Goal: Task Accomplishment & Management: Manage account settings

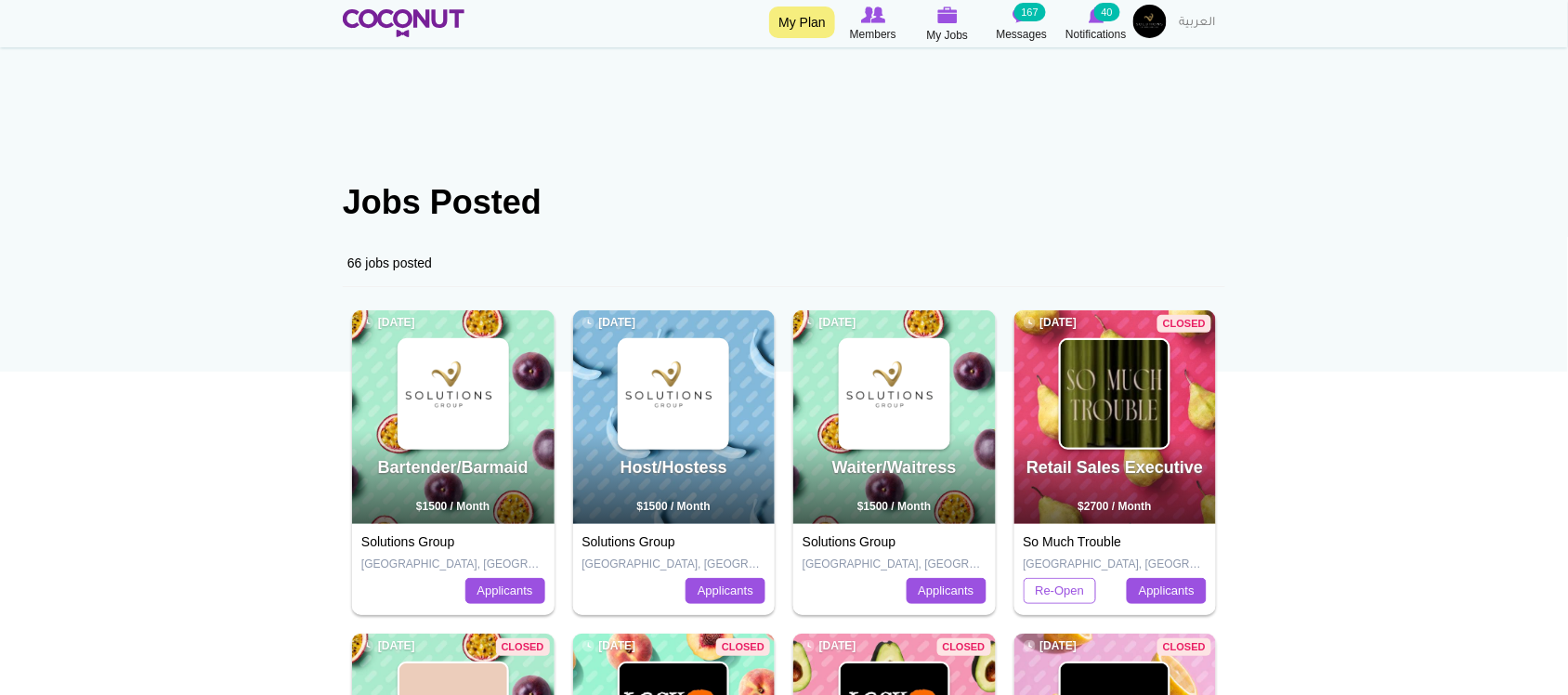
scroll to position [155, 0]
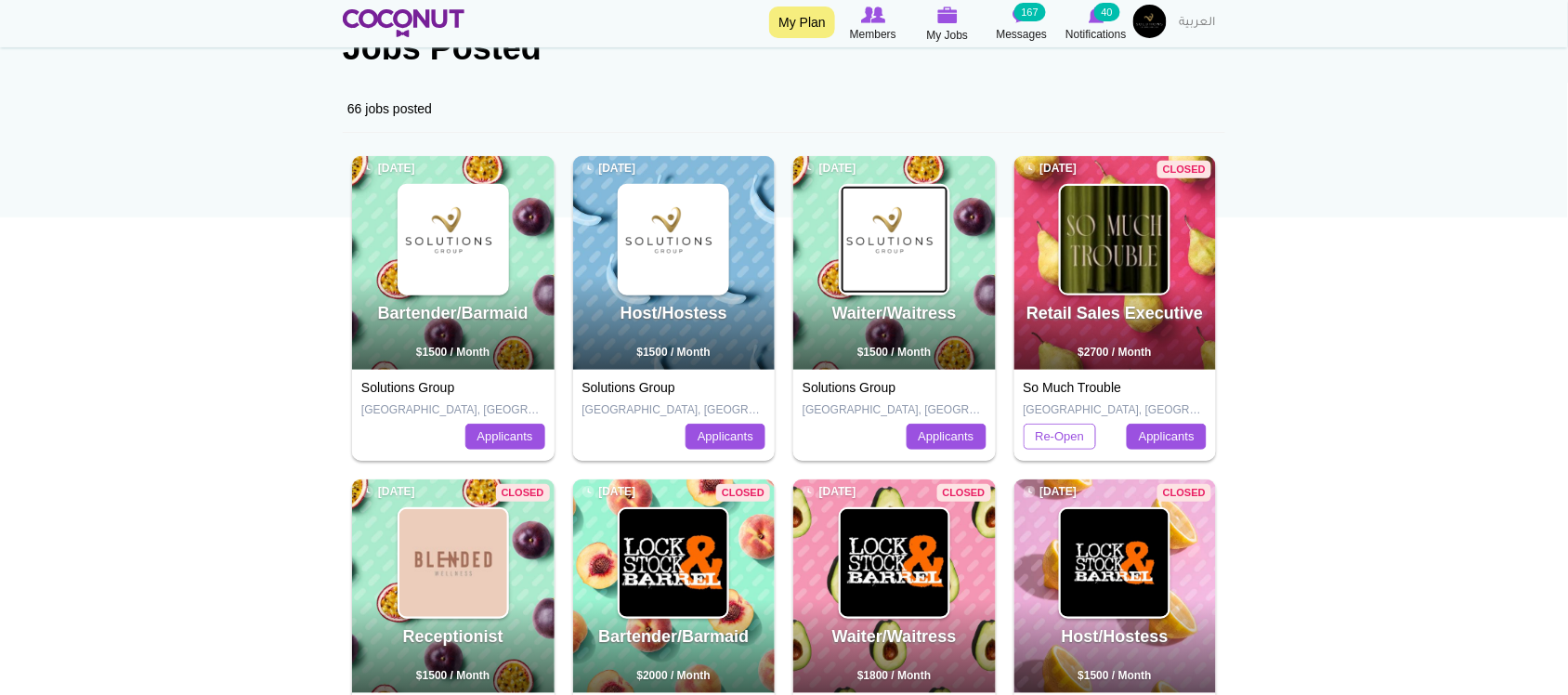
click at [902, 248] on img at bounding box center [894, 239] width 108 height 108
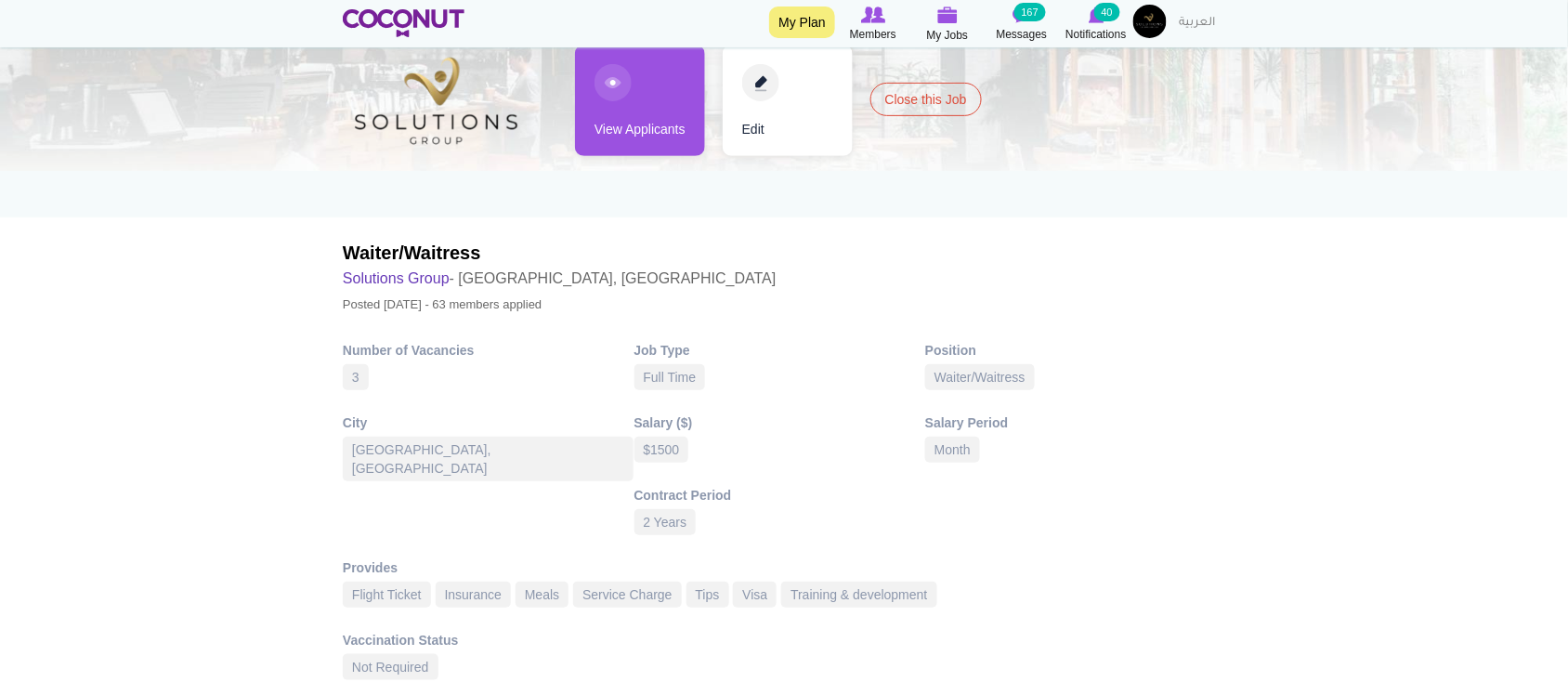
drag, startPoint x: 660, startPoint y: 119, endPoint x: 658, endPoint y: 141, distance: 22.1
click at [660, 119] on link "View Applicants" at bounding box center [640, 100] width 130 height 112
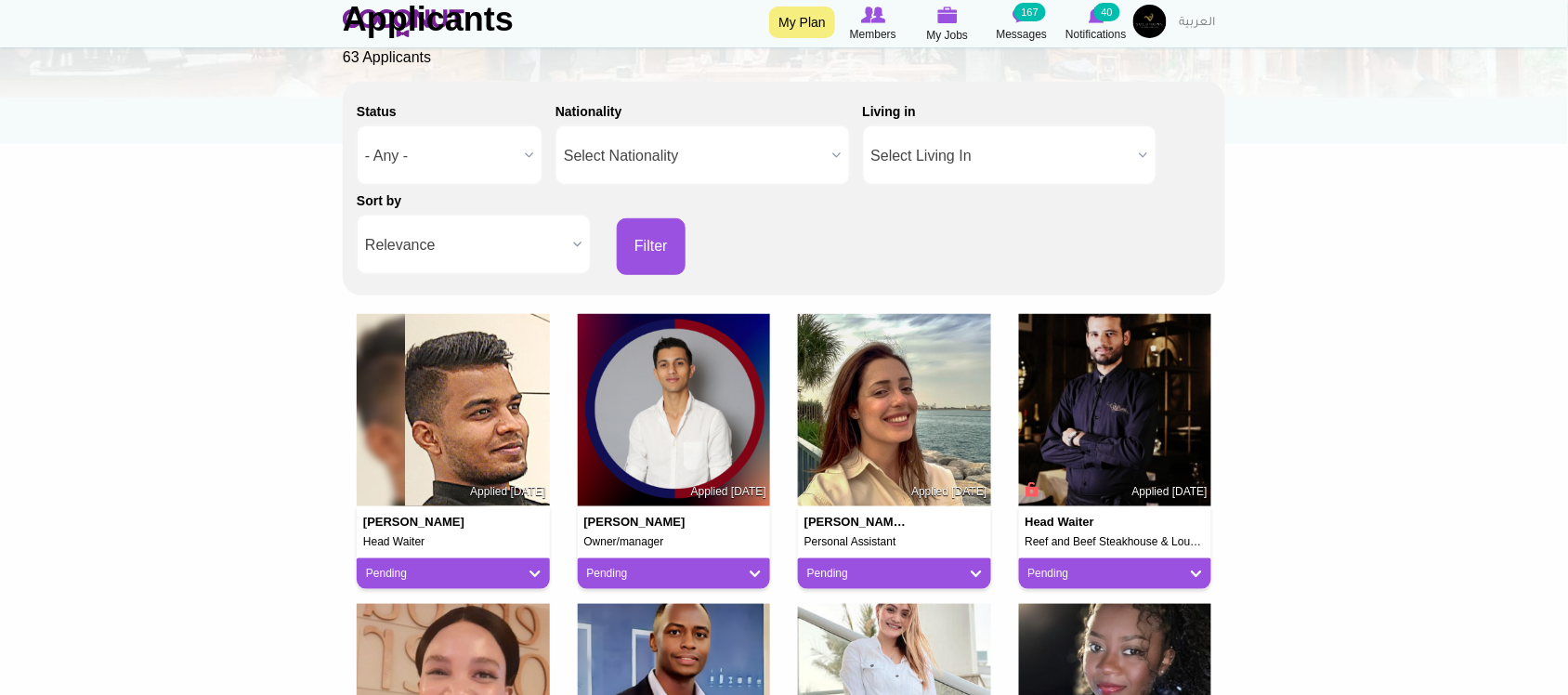
scroll to position [310, 0]
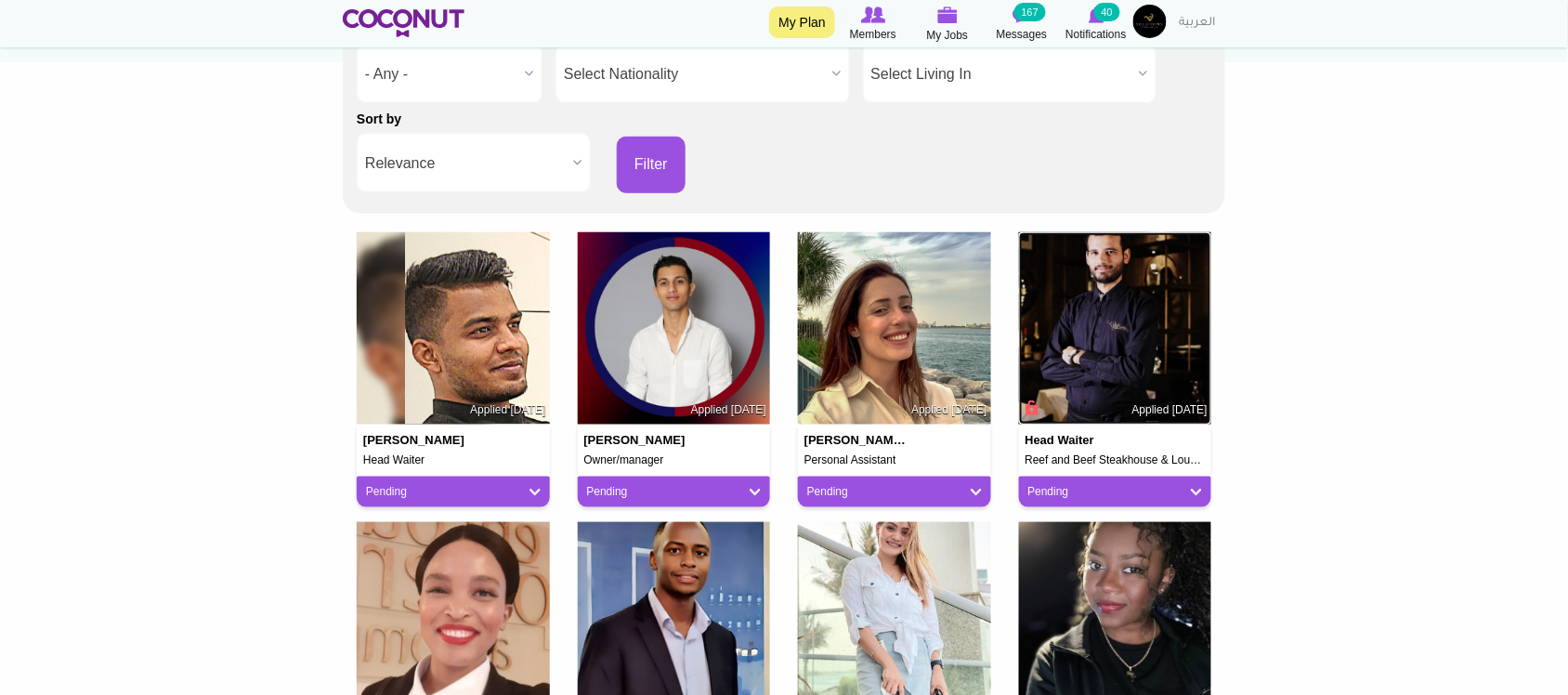
click at [1097, 346] on img at bounding box center [1116, 329] width 194 height 194
click at [446, 335] on img at bounding box center [453, 329] width 194 height 194
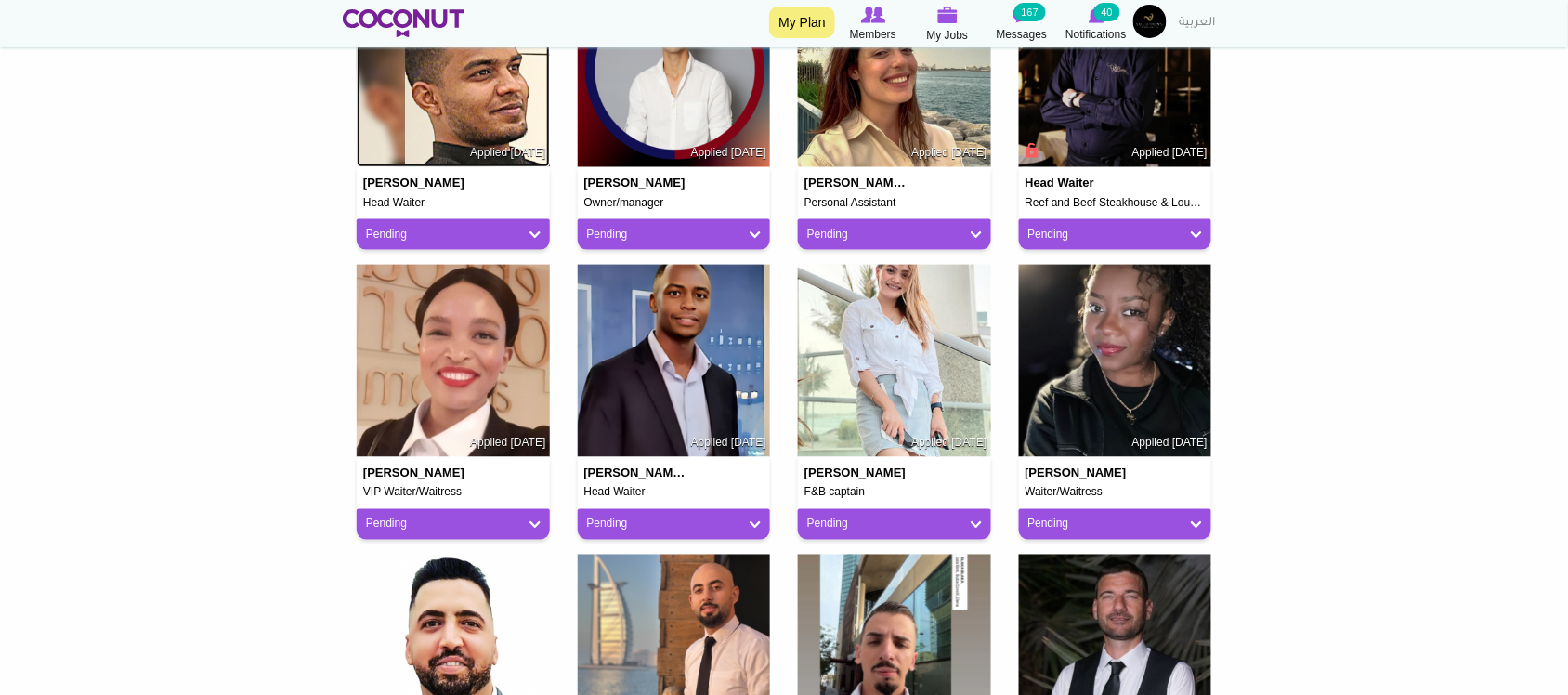
scroll to position [619, 0]
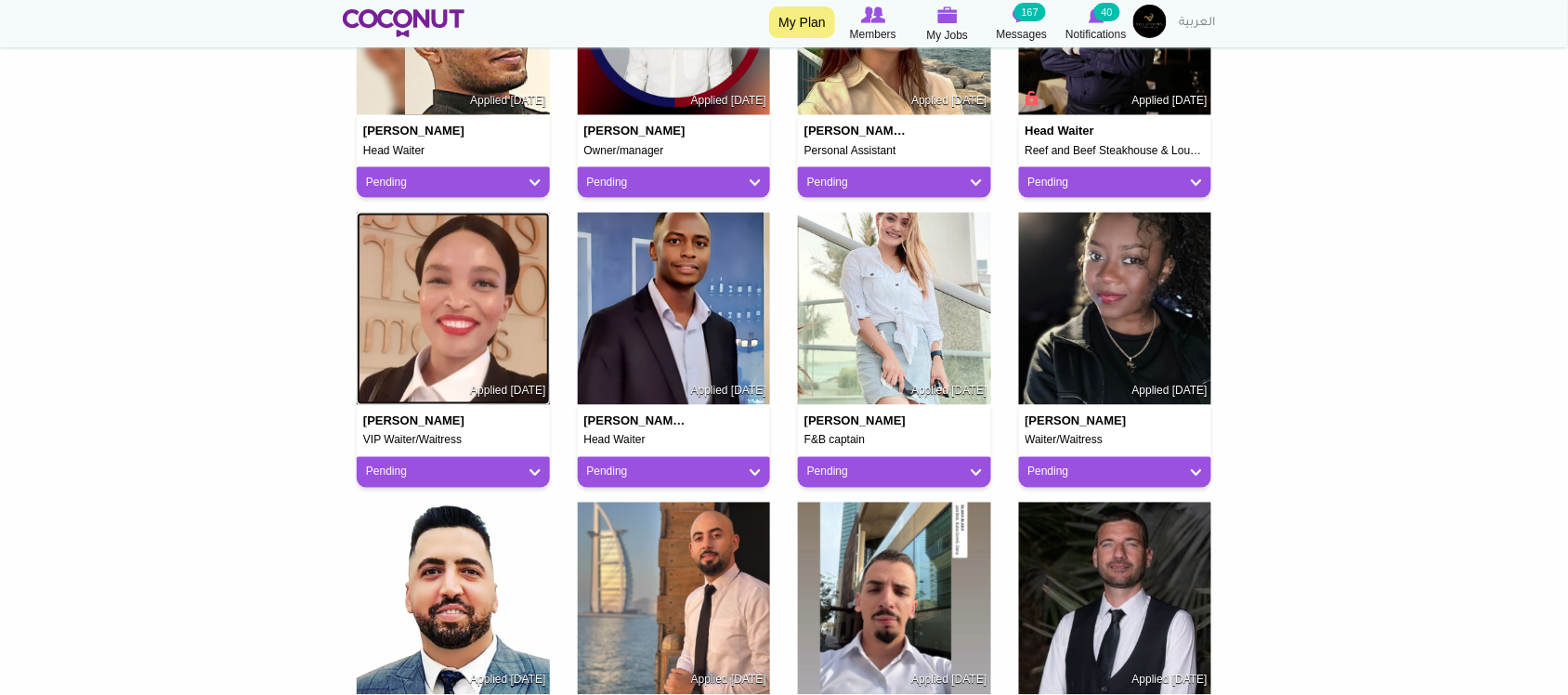
click at [507, 337] on img at bounding box center [453, 310] width 194 height 194
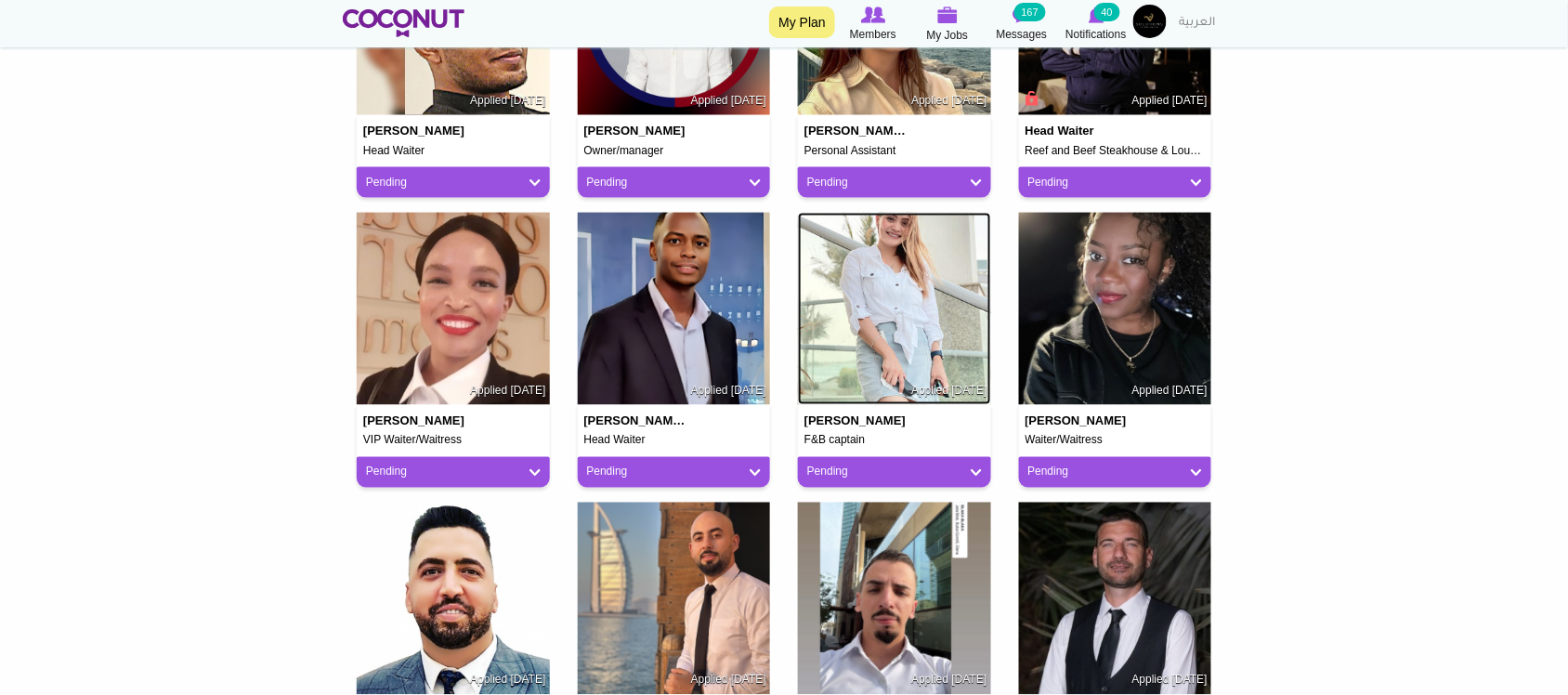
click at [878, 305] on img at bounding box center [894, 310] width 194 height 194
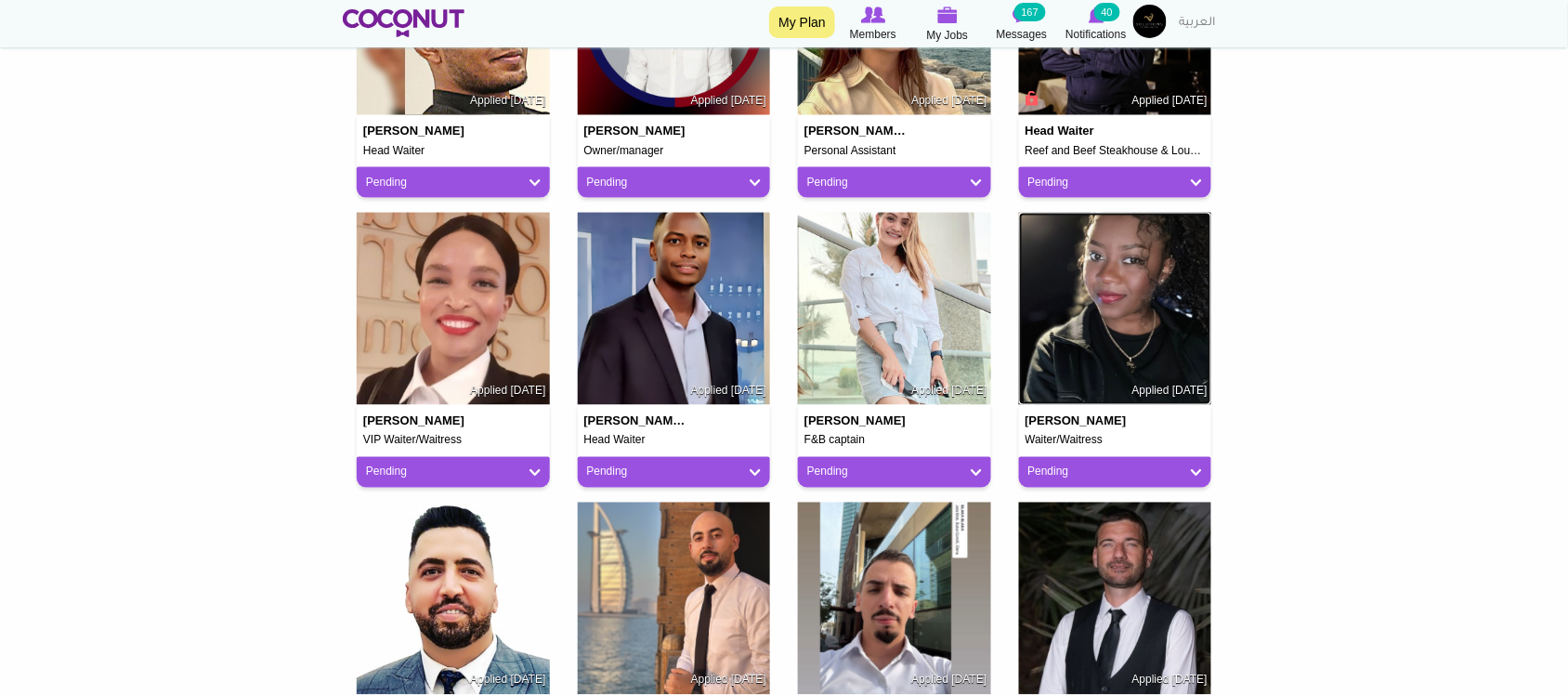
click at [1115, 274] on img at bounding box center [1116, 310] width 194 height 194
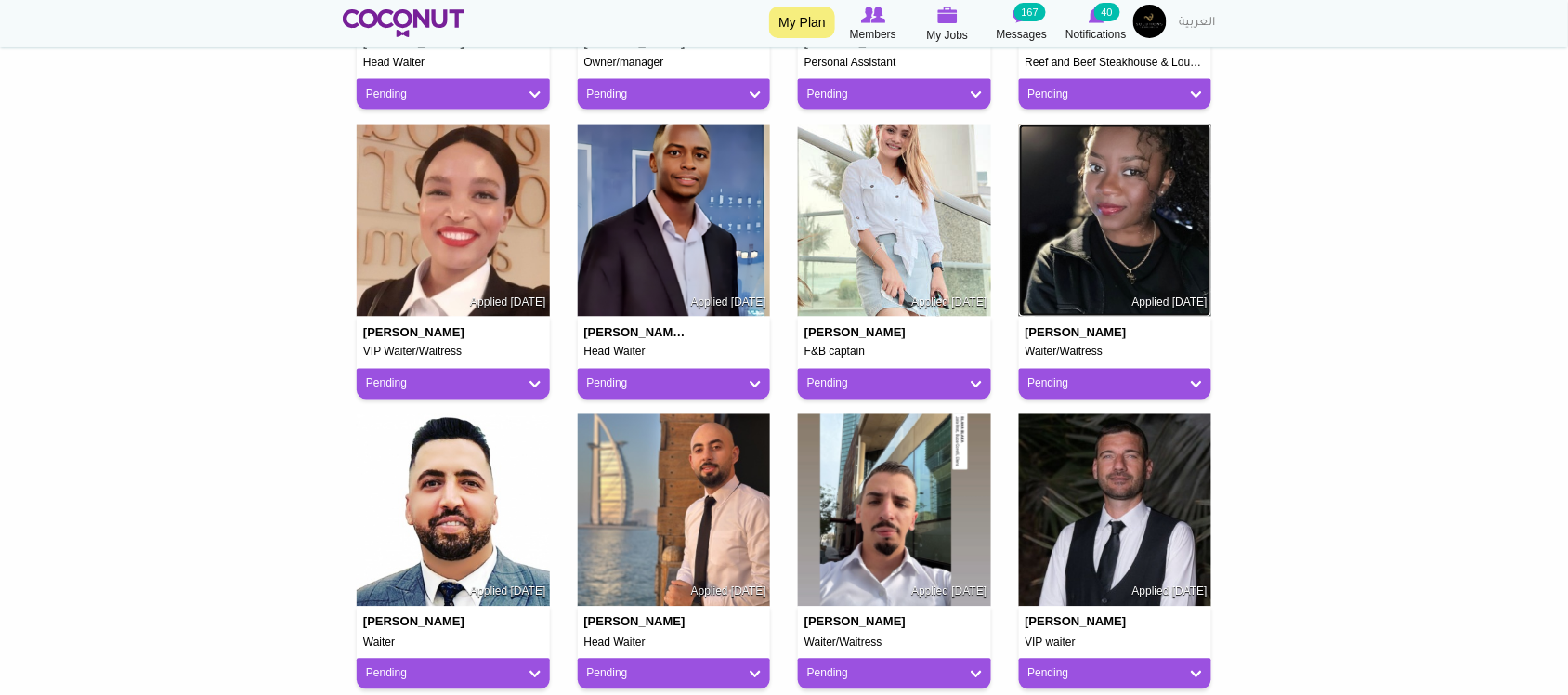
scroll to position [775, 0]
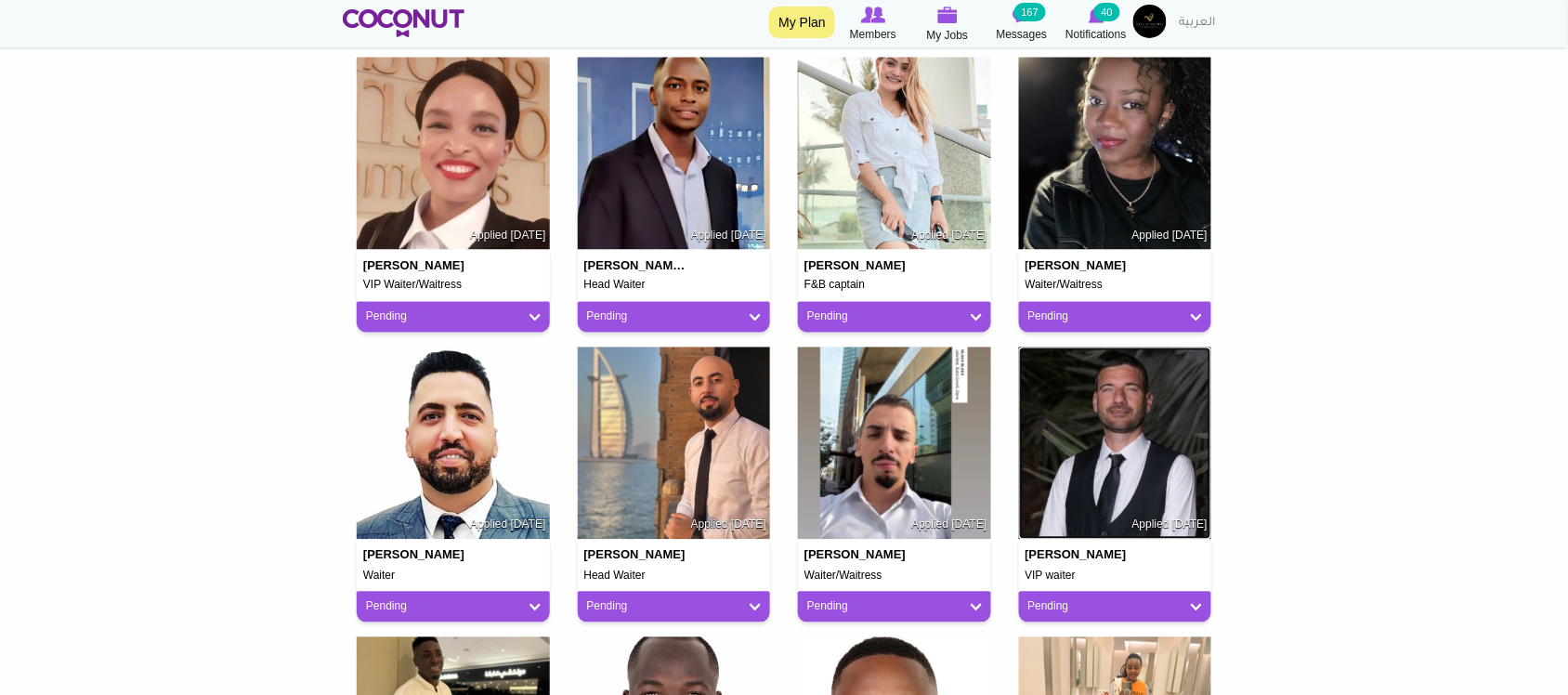
click at [1098, 456] on img at bounding box center [1116, 444] width 194 height 194
click at [890, 454] on img at bounding box center [894, 444] width 194 height 194
click at [680, 467] on img at bounding box center [674, 444] width 194 height 194
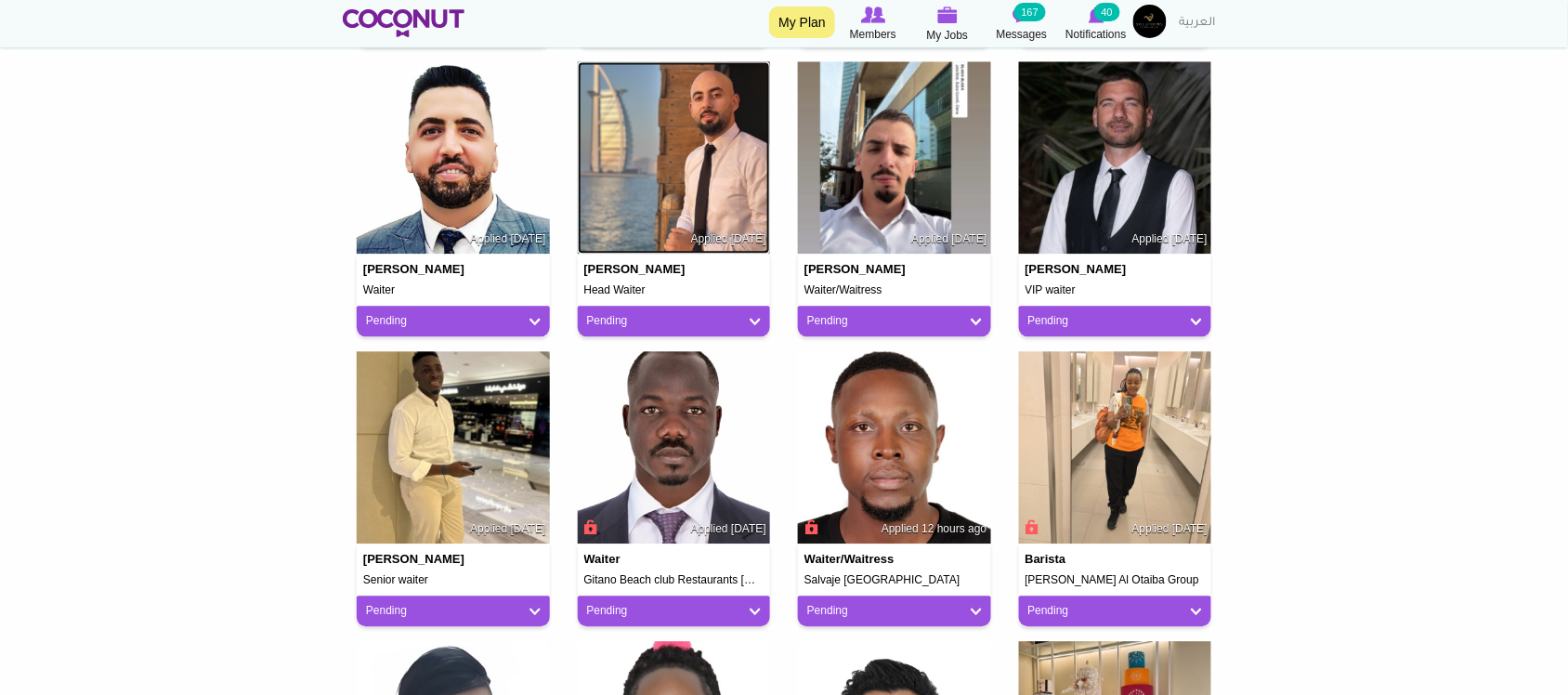
scroll to position [1239, 0]
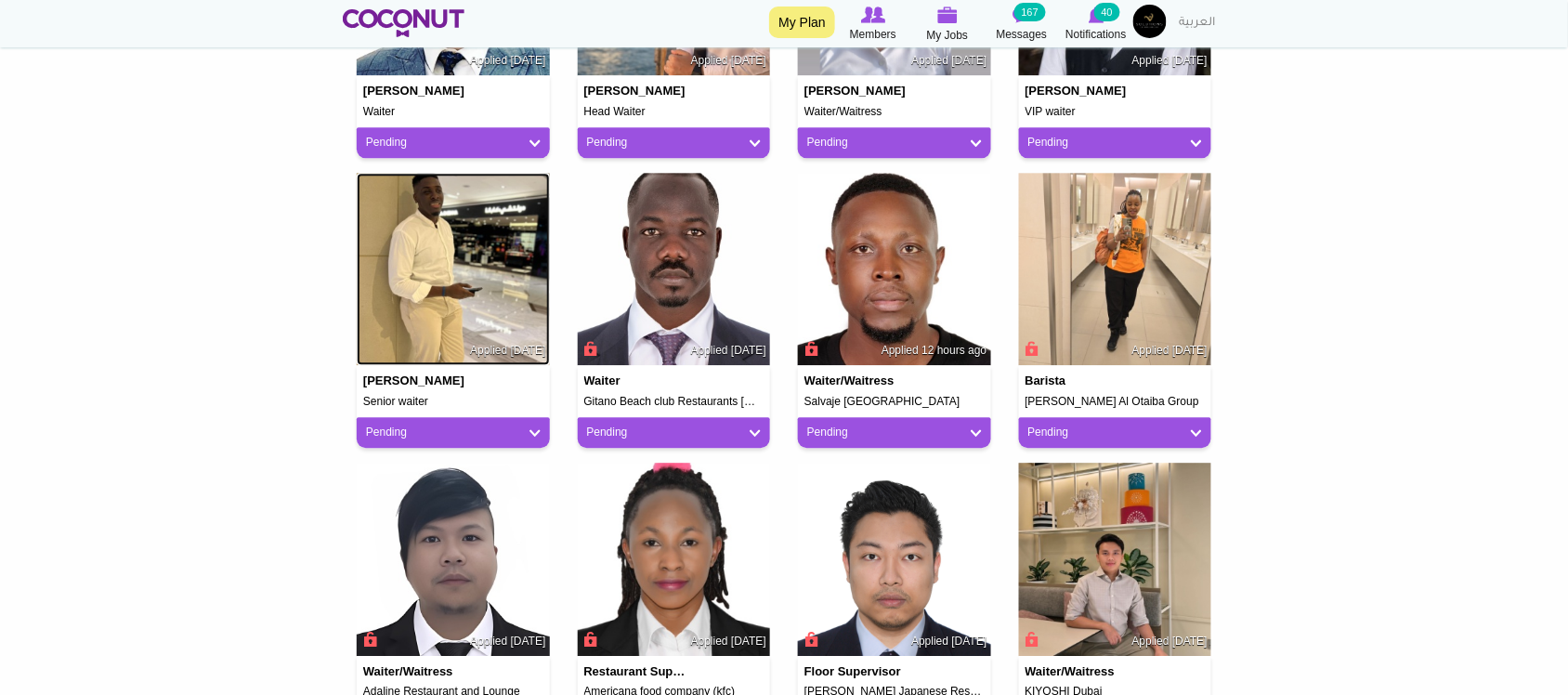
click at [452, 299] on img at bounding box center [453, 270] width 194 height 194
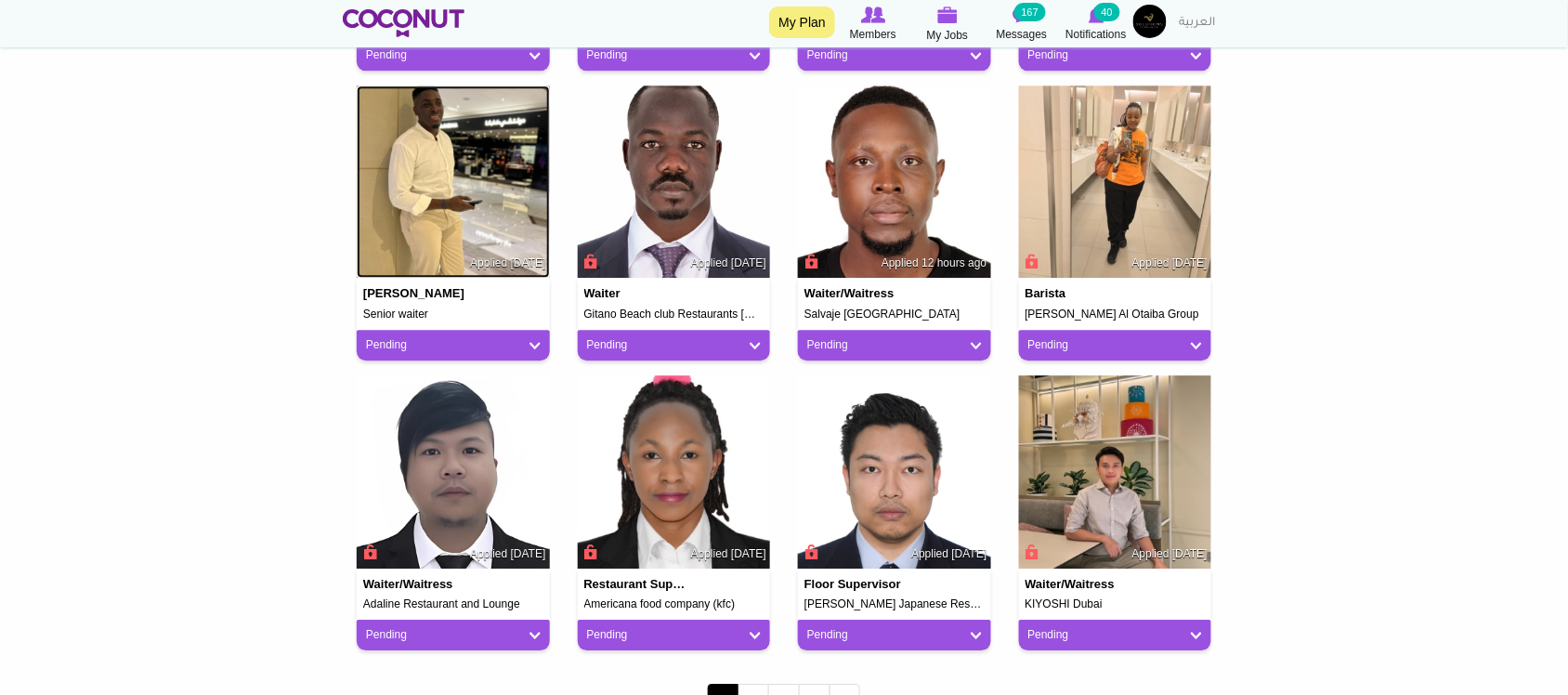
scroll to position [1395, 0]
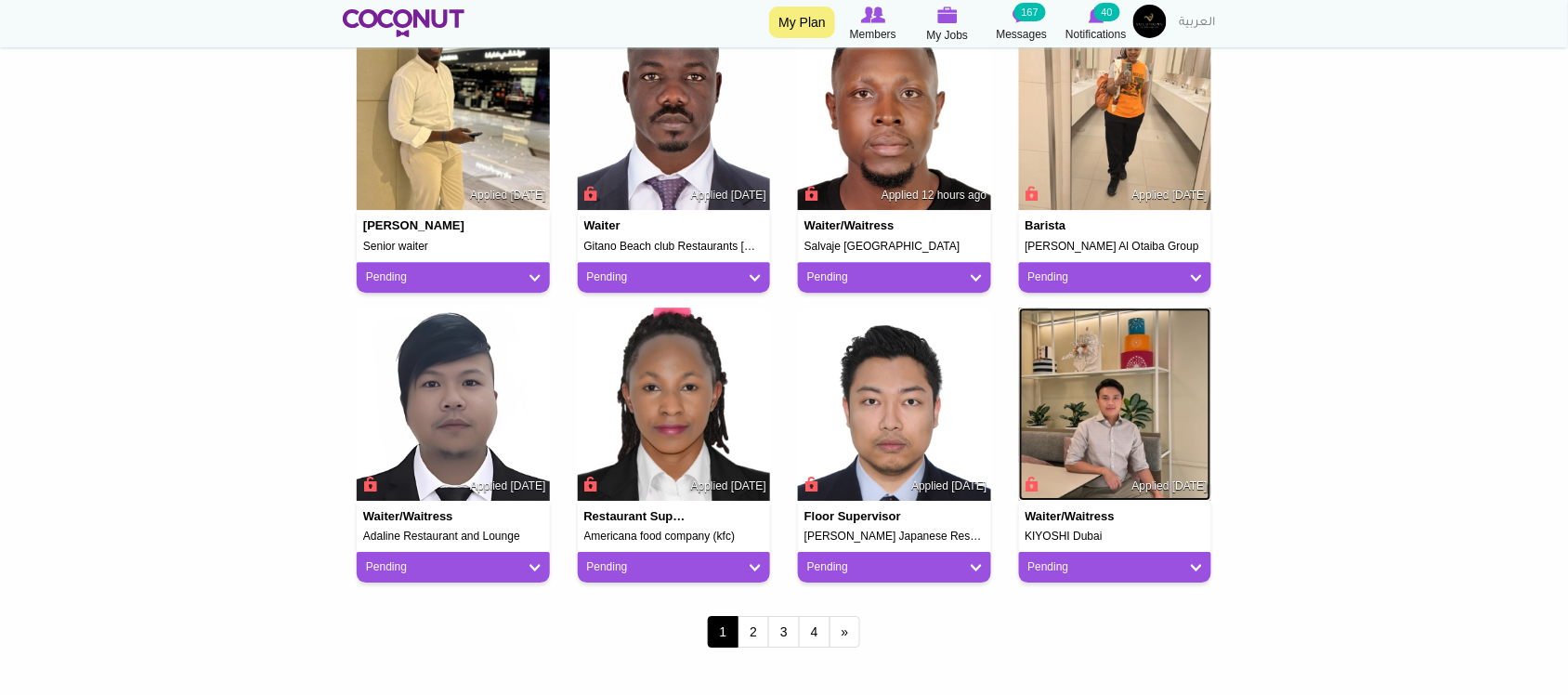
click at [1121, 402] on img at bounding box center [1116, 404] width 194 height 194
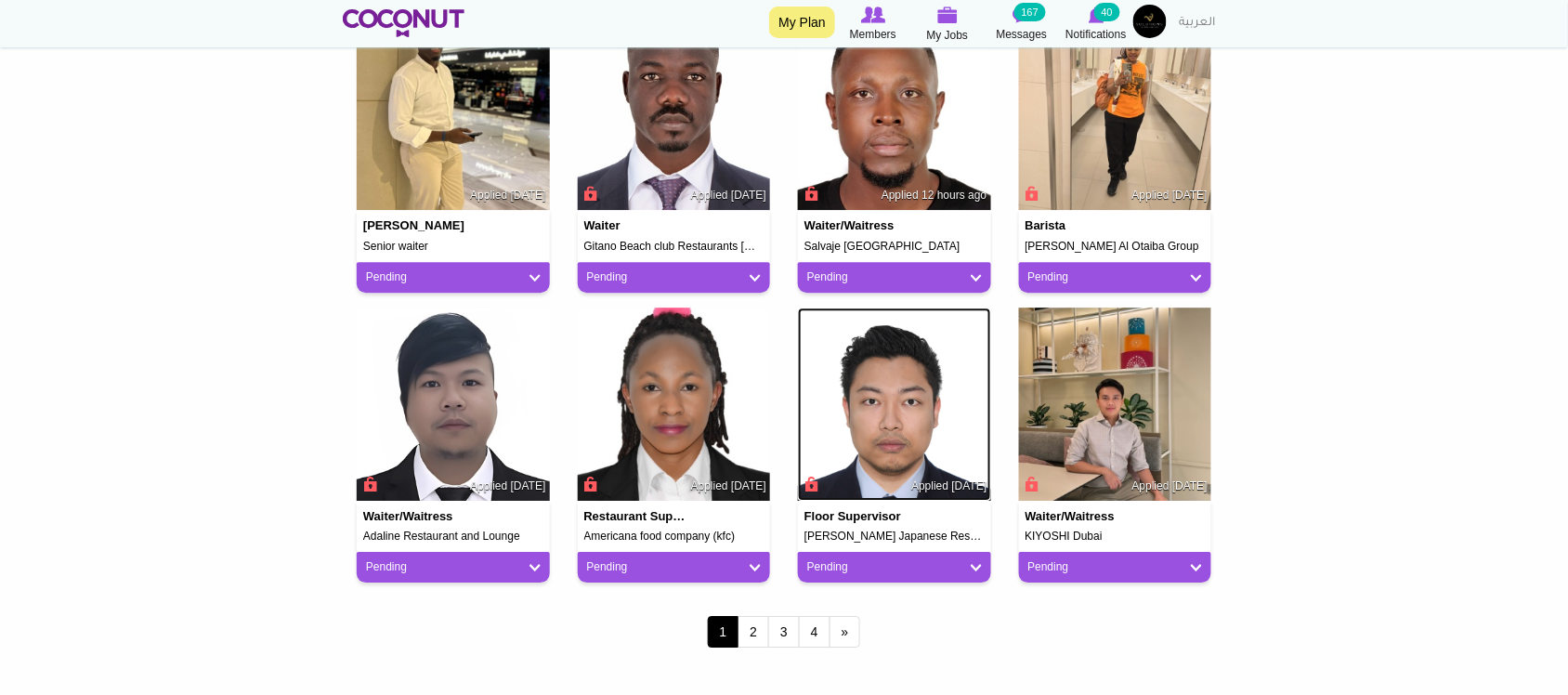
click at [893, 391] on img at bounding box center [894, 404] width 194 height 194
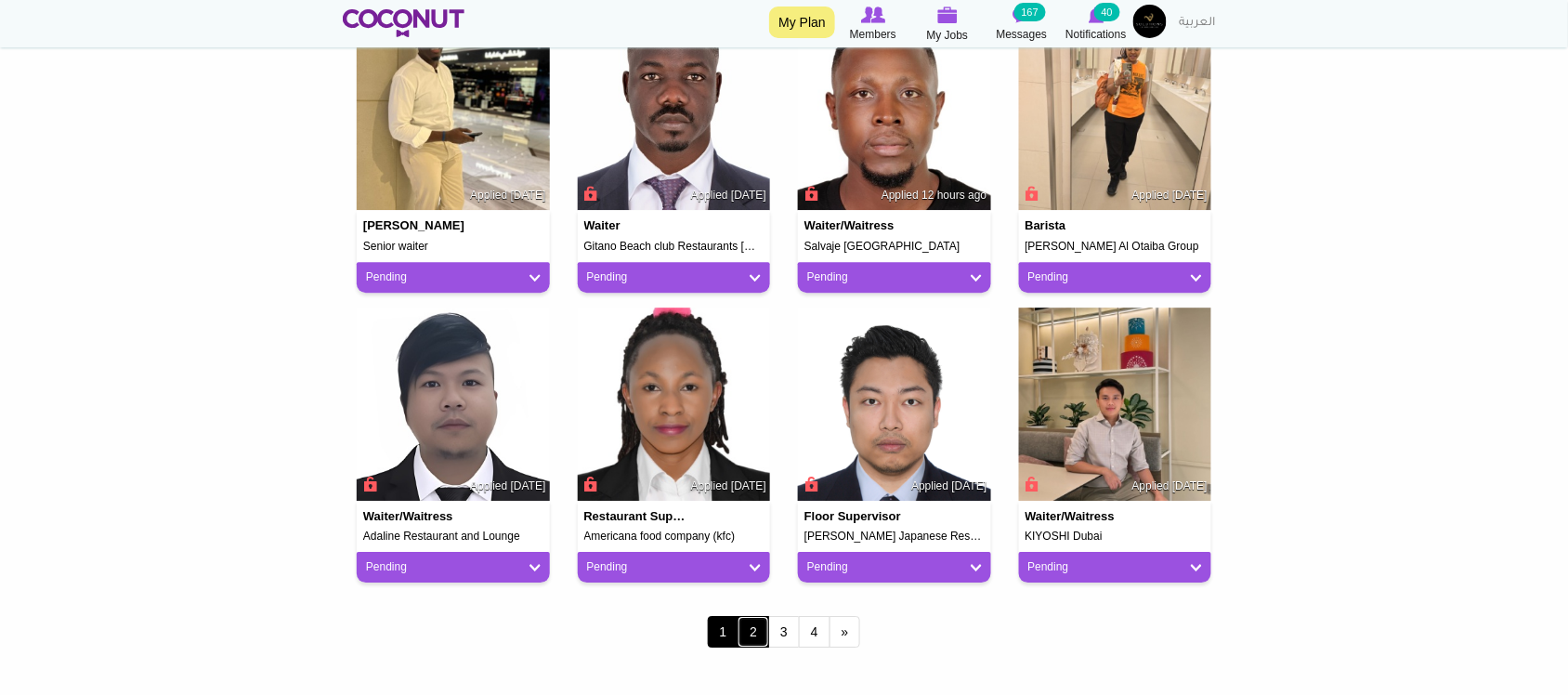
click at [756, 637] on link "2" at bounding box center [753, 632] width 31 height 31
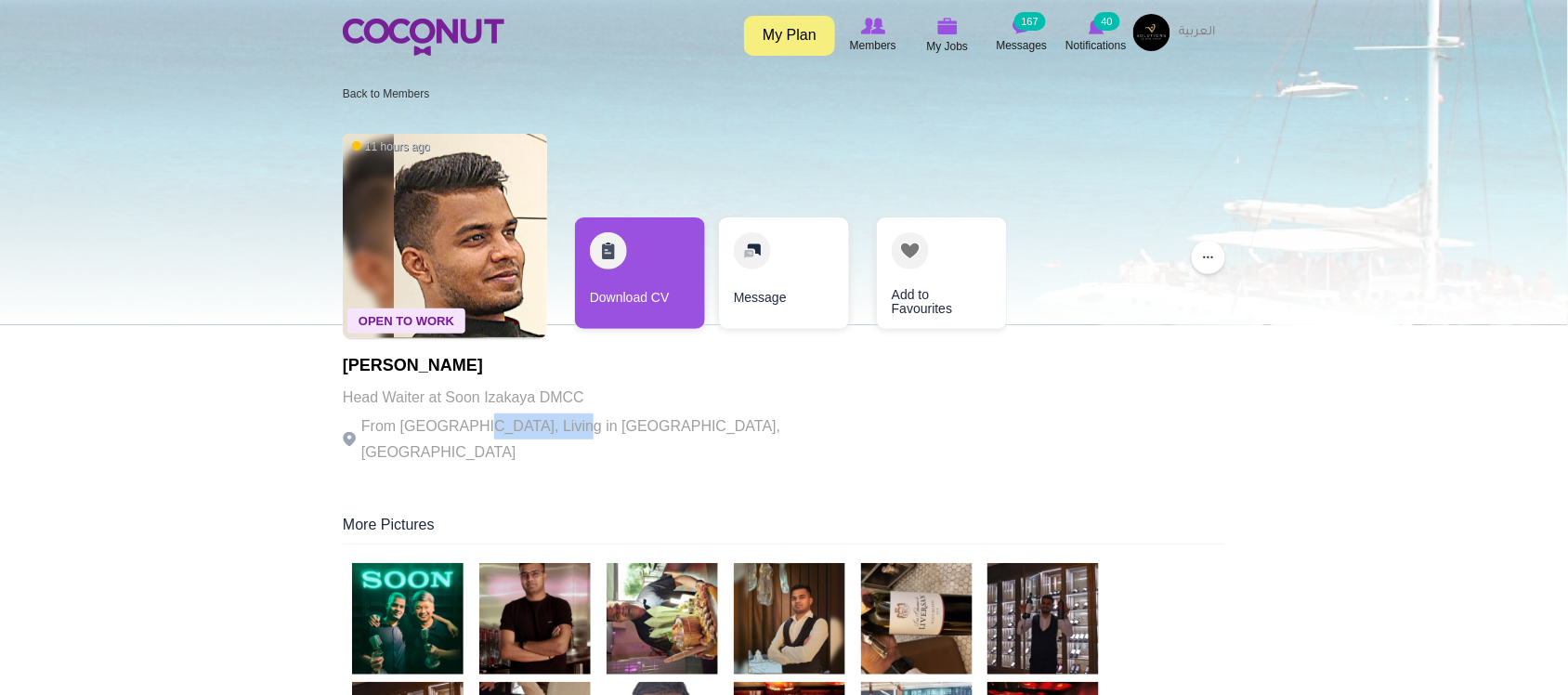
drag, startPoint x: 456, startPoint y: 415, endPoint x: 551, endPoint y: 419, distance: 95.1
click at [551, 419] on p "From India, Living in Dubai, United Arab Emirates" at bounding box center [597, 439] width 511 height 52
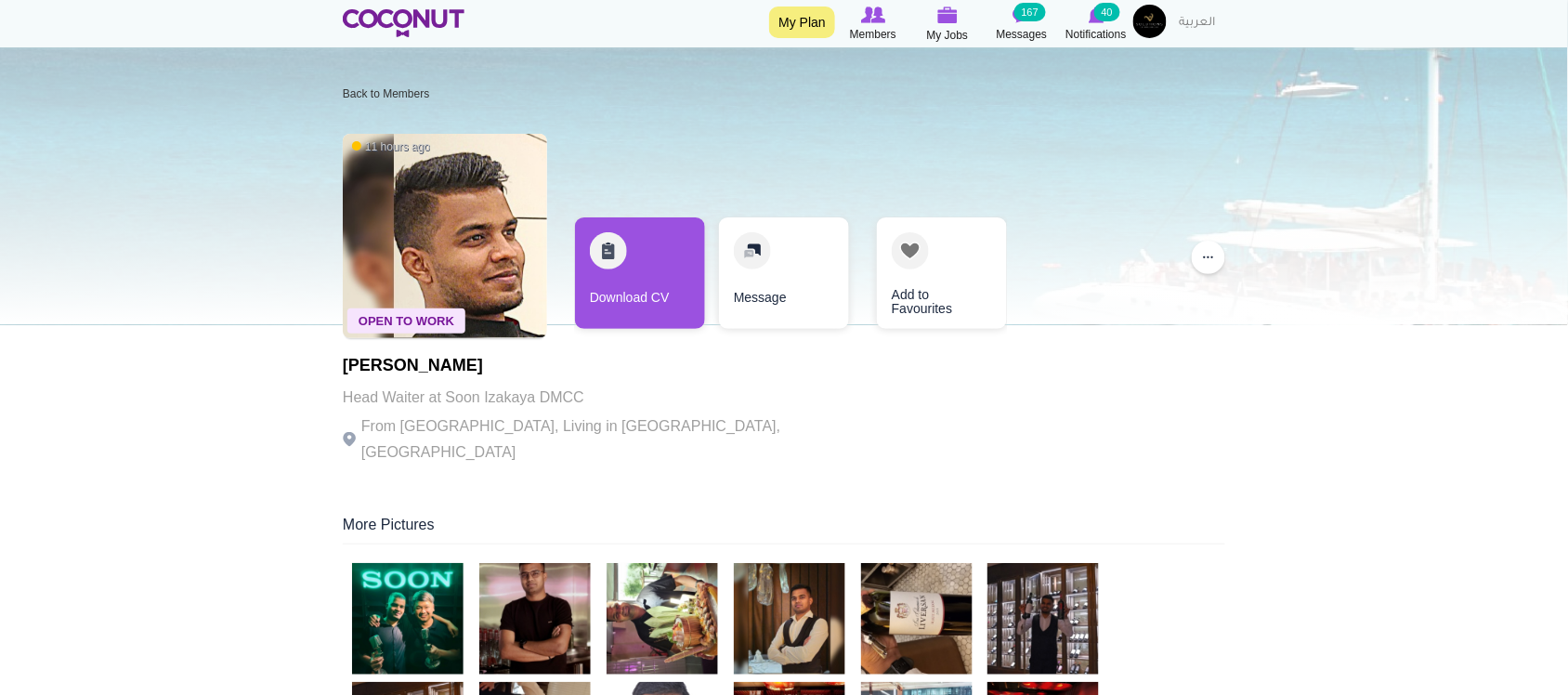
scroll to position [310, 0]
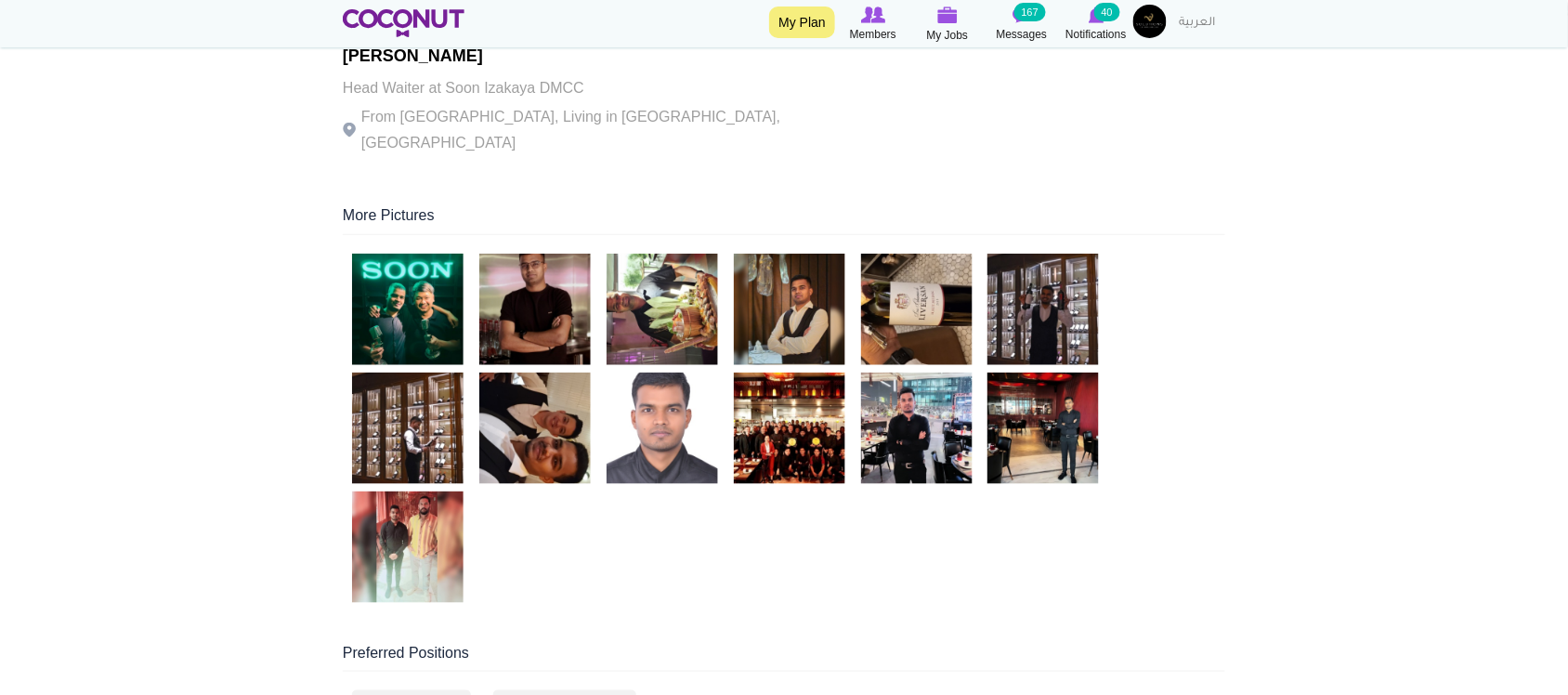
click at [634, 555] on div at bounding box center [783, 432] width 882 height 357
click at [878, 524] on div at bounding box center [783, 432] width 882 height 357
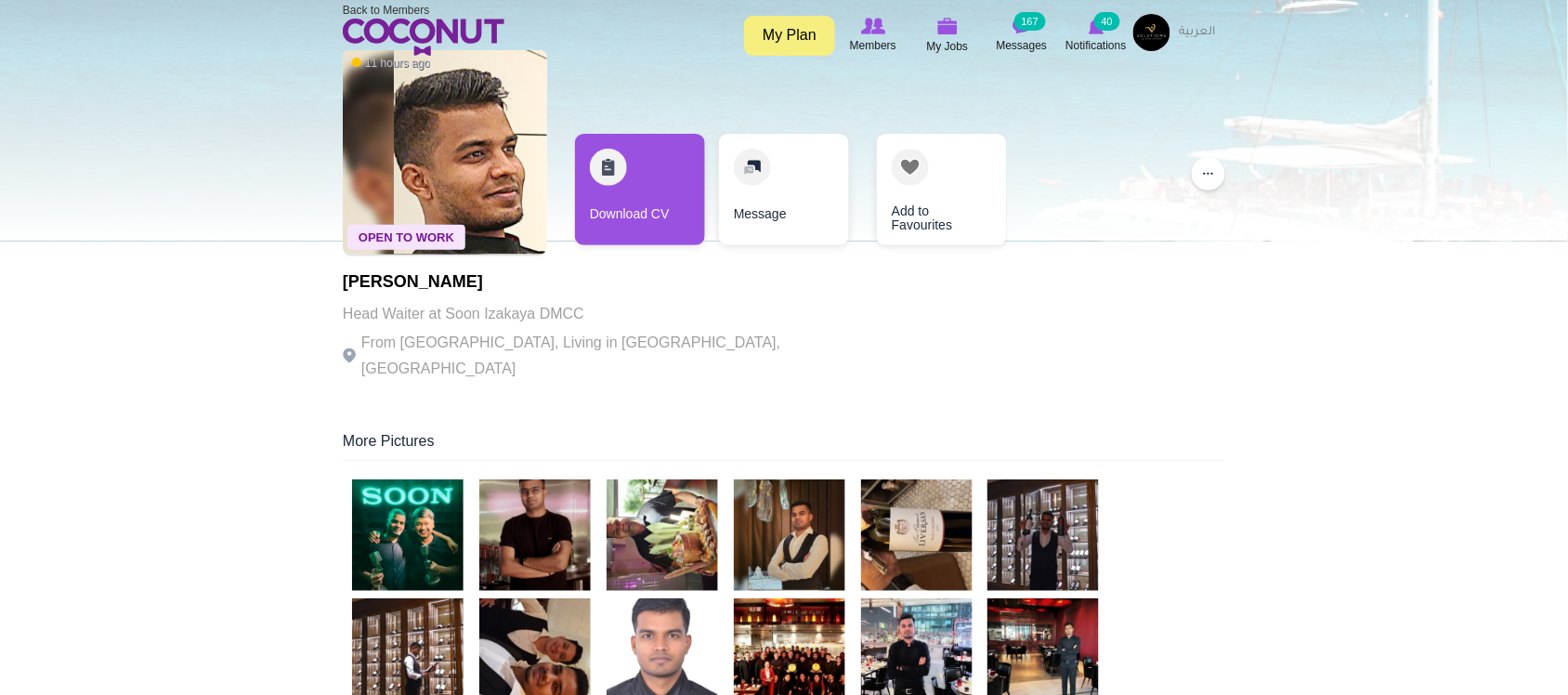
scroll to position [0, 0]
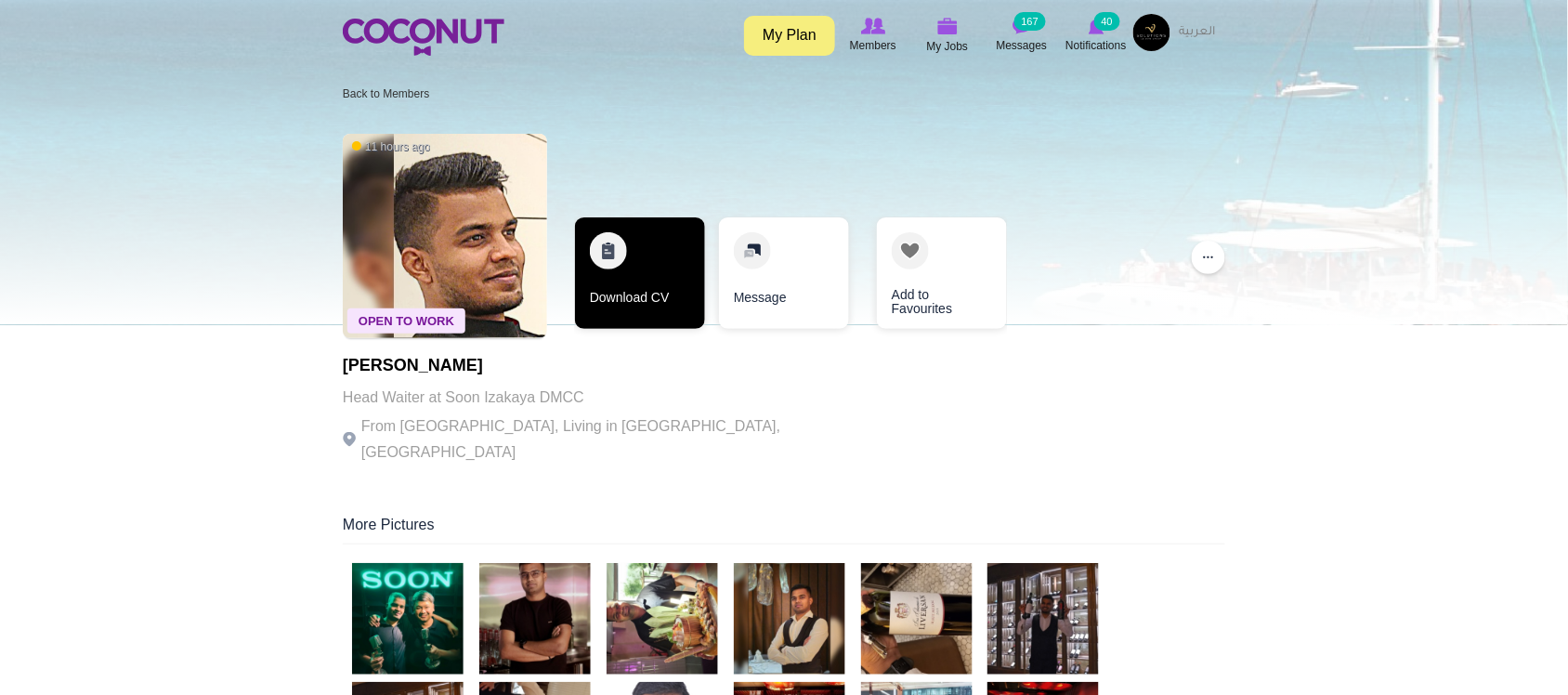
click at [625, 273] on link "Download CV" at bounding box center [640, 274] width 130 height 112
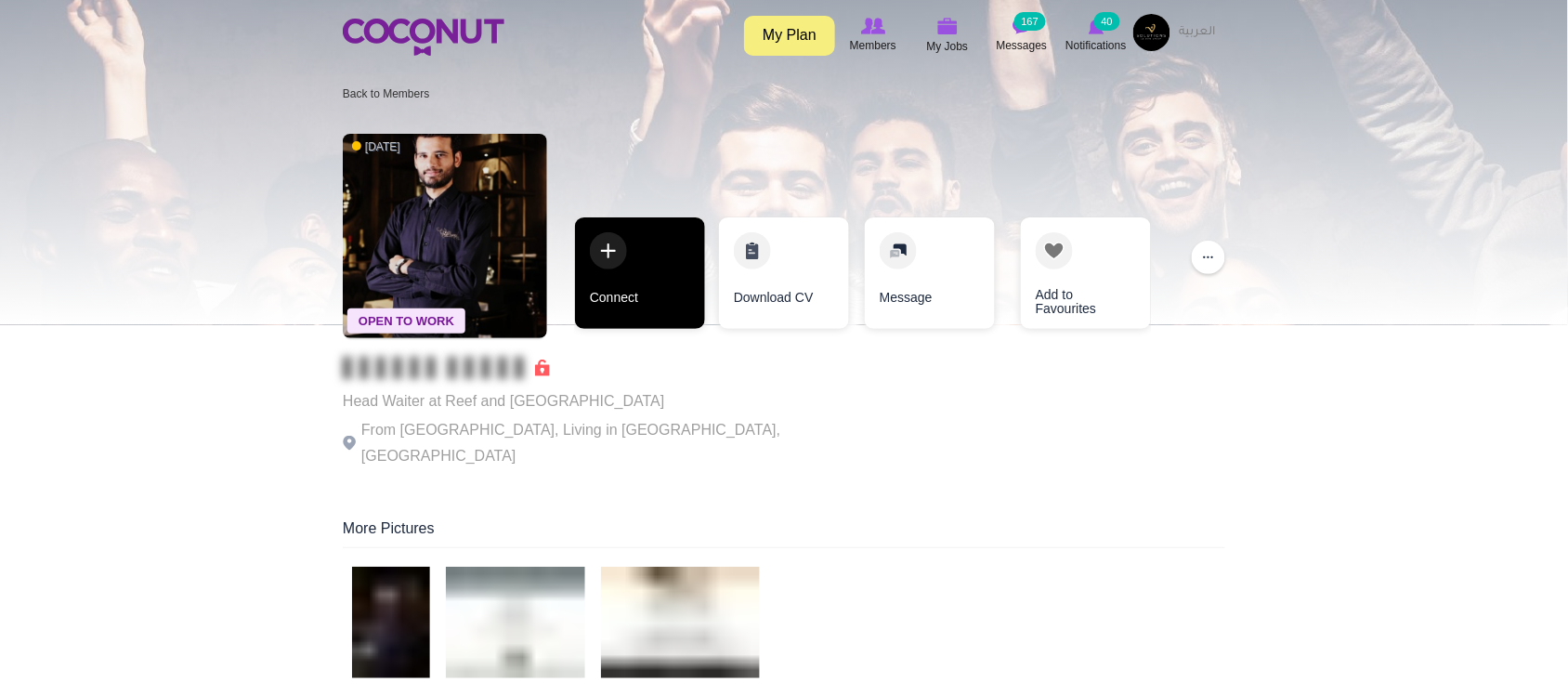
click at [596, 275] on link "Connect" at bounding box center [640, 274] width 130 height 112
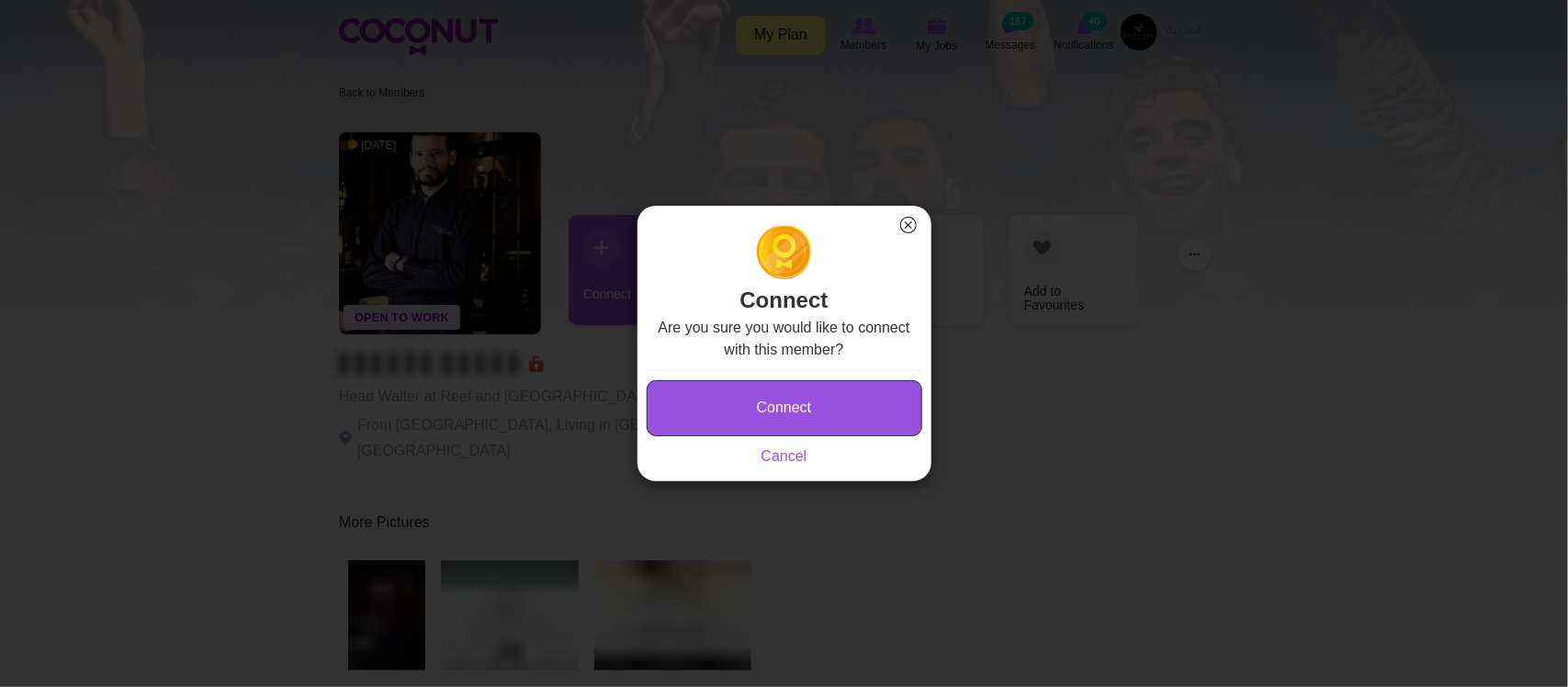
click at [795, 428] on button "Connect" at bounding box center [784, 408] width 276 height 56
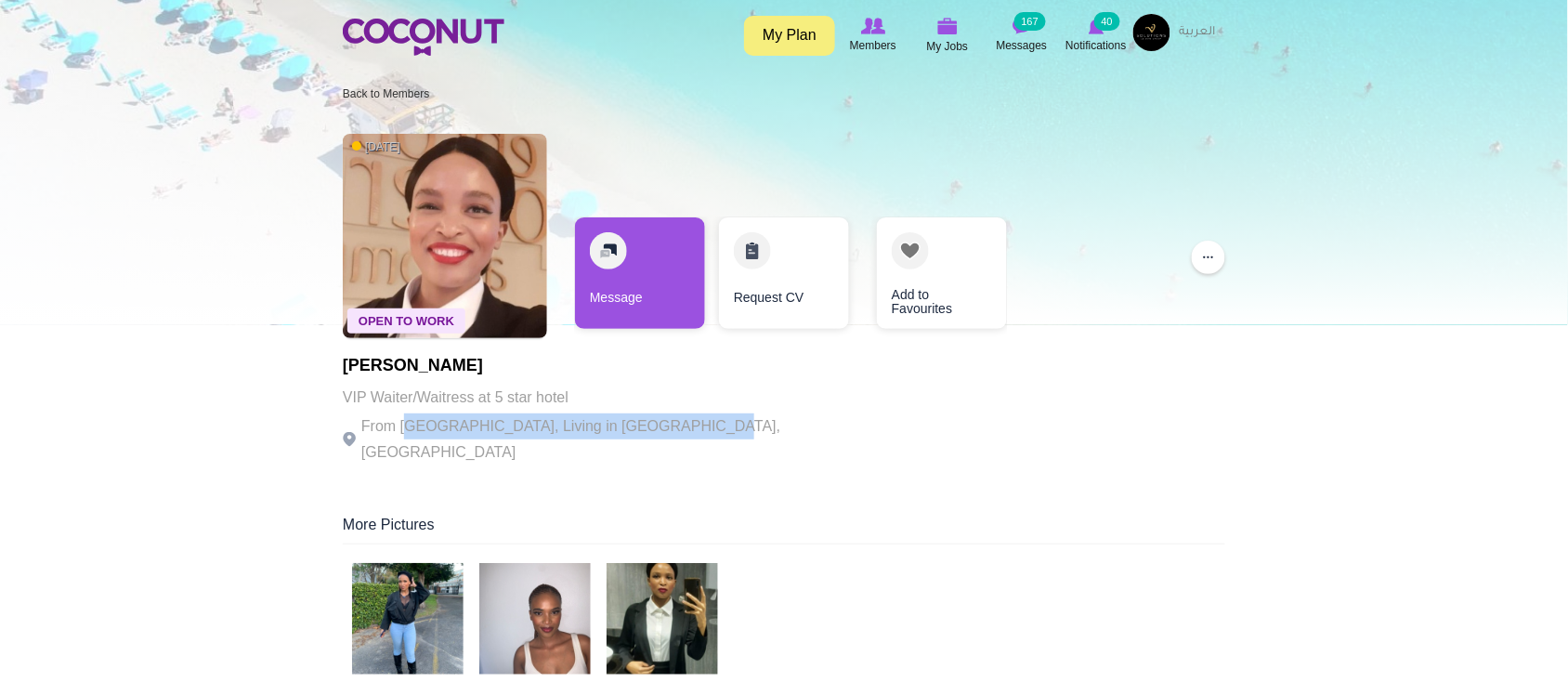
drag, startPoint x: 529, startPoint y: 434, endPoint x: 679, endPoint y: 433, distance: 150.0
click at [679, 433] on p "From South Africa, Living in Dubai, United Arab Emirates" at bounding box center [597, 439] width 511 height 52
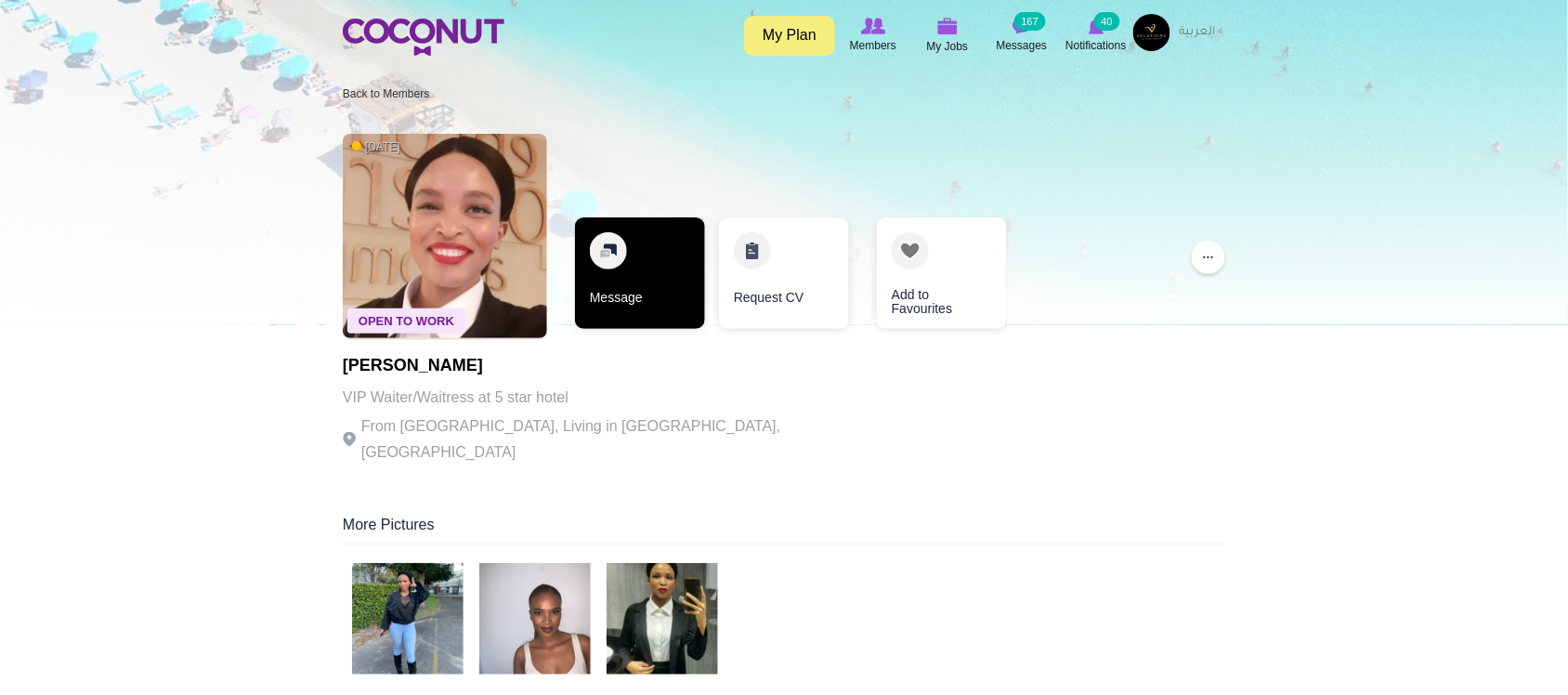
click at [630, 286] on link "Message" at bounding box center [640, 274] width 130 height 112
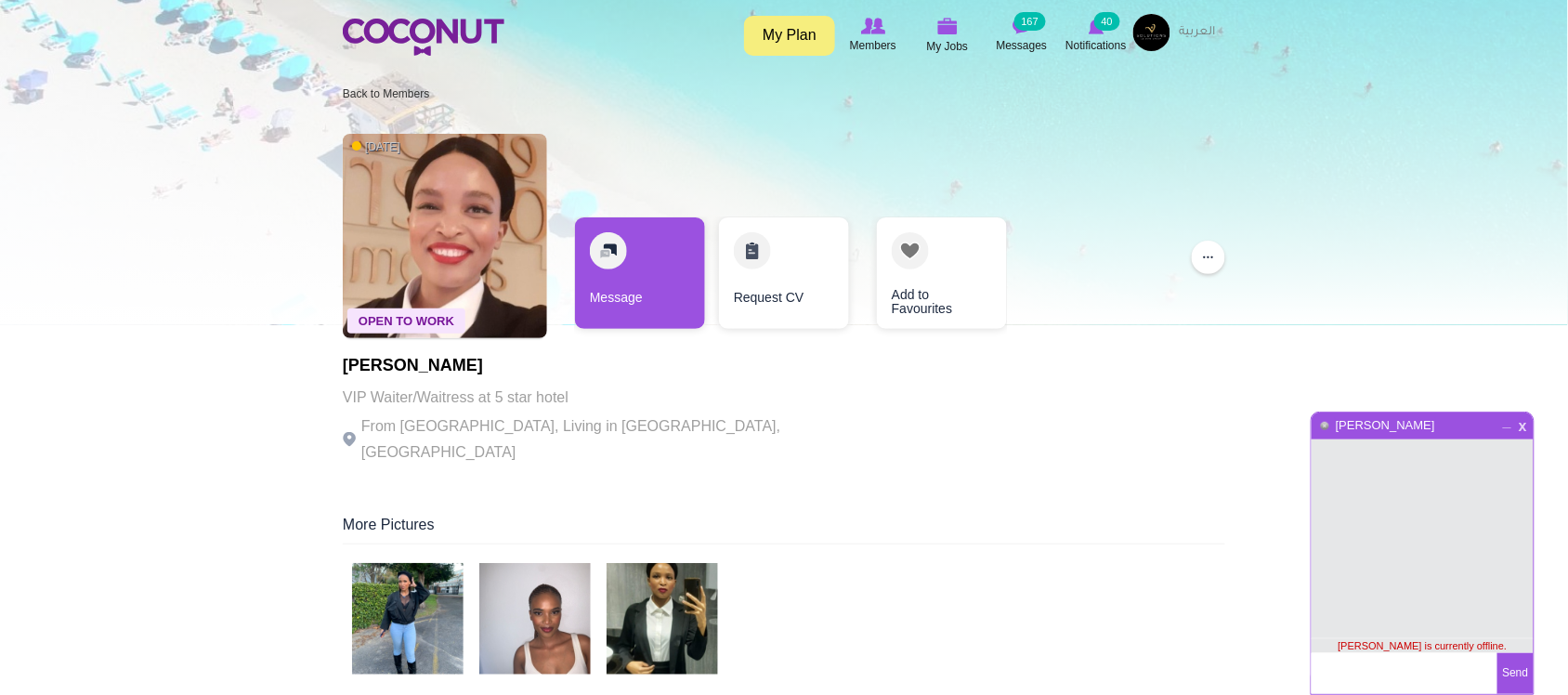
click at [1524, 421] on span "x" at bounding box center [1523, 424] width 16 height 14
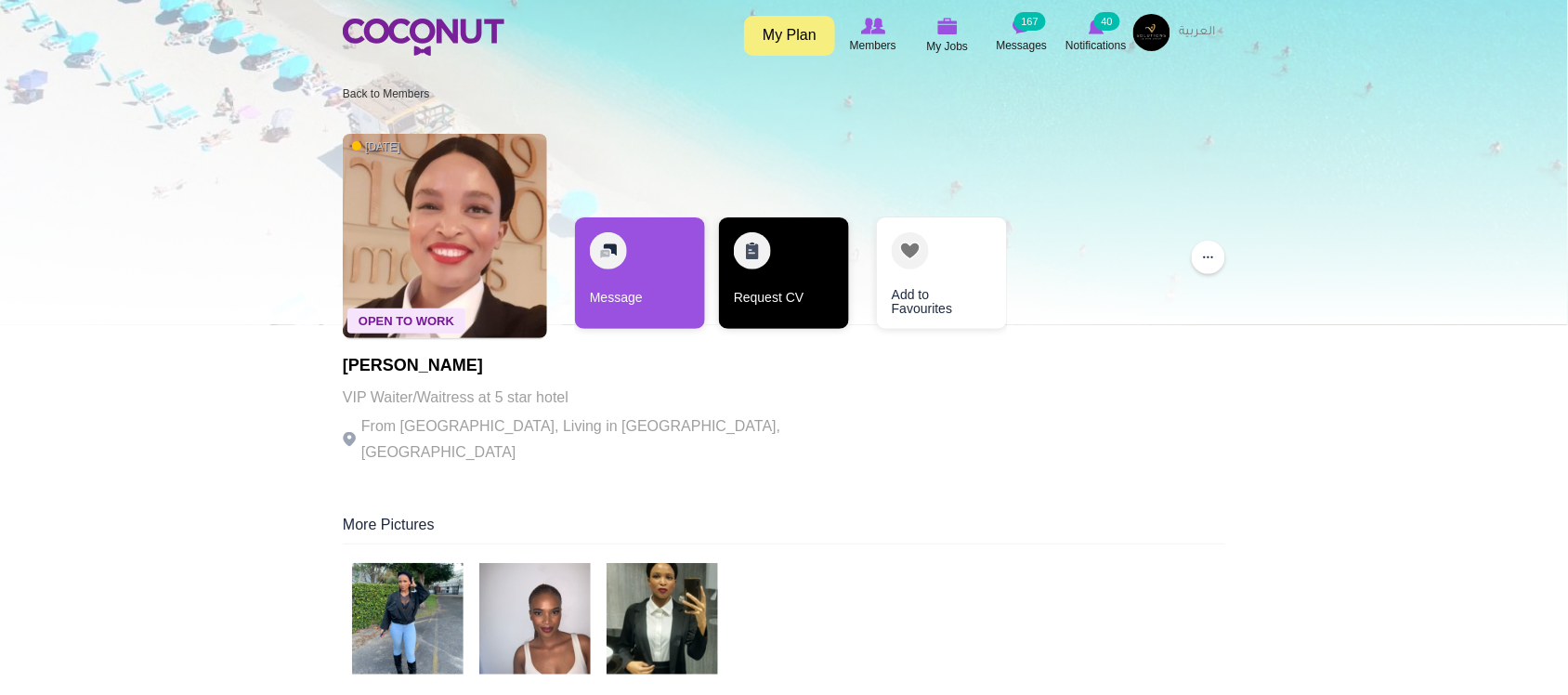
click at [785, 294] on link "Request CV" at bounding box center [784, 274] width 130 height 112
click at [787, 296] on link "Request CV" at bounding box center [784, 274] width 130 height 112
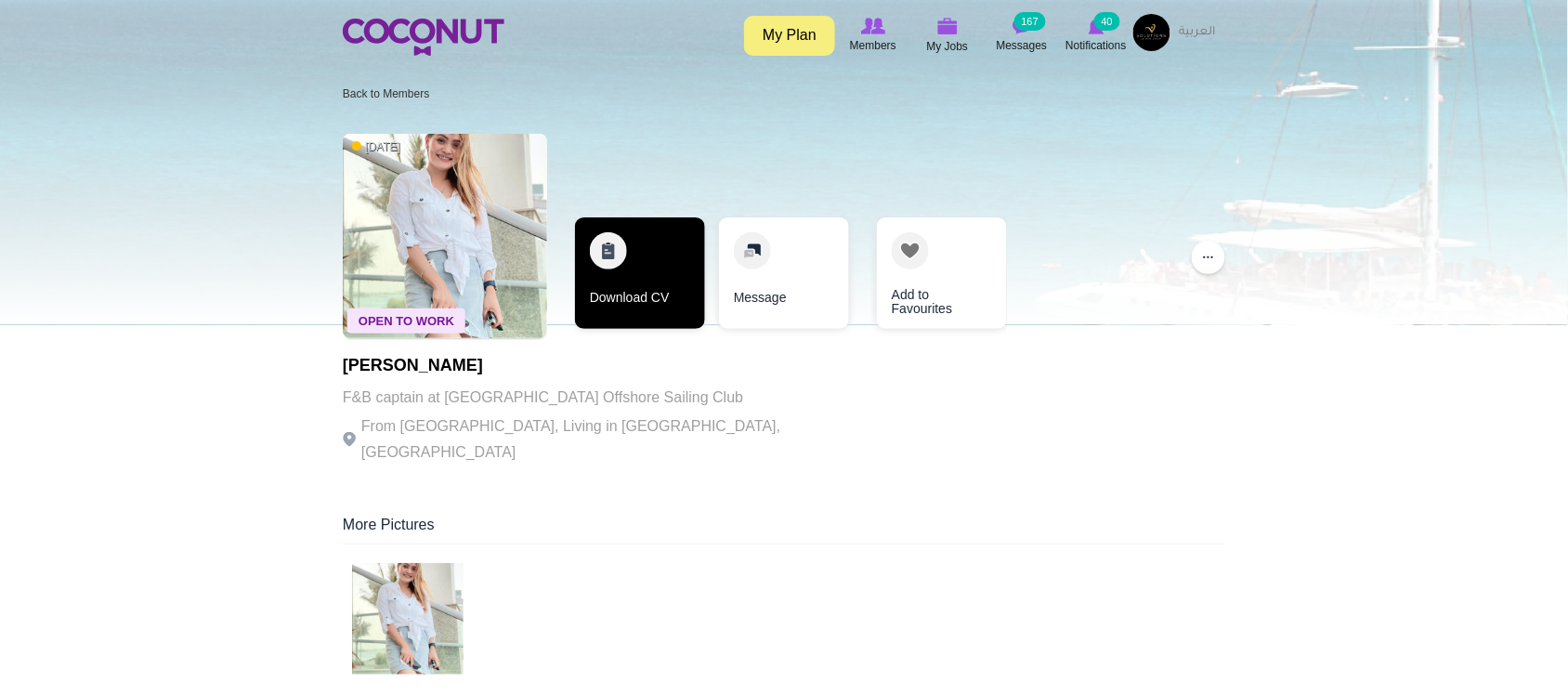
click at [643, 286] on link "Download CV" at bounding box center [640, 274] width 130 height 112
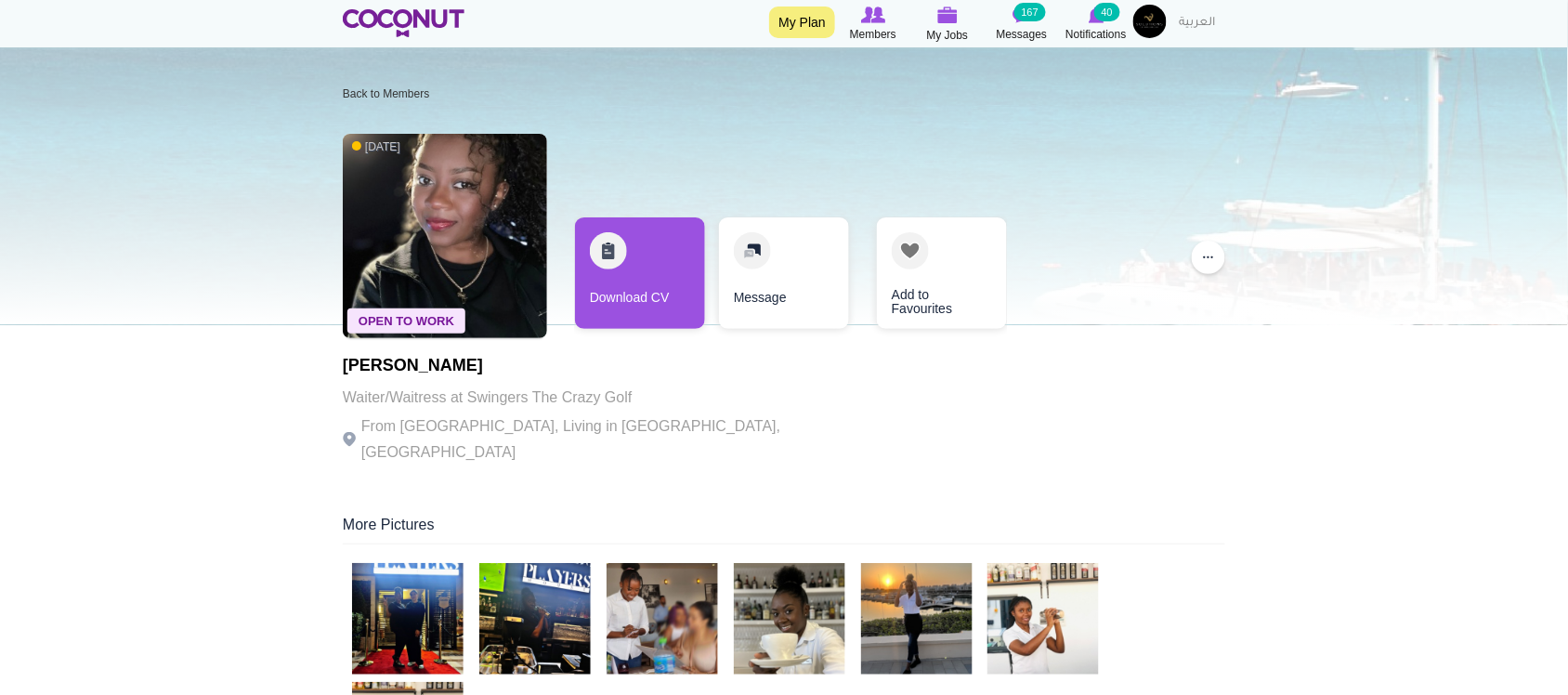
scroll to position [155, 0]
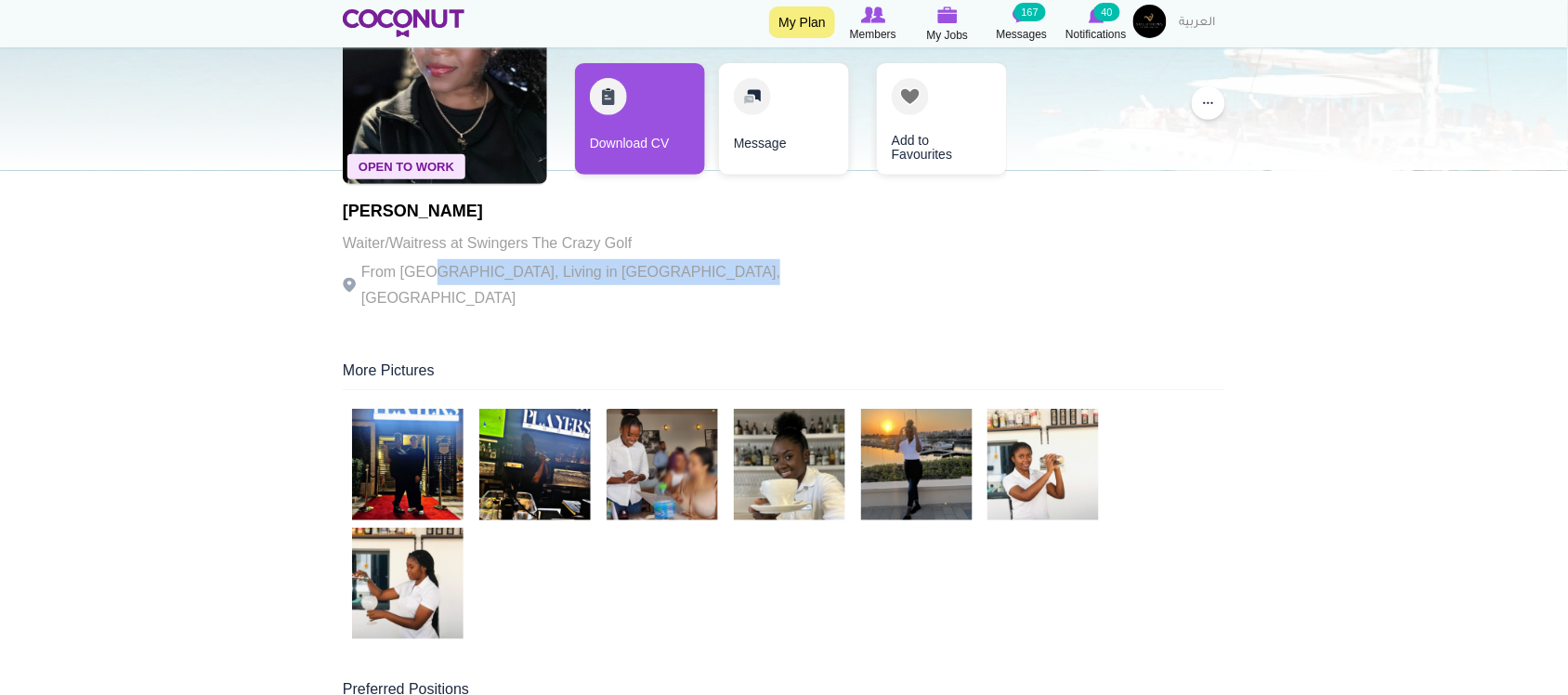
drag, startPoint x: 540, startPoint y: 273, endPoint x: 730, endPoint y: 273, distance: 190.0
click at [730, 273] on div "Open To Work 5 days ago Perpetua Tafirenyika Waiter/Waitress at Swingers The Cr…" at bounding box center [783, 146] width 882 height 353
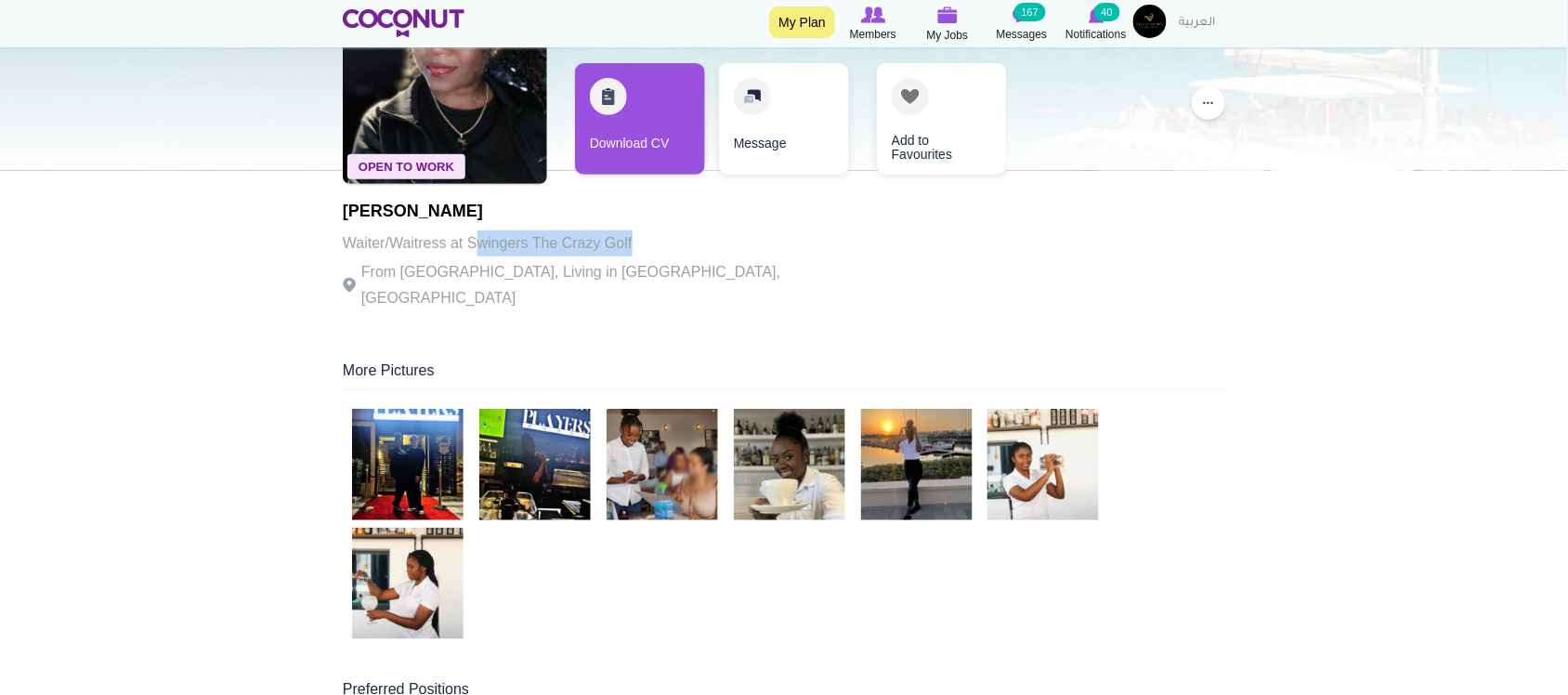
drag, startPoint x: 560, startPoint y: 239, endPoint x: 648, endPoint y: 239, distance: 88.0
click at [648, 239] on p "Waiter/Waitress at Swingers The Crazy Golf" at bounding box center [597, 243] width 511 height 26
click at [649, 239] on p "Waiter/Waitress at Swingers The Crazy Golf" at bounding box center [597, 243] width 511 height 26
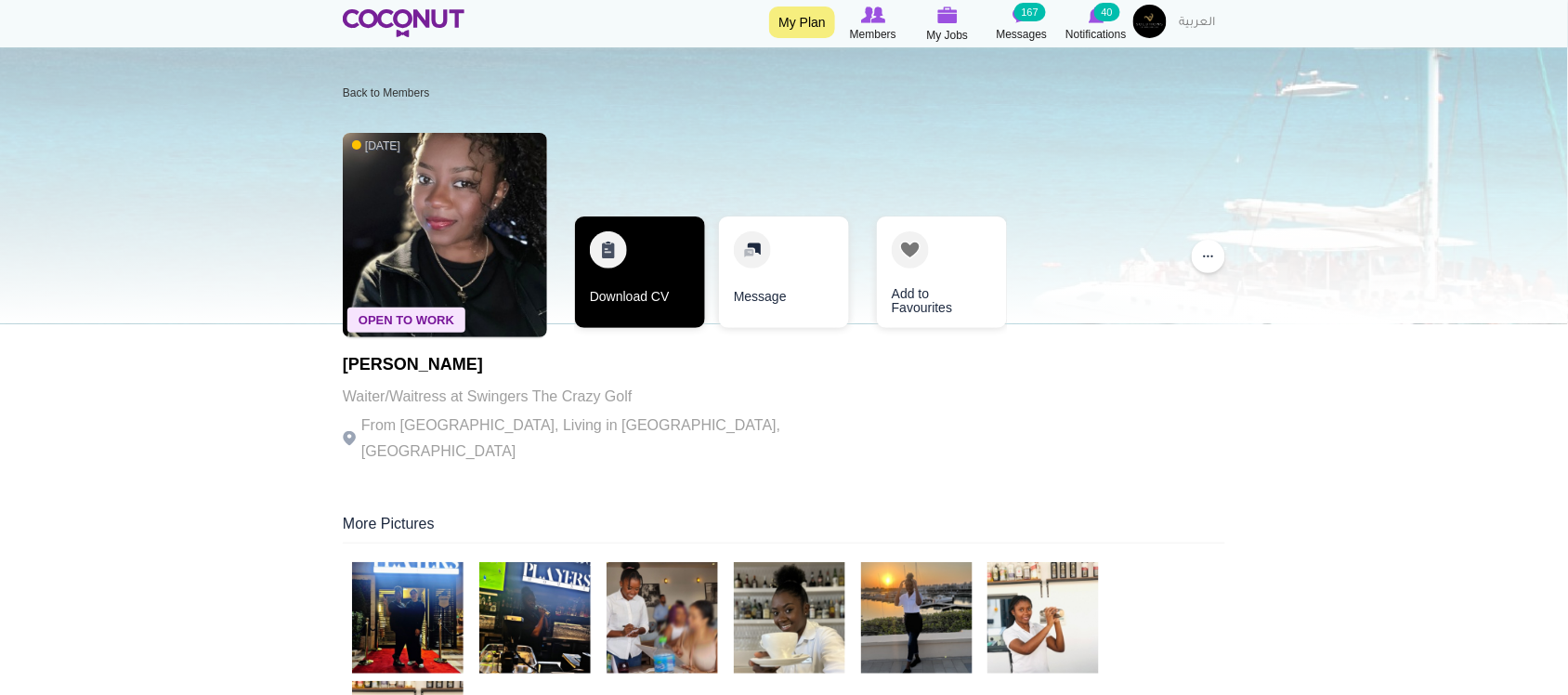
scroll to position [0, 0]
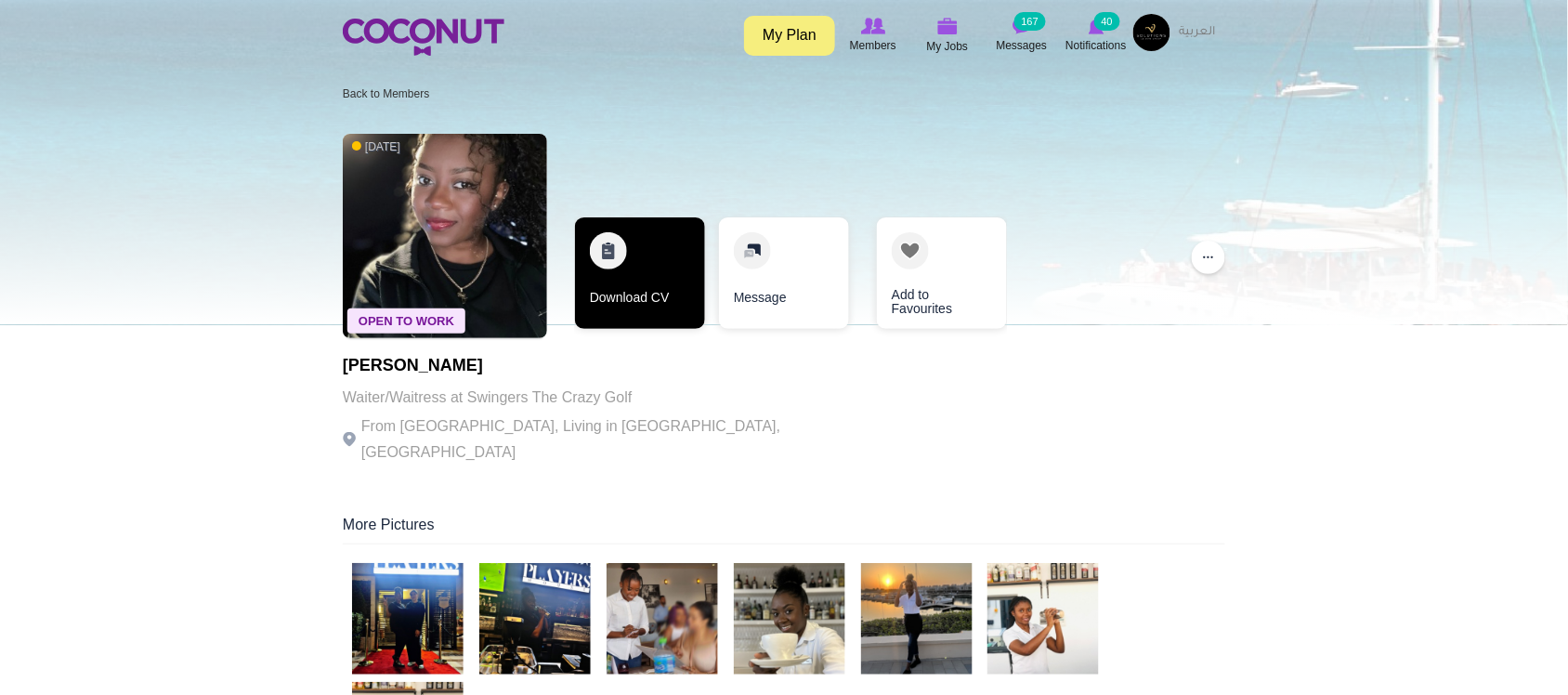
click at [664, 294] on link "Download CV" at bounding box center [640, 274] width 130 height 112
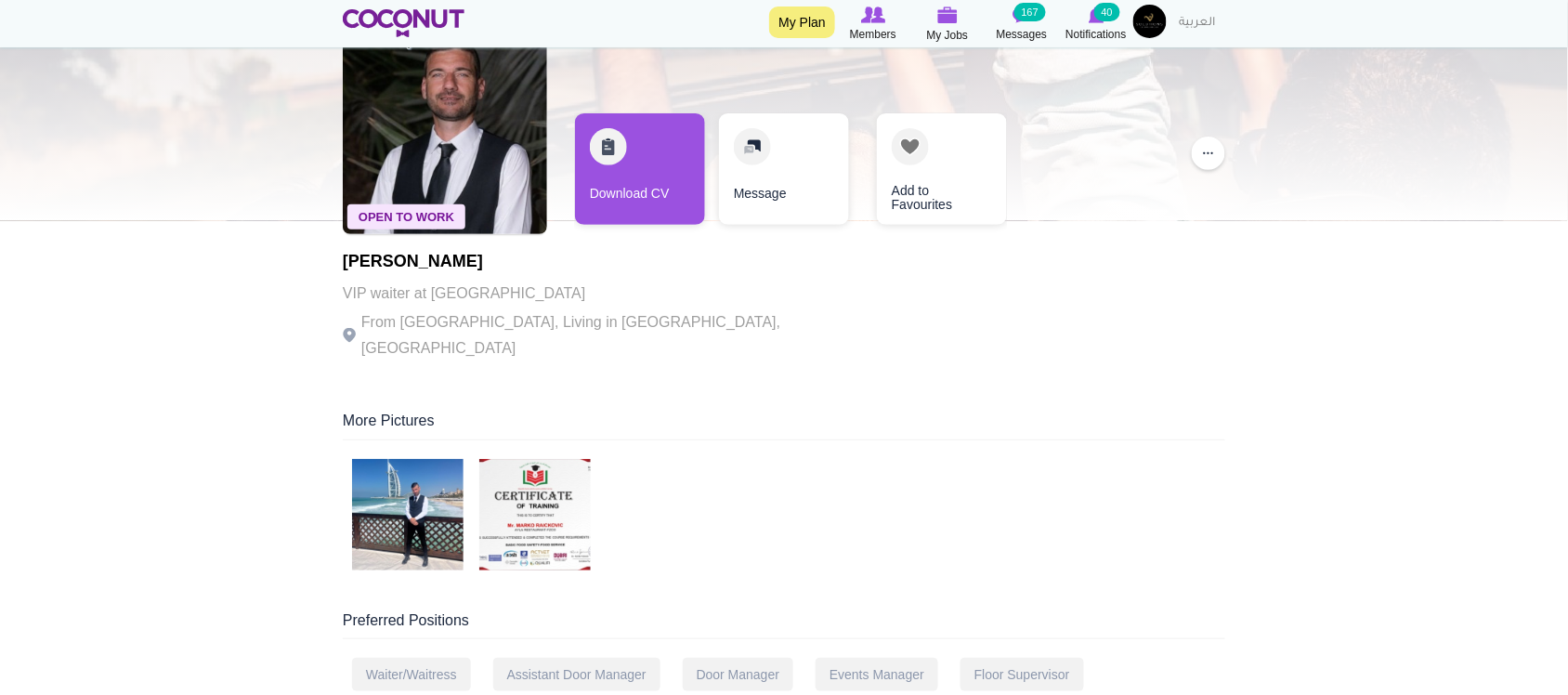
scroll to position [155, 0]
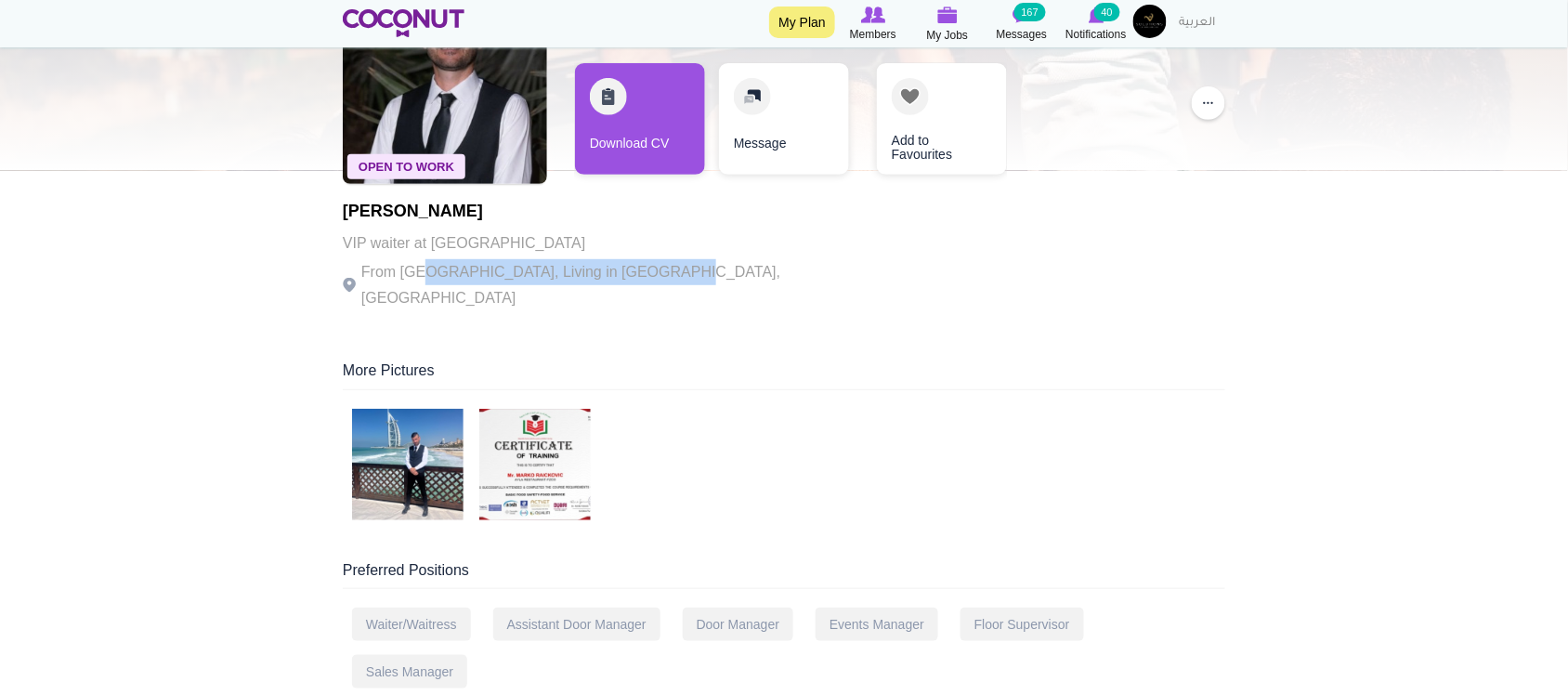
drag, startPoint x: 505, startPoint y: 274, endPoint x: 657, endPoint y: 274, distance: 152.0
click at [657, 274] on p "From Serbia, Living in Dubai, United Arab Emirates" at bounding box center [597, 284] width 511 height 52
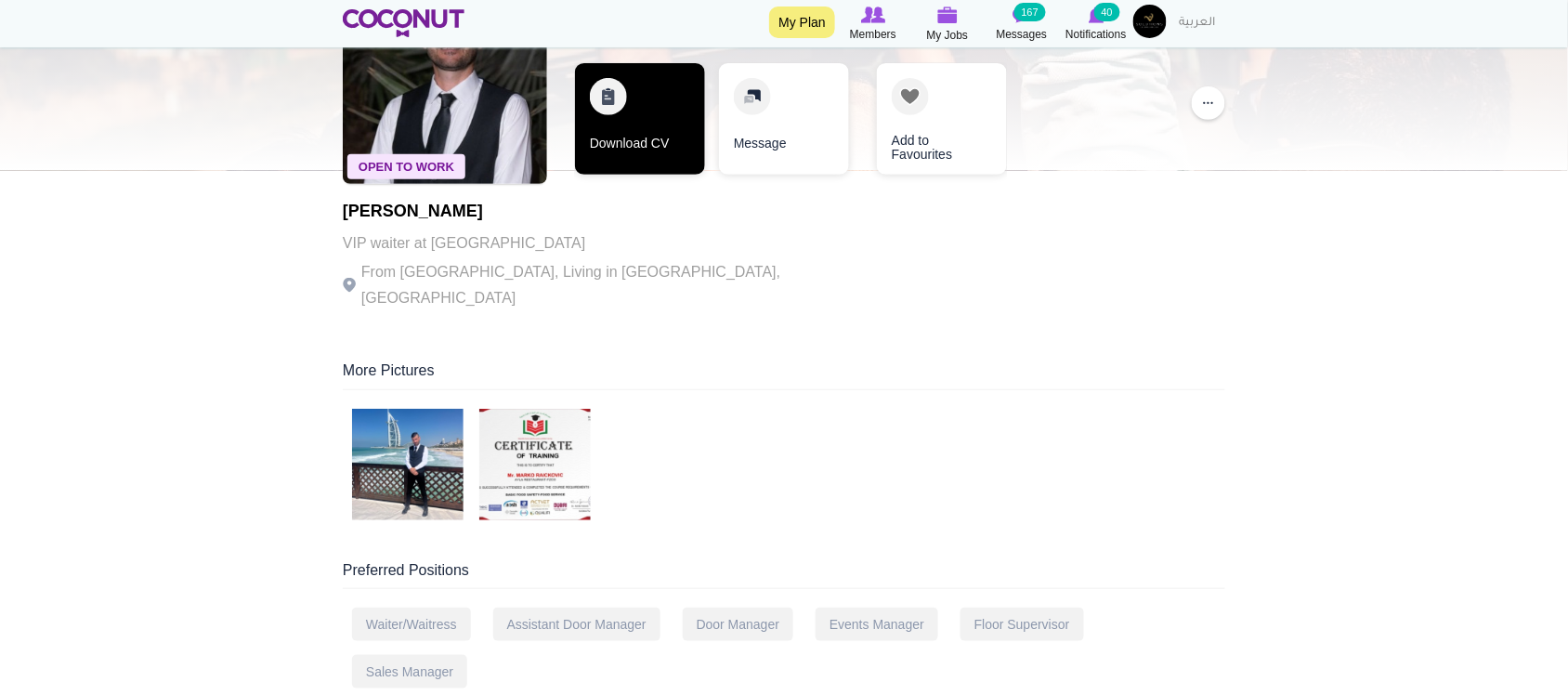
click at [664, 163] on link "Download CV" at bounding box center [640, 119] width 130 height 112
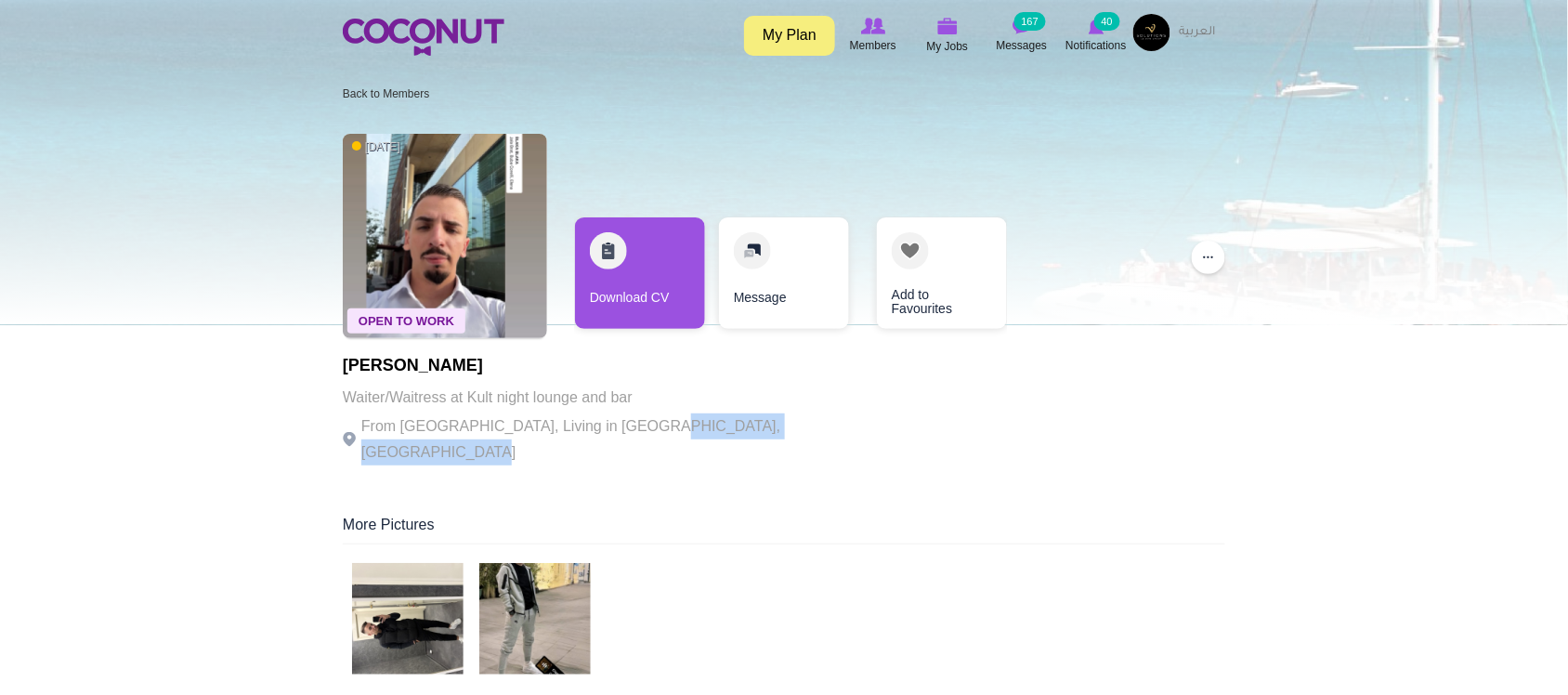
drag, startPoint x: 649, startPoint y: 428, endPoint x: 652, endPoint y: 449, distance: 21.2
click at [651, 448] on p "From [GEOGRAPHIC_DATA], Living in [GEOGRAPHIC_DATA], [GEOGRAPHIC_DATA]" at bounding box center [597, 439] width 511 height 52
click at [652, 456] on p "From Bosnia and Herzegovina, Living in Sarajevo, Bosnia and Herzegovina" at bounding box center [597, 439] width 511 height 52
click at [664, 440] on p "From Bosnia and Herzegovina, Living in Sarajevo, Bosnia and Herzegovina" at bounding box center [597, 439] width 511 height 52
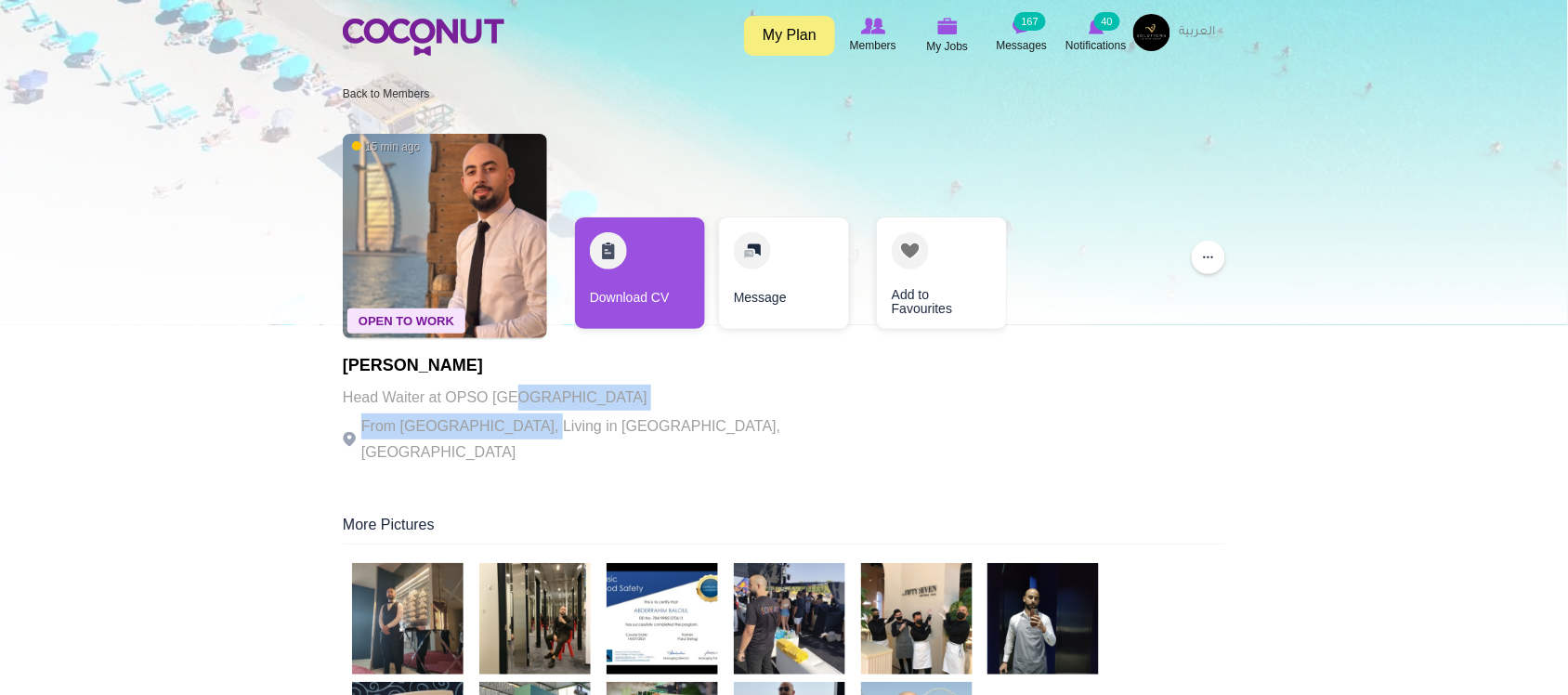
drag, startPoint x: 521, startPoint y: 395, endPoint x: 576, endPoint y: 421, distance: 60.8
click at [562, 424] on div "Baloul Abderrahim Head Waiter at OPSO Dubai Mall From Algeria, Living in Dubai,…" at bounding box center [597, 412] width 511 height 109
click at [625, 424] on p "From Algeria, Living in Dubai, United Arab Emirates" at bounding box center [597, 439] width 511 height 52
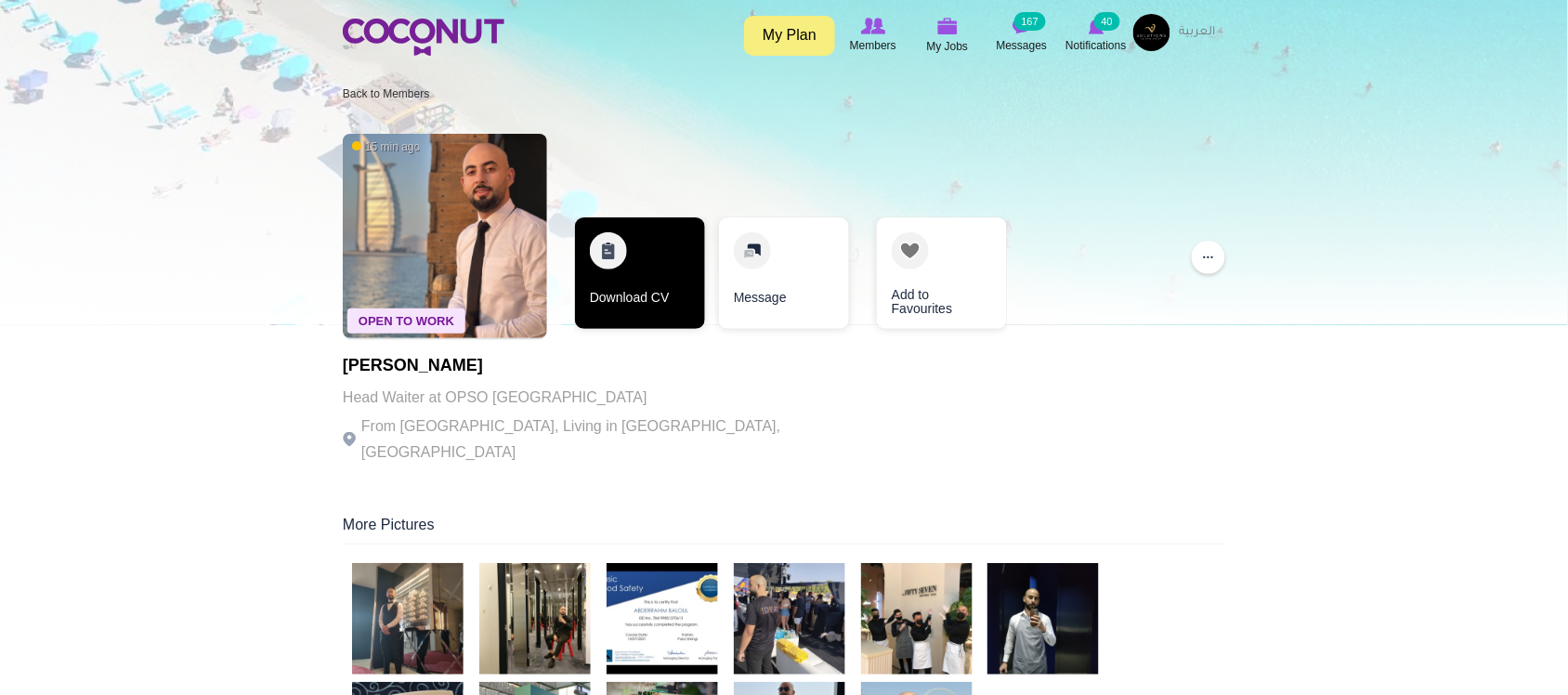
click at [671, 313] on link "Download CV" at bounding box center [640, 274] width 130 height 112
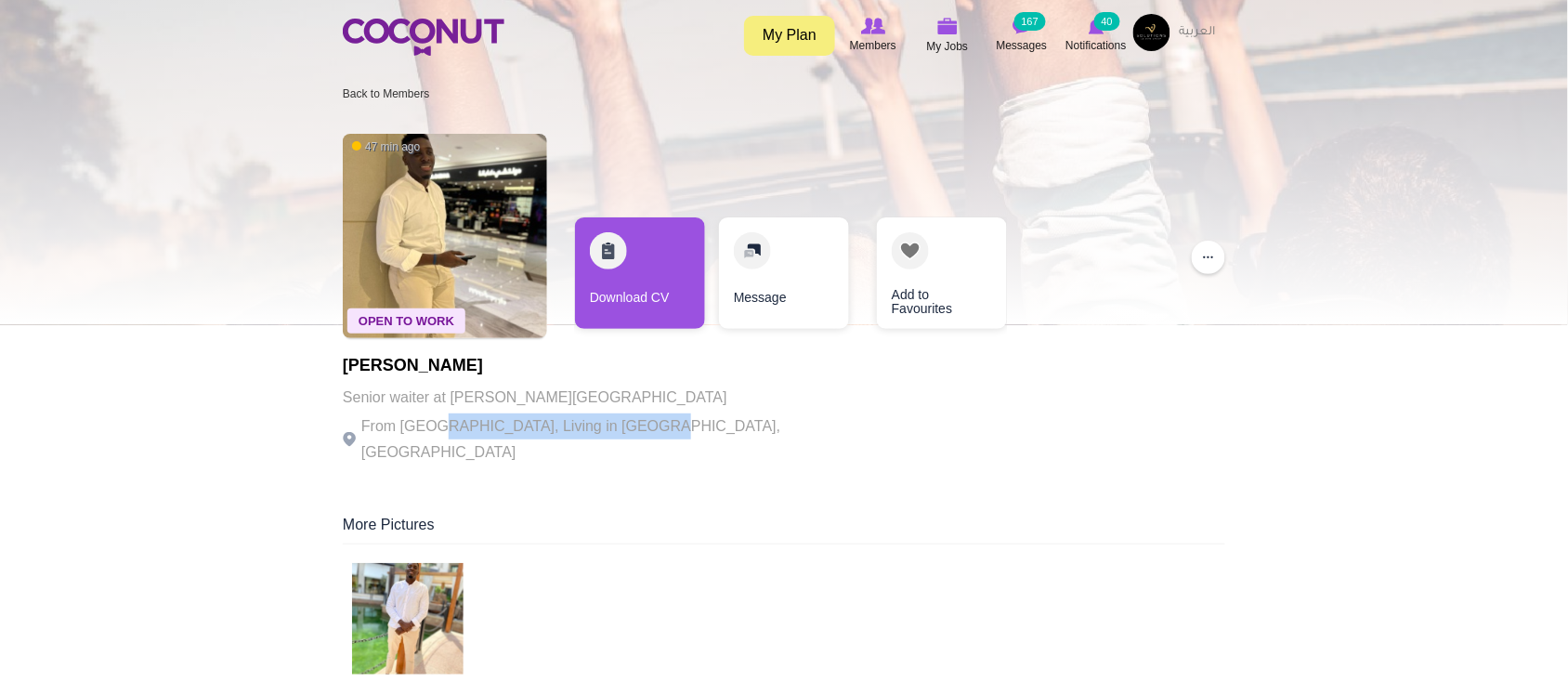
drag, startPoint x: 470, startPoint y: 417, endPoint x: 646, endPoint y: 421, distance: 176.0
click at [646, 421] on p "From [GEOGRAPHIC_DATA], Living in [GEOGRAPHIC_DATA], [GEOGRAPHIC_DATA]" at bounding box center [597, 439] width 511 height 52
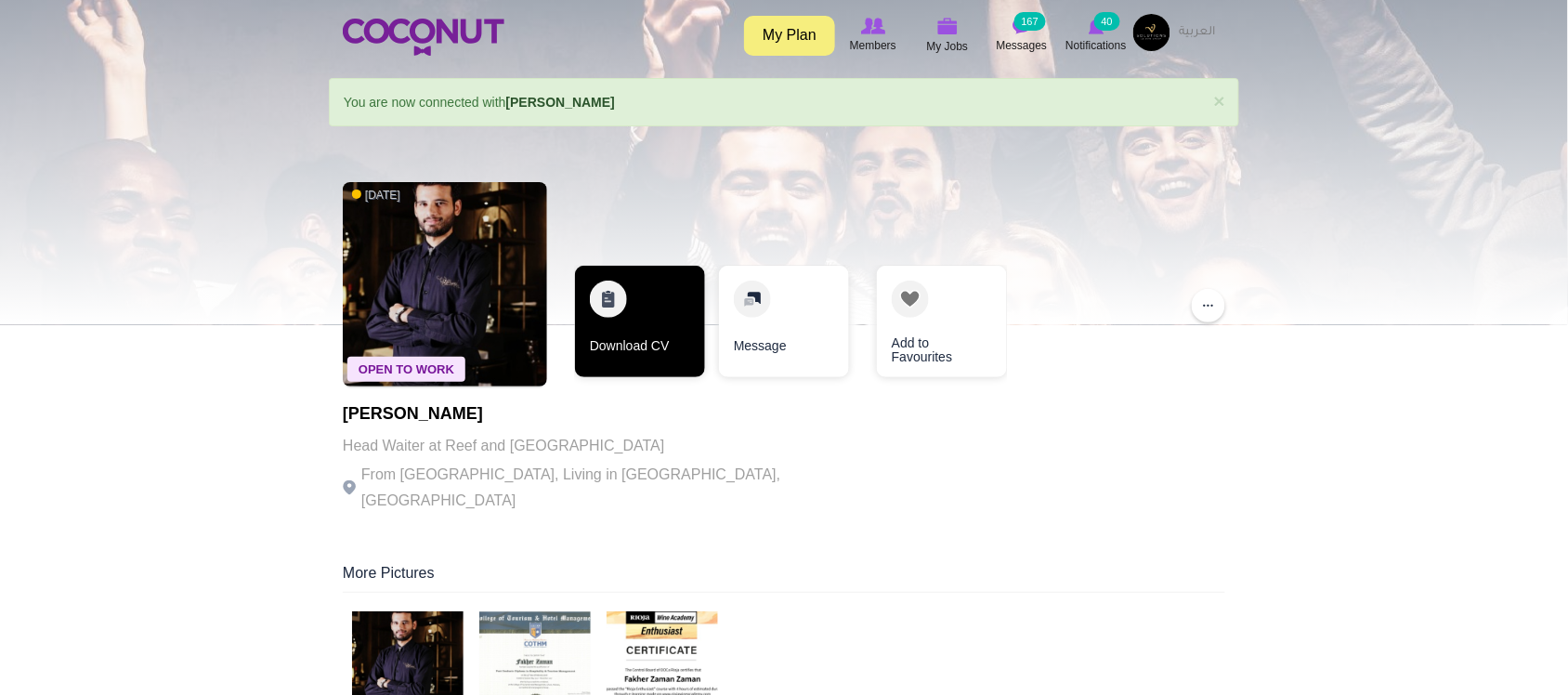
click at [667, 331] on link "Download CV" at bounding box center [640, 321] width 130 height 112
click at [653, 360] on link "Download CV" at bounding box center [640, 321] width 130 height 112
click at [637, 327] on link "Download CV" at bounding box center [640, 321] width 130 height 112
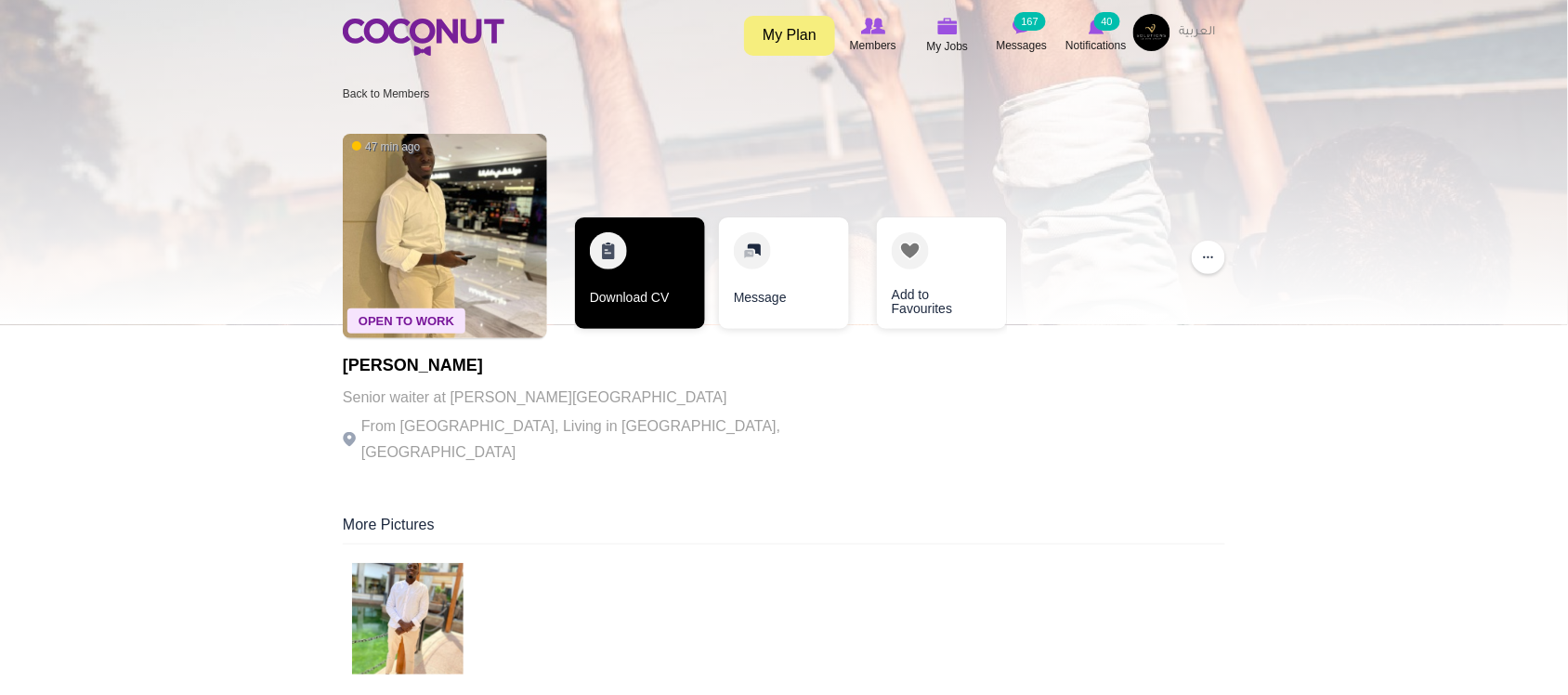
click at [642, 304] on link "Download CV" at bounding box center [640, 274] width 130 height 112
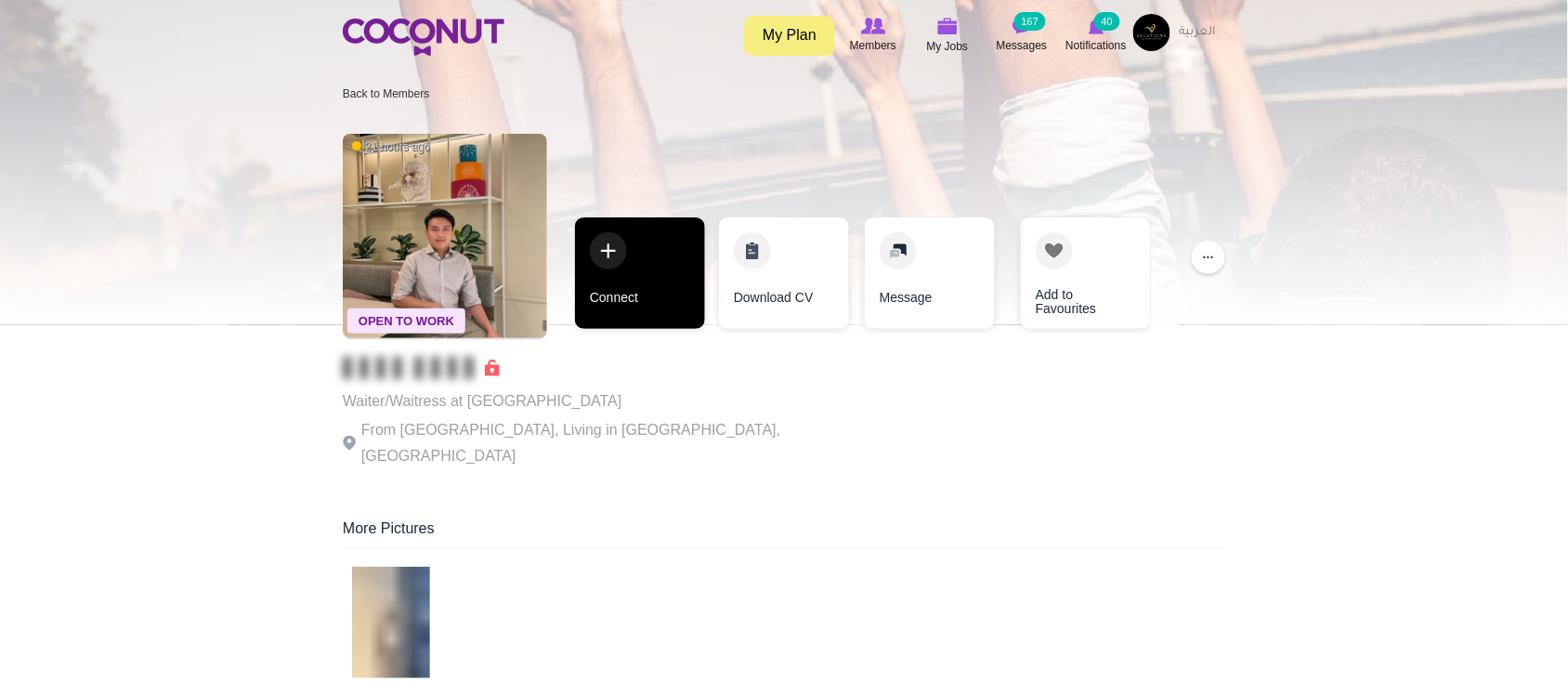
click at [655, 283] on link "Connect" at bounding box center [640, 274] width 130 height 112
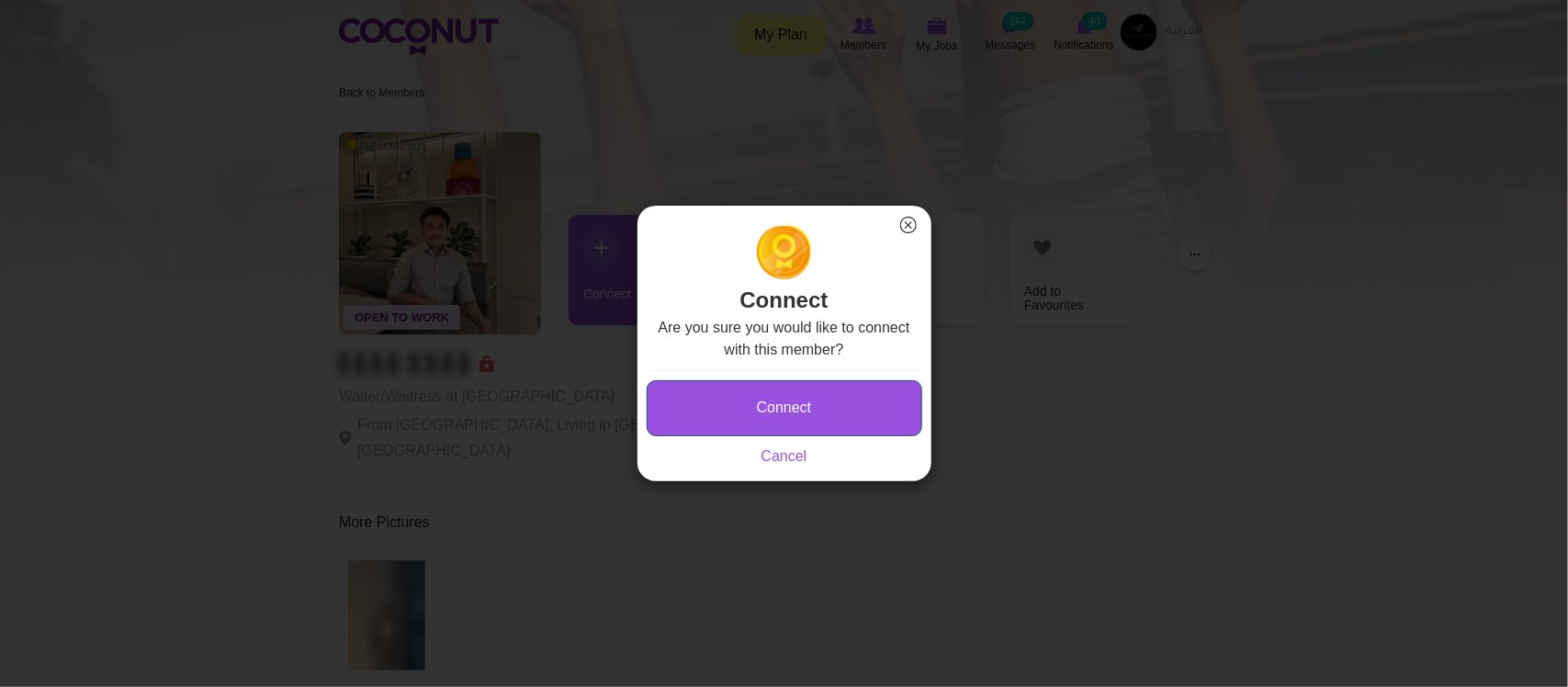
click at [862, 399] on button "Connect" at bounding box center [784, 408] width 276 height 56
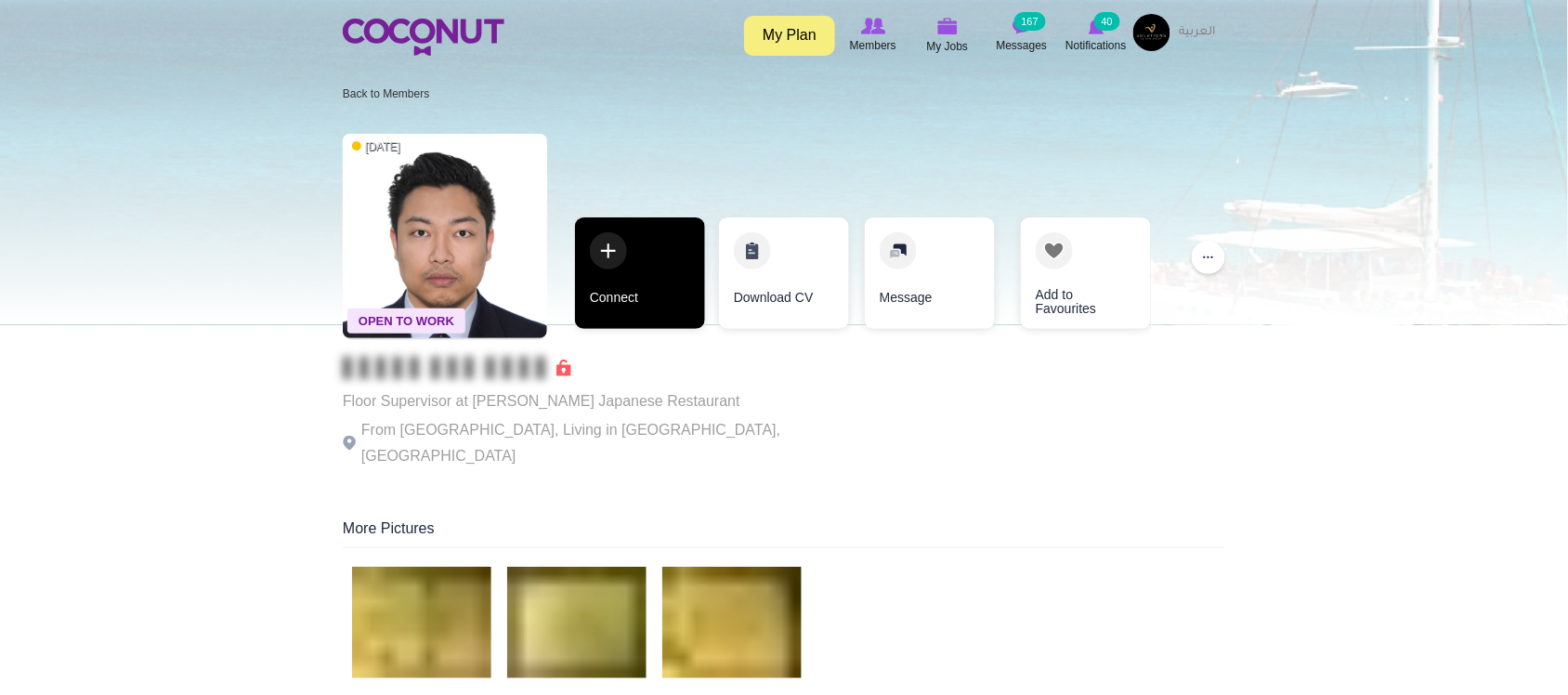
click at [624, 303] on link "Connect" at bounding box center [640, 274] width 130 height 112
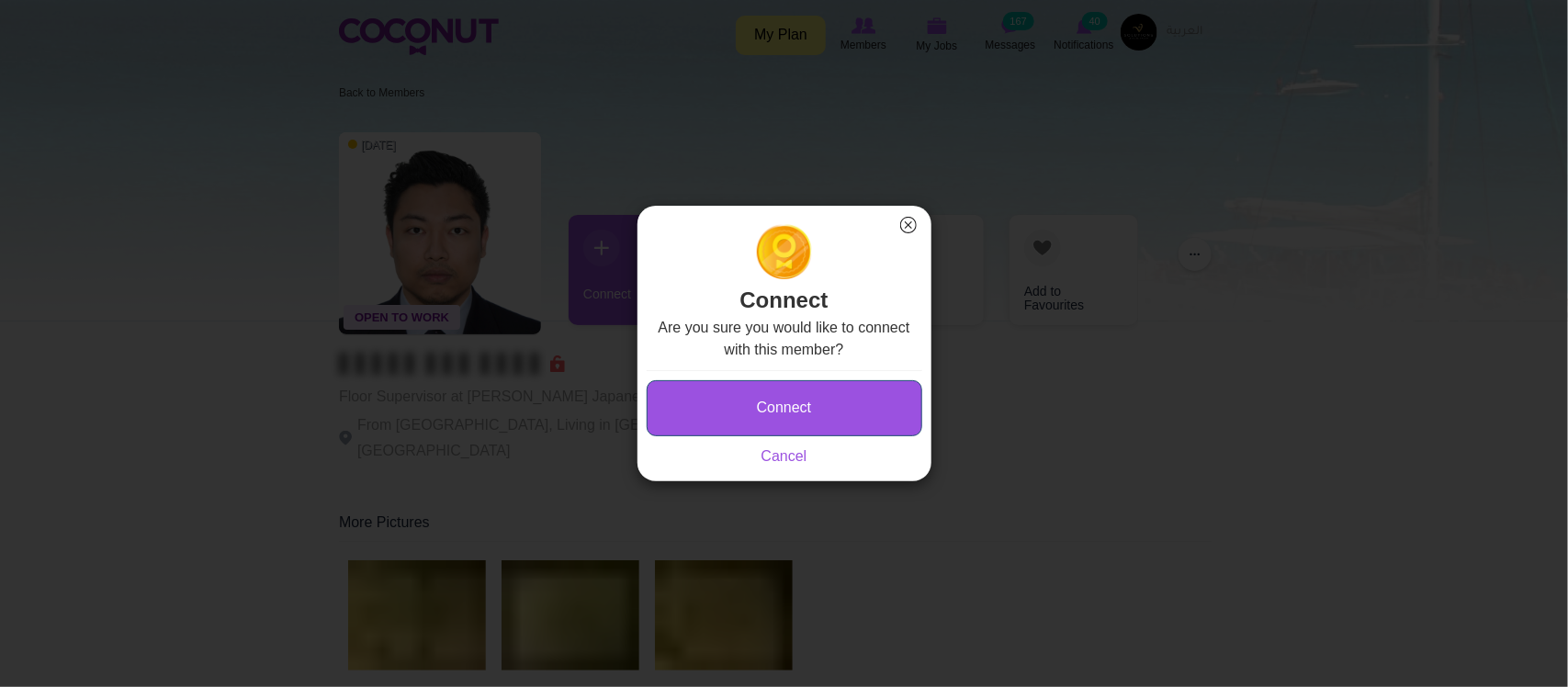
click at [828, 399] on button "Connect" at bounding box center [784, 408] width 276 height 56
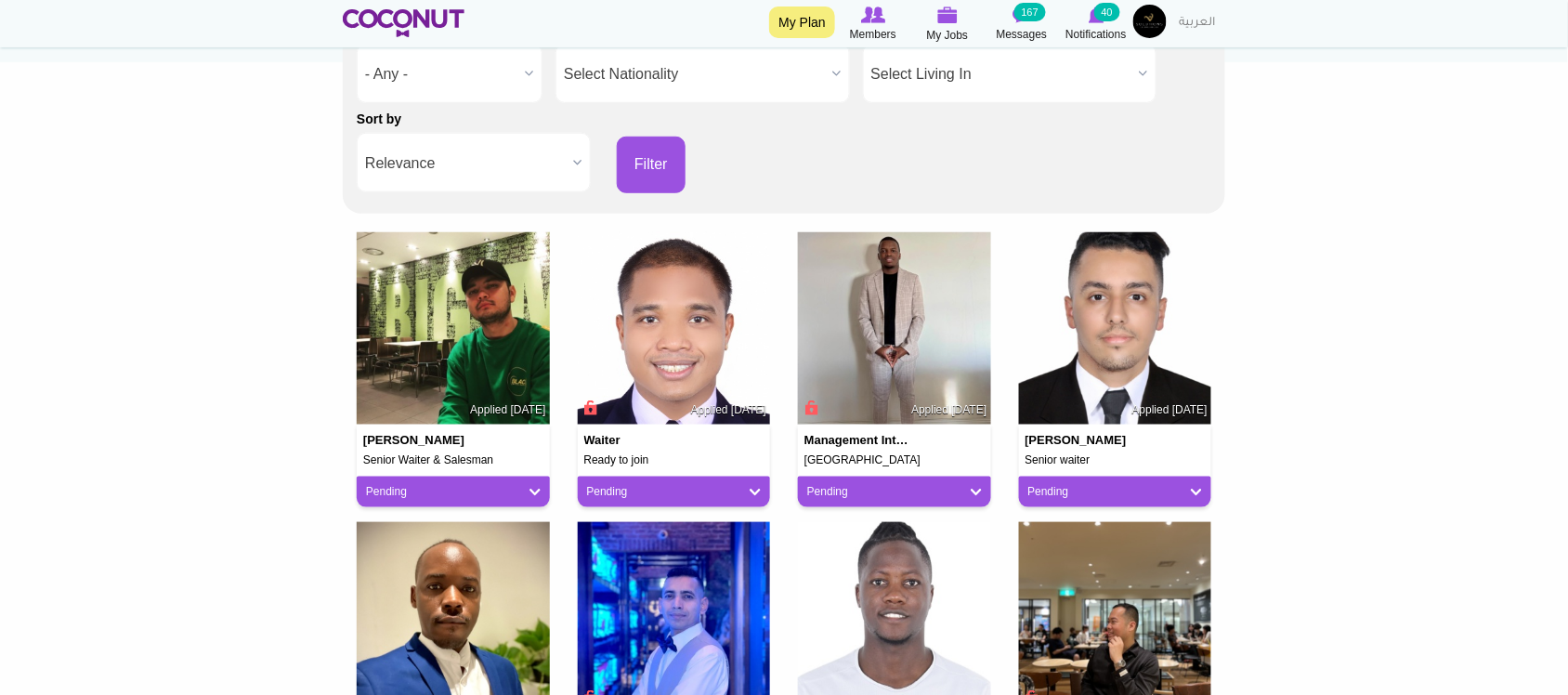
scroll to position [465, 0]
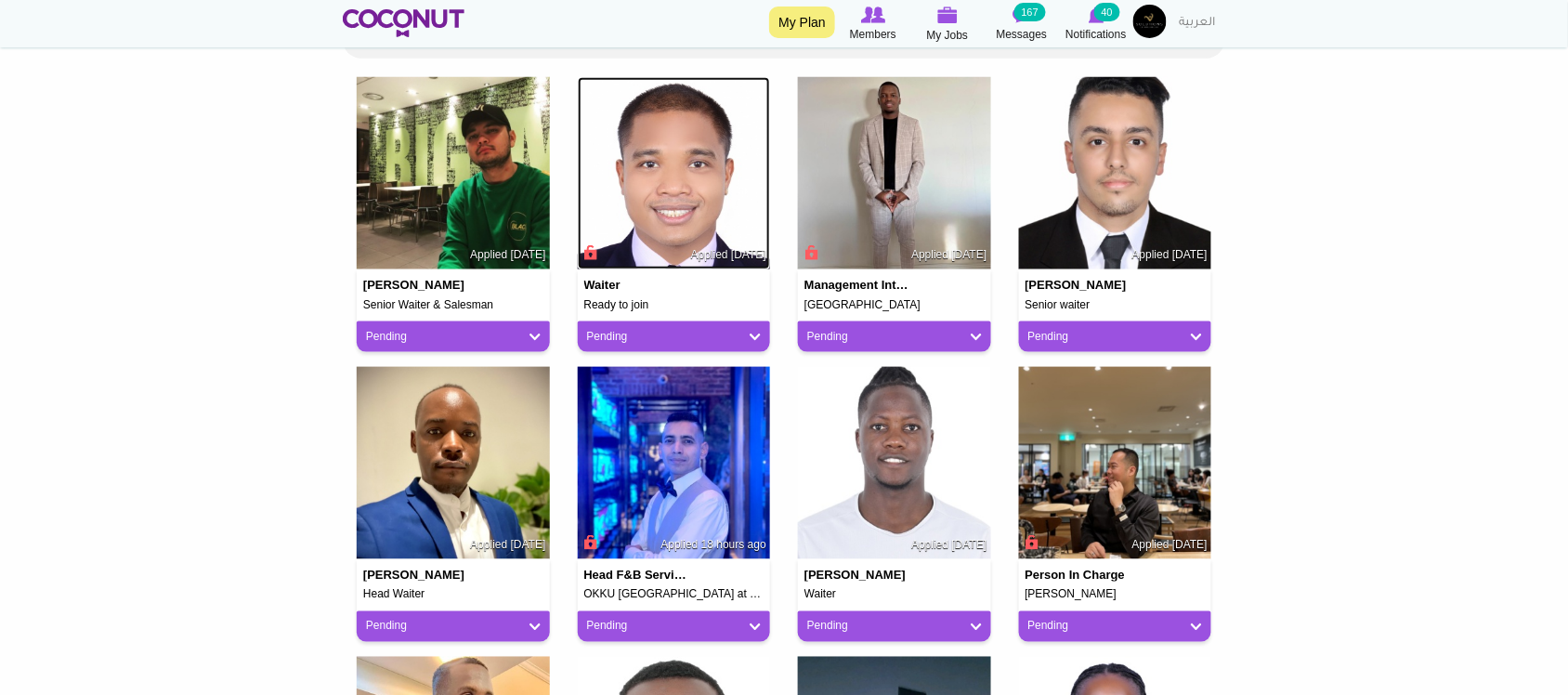
click at [652, 194] on img at bounding box center [674, 173] width 194 height 194
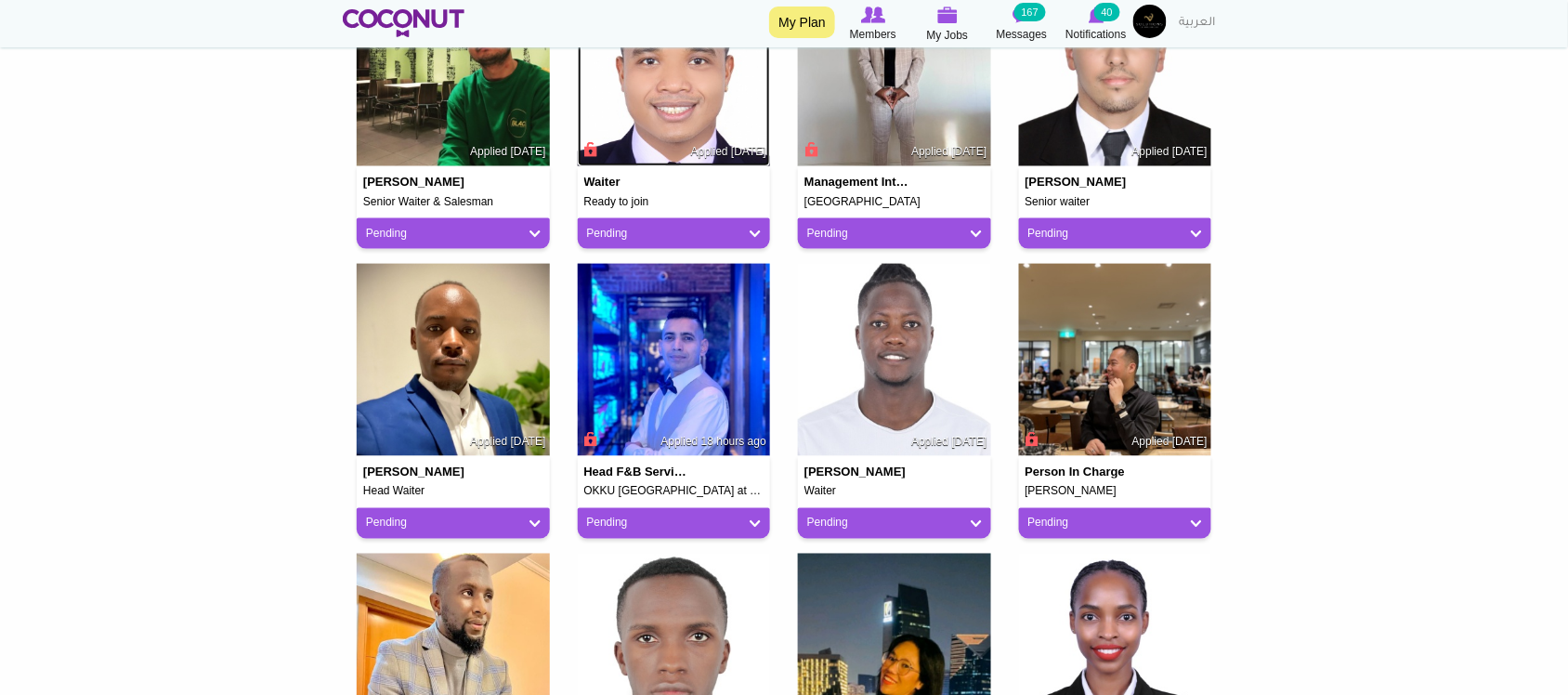
scroll to position [619, 0]
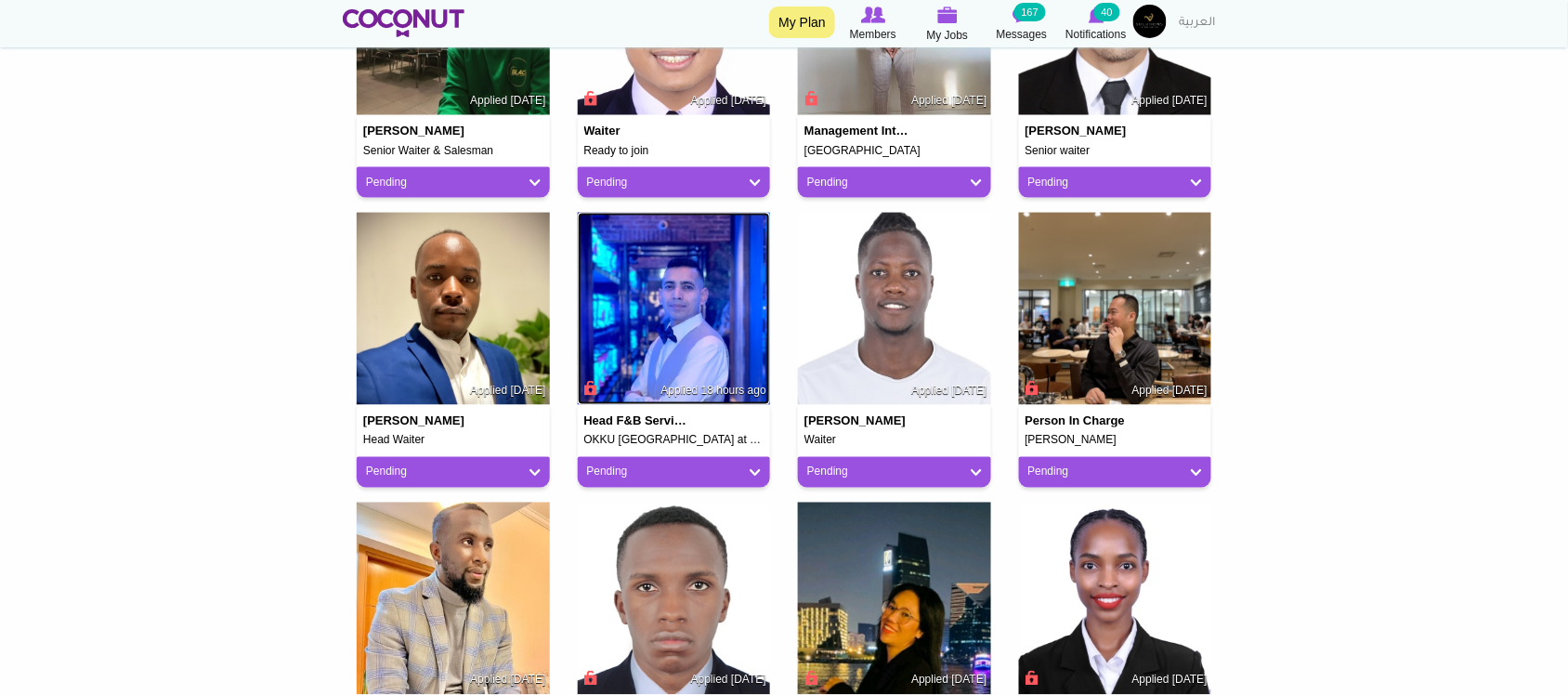
click at [681, 340] on img at bounding box center [674, 310] width 194 height 194
click at [1080, 344] on img at bounding box center [1116, 310] width 194 height 194
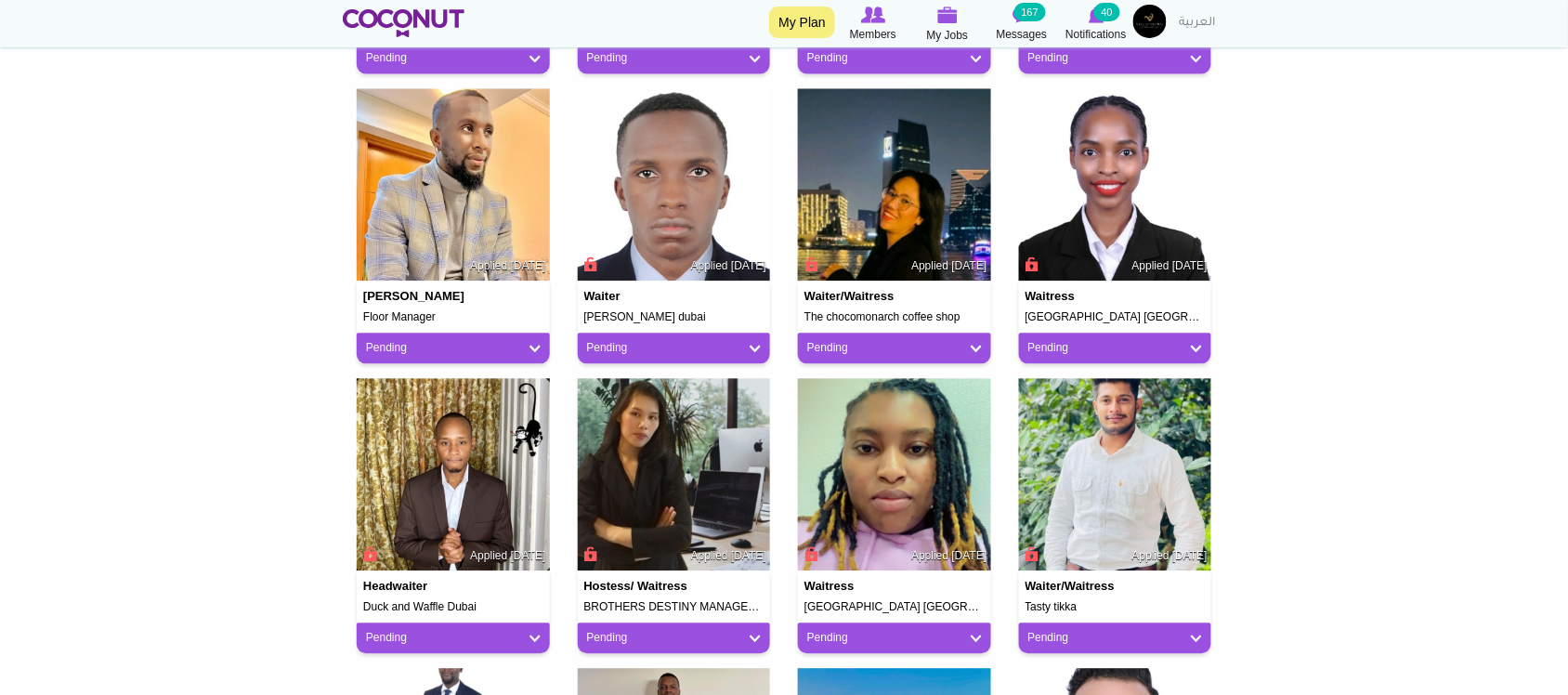
scroll to position [1084, 0]
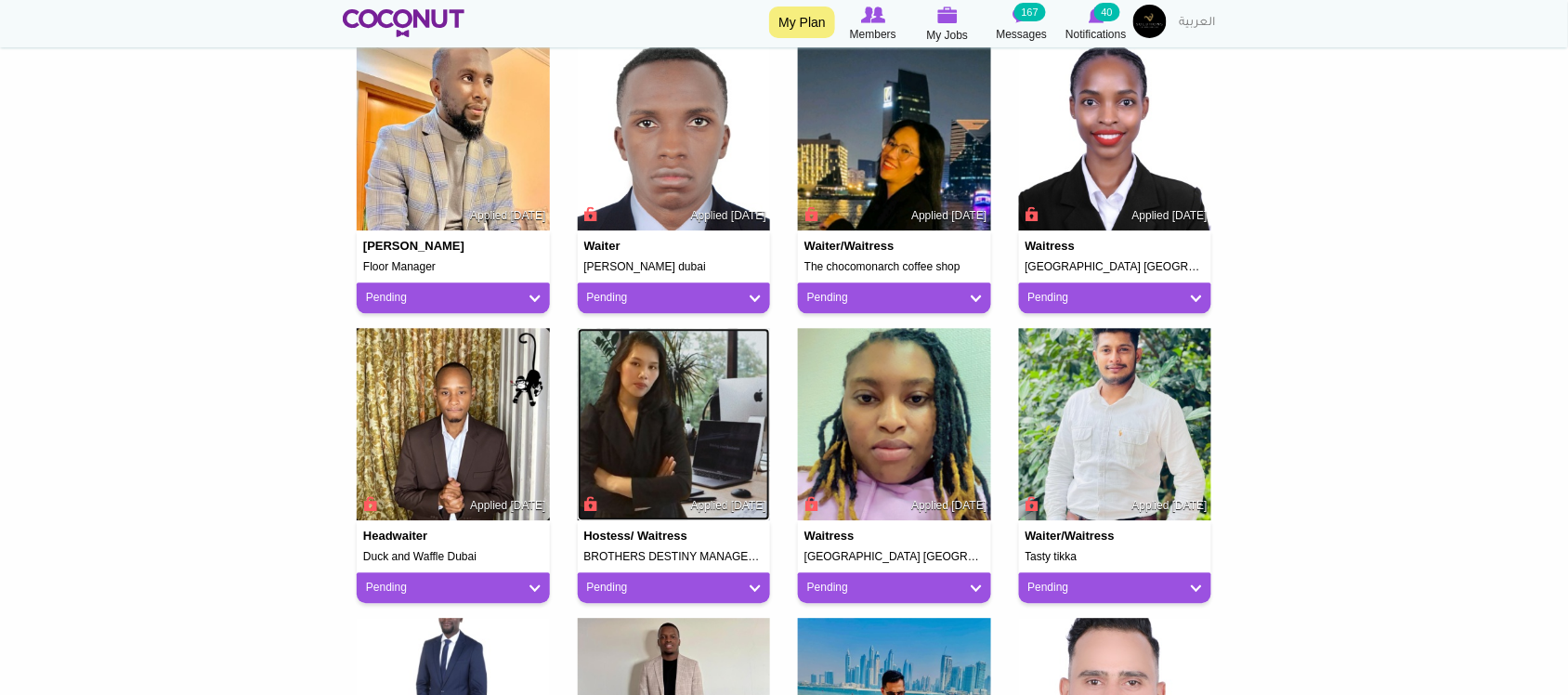
click at [658, 383] on img at bounding box center [674, 424] width 194 height 194
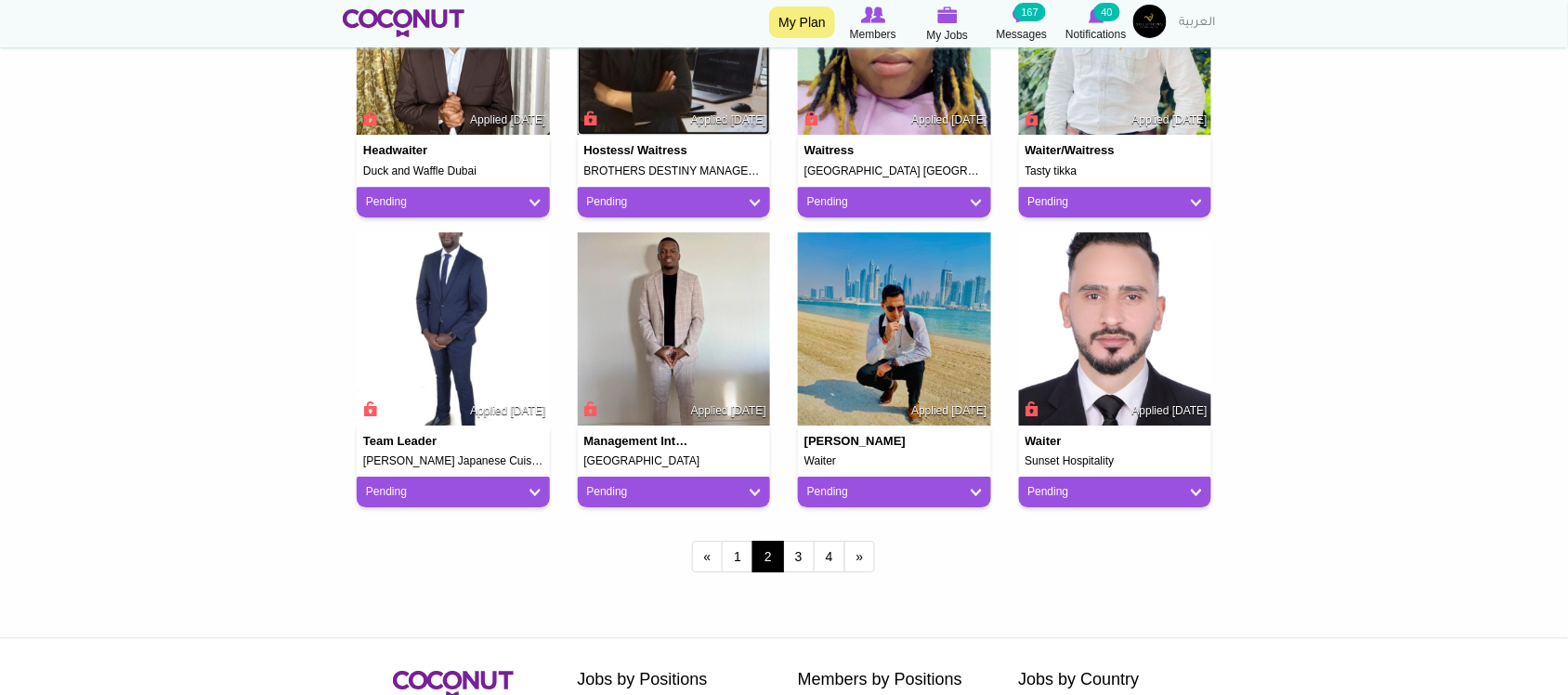
scroll to position [1704, 0]
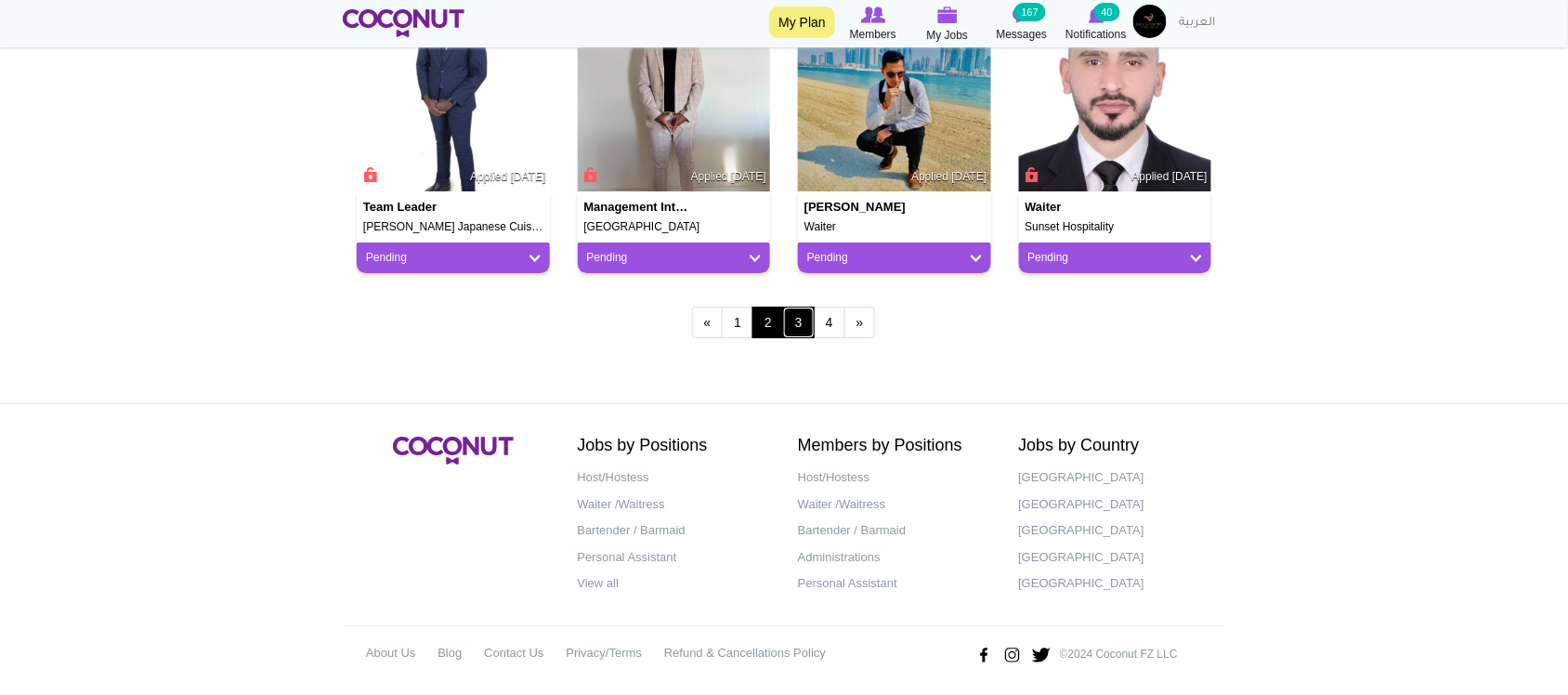
click at [796, 325] on link "3" at bounding box center [799, 322] width 31 height 31
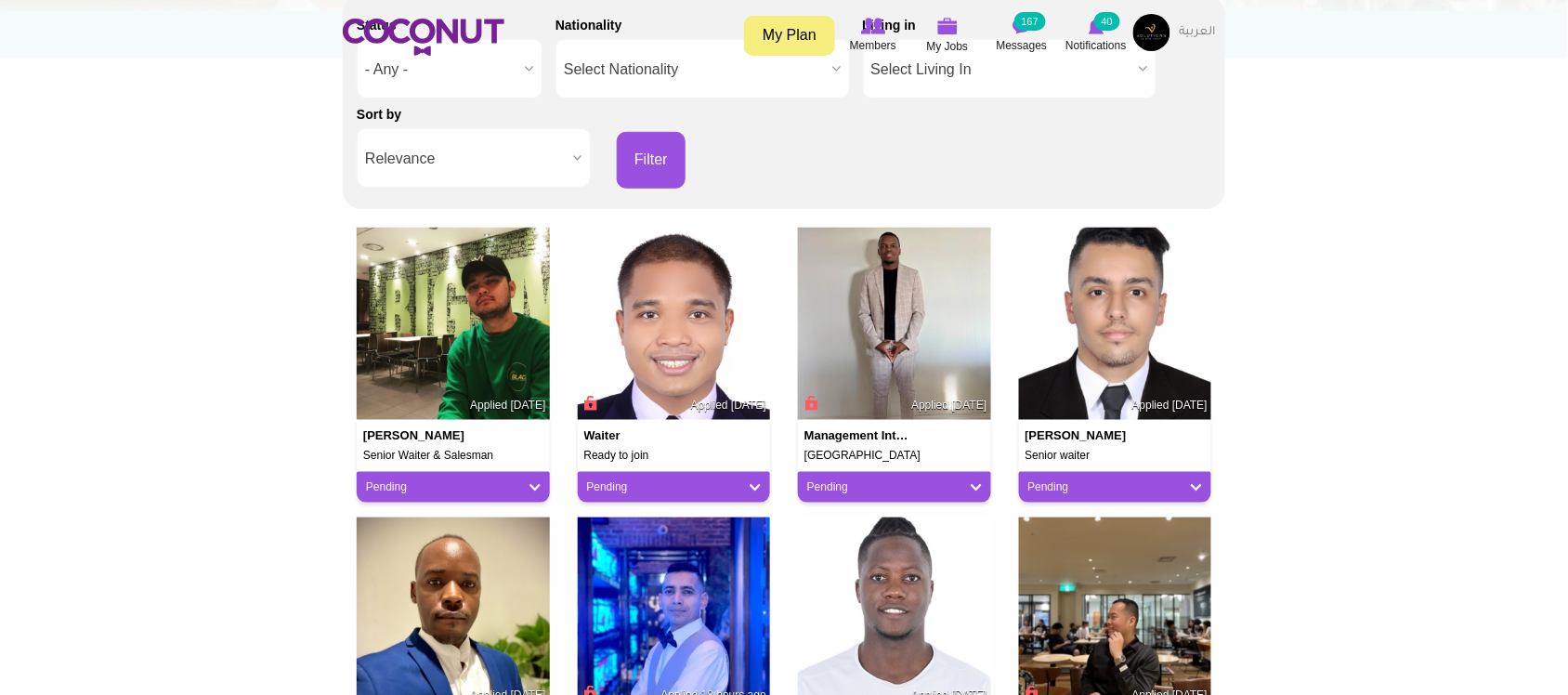
scroll to position [465, 0]
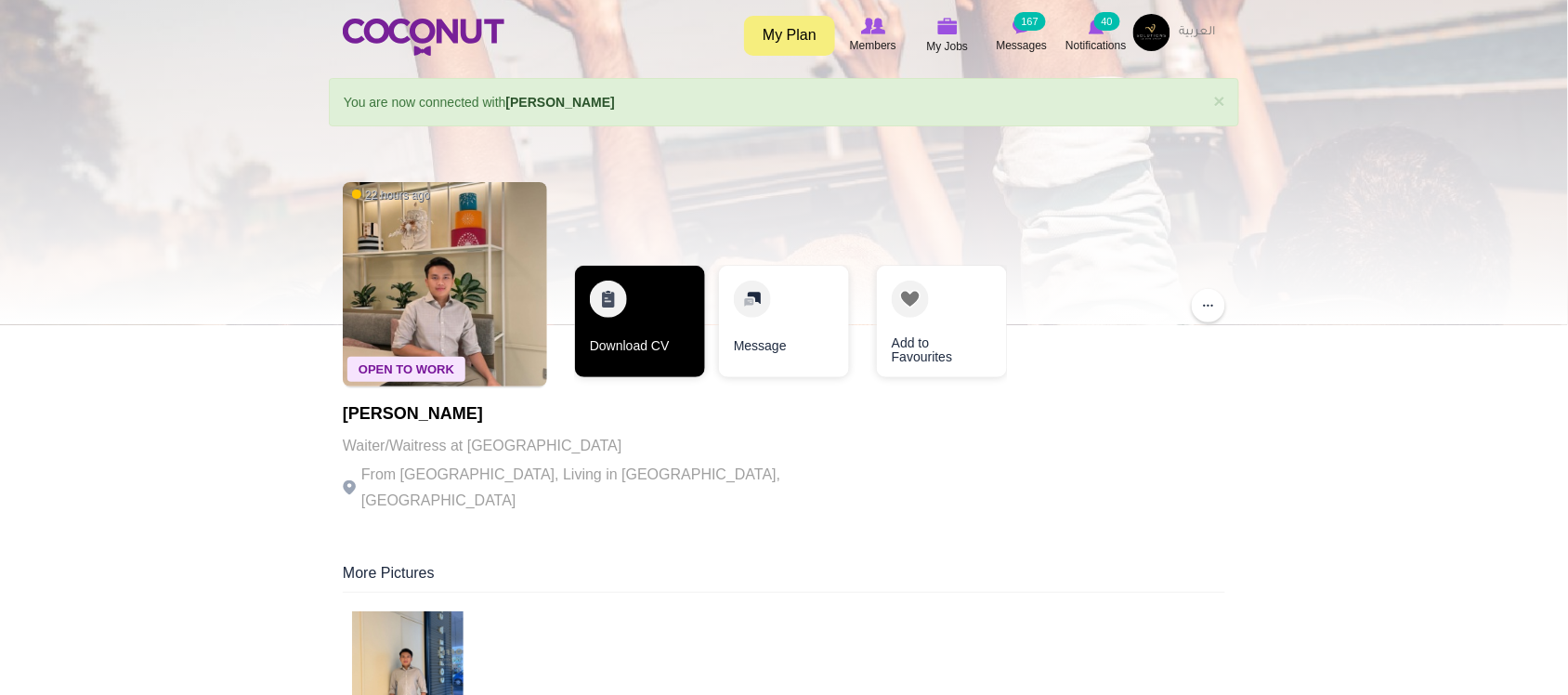
click at [644, 360] on link "Download CV" at bounding box center [640, 321] width 130 height 112
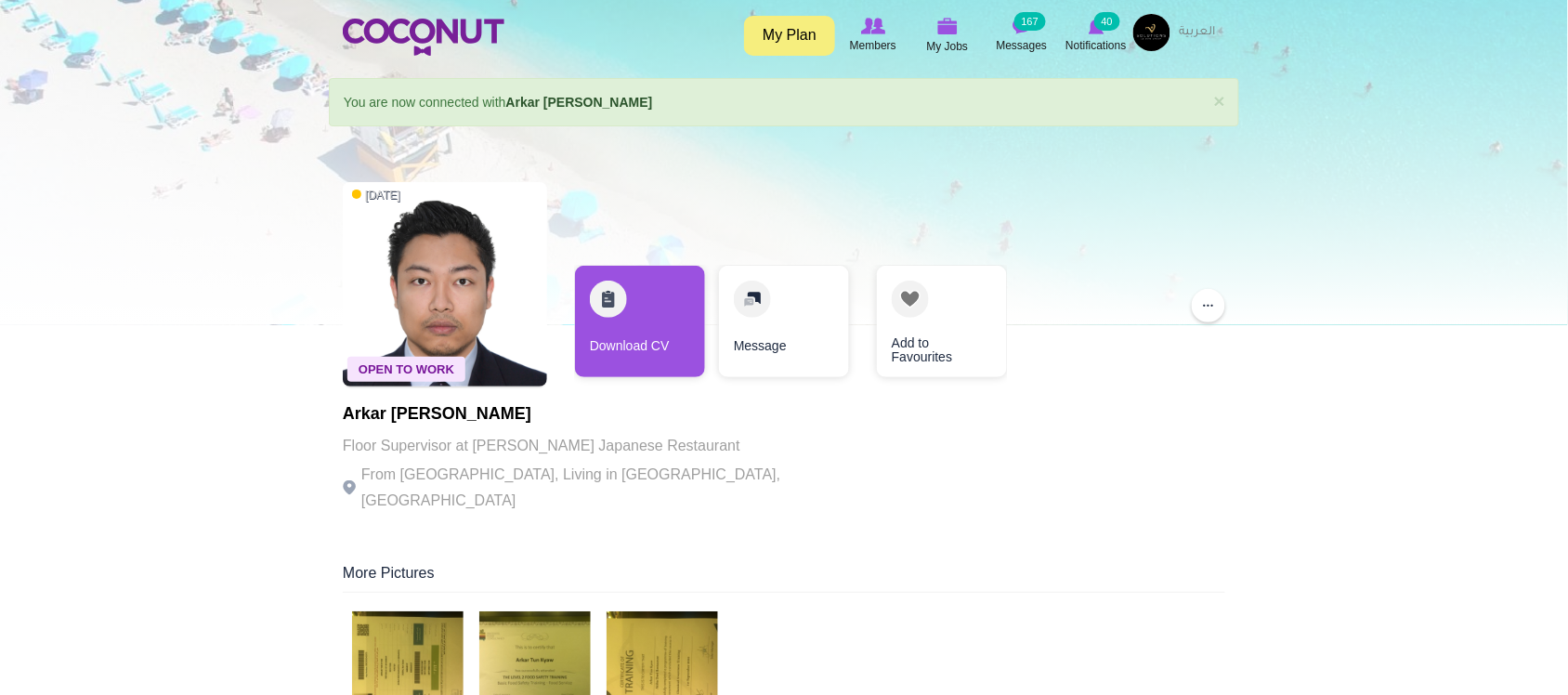
click at [502, 467] on p "From Myanmar, Living in Dubai, United Arab Emirates" at bounding box center [597, 488] width 511 height 52
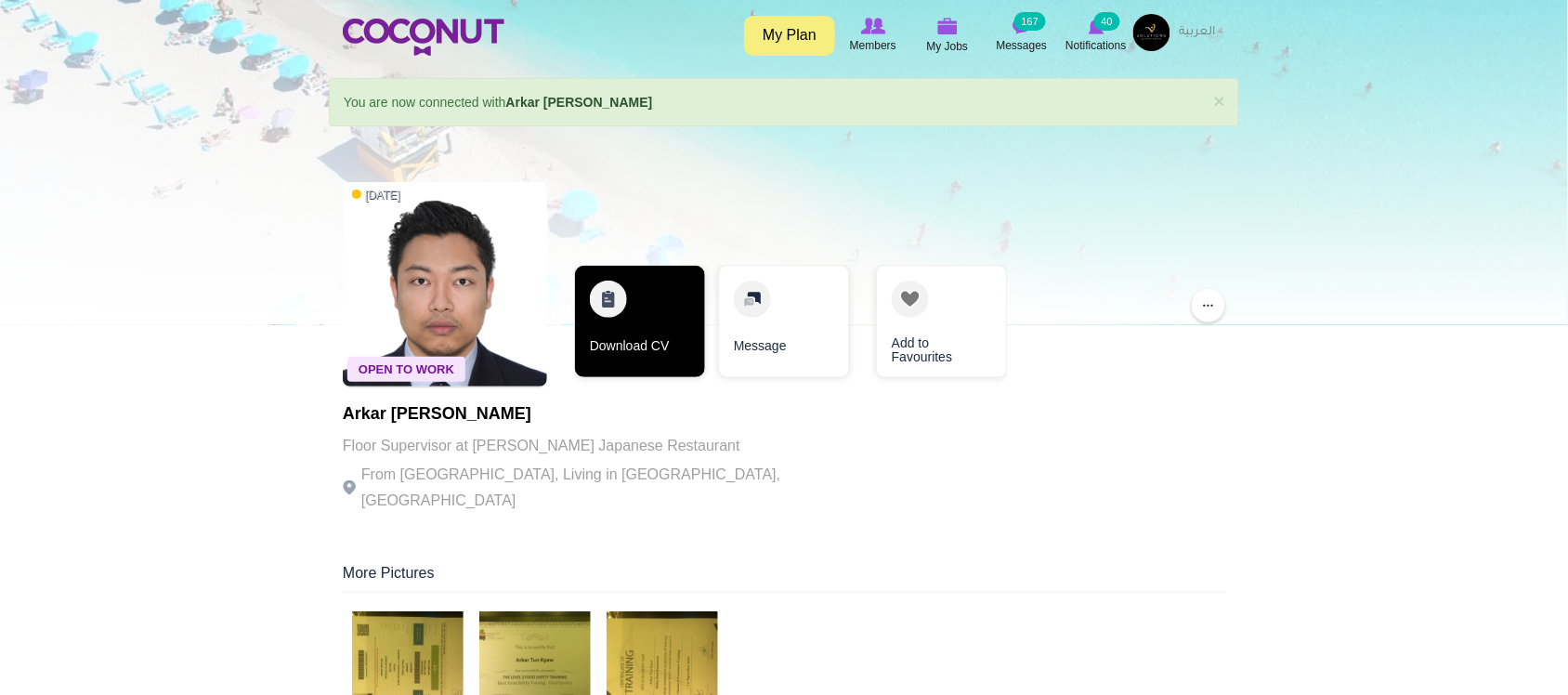
click at [649, 356] on link "Download CV" at bounding box center [640, 321] width 130 height 112
click at [653, 340] on link "Download CV" at bounding box center [640, 321] width 130 height 112
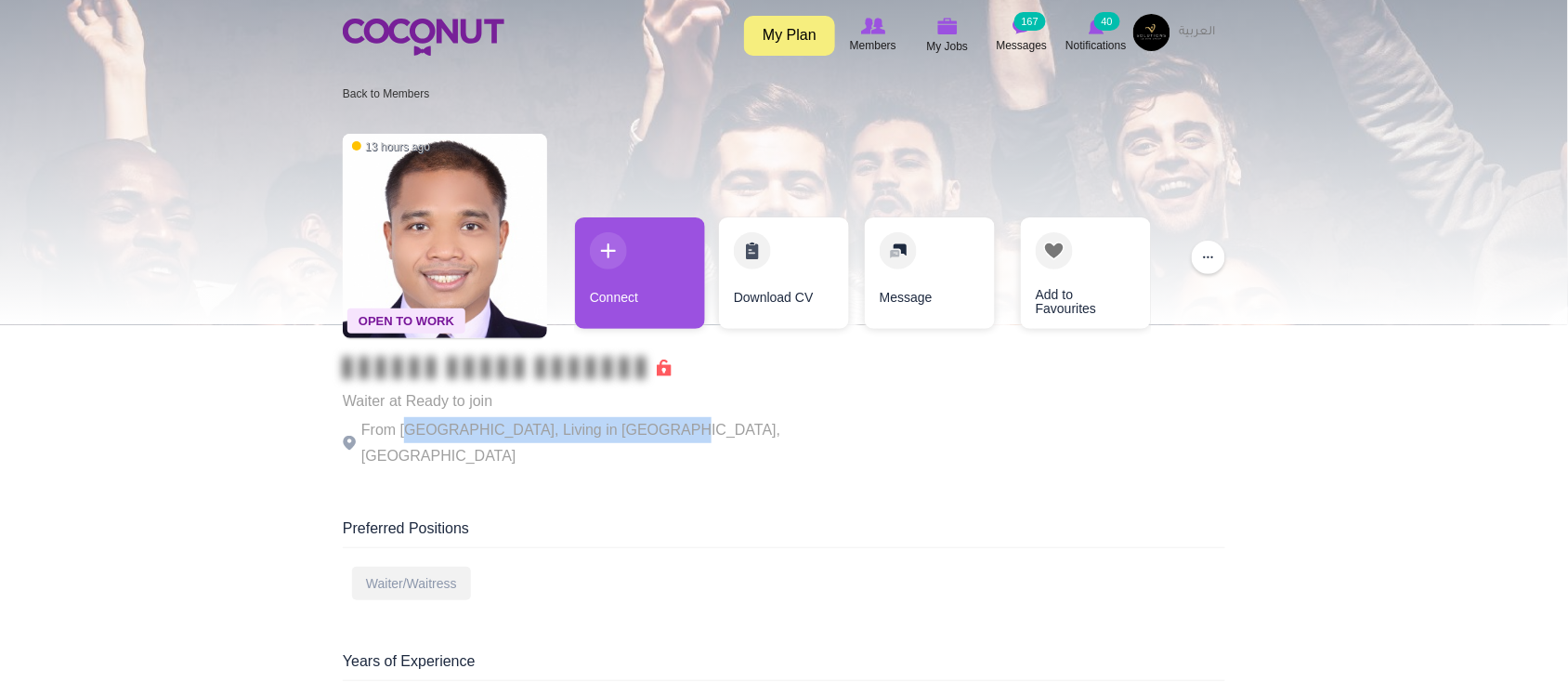
drag, startPoint x: 418, startPoint y: 425, endPoint x: 643, endPoint y: 425, distance: 225.0
click at [643, 425] on p "From Philippines, Living in Dubai, United Arab Emirates" at bounding box center [597, 443] width 511 height 52
click at [643, 425] on p "From [GEOGRAPHIC_DATA], Living in [GEOGRAPHIC_DATA], [GEOGRAPHIC_DATA]" at bounding box center [597, 443] width 511 height 52
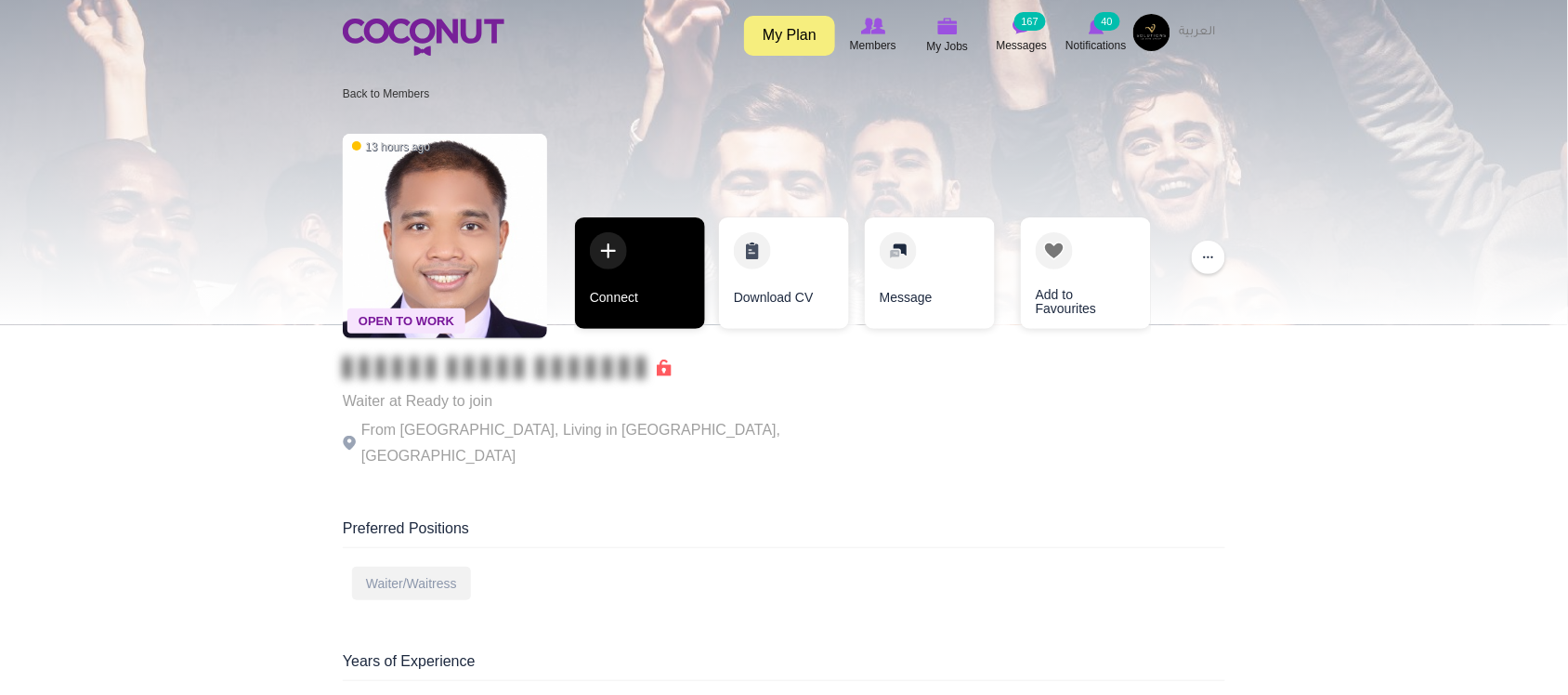
click at [613, 290] on link "Connect" at bounding box center [640, 274] width 130 height 112
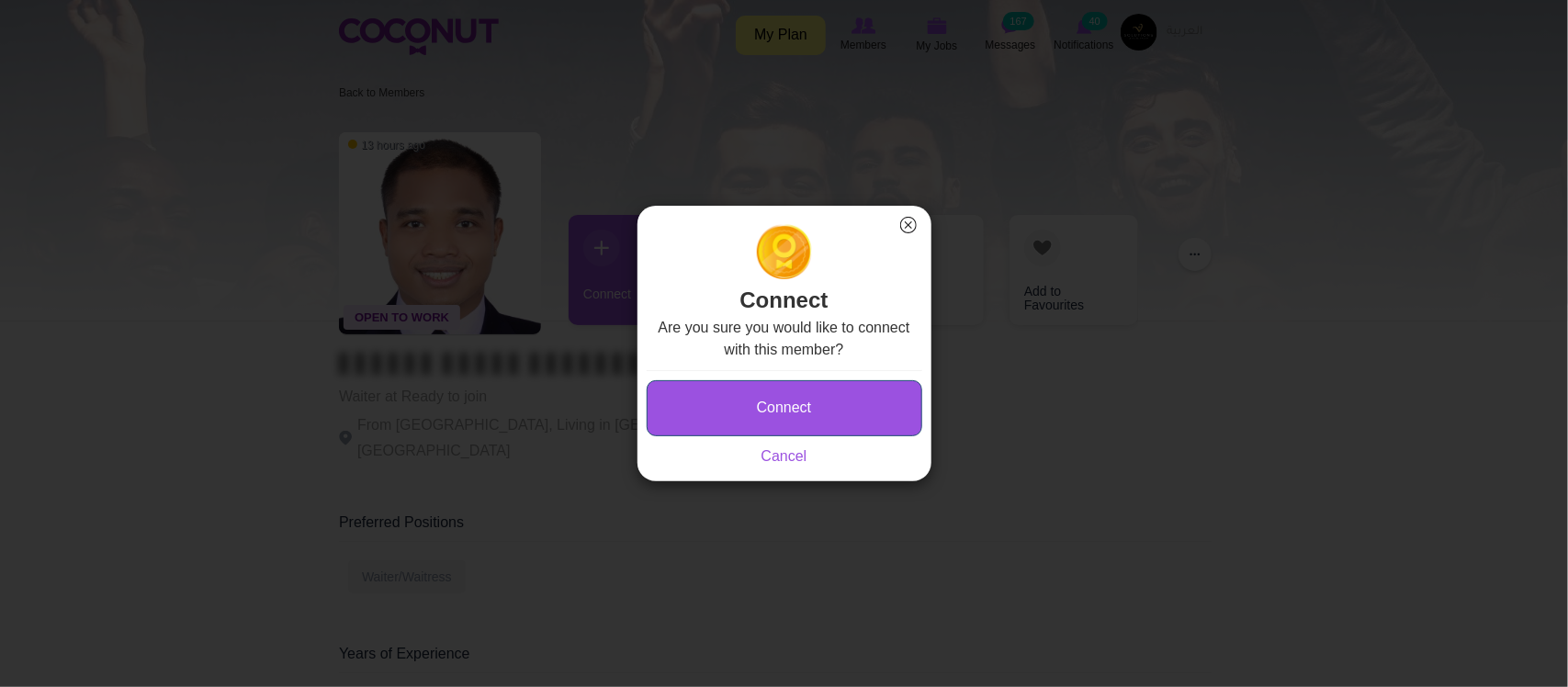
click at [836, 398] on button "Connect" at bounding box center [784, 408] width 276 height 56
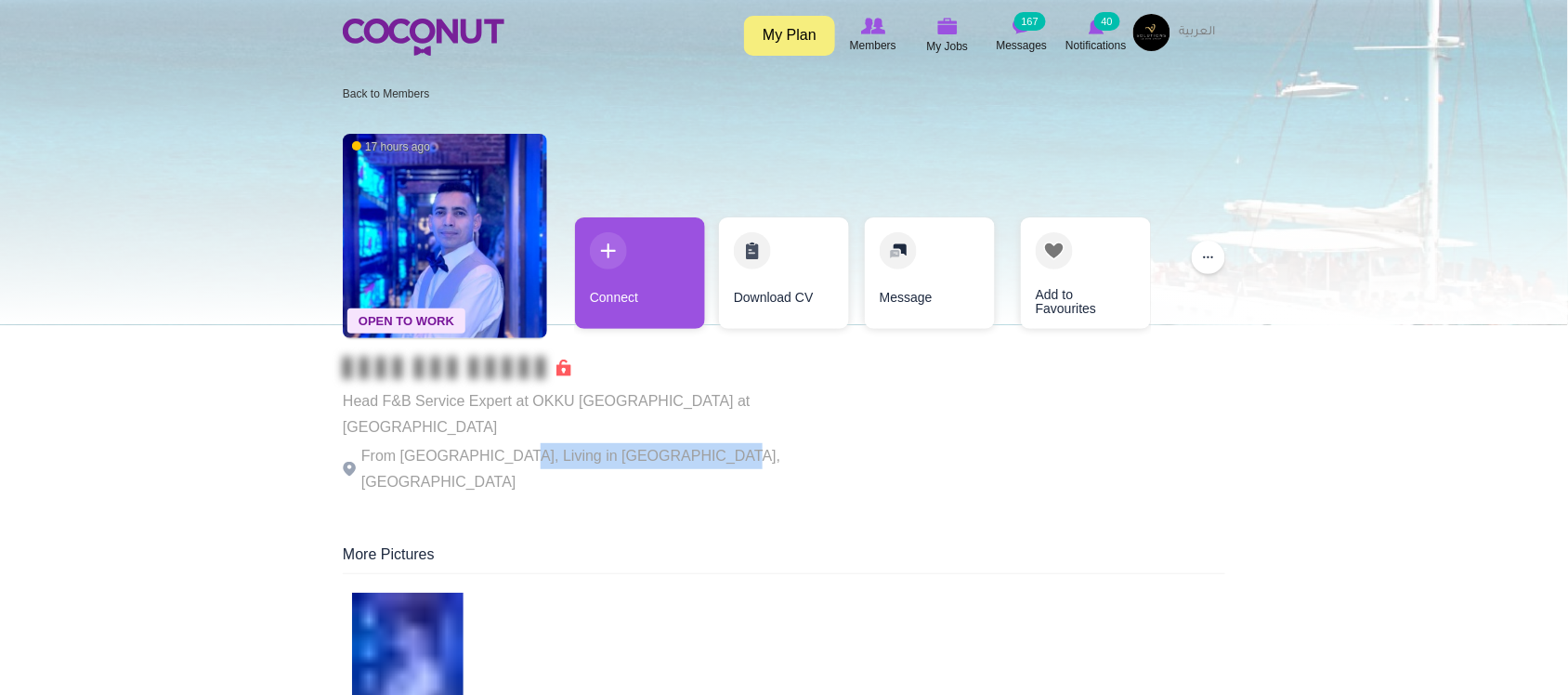
drag, startPoint x: 539, startPoint y: 425, endPoint x: 728, endPoint y: 440, distance: 189.6
click at [728, 444] on p "From India, Living in Dubai, United Arab Emirates" at bounding box center [597, 469] width 511 height 52
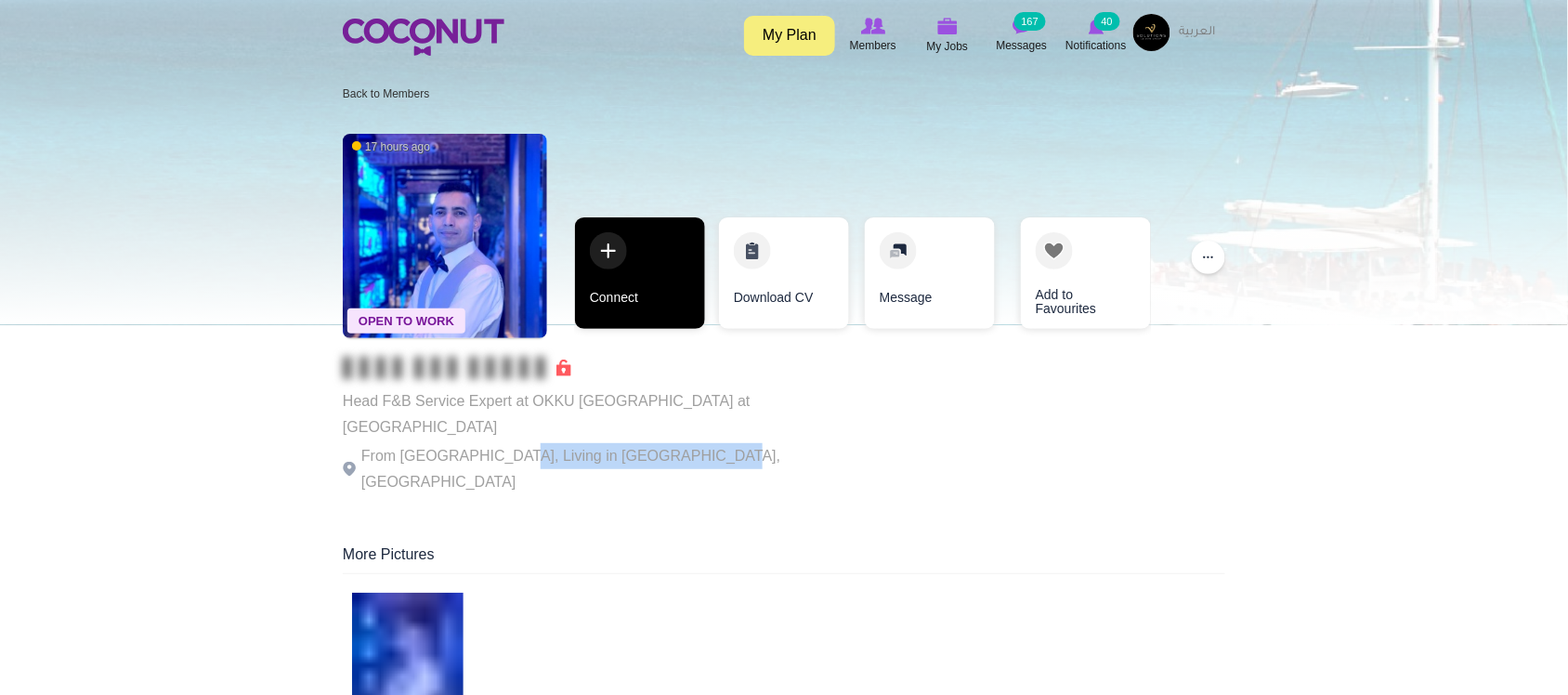
click at [630, 259] on link "Connect" at bounding box center [640, 274] width 130 height 112
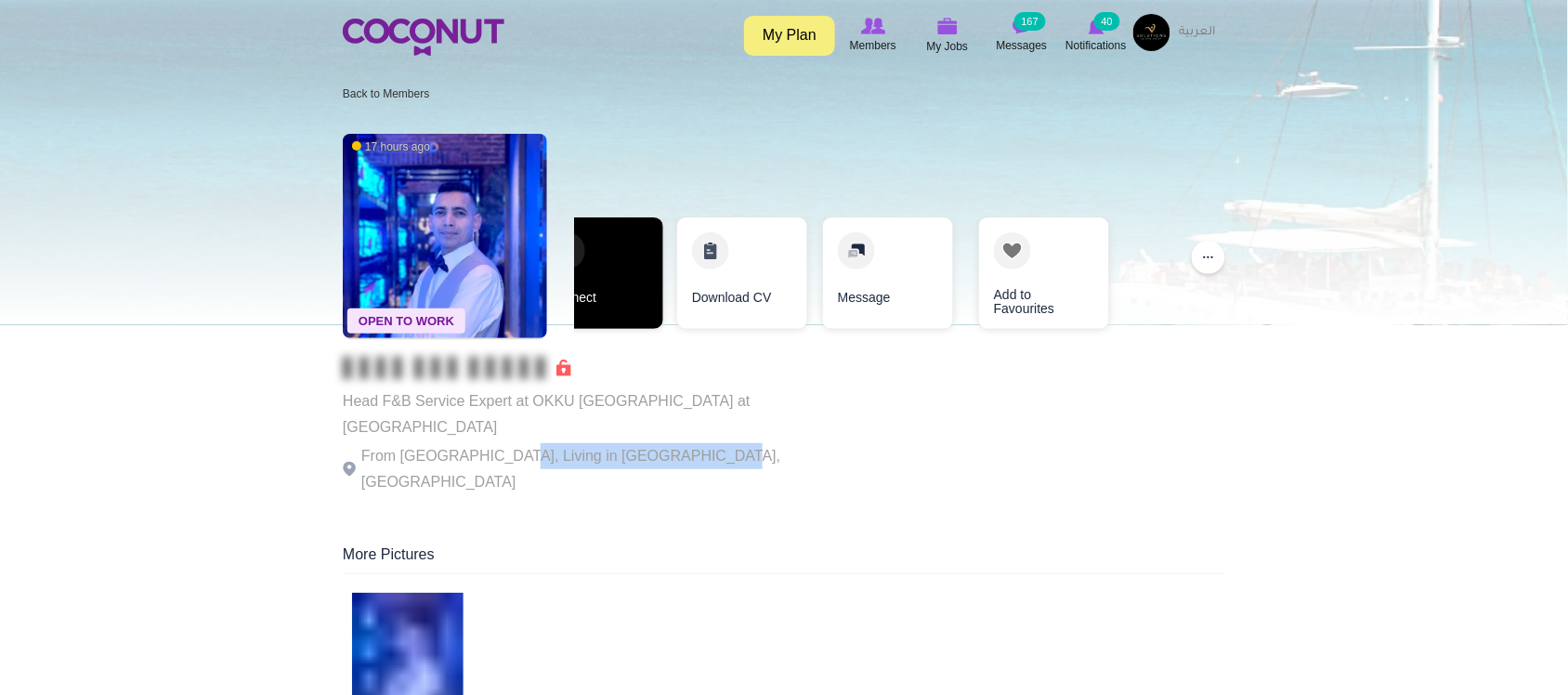
click at [624, 290] on link "Connect" at bounding box center [598, 274] width 130 height 112
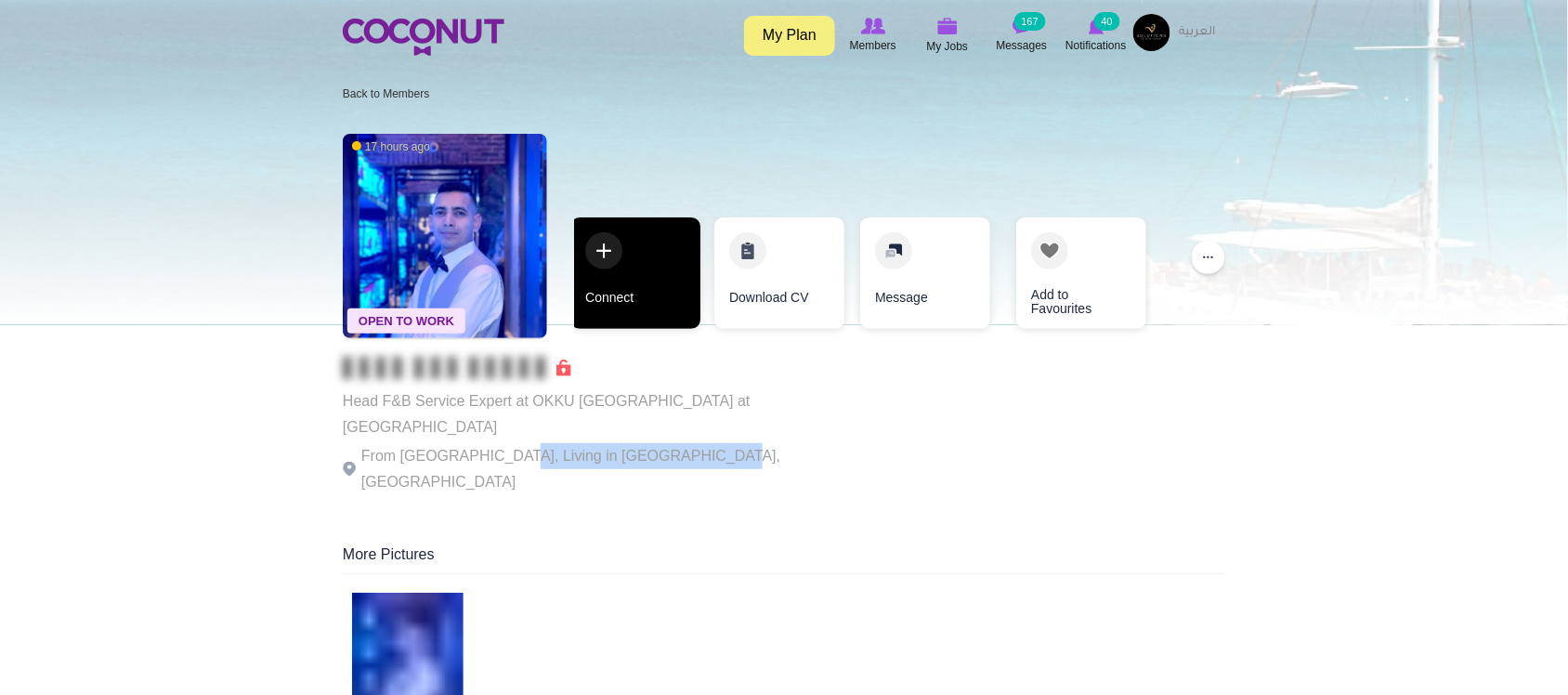
click at [638, 293] on link "Connect" at bounding box center [635, 274] width 130 height 112
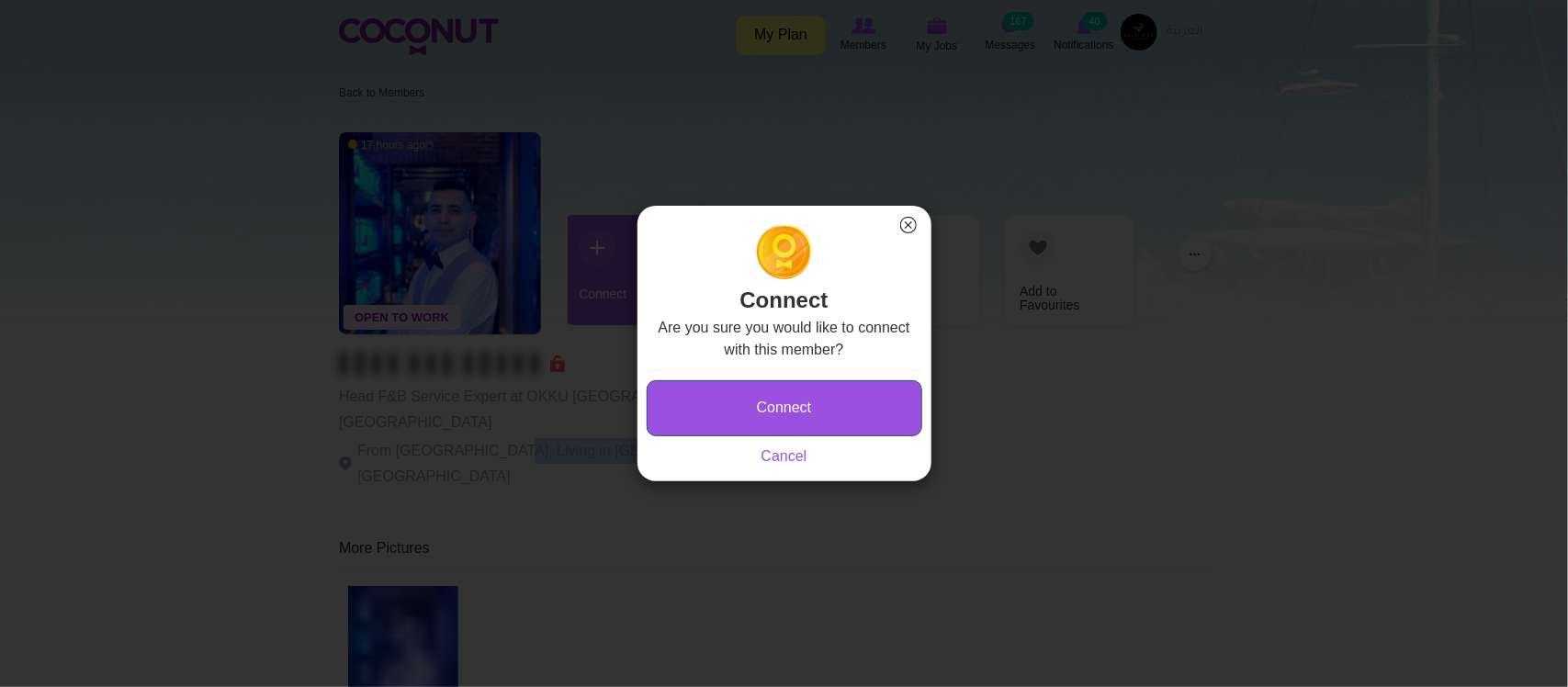
click at [805, 397] on button "Connect" at bounding box center [784, 408] width 276 height 56
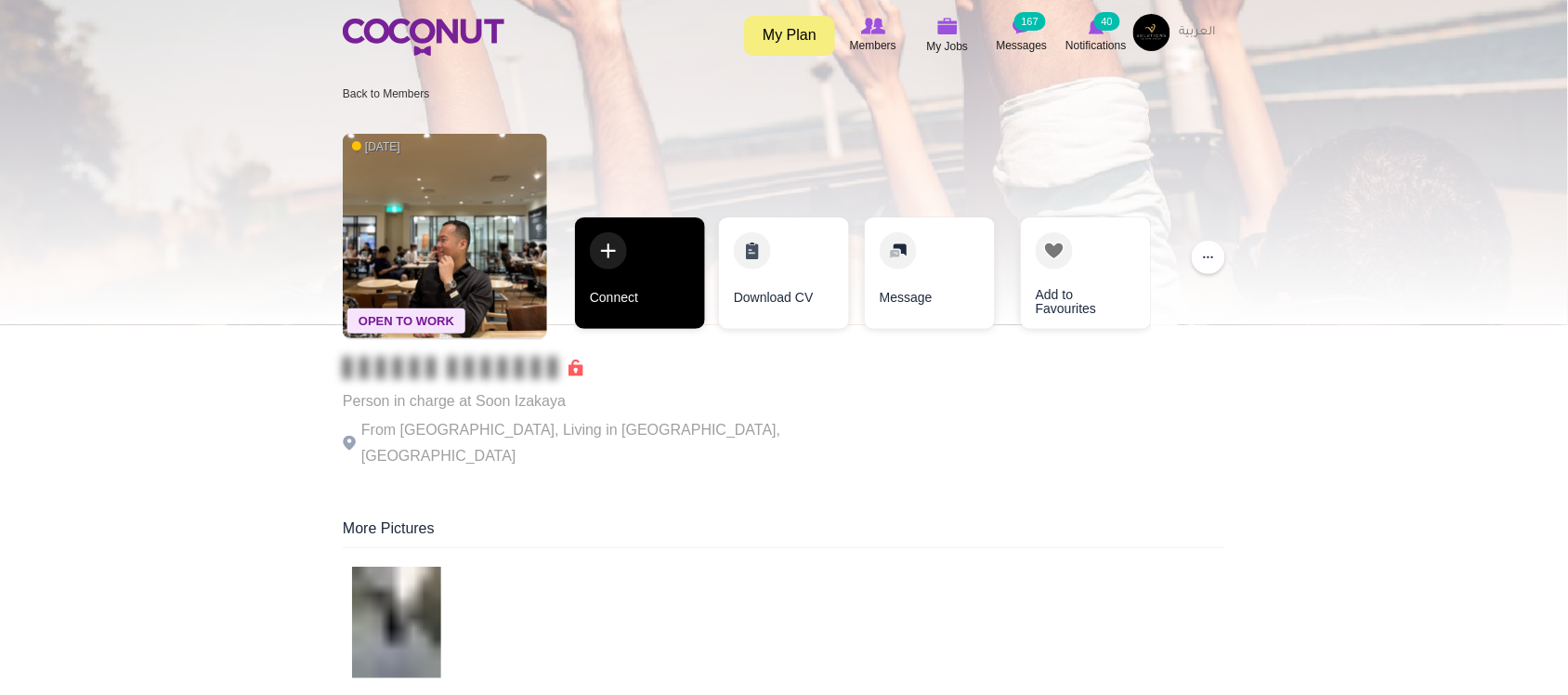
click at [639, 308] on link "Connect" at bounding box center [640, 274] width 130 height 112
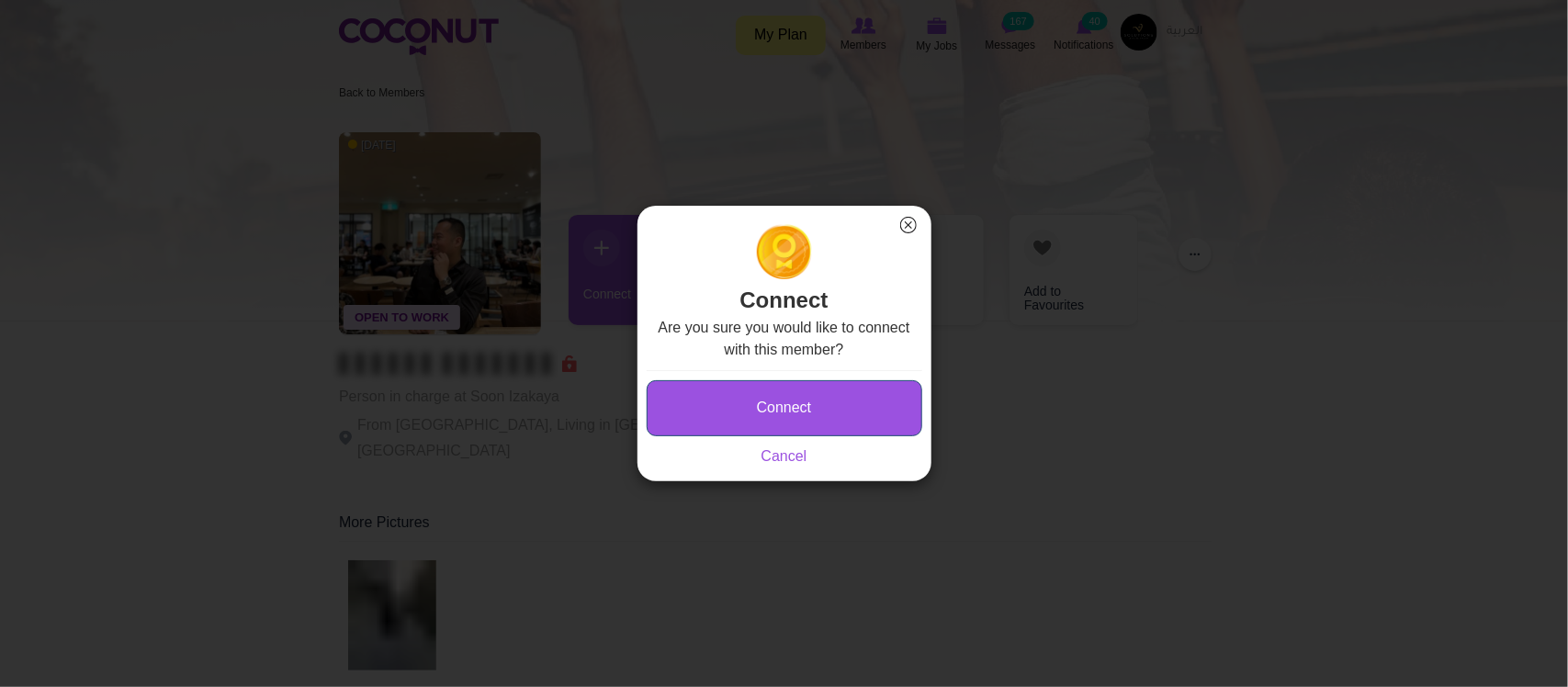
click at [754, 412] on button "Connect" at bounding box center [784, 408] width 276 height 56
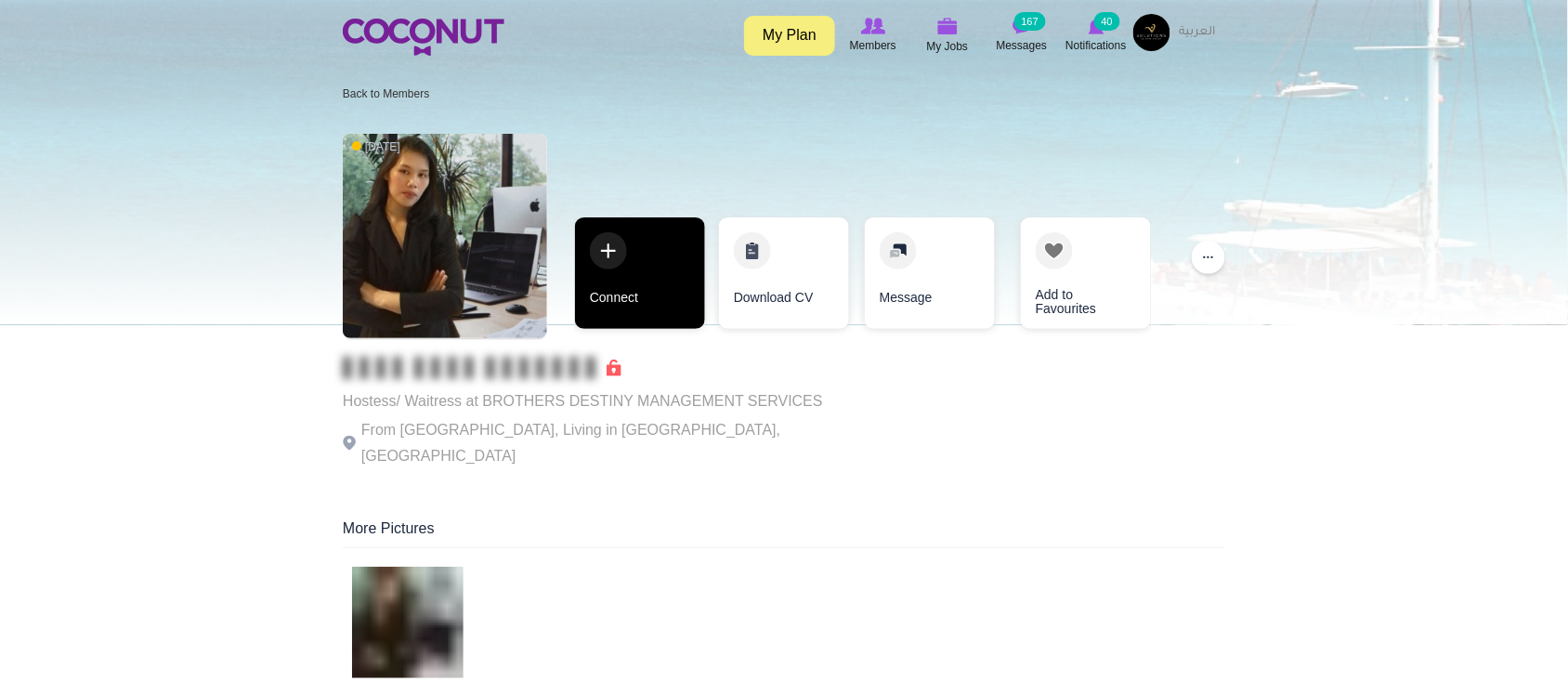
click at [656, 298] on link "Connect" at bounding box center [640, 274] width 130 height 112
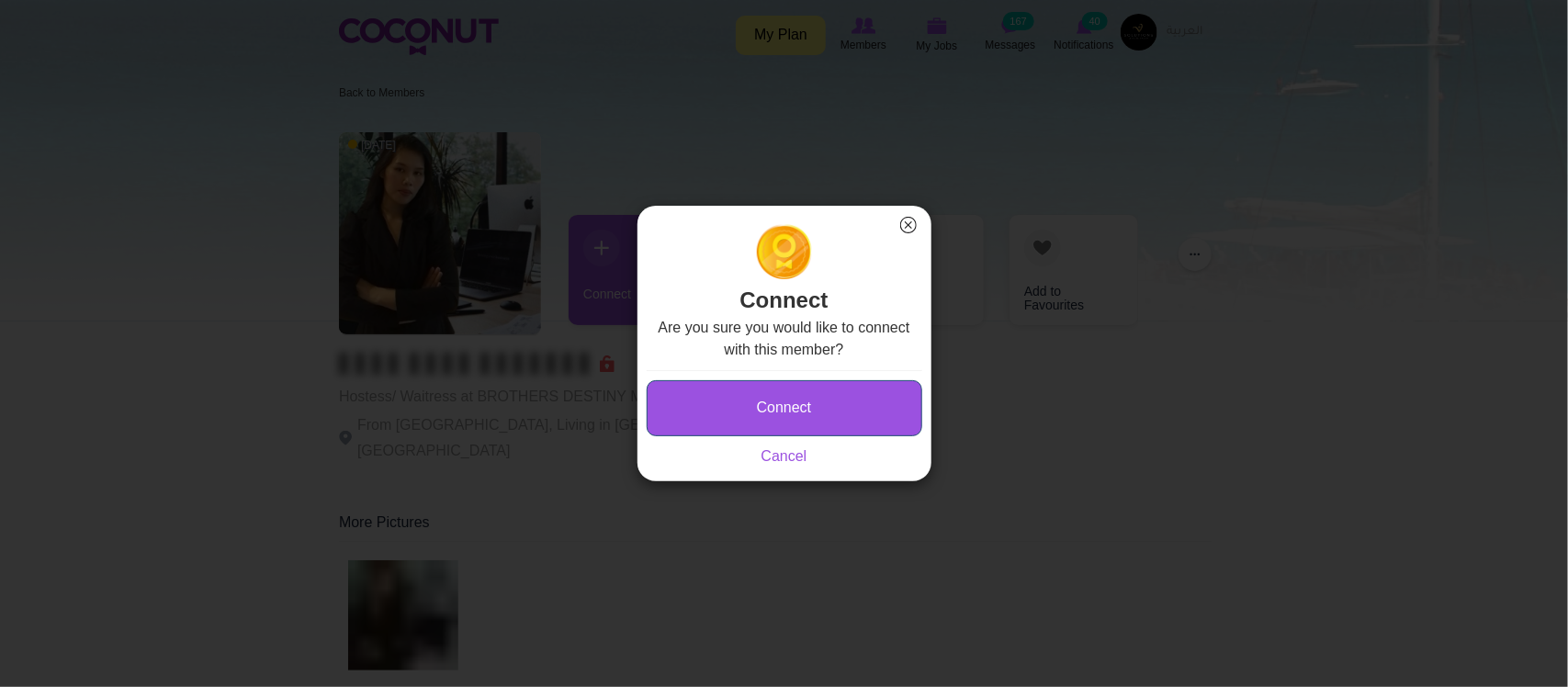
click at [784, 391] on button "Connect" at bounding box center [784, 408] width 276 height 56
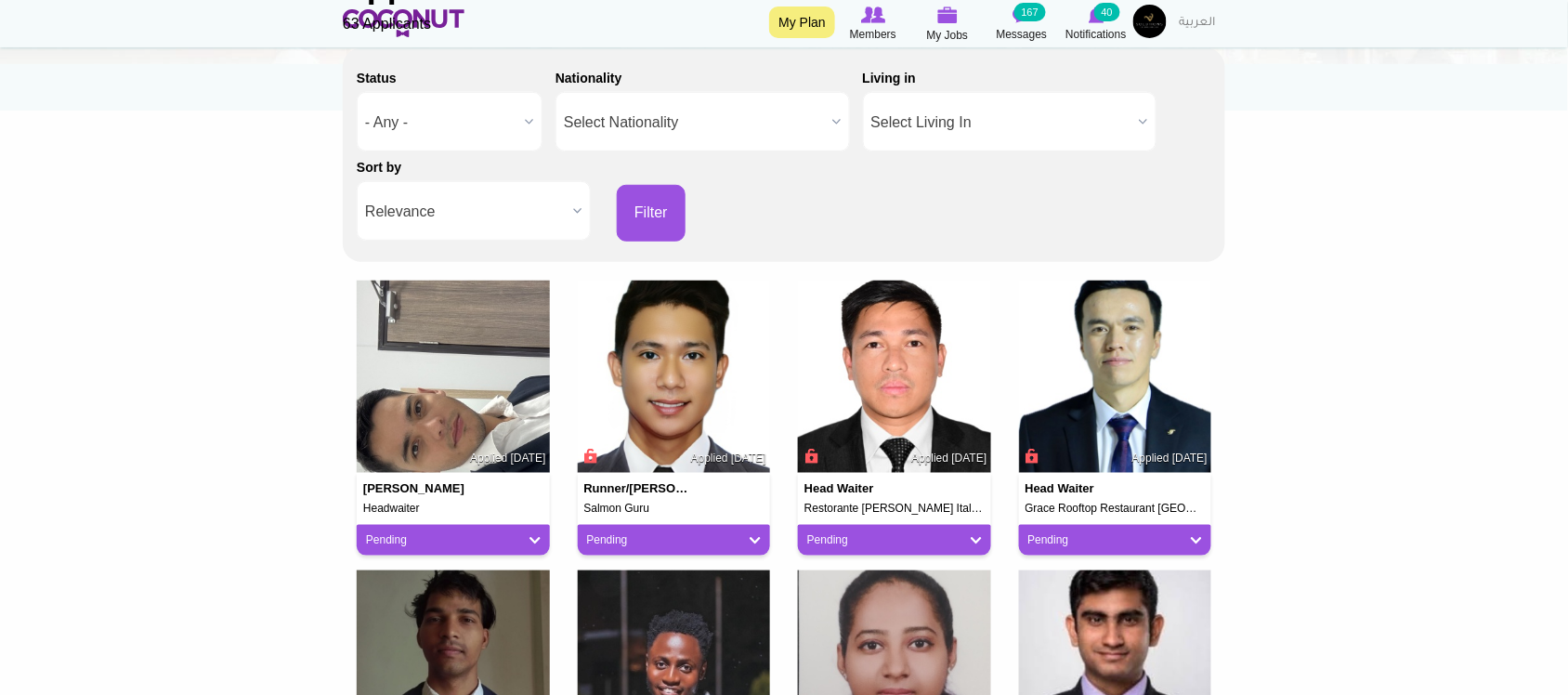
scroll to position [465, 0]
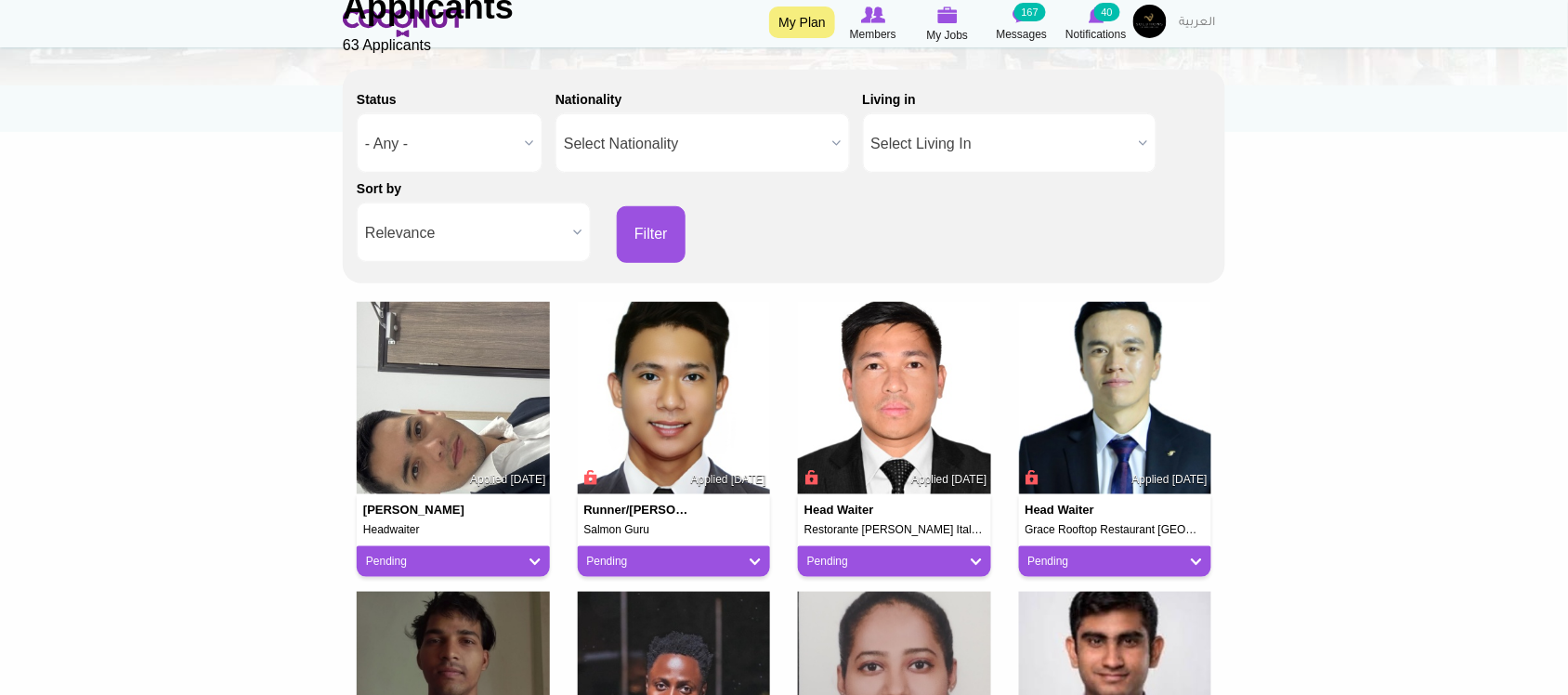
scroll to position [310, 0]
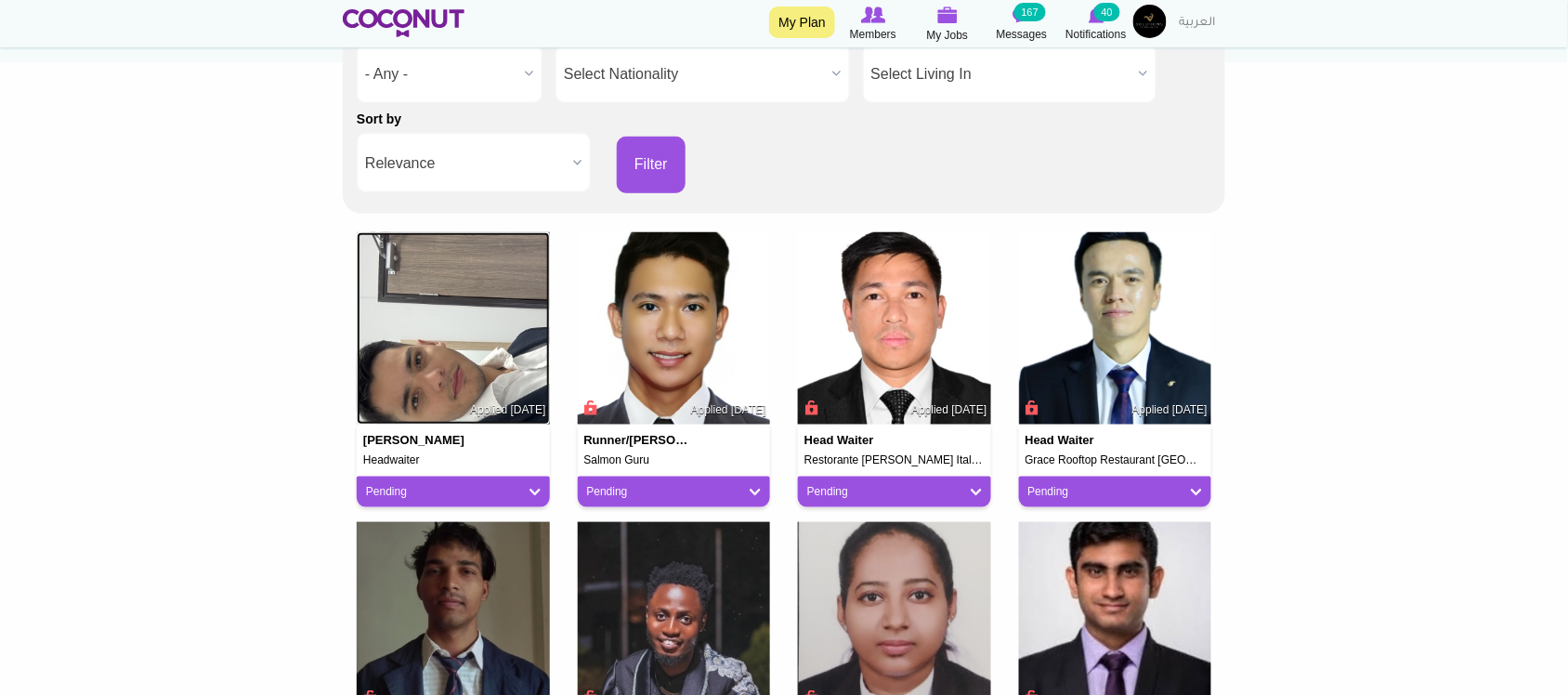
click at [467, 332] on img at bounding box center [453, 329] width 194 height 194
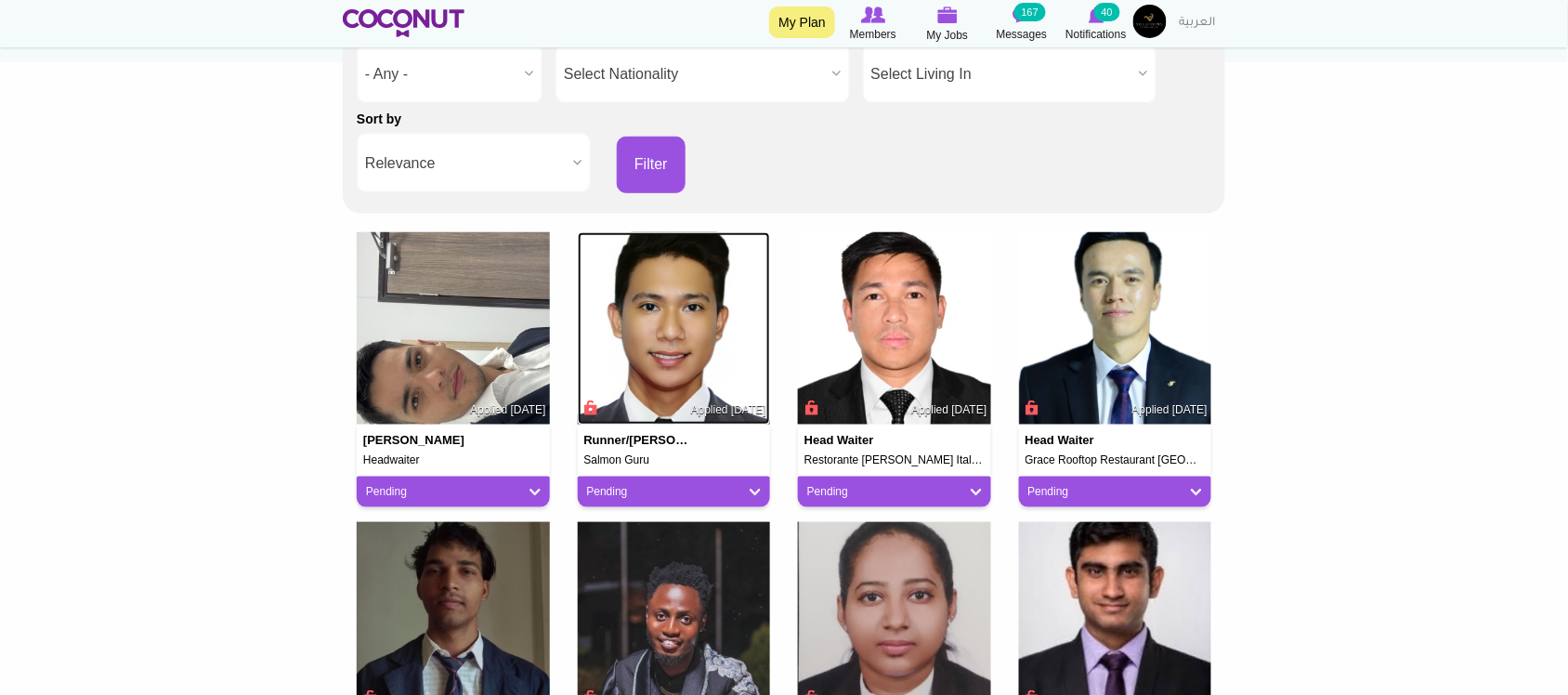
click at [735, 359] on img at bounding box center [674, 329] width 194 height 194
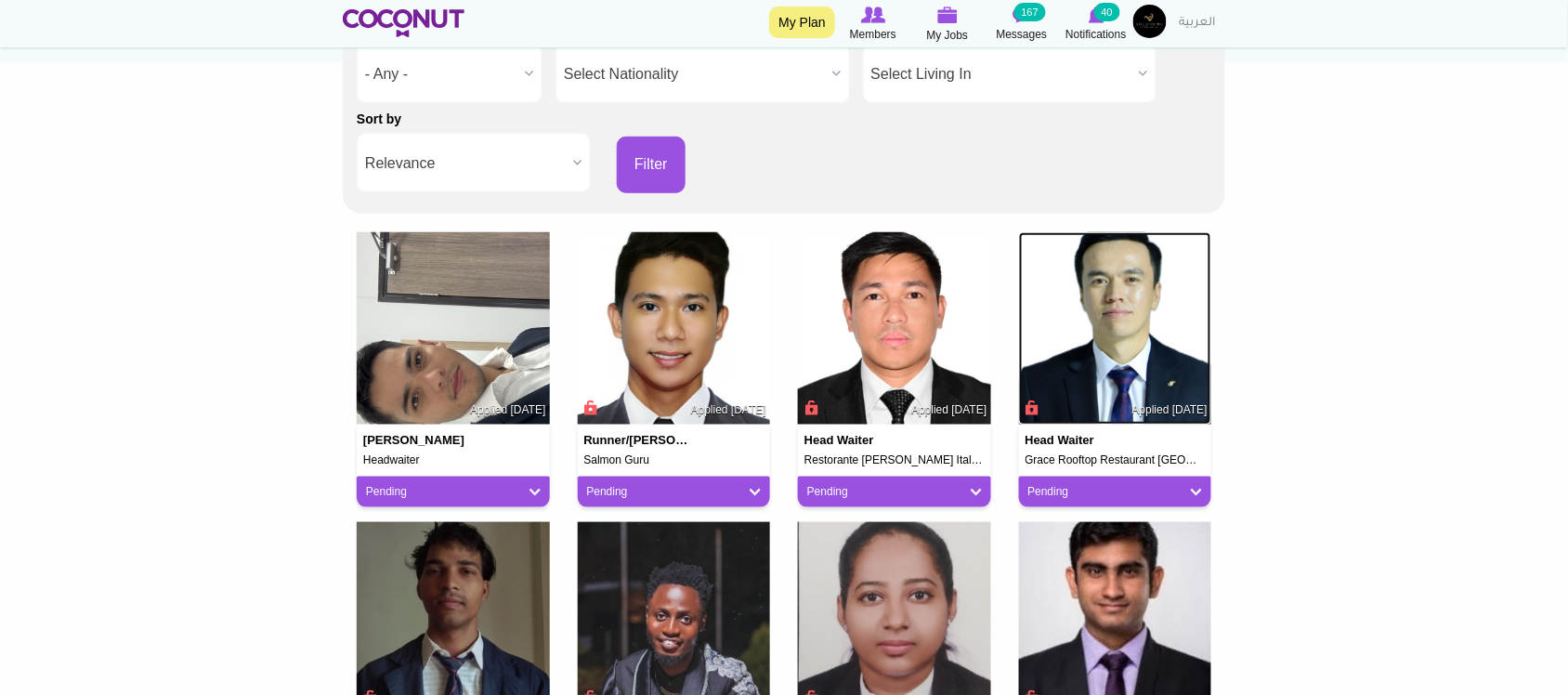
click at [1141, 284] on img at bounding box center [1116, 329] width 194 height 194
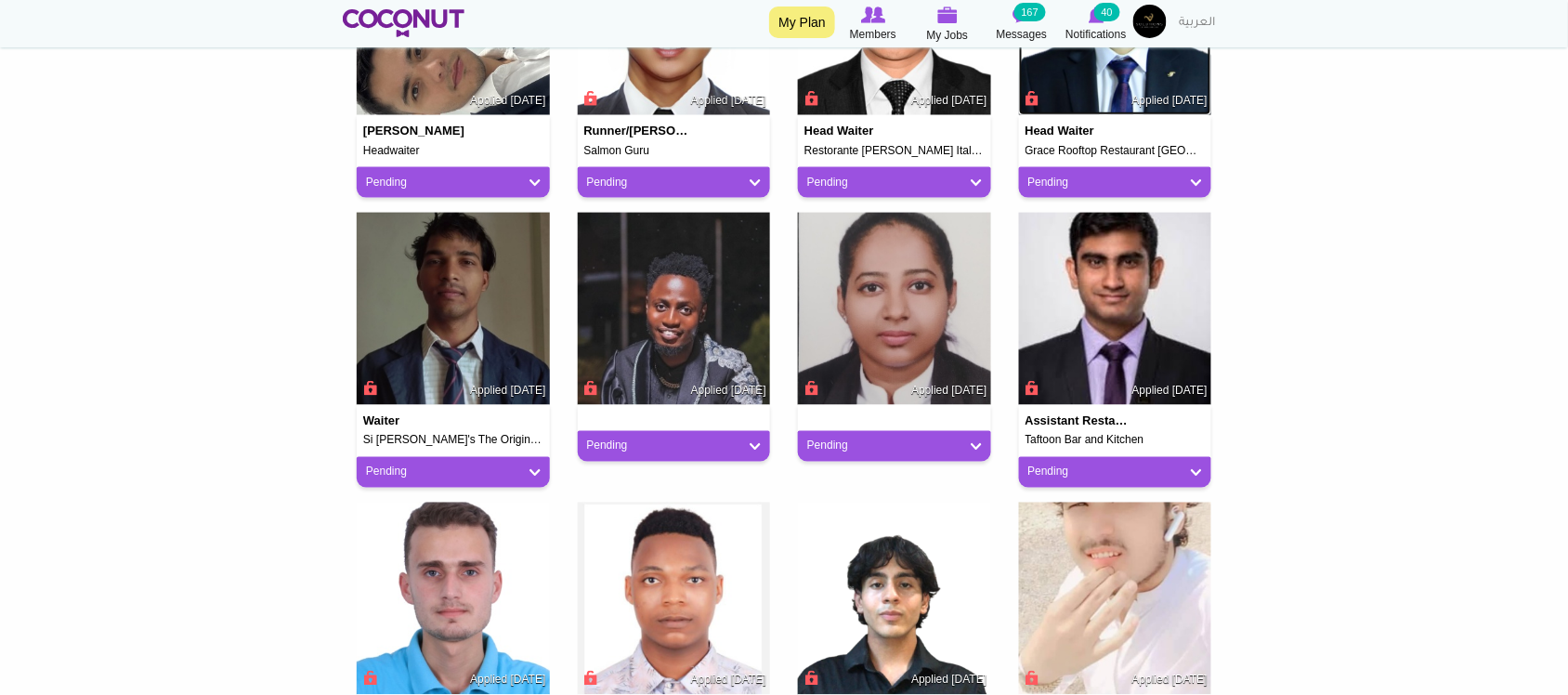
scroll to position [775, 0]
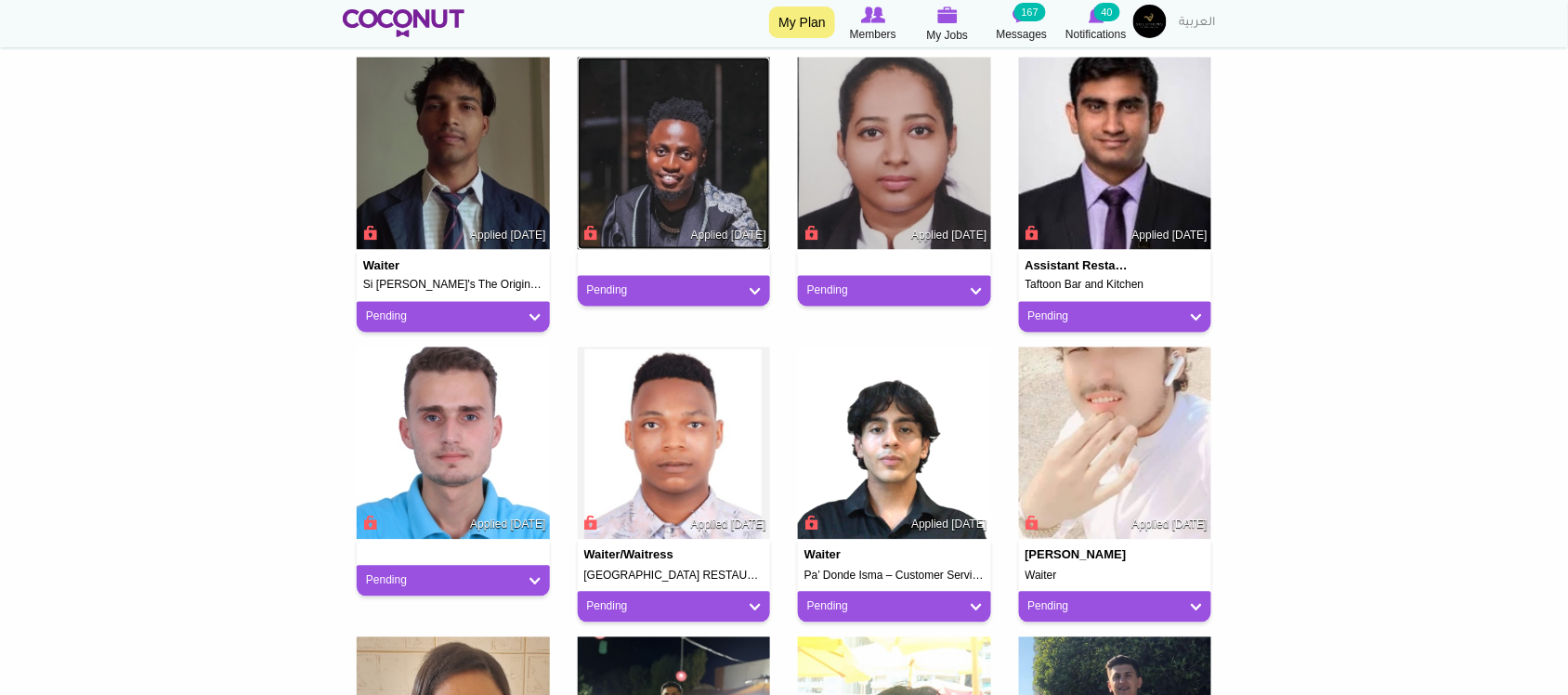
click at [675, 141] on img at bounding box center [674, 154] width 194 height 194
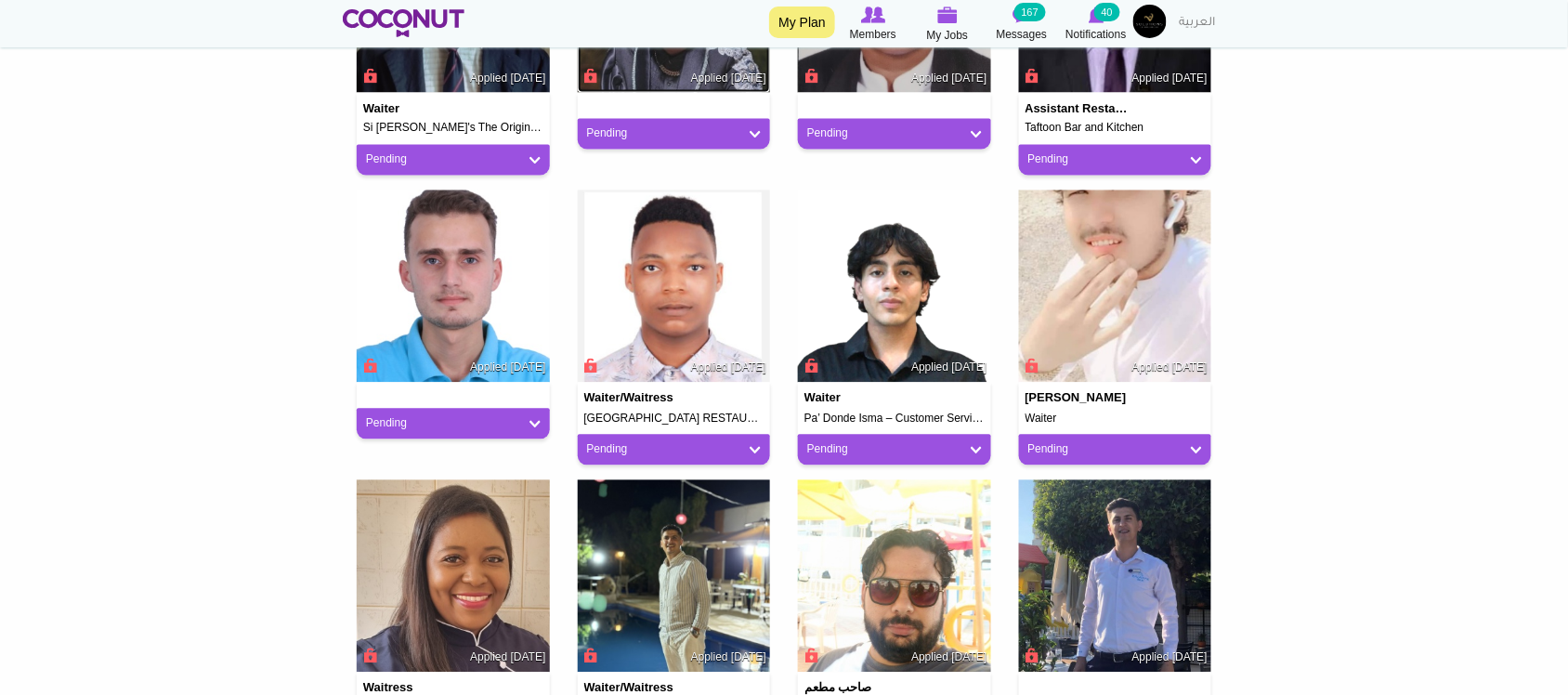
scroll to position [930, 0]
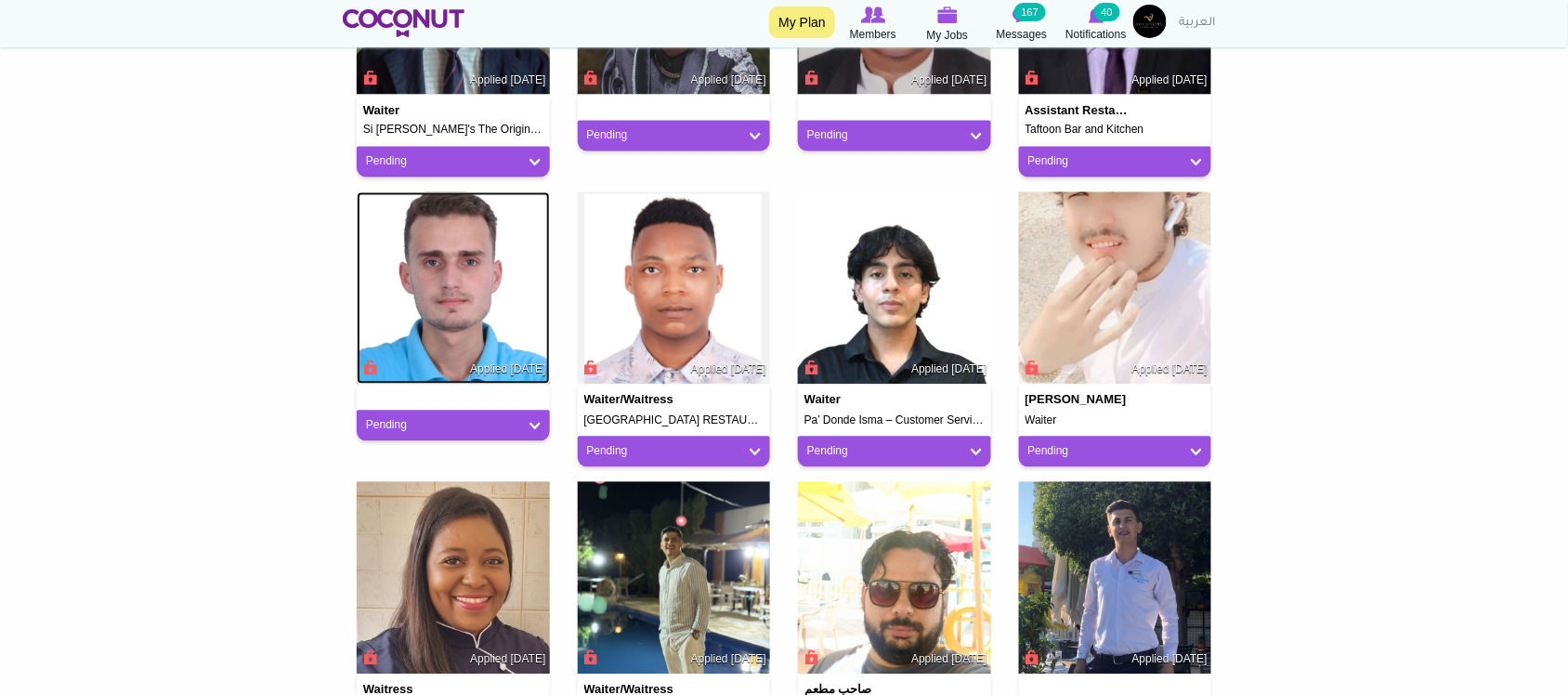
click at [434, 309] on img at bounding box center [453, 289] width 194 height 194
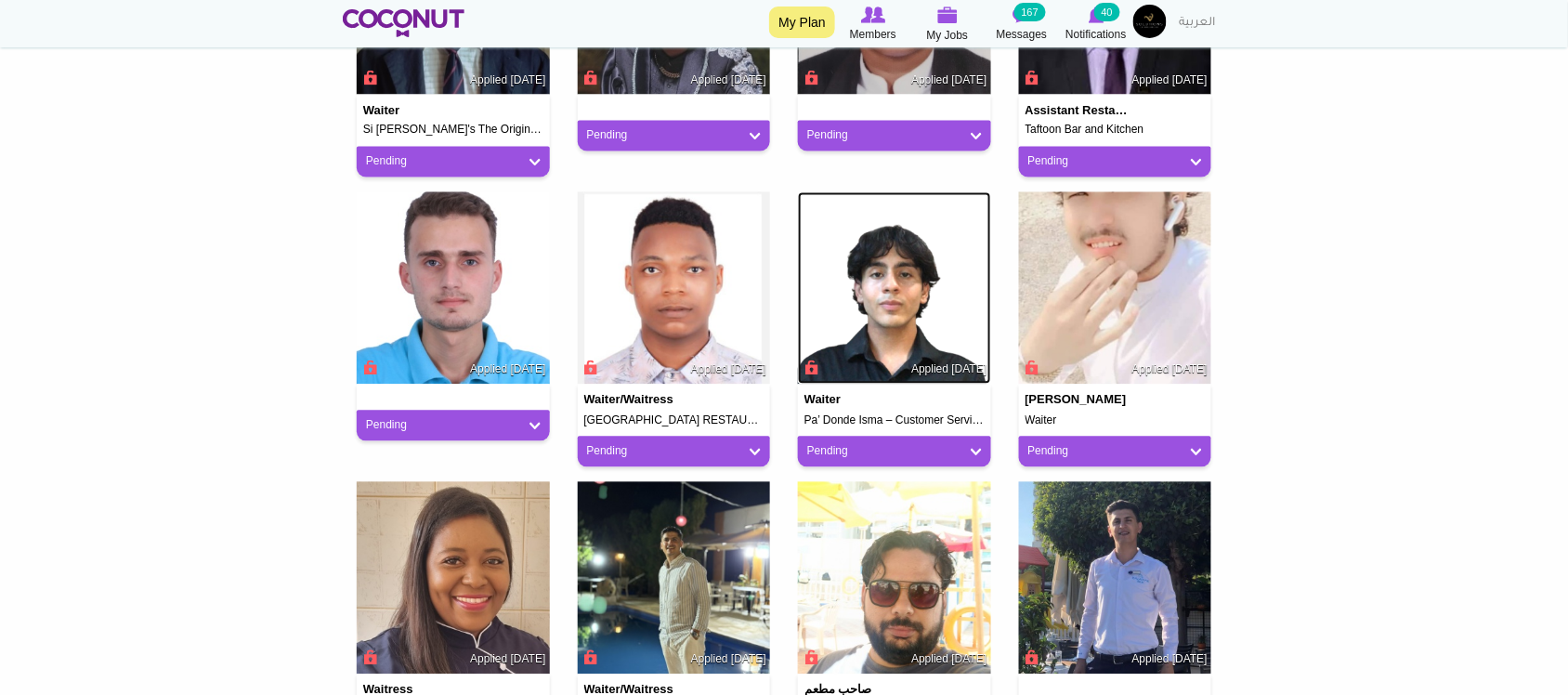
click at [911, 295] on img at bounding box center [894, 289] width 194 height 194
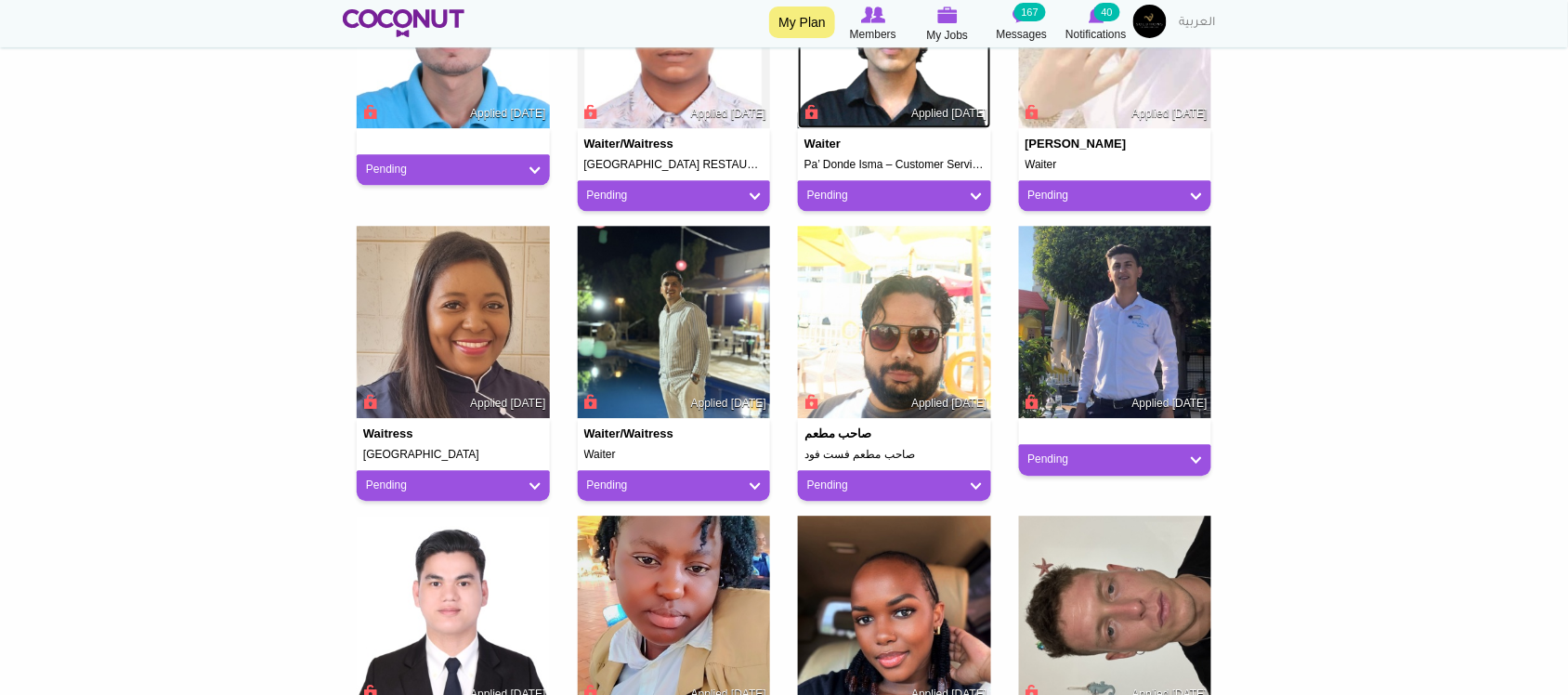
scroll to position [1239, 0]
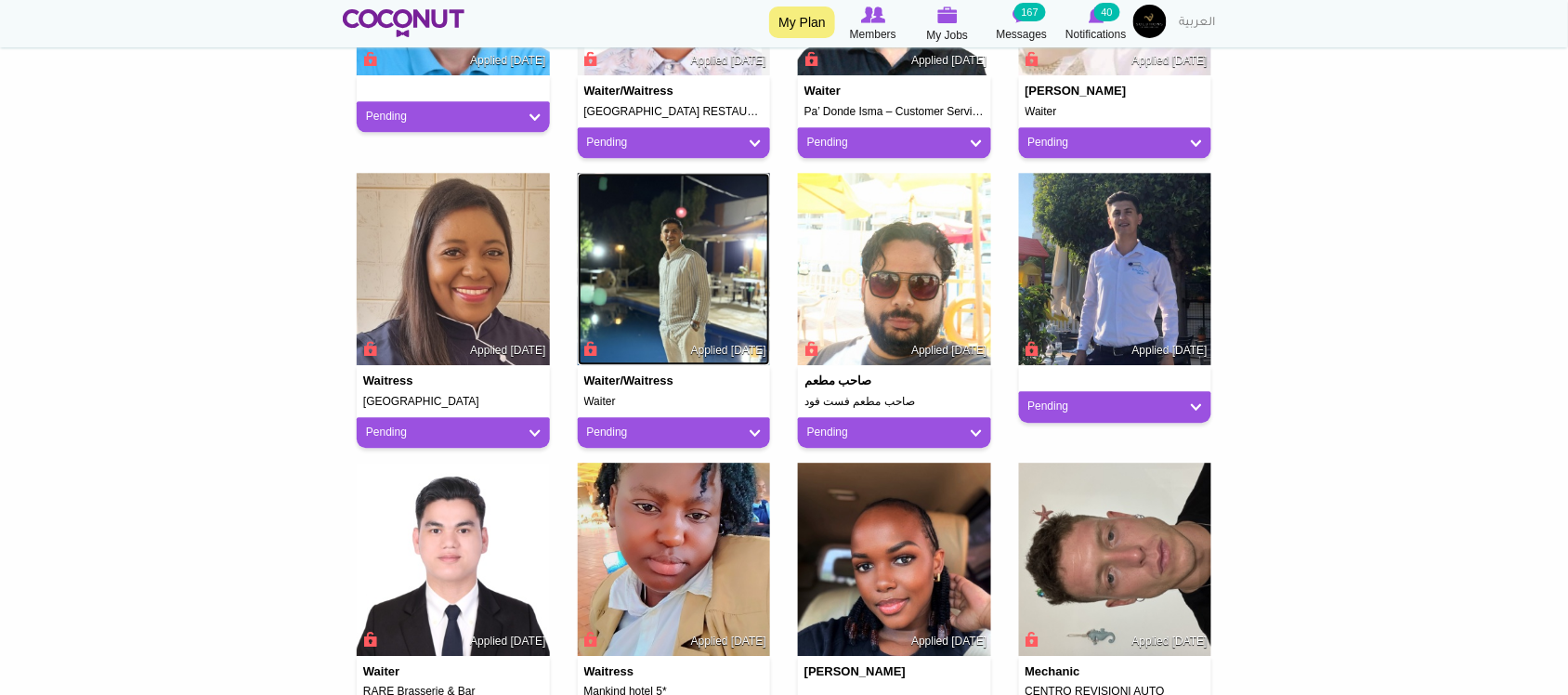
click at [694, 280] on img at bounding box center [674, 270] width 194 height 194
click at [1127, 275] on img at bounding box center [1116, 270] width 194 height 194
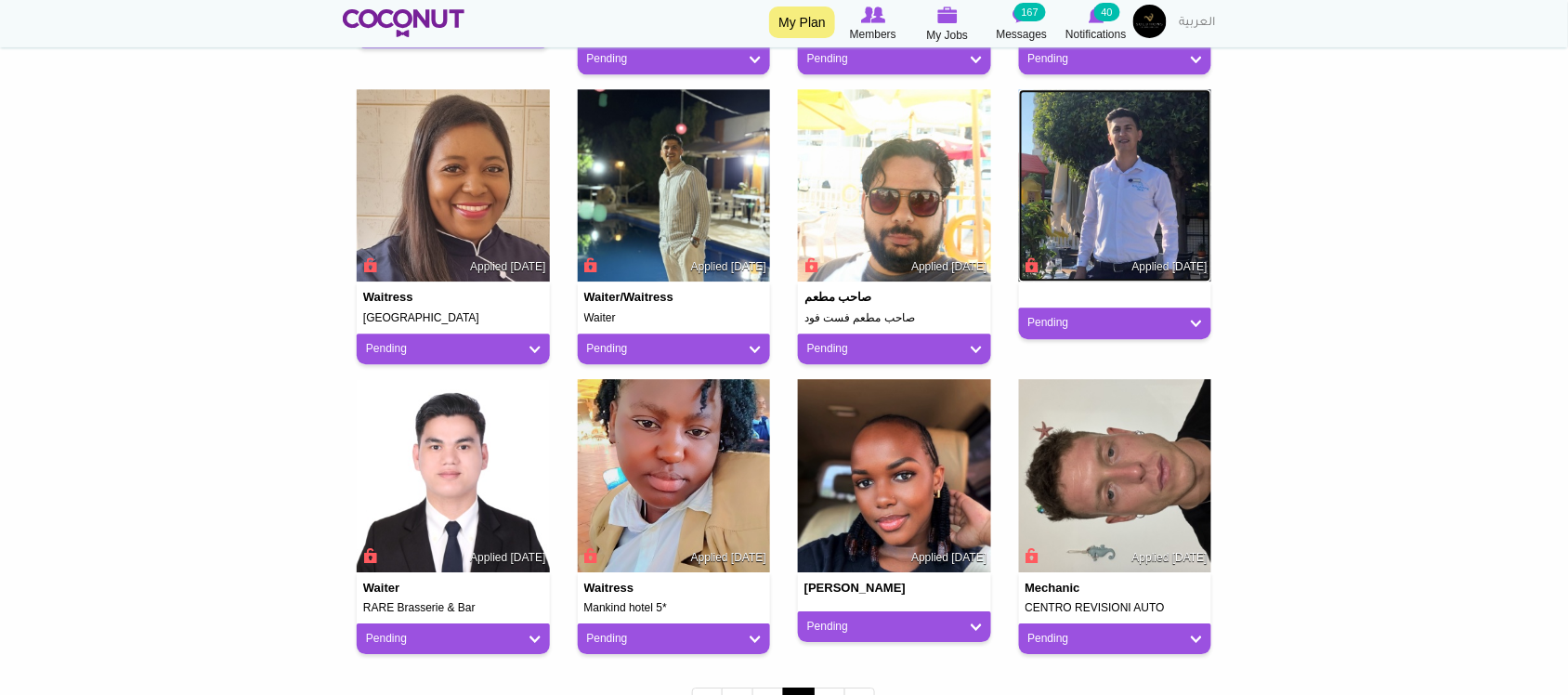
scroll to position [1549, 0]
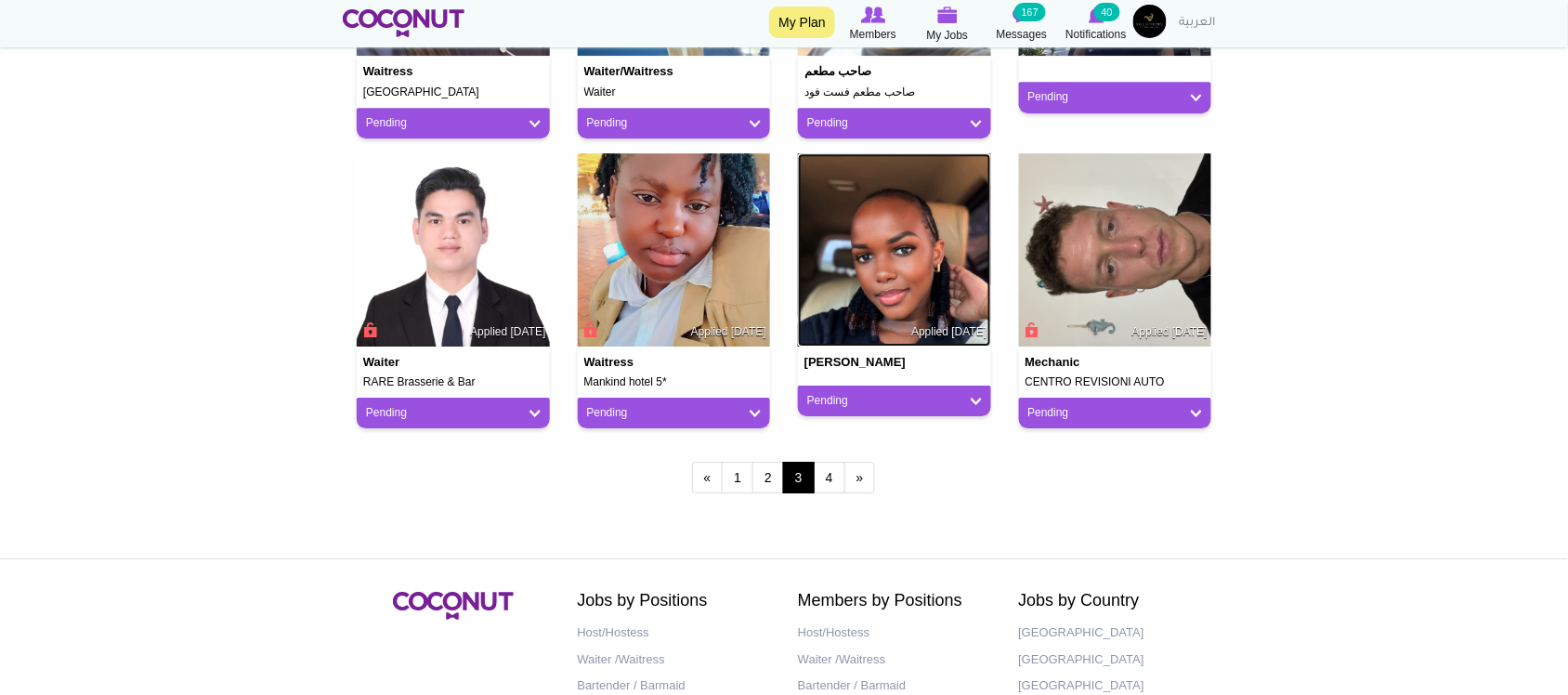
click at [894, 247] on img at bounding box center [894, 250] width 194 height 194
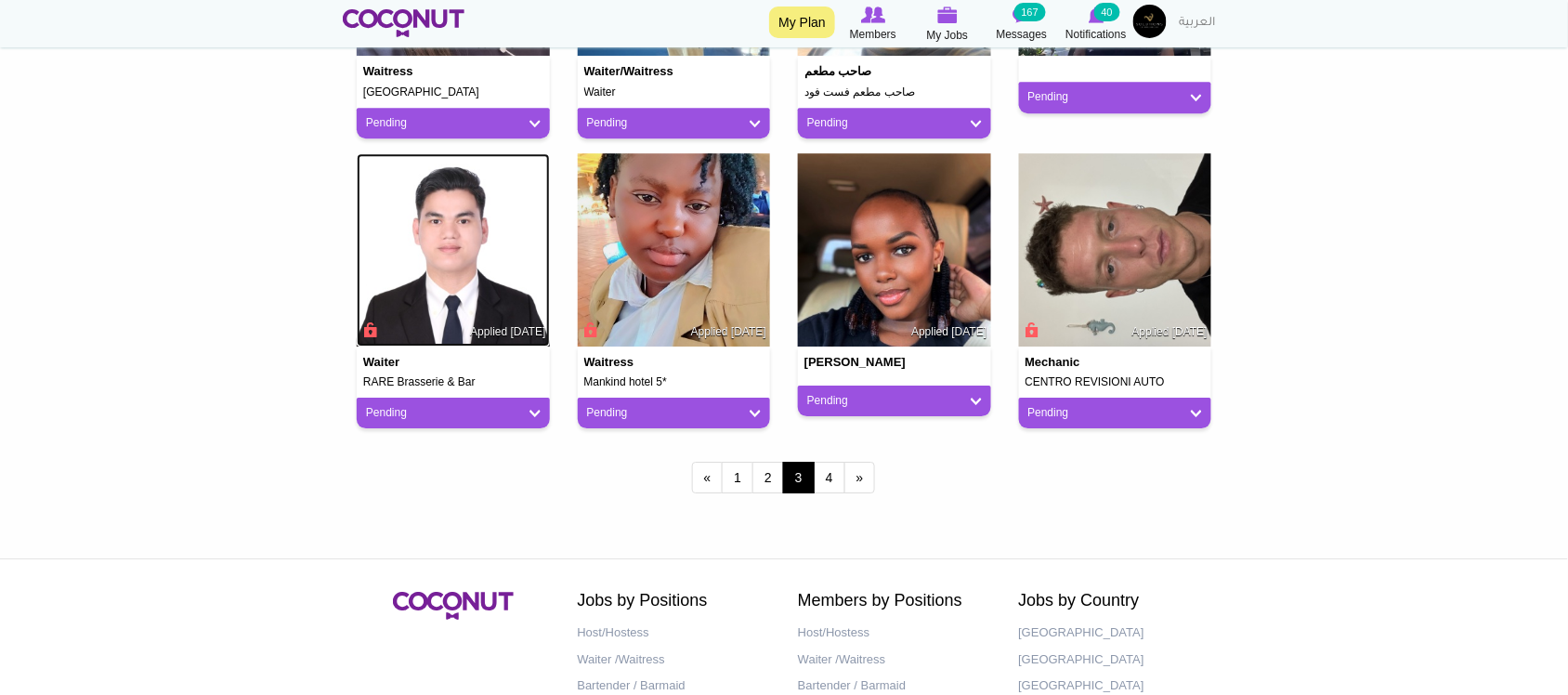
click at [457, 235] on img at bounding box center [453, 250] width 194 height 194
click at [828, 475] on link "4" at bounding box center [830, 478] width 31 height 31
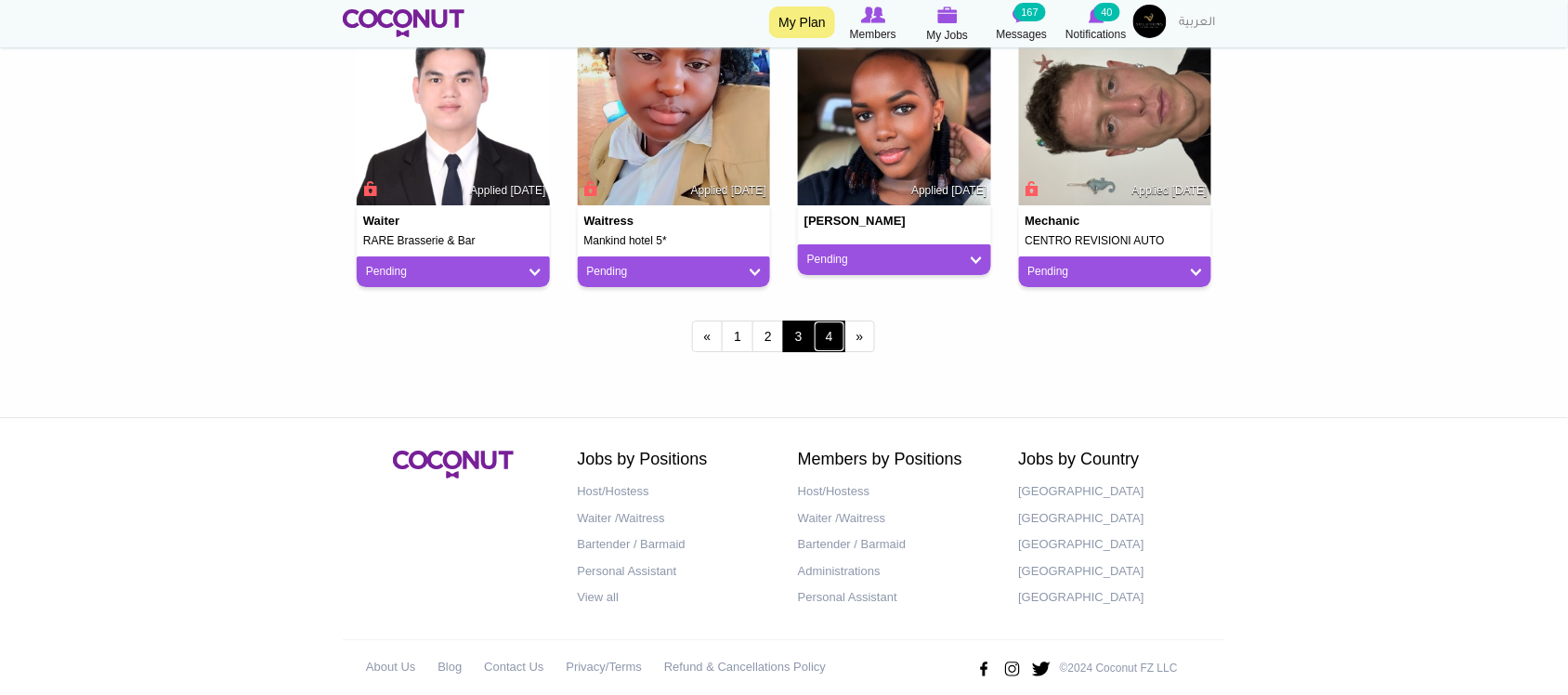
scroll to position [1704, 0]
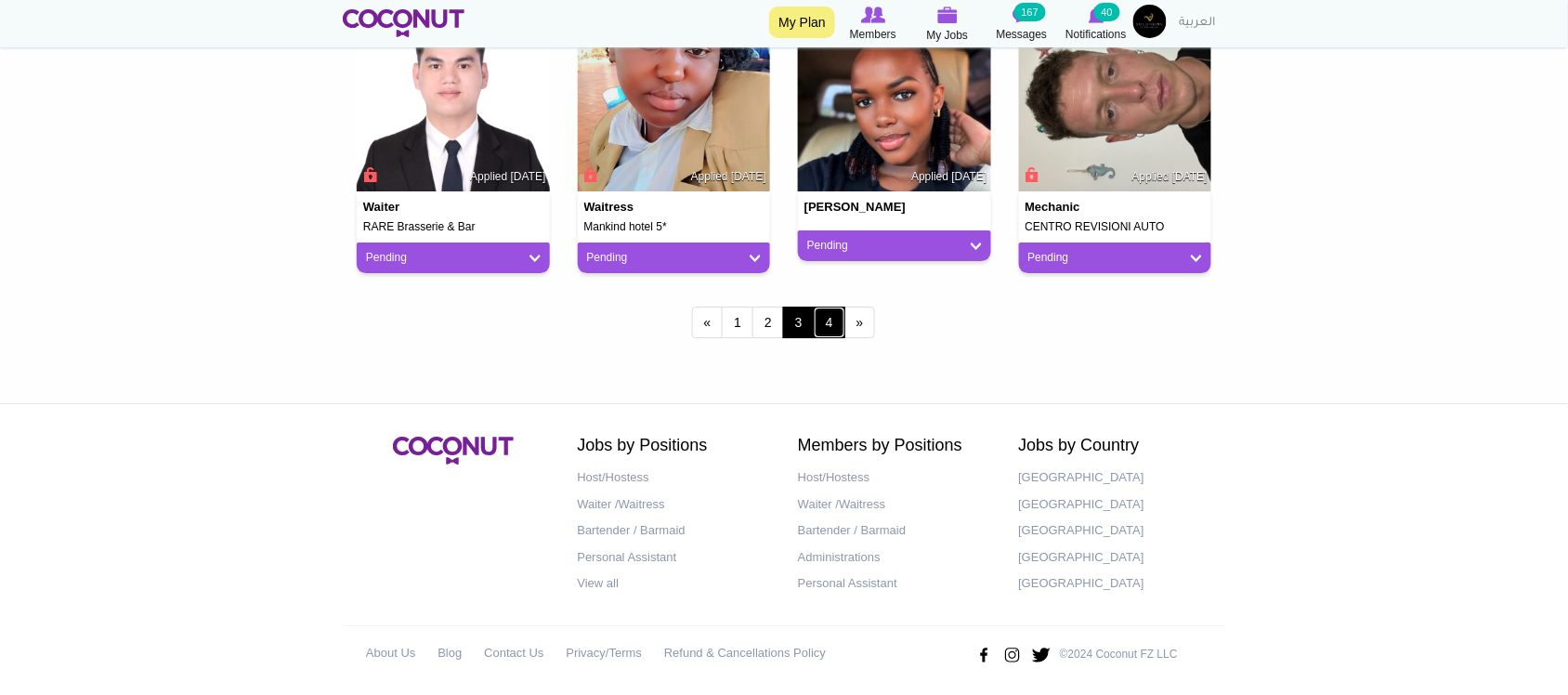
click at [828, 321] on link "4" at bounding box center [830, 322] width 31 height 31
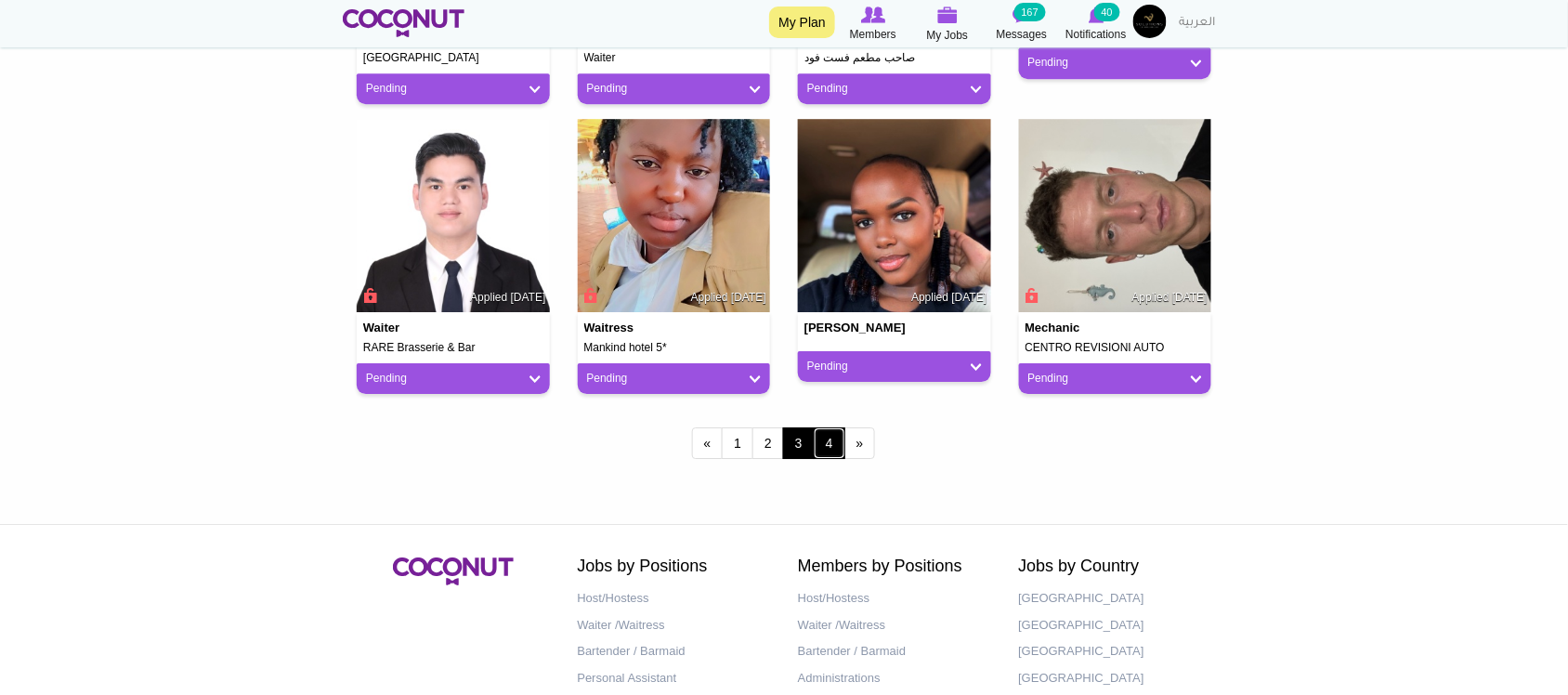
scroll to position [1254, 0]
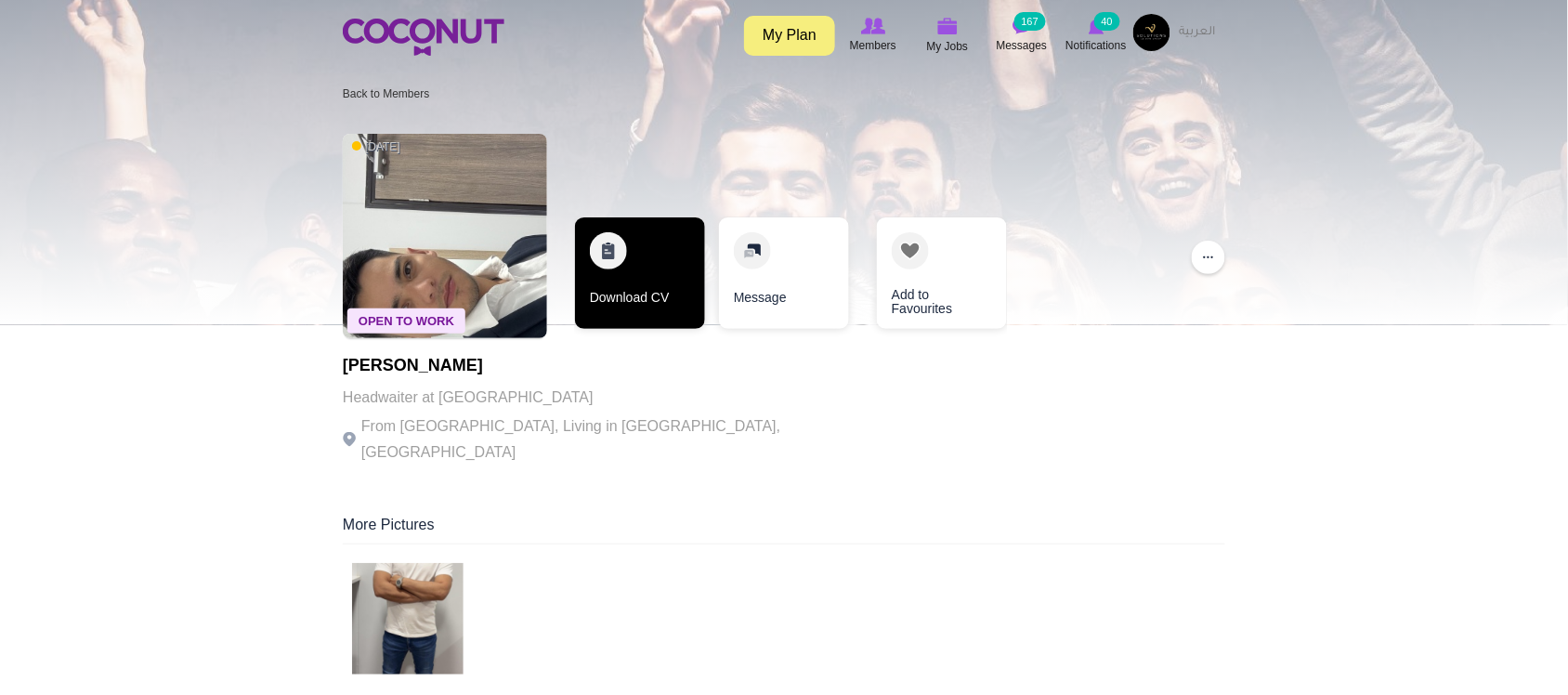
click at [620, 286] on link "Download CV" at bounding box center [640, 274] width 130 height 112
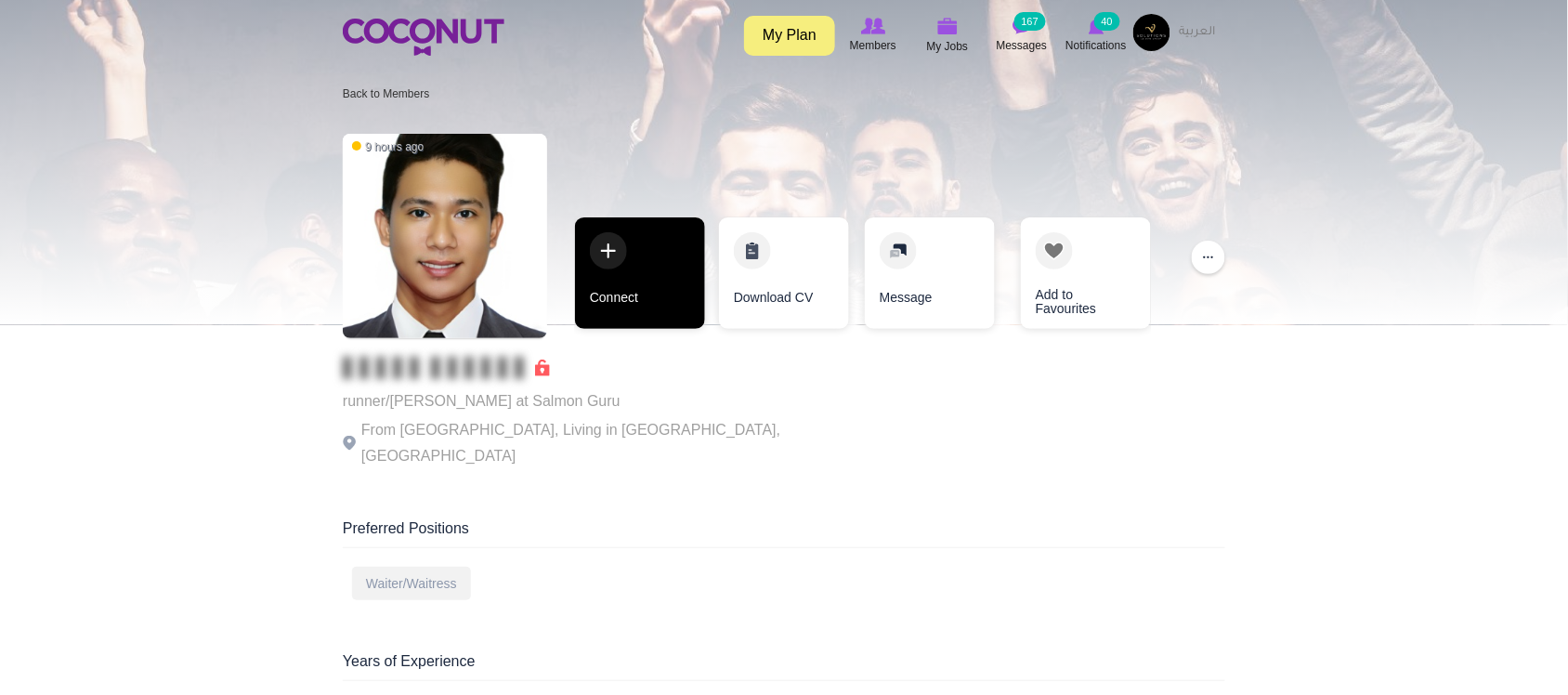
click at [652, 312] on link "Connect" at bounding box center [640, 274] width 130 height 112
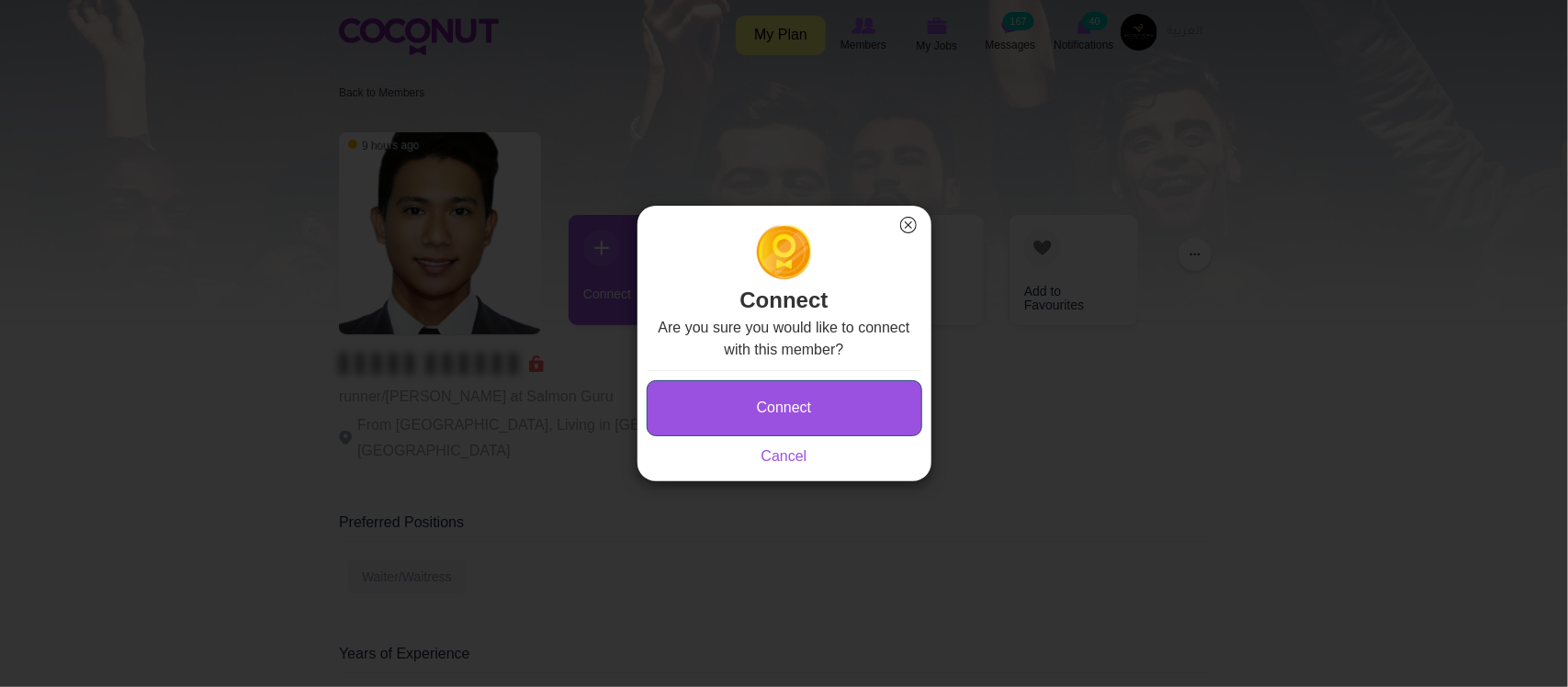
click at [801, 402] on button "Connect" at bounding box center [784, 408] width 276 height 56
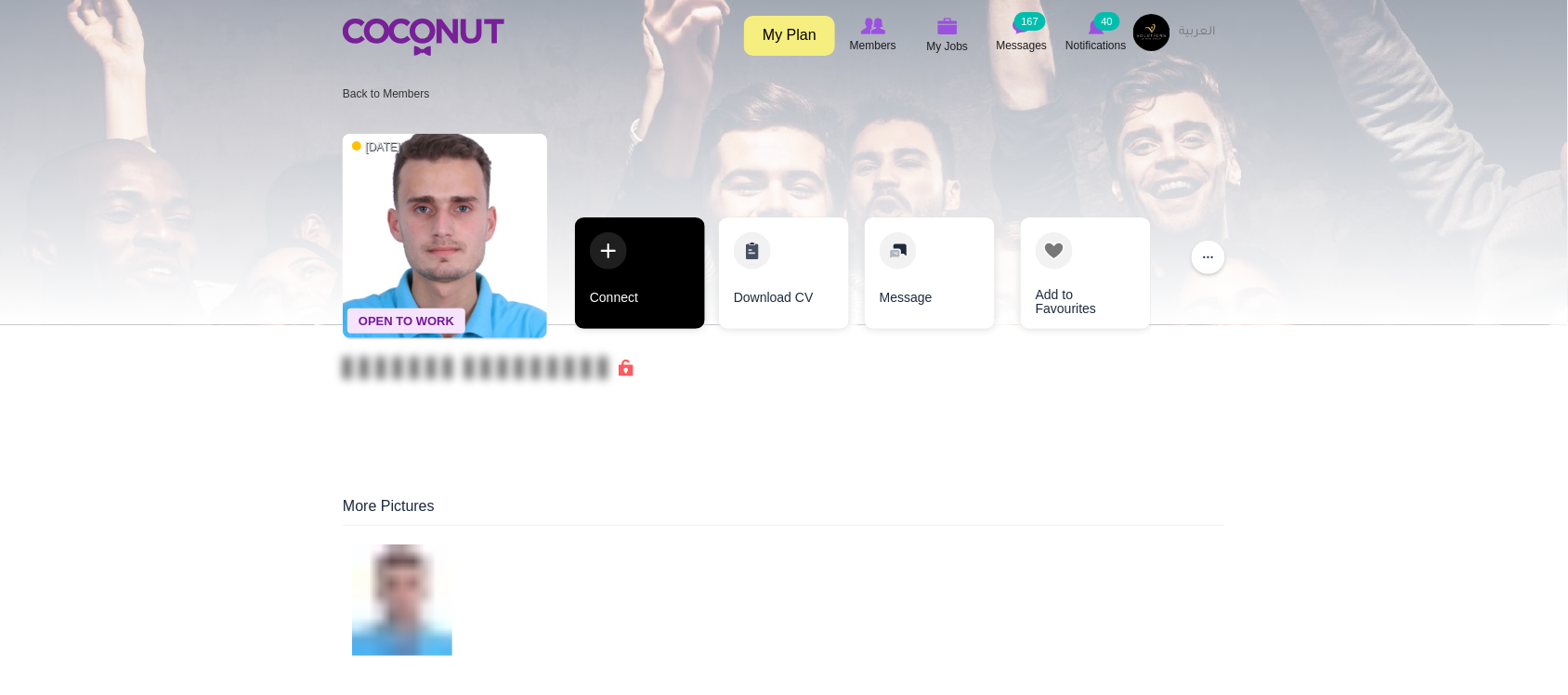
click at [632, 299] on link "Connect" at bounding box center [640, 274] width 130 height 112
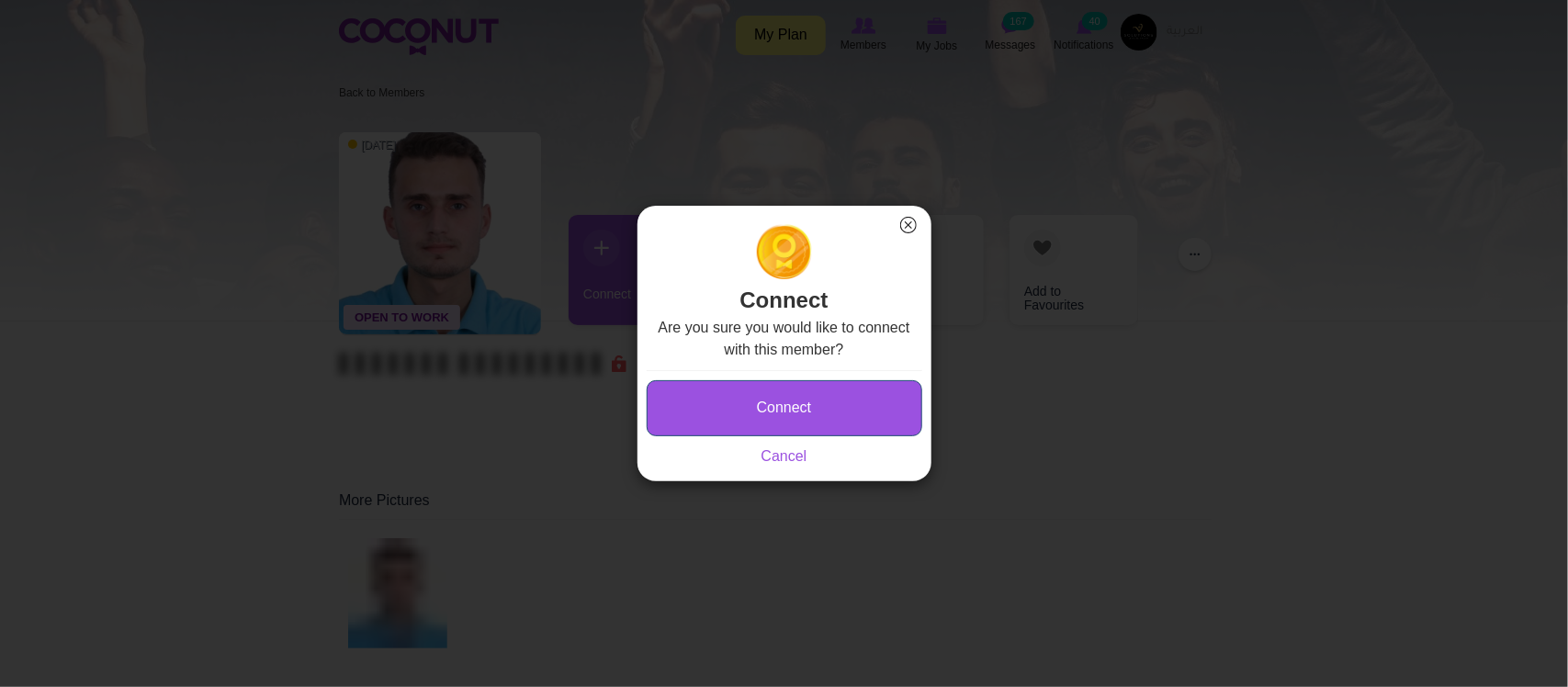
click at [791, 401] on button "Connect" at bounding box center [784, 408] width 276 height 56
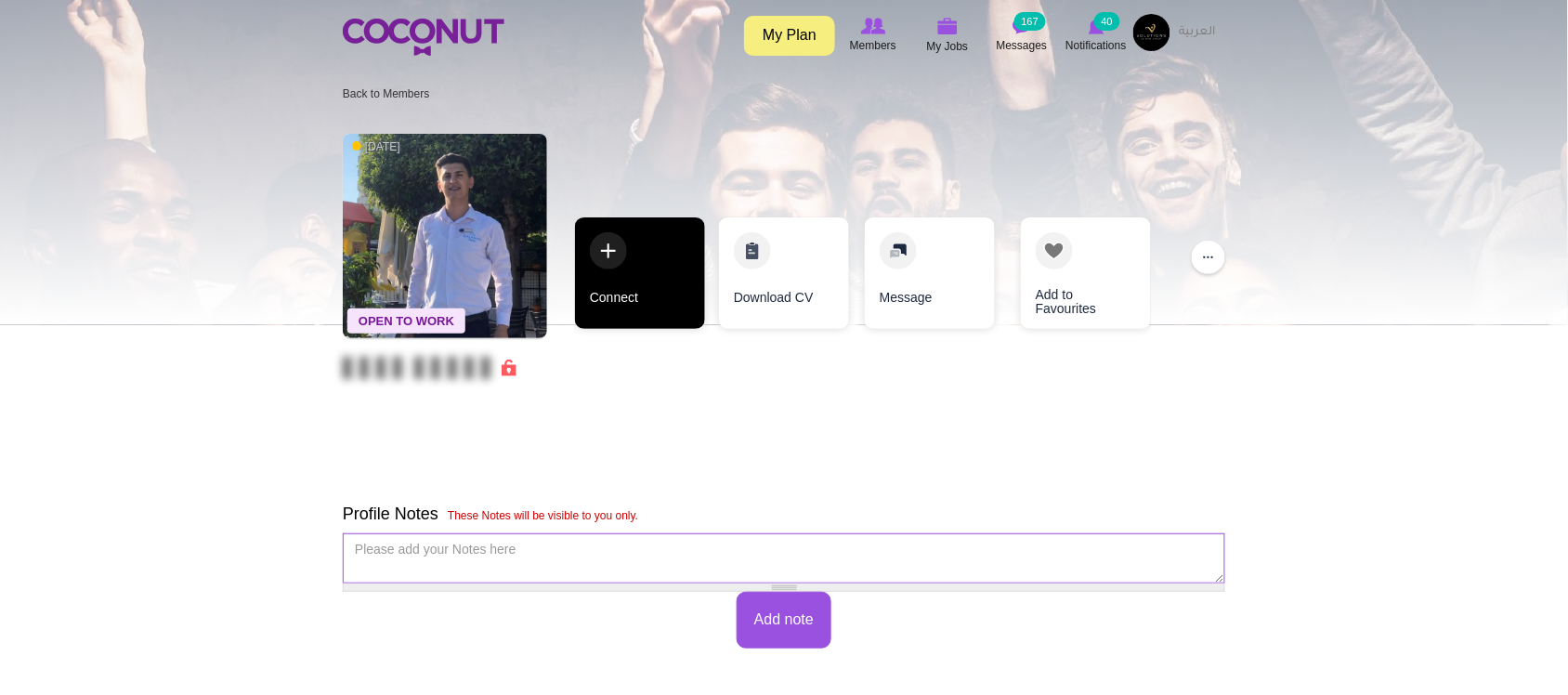
click at [627, 310] on link "Connect" at bounding box center [640, 274] width 130 height 112
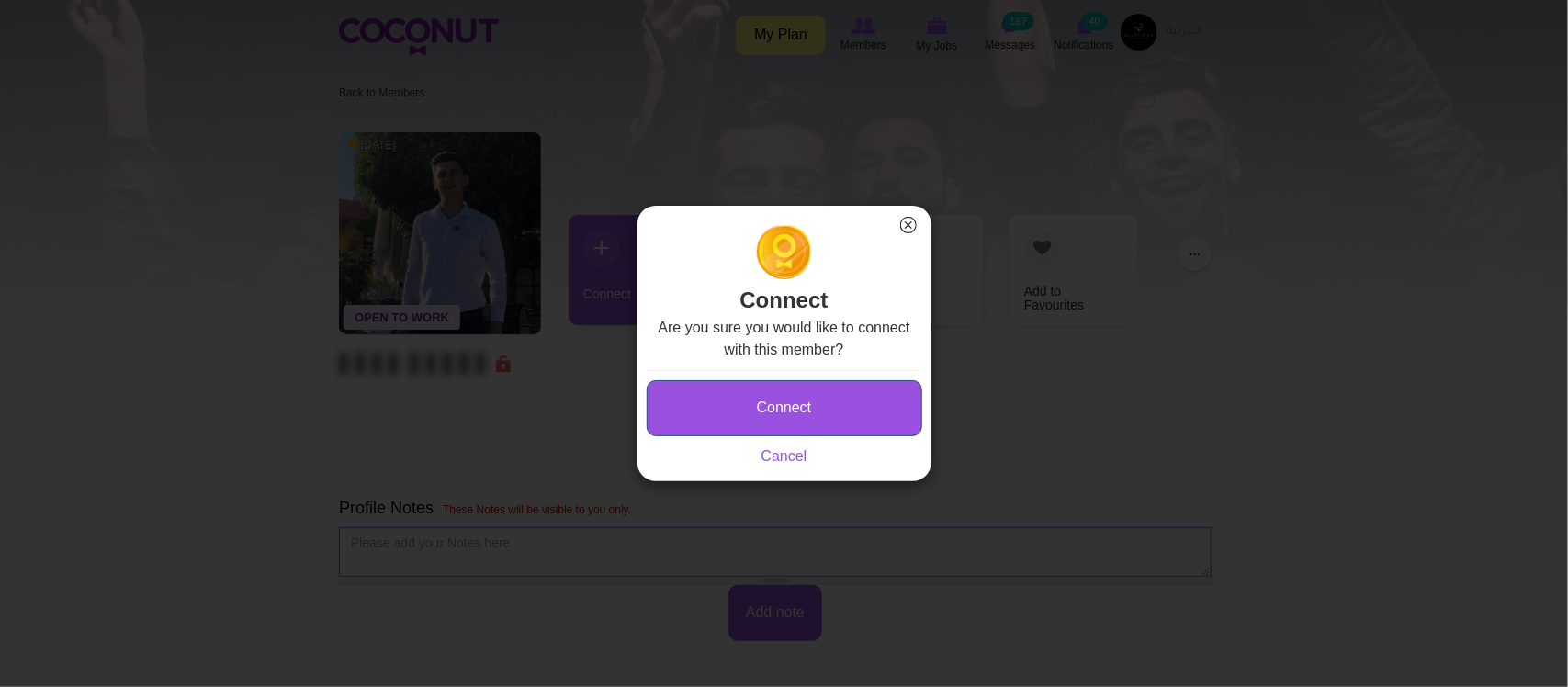
click at [795, 417] on button "Connect" at bounding box center [784, 408] width 276 height 56
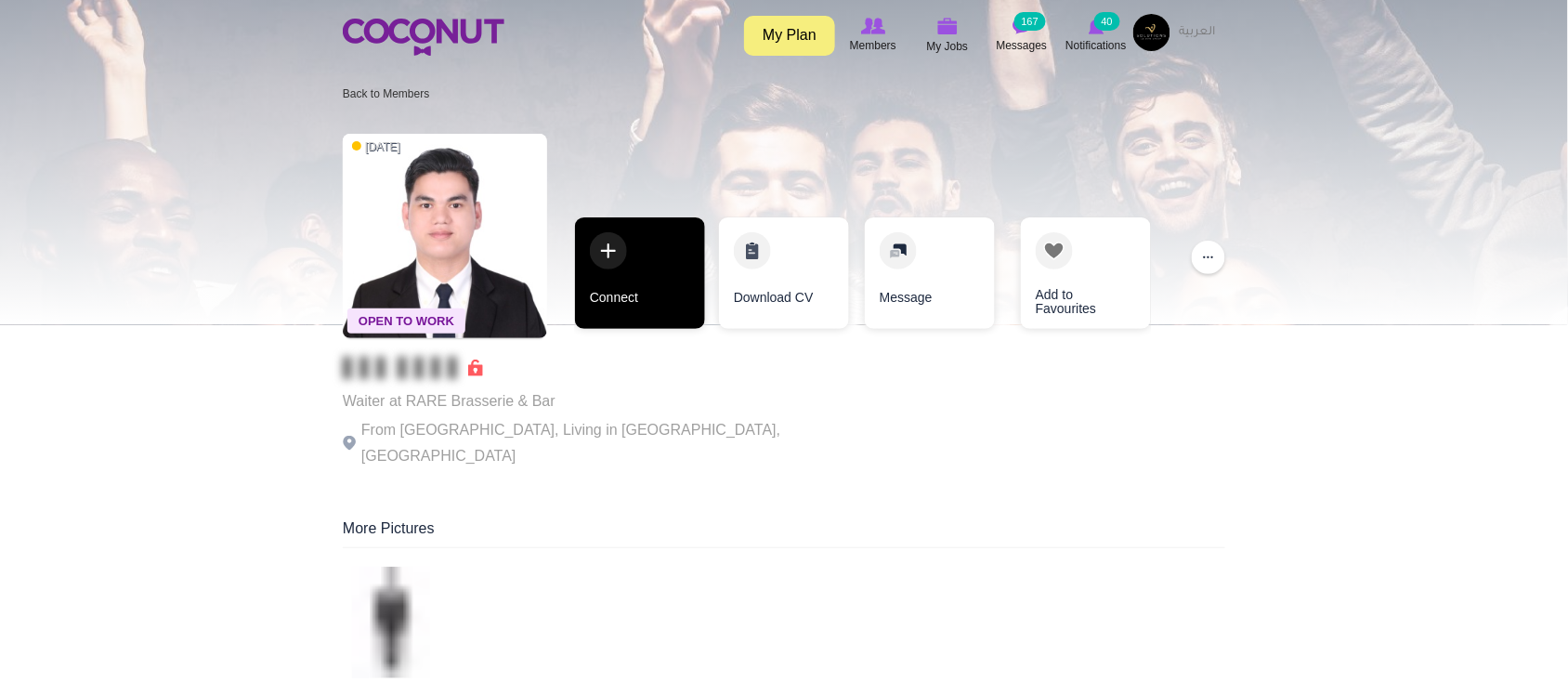
click at [638, 316] on link "Connect" at bounding box center [640, 274] width 130 height 112
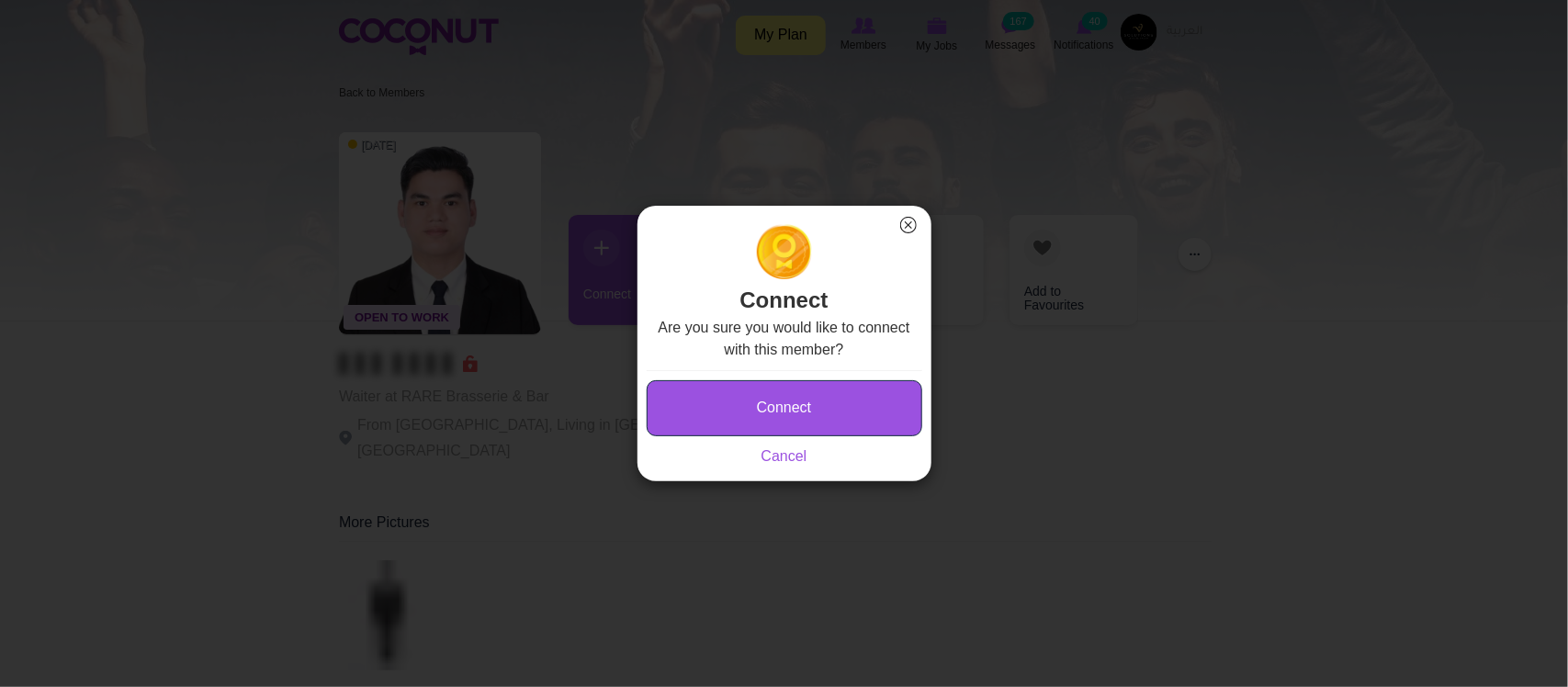
click at [809, 405] on button "Connect" at bounding box center [784, 408] width 276 height 56
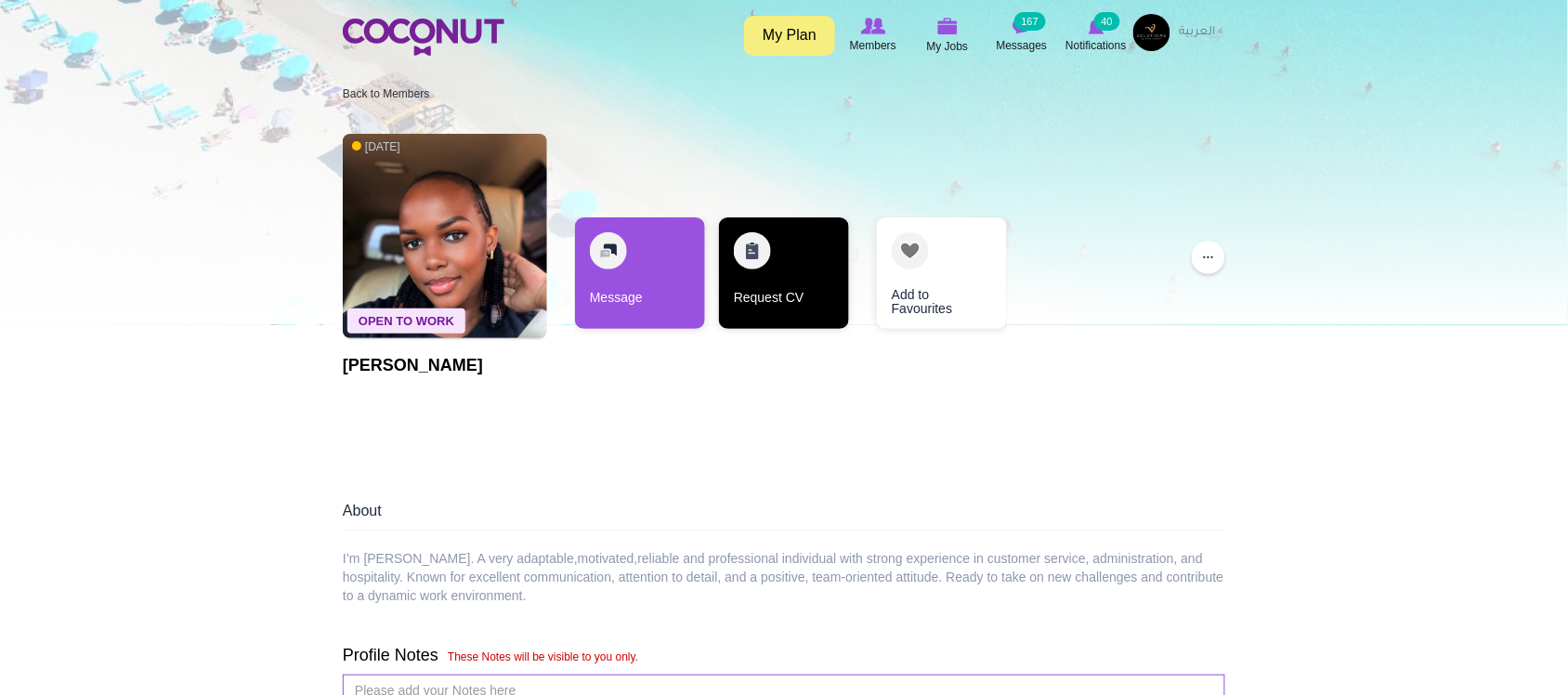
click at [771, 303] on link "Request CV" at bounding box center [784, 274] width 130 height 112
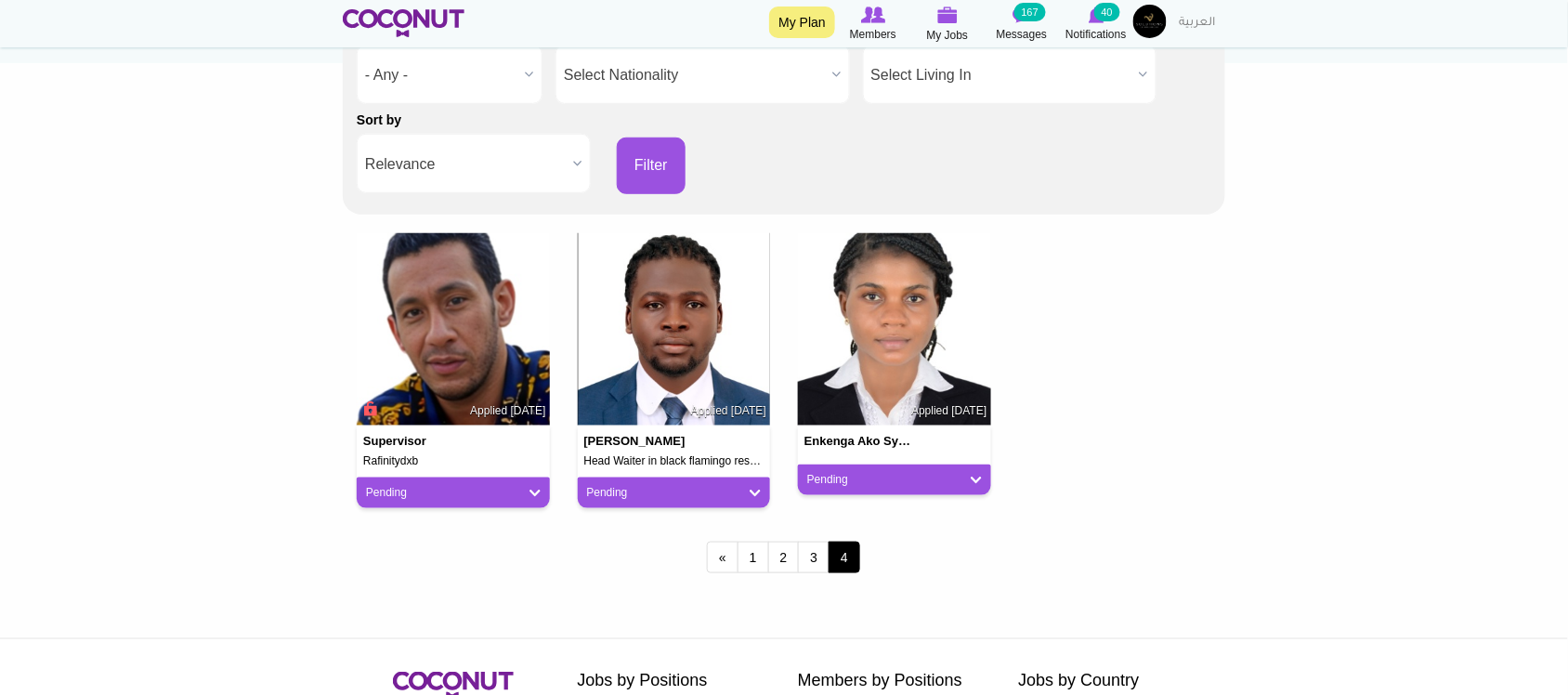
scroll to position [310, 0]
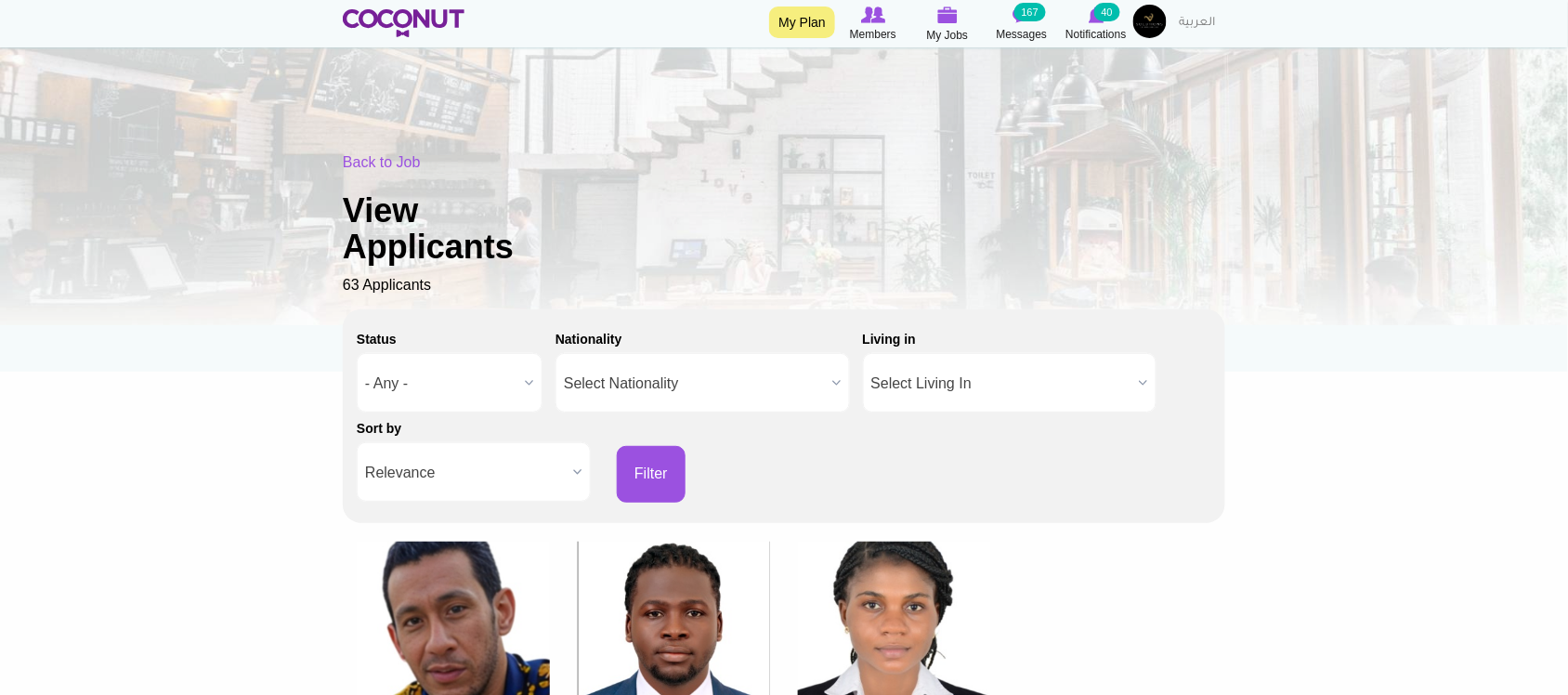
scroll to position [310, 0]
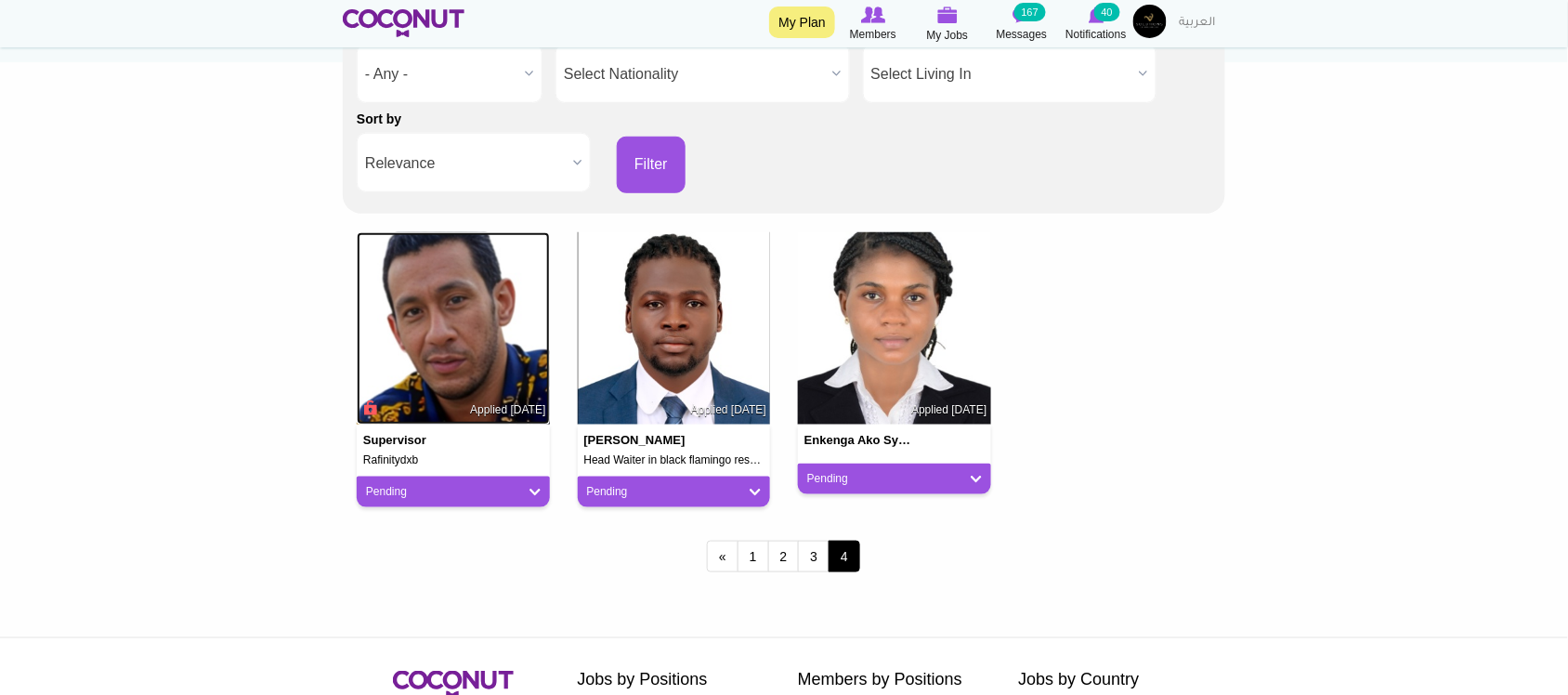
click at [463, 321] on img at bounding box center [453, 329] width 194 height 194
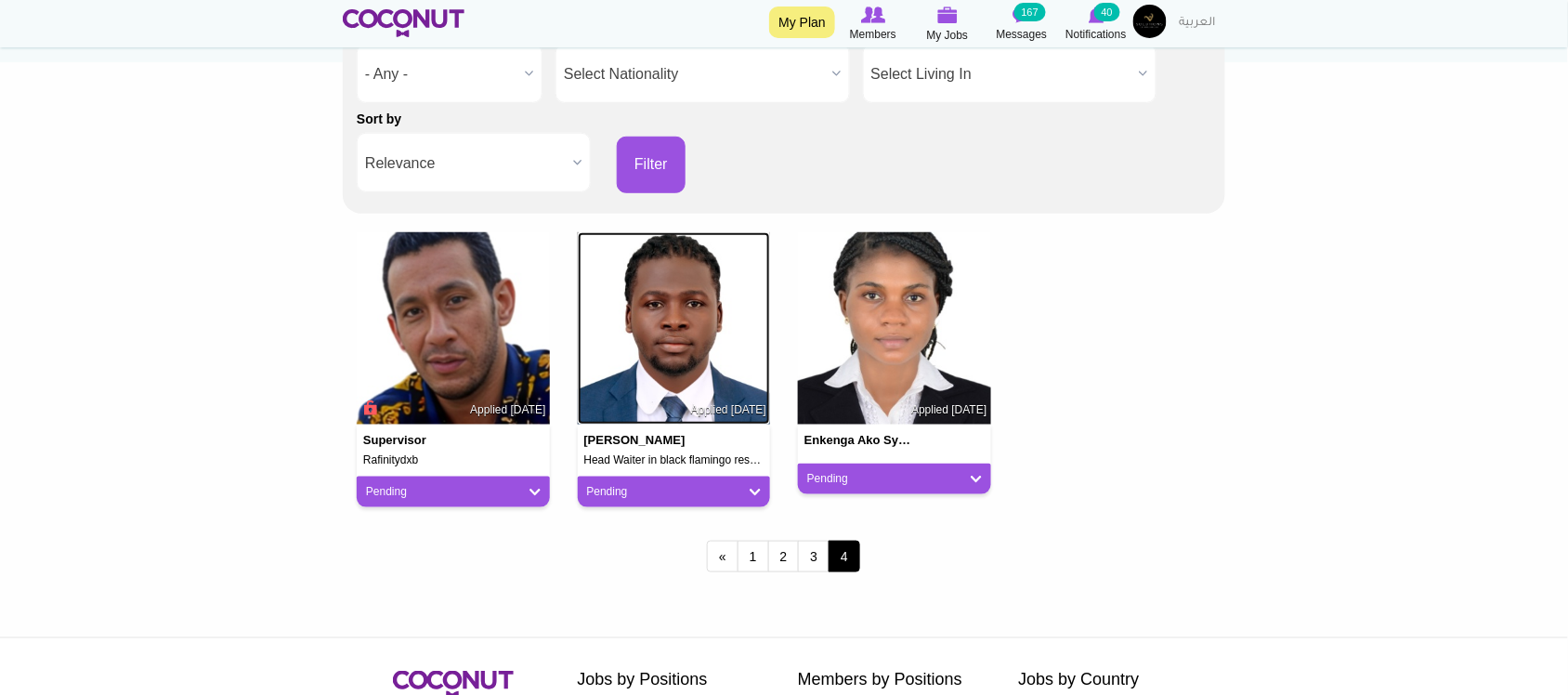
click at [688, 351] on img at bounding box center [674, 329] width 194 height 194
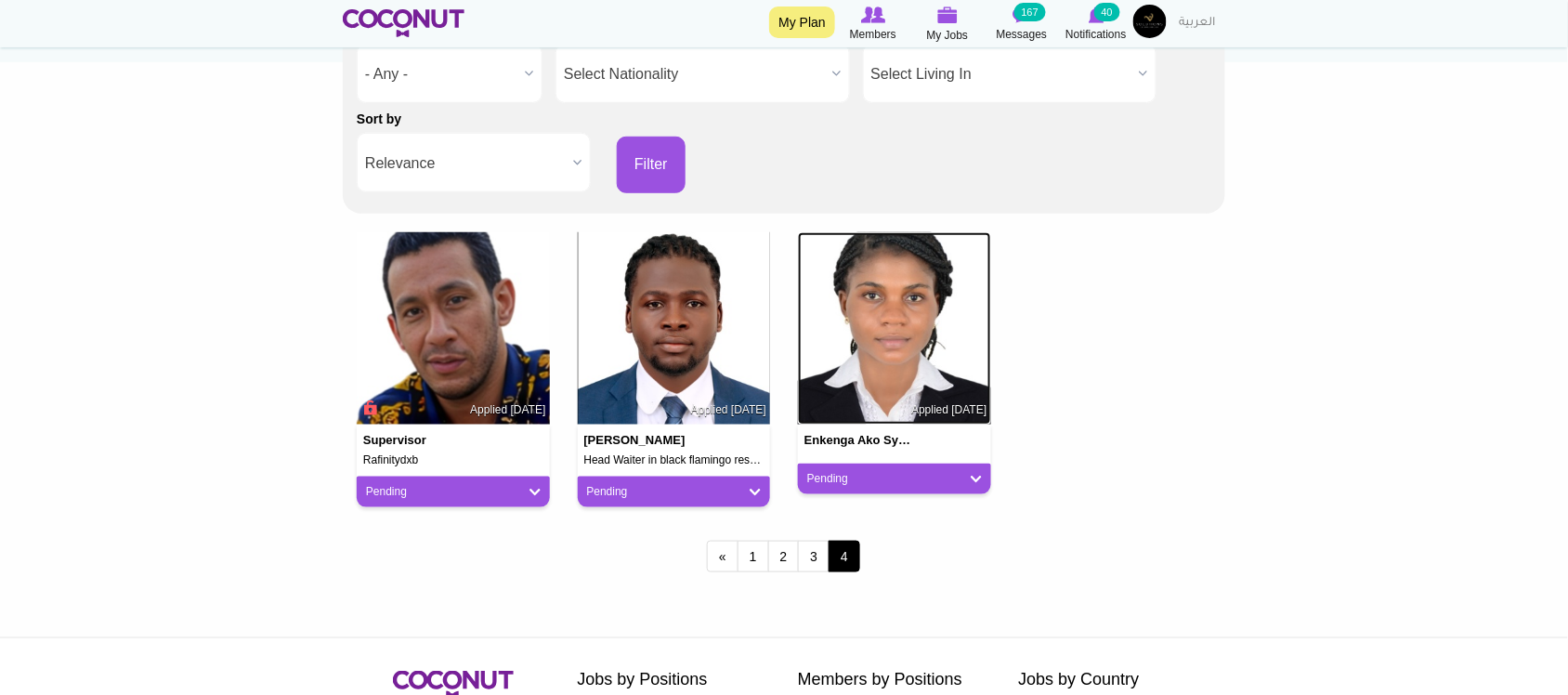
click at [894, 351] on img at bounding box center [894, 329] width 194 height 194
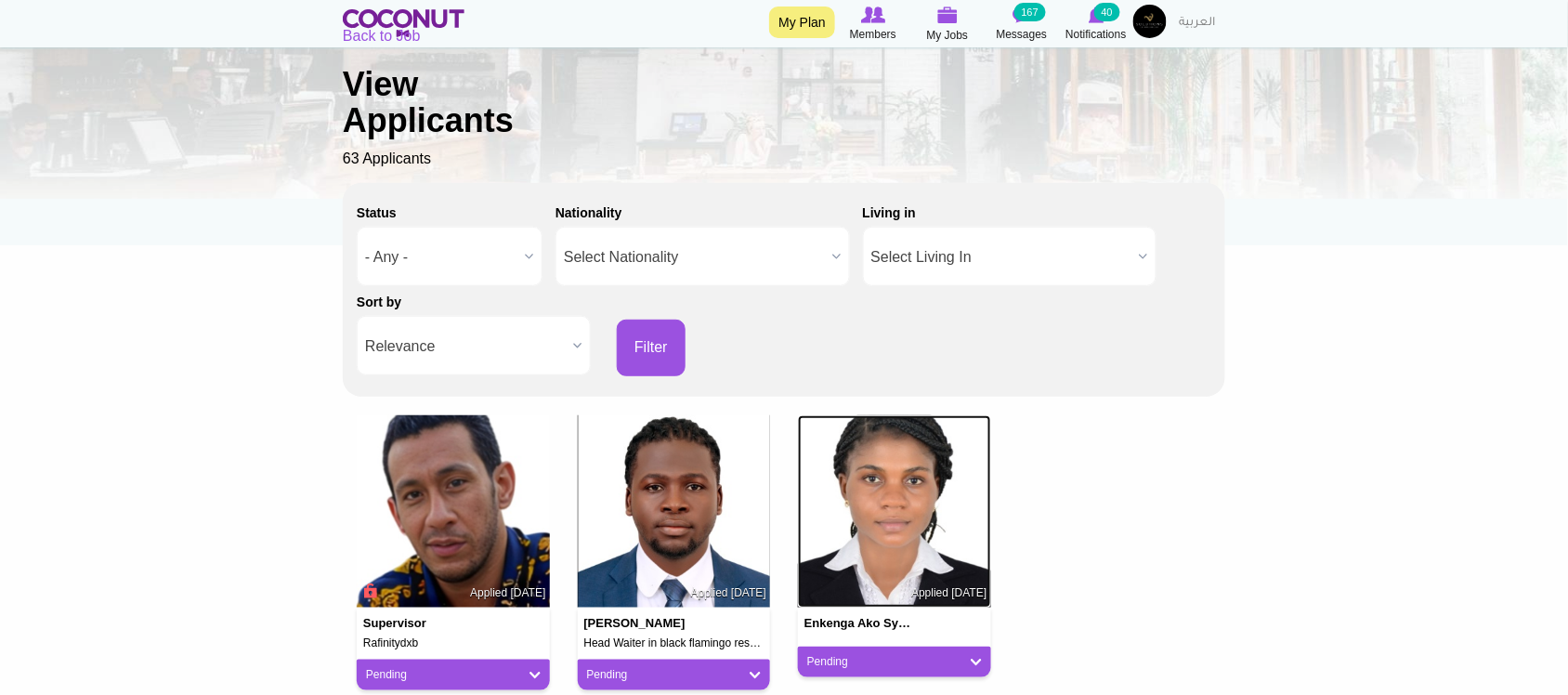
scroll to position [0, 0]
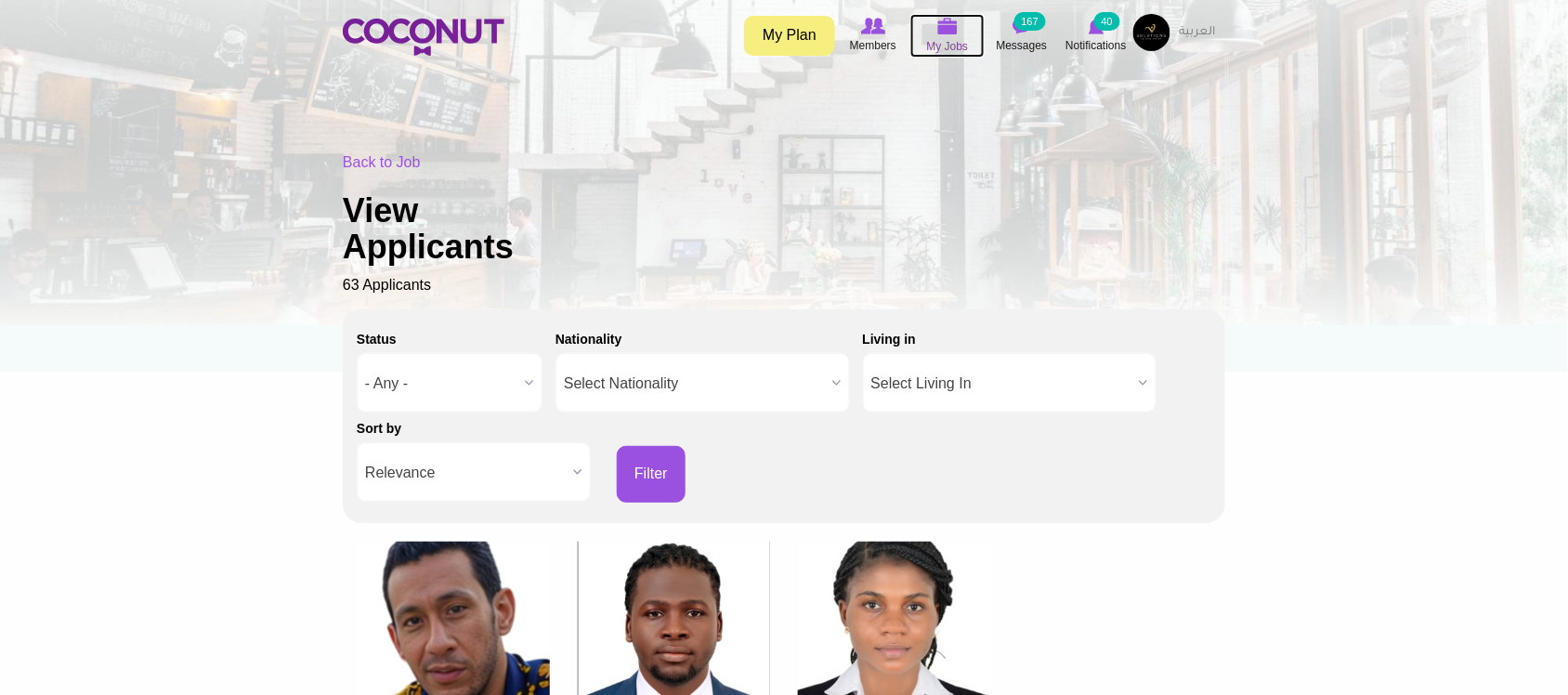
click at [949, 37] on span "My Jobs" at bounding box center [947, 46] width 42 height 18
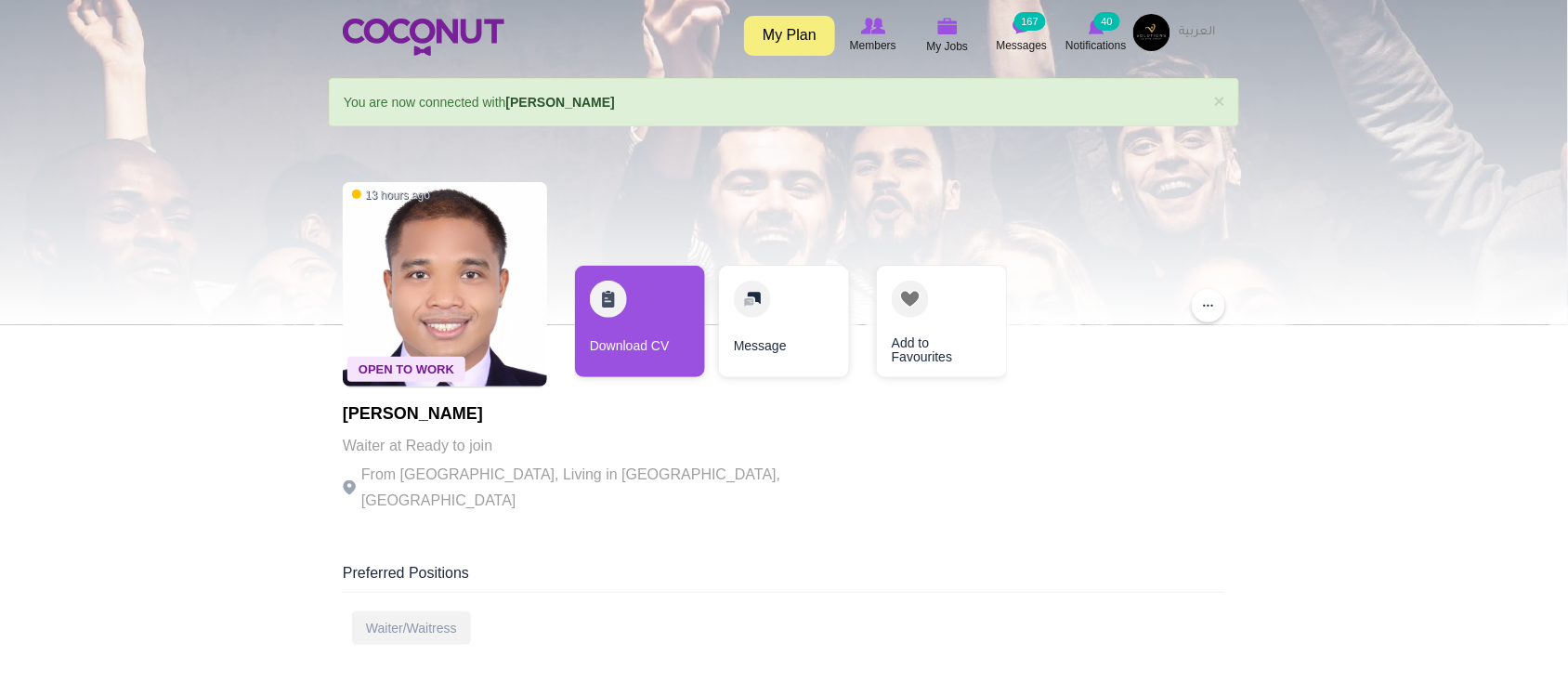
click at [424, 466] on p "From Philippines, Living in Dubai, United Arab Emirates" at bounding box center [597, 488] width 511 height 52
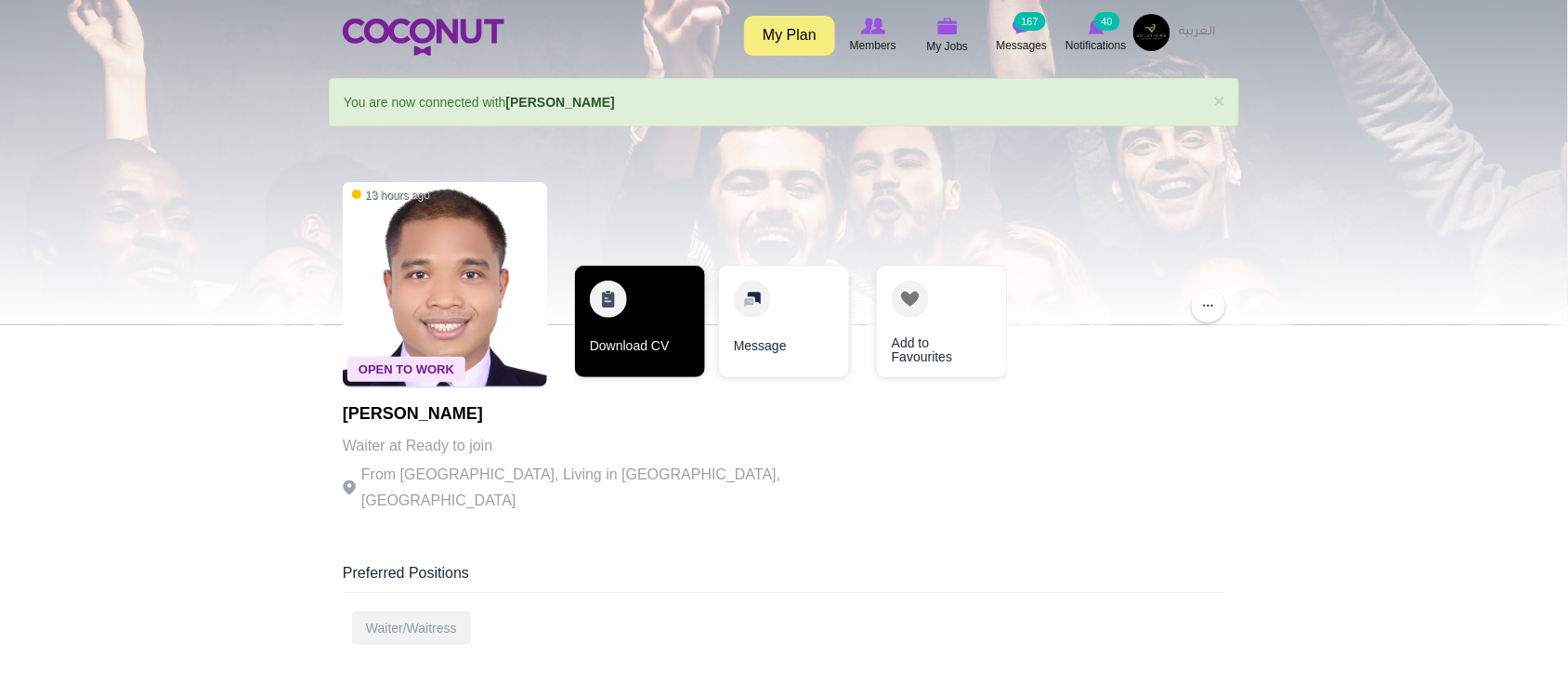
click at [629, 341] on link "Download CV" at bounding box center [640, 321] width 130 height 112
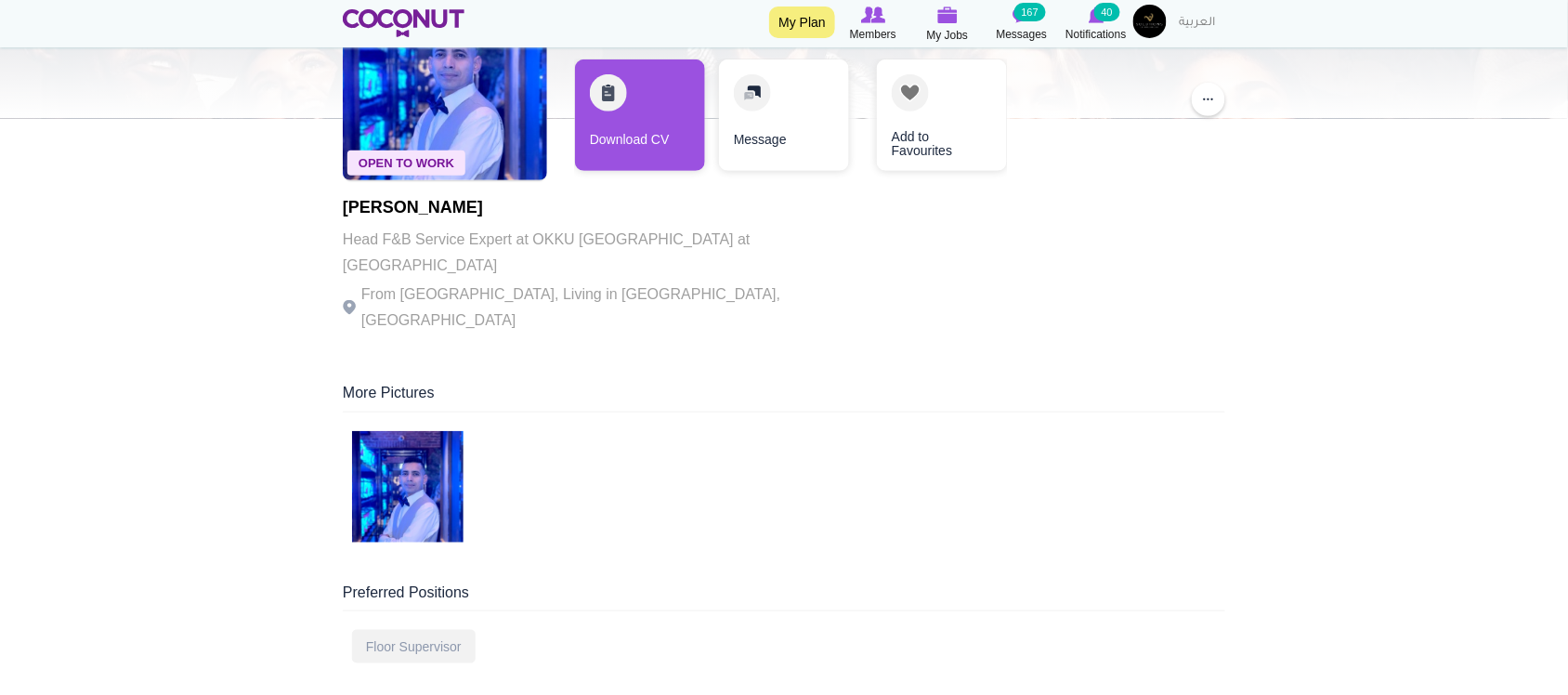
scroll to position [155, 0]
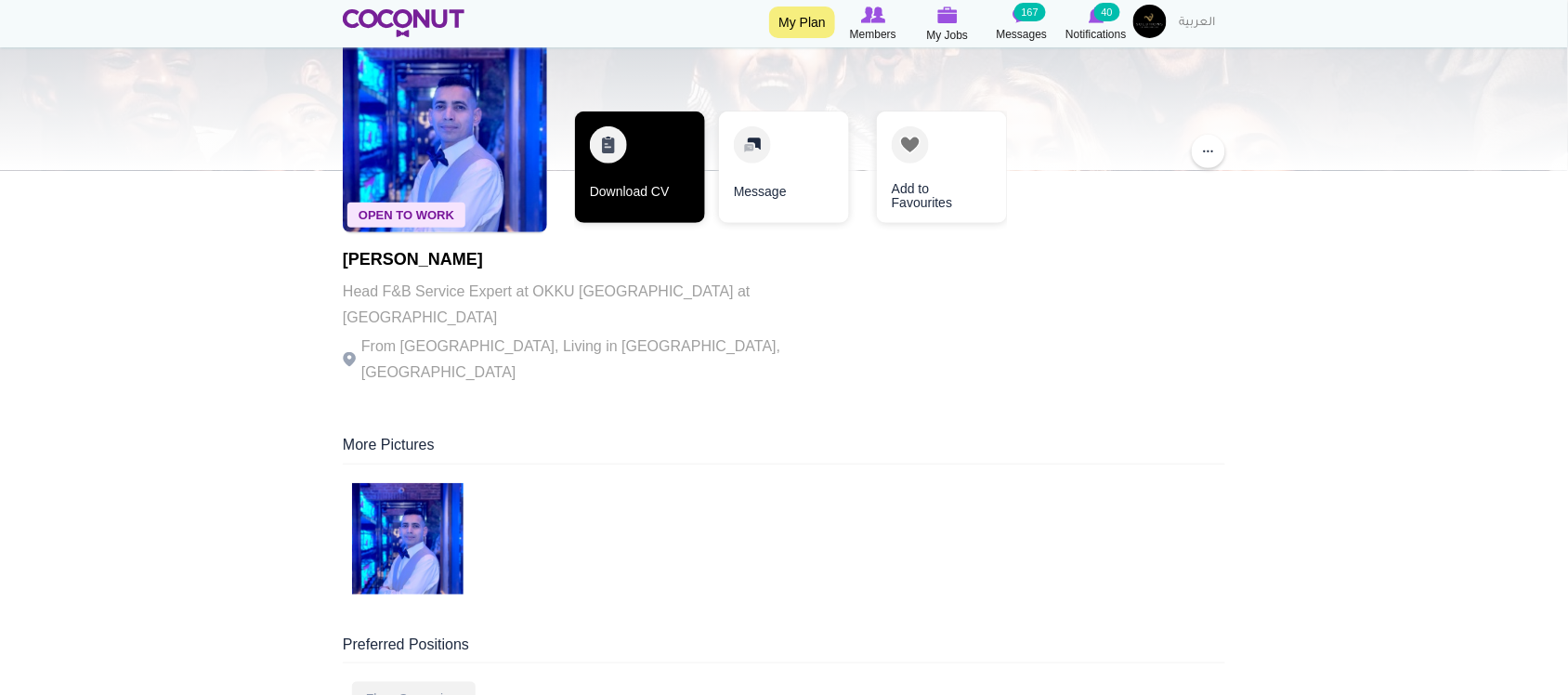
click at [616, 201] on link "Download CV" at bounding box center [640, 167] width 130 height 112
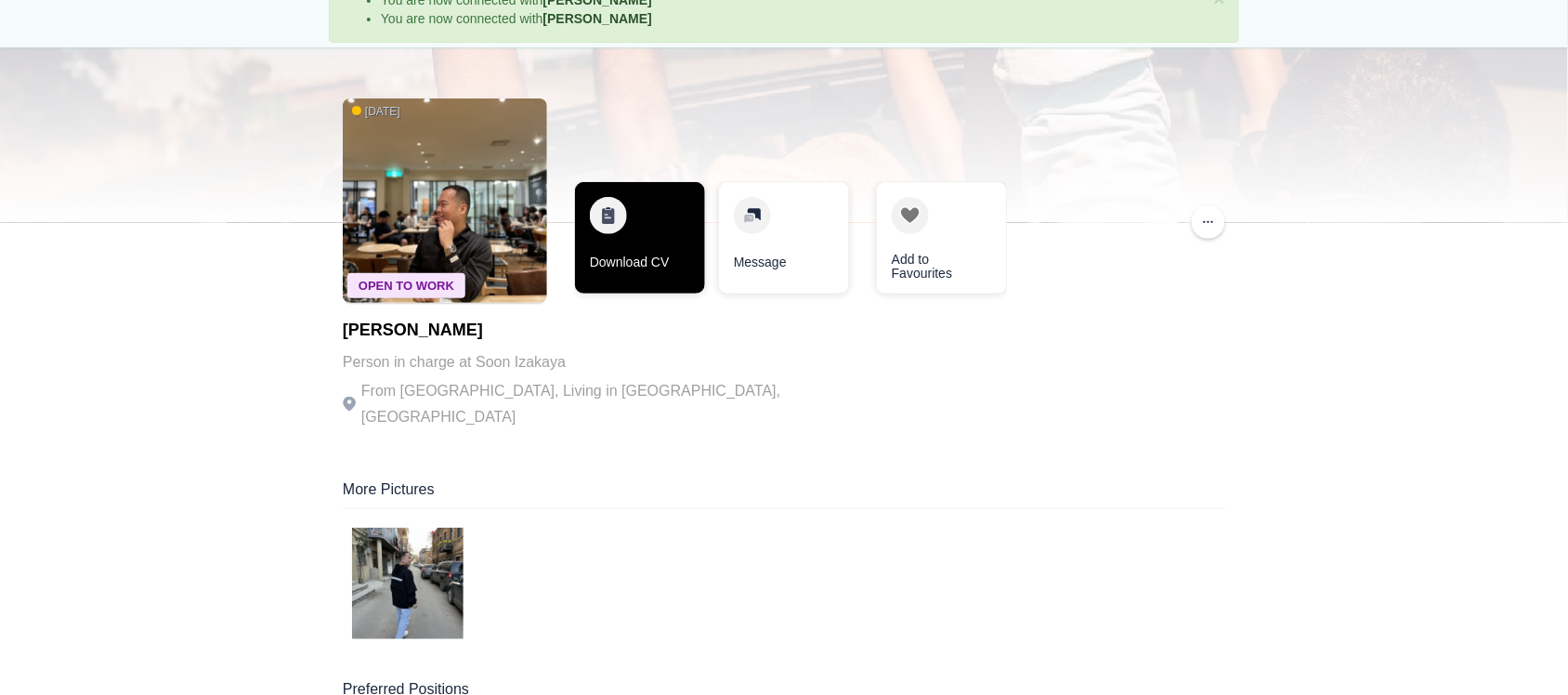
scroll to position [155, 0]
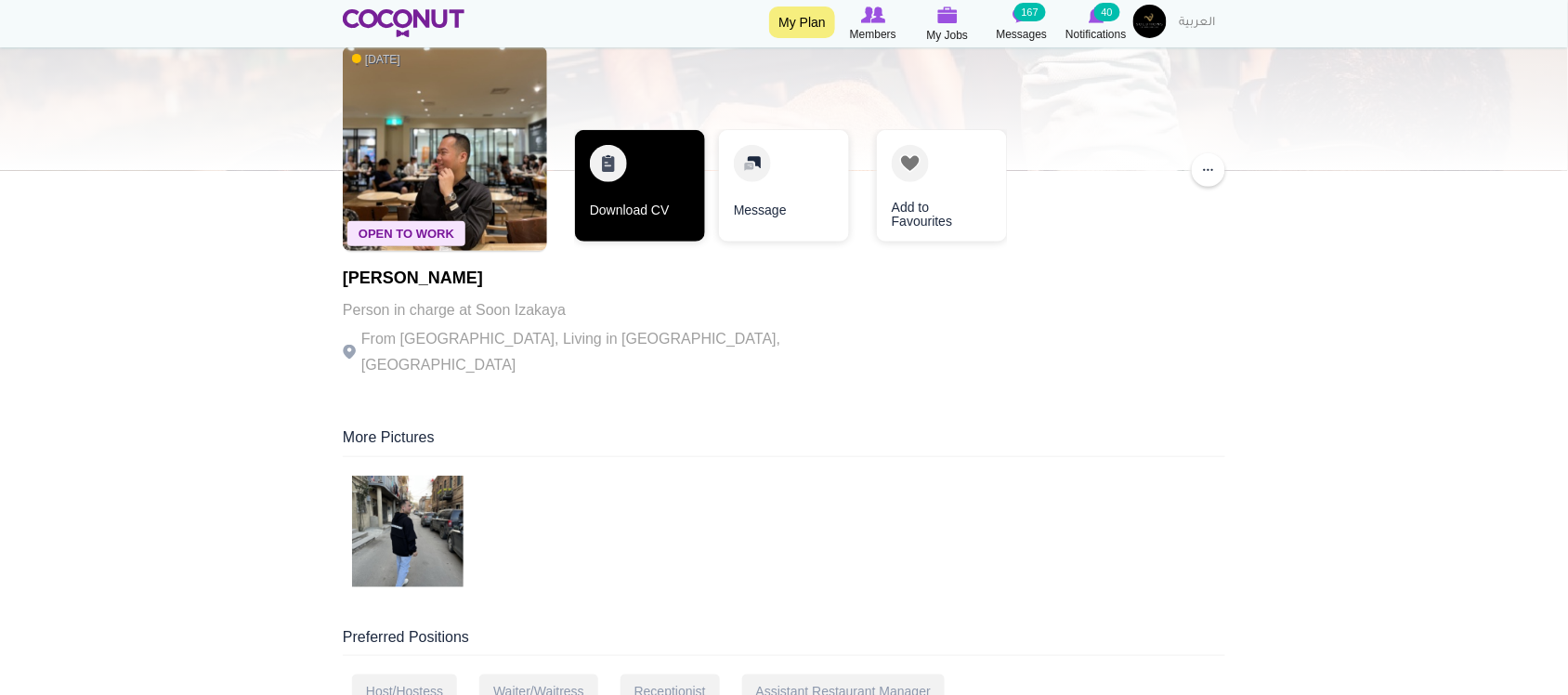
click at [634, 214] on link "Download CV" at bounding box center [640, 186] width 130 height 112
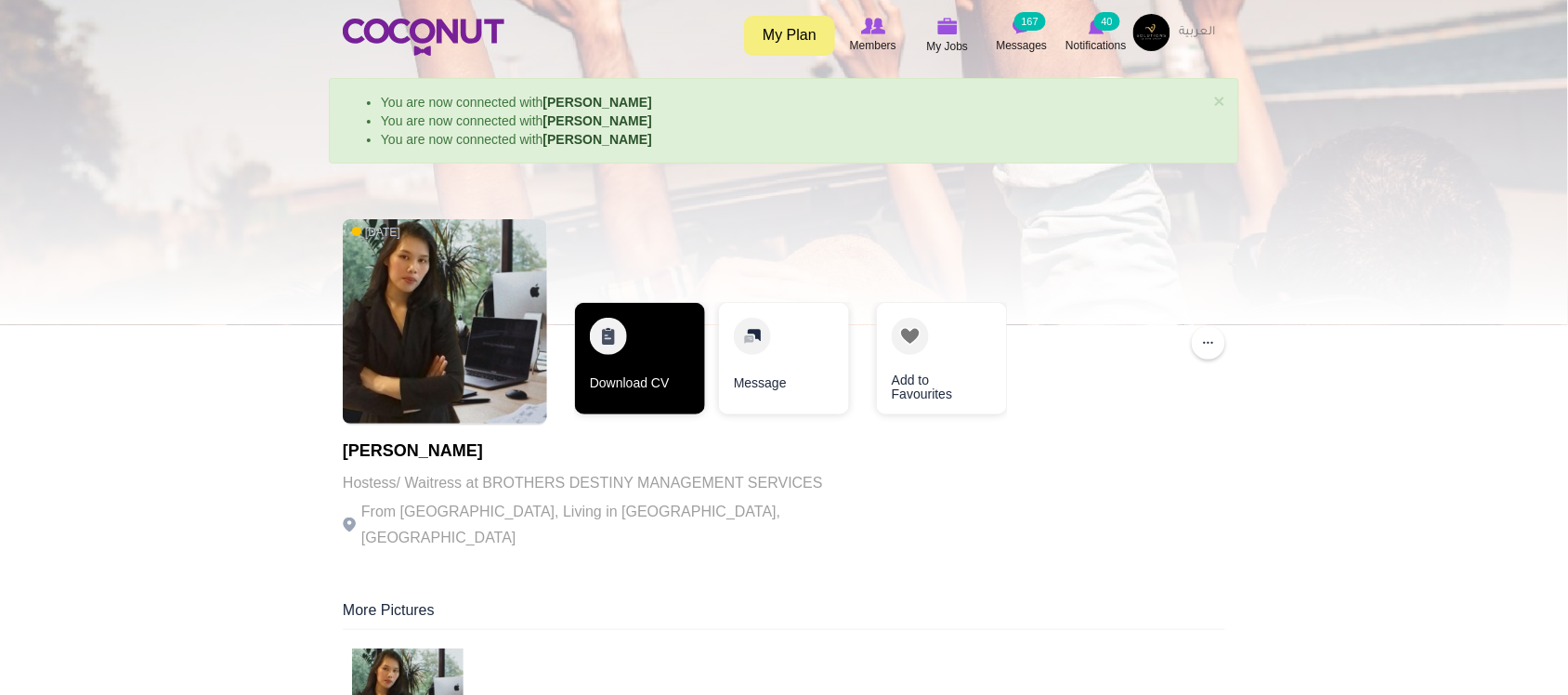
click at [638, 386] on link "Download CV" at bounding box center [640, 358] width 130 height 112
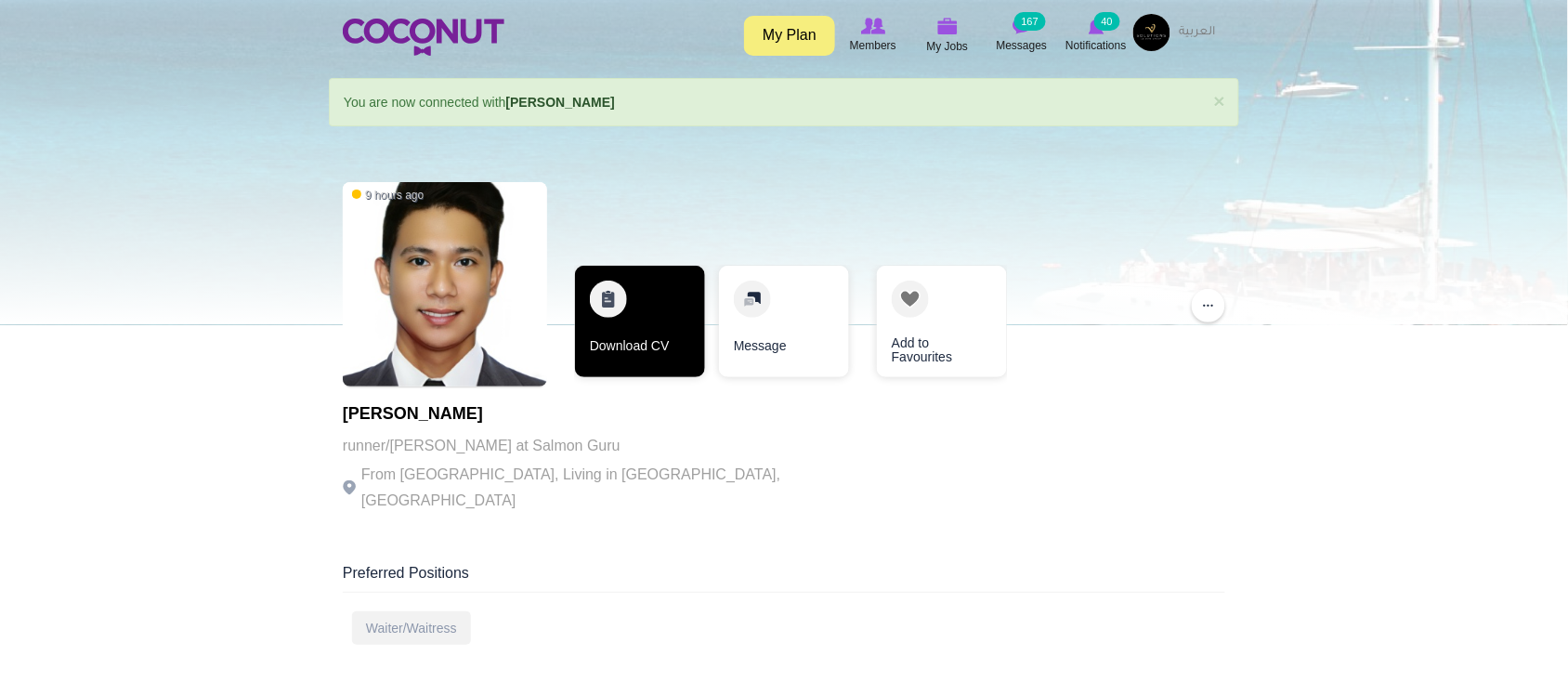
click at [637, 354] on link "Download CV" at bounding box center [640, 321] width 130 height 112
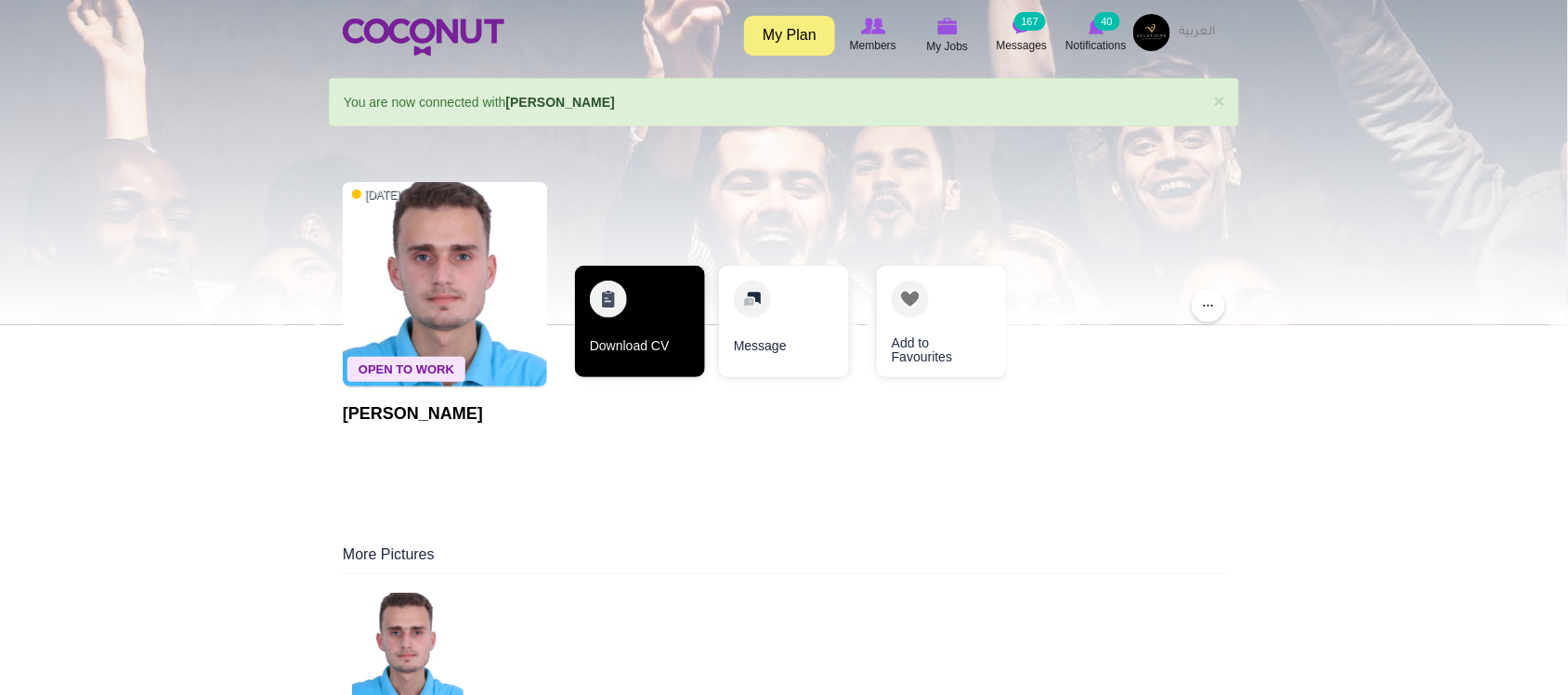
click at [672, 351] on link "Download CV" at bounding box center [640, 321] width 130 height 112
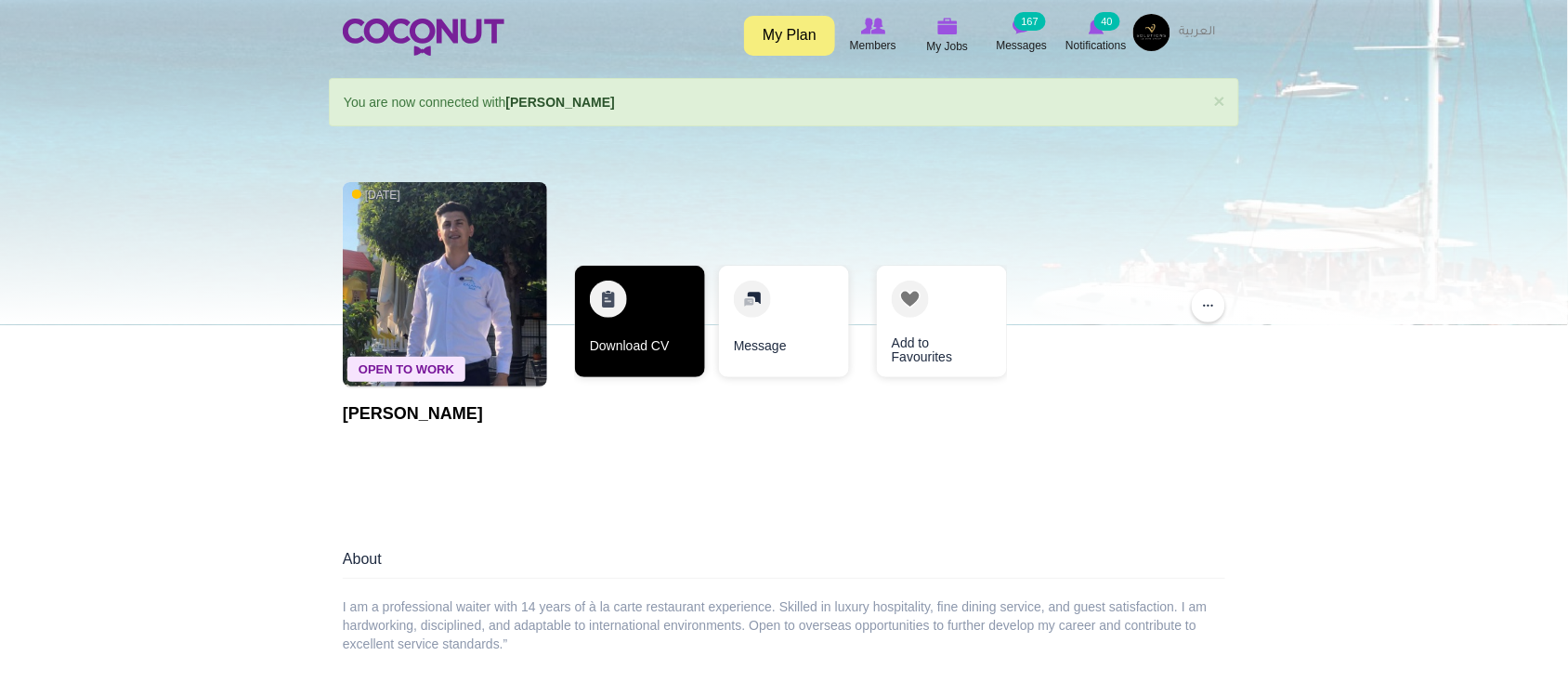
click at [632, 353] on link "Download CV" at bounding box center [640, 321] width 130 height 112
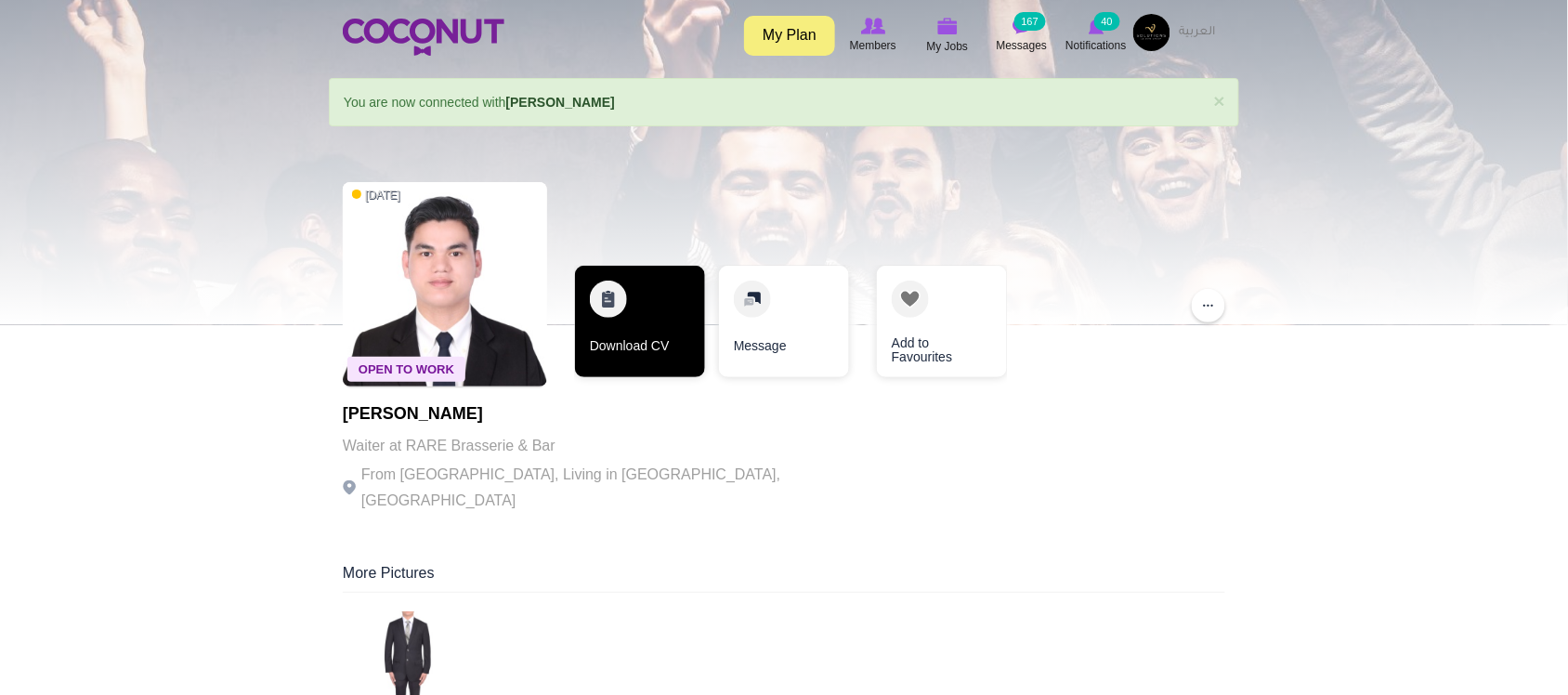
click at [660, 328] on link "Download CV" at bounding box center [640, 321] width 130 height 112
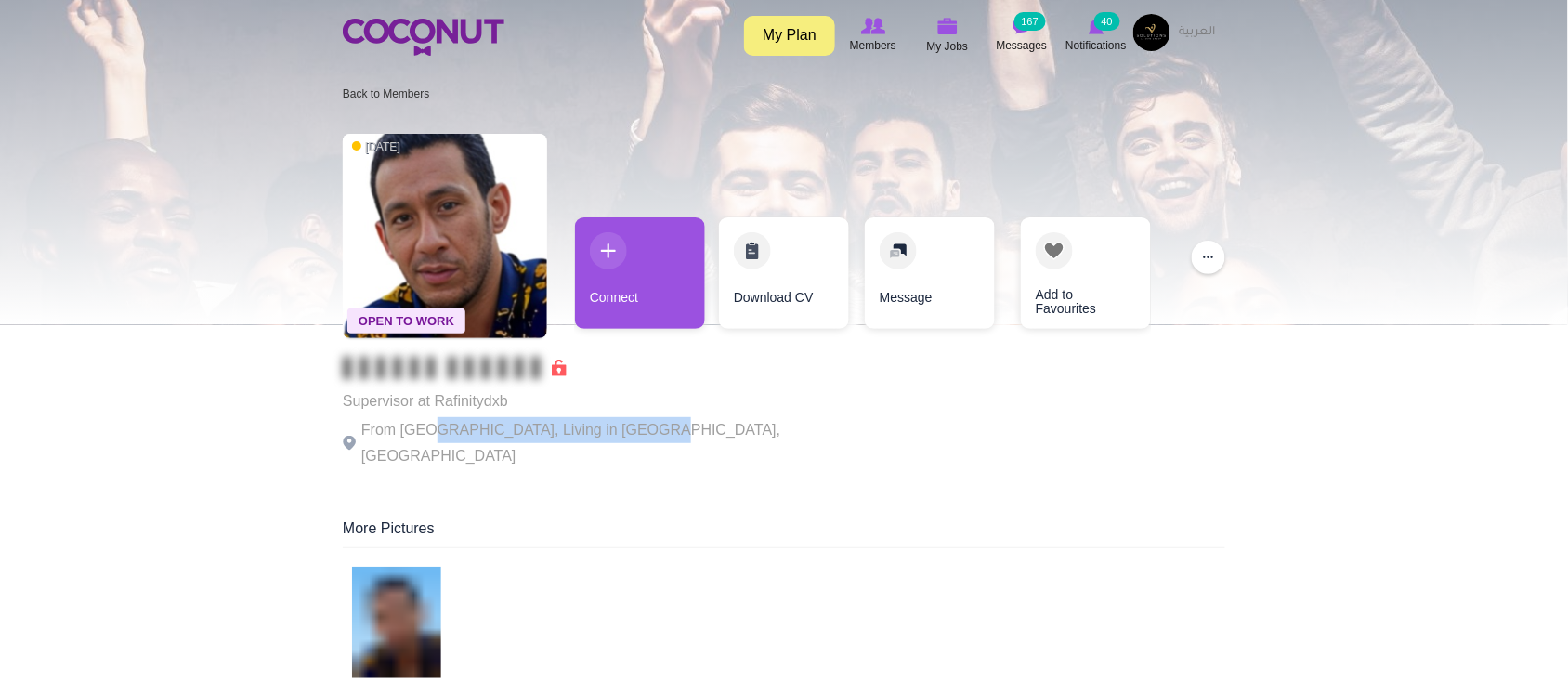
drag, startPoint x: 620, startPoint y: 437, endPoint x: 638, endPoint y: 437, distance: 18.0
click at [638, 437] on div "Supervisor at Rafinitydxb From Morocco, Living in Dubai, United Arab Emirates" at bounding box center [597, 414] width 511 height 113
click at [638, 437] on p "From Morocco, Living in Dubai, United Arab Emirates" at bounding box center [597, 443] width 511 height 52
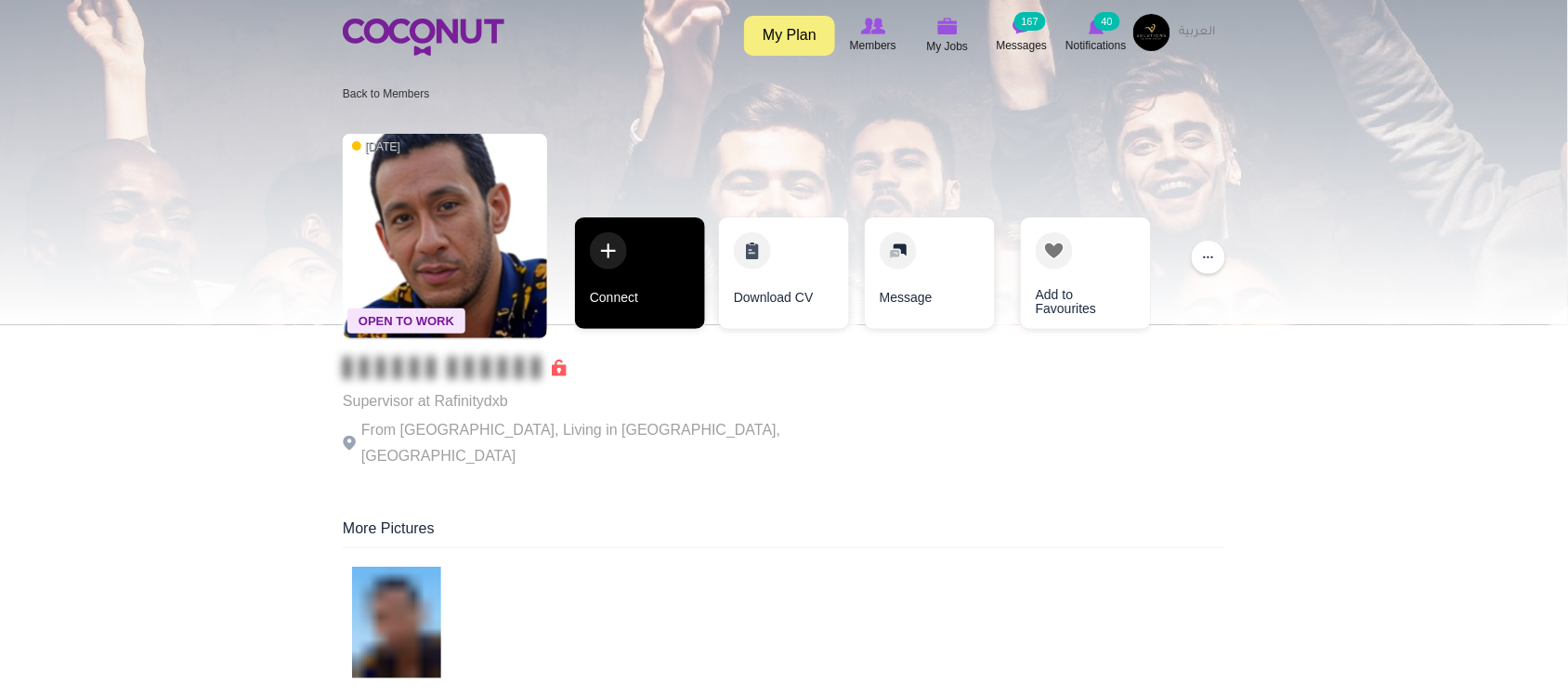
click at [651, 310] on link "Connect" at bounding box center [640, 274] width 130 height 112
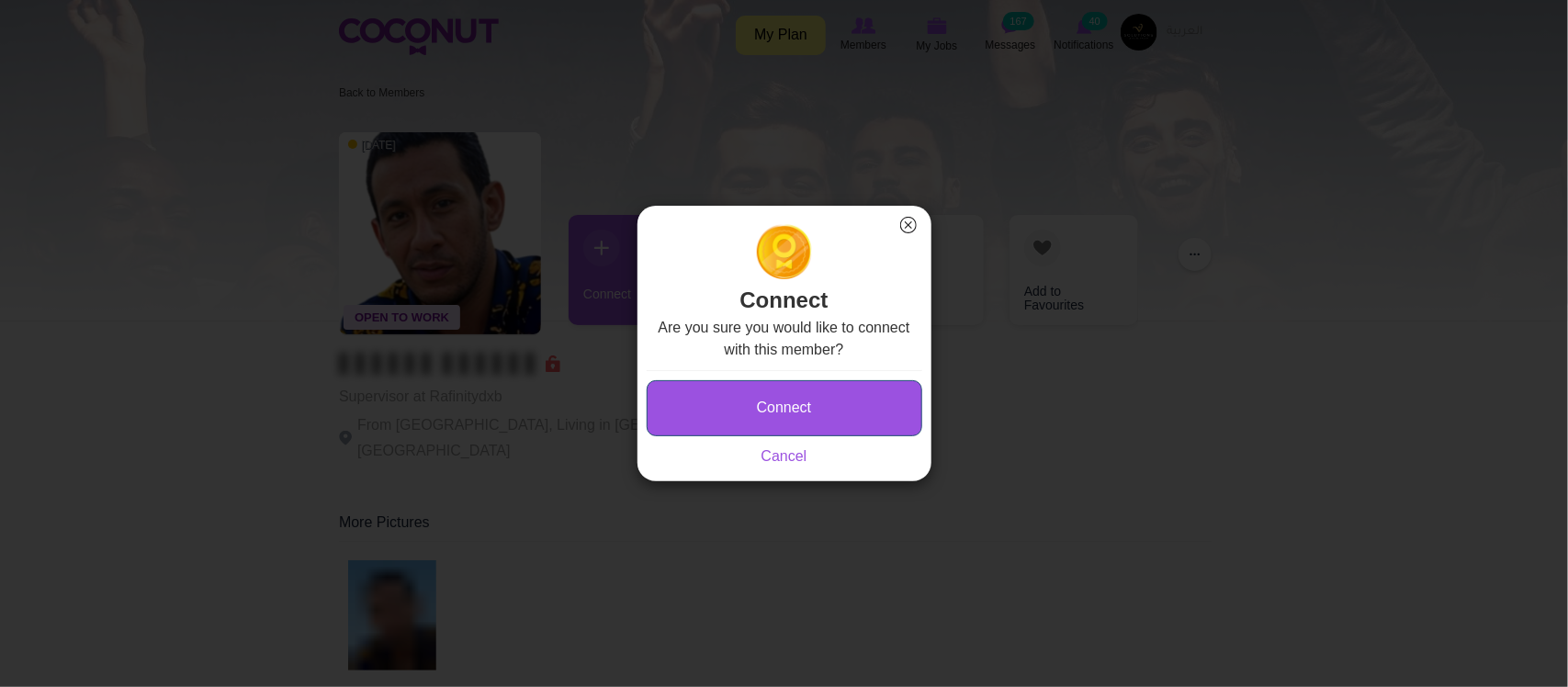
click at [742, 410] on button "Connect" at bounding box center [784, 408] width 276 height 56
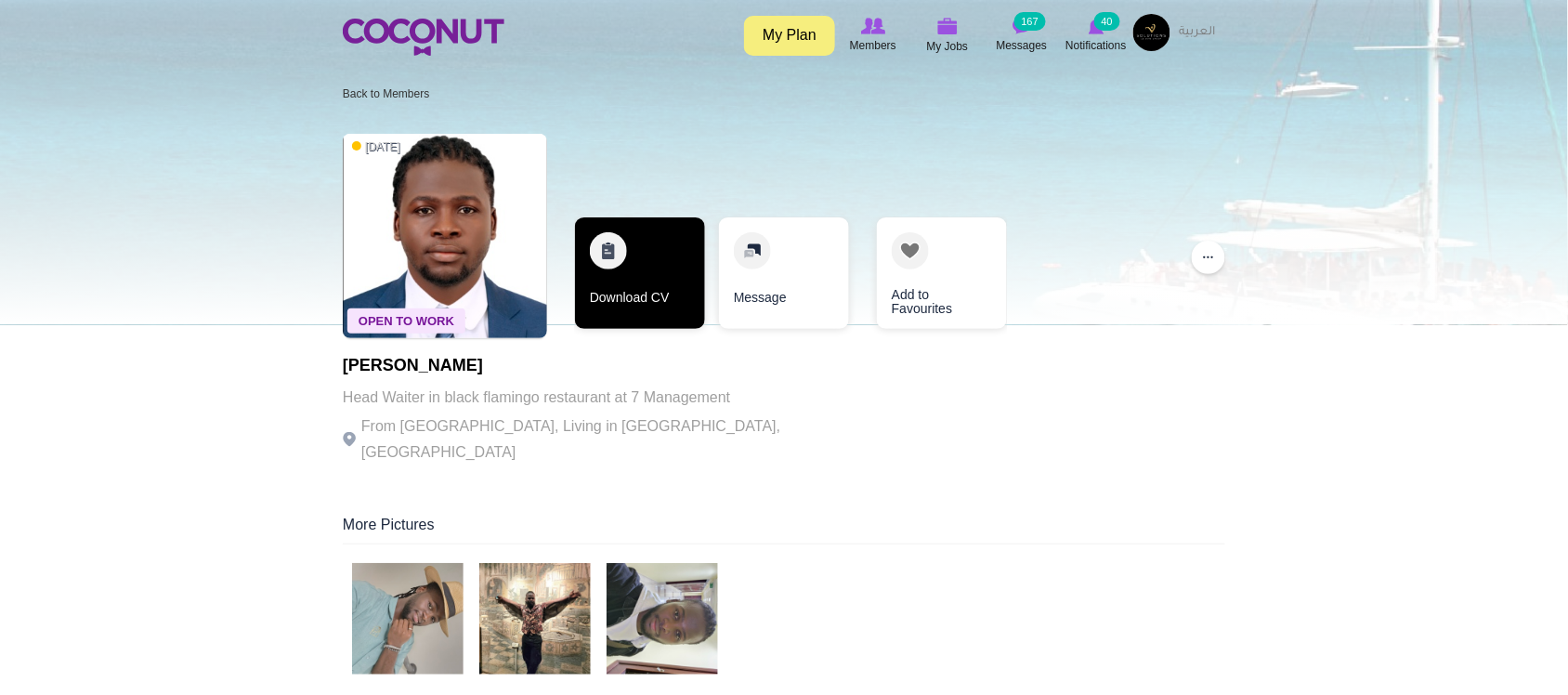
click at [644, 302] on link "Download CV" at bounding box center [640, 274] width 130 height 112
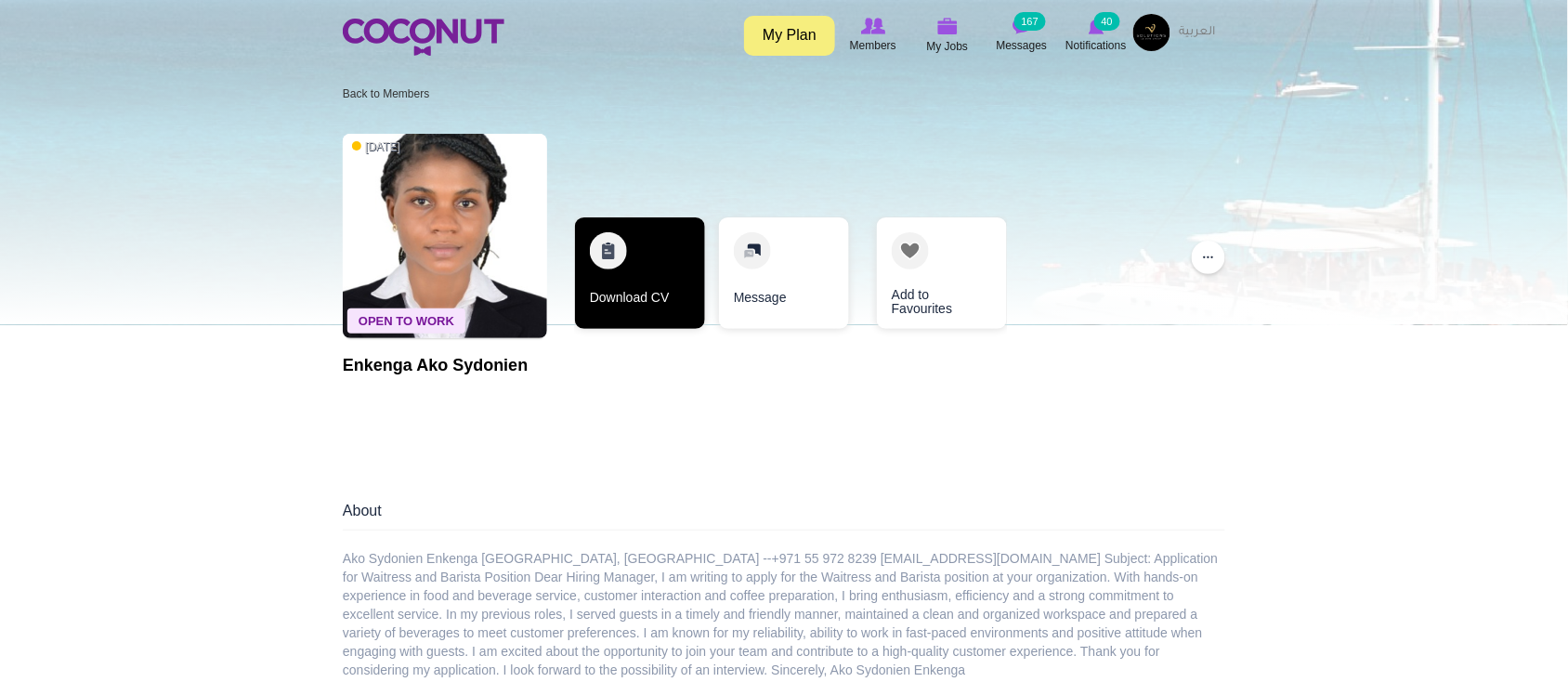
click at [634, 294] on link "Download CV" at bounding box center [640, 274] width 130 height 112
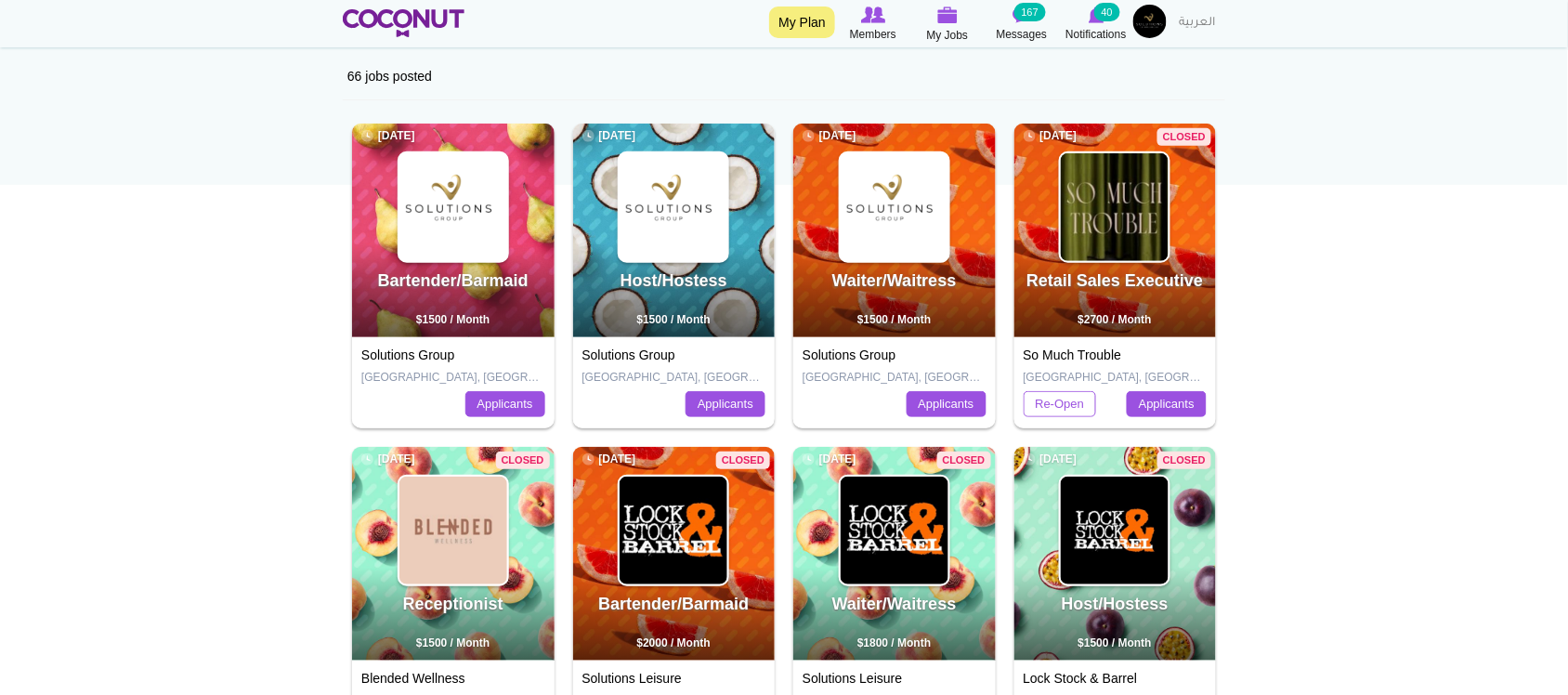
scroll to position [155, 0]
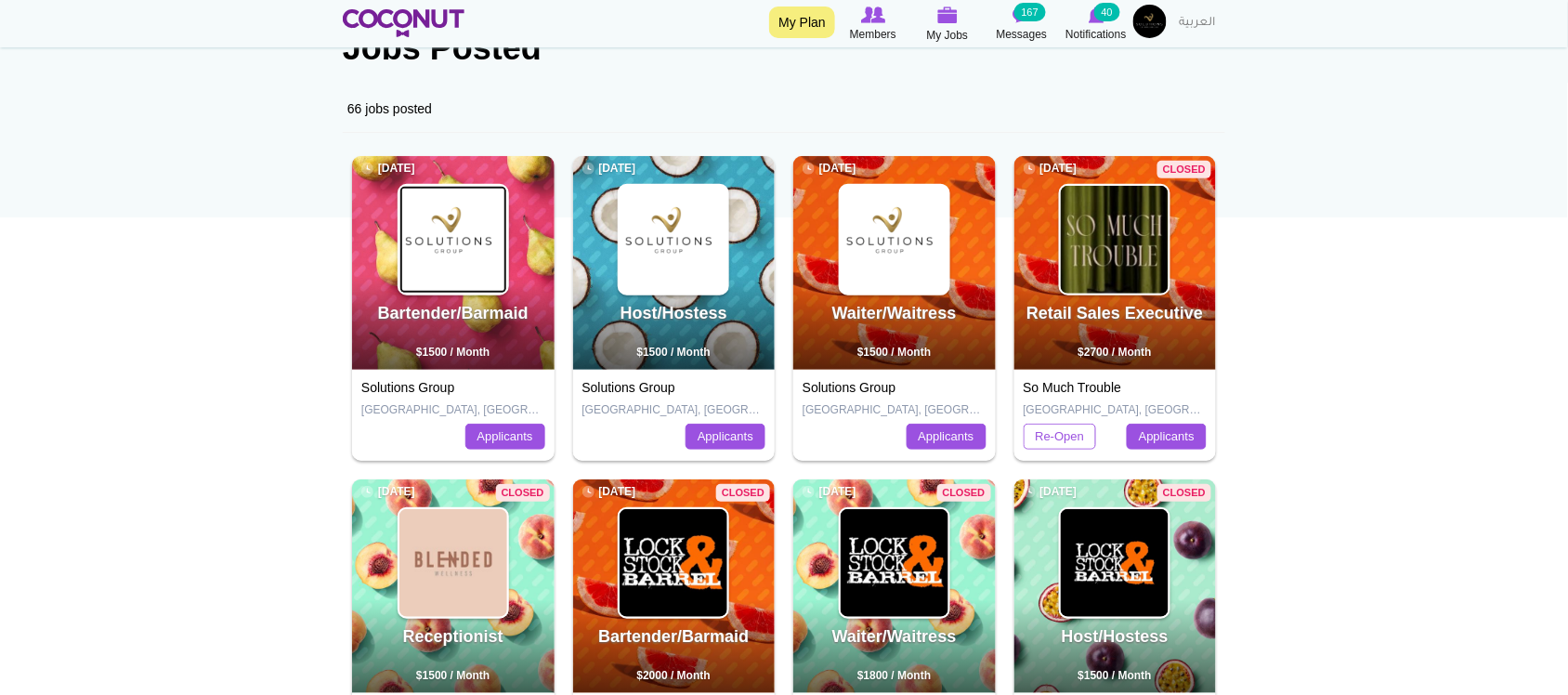
click at [455, 274] on img at bounding box center [453, 239] width 108 height 108
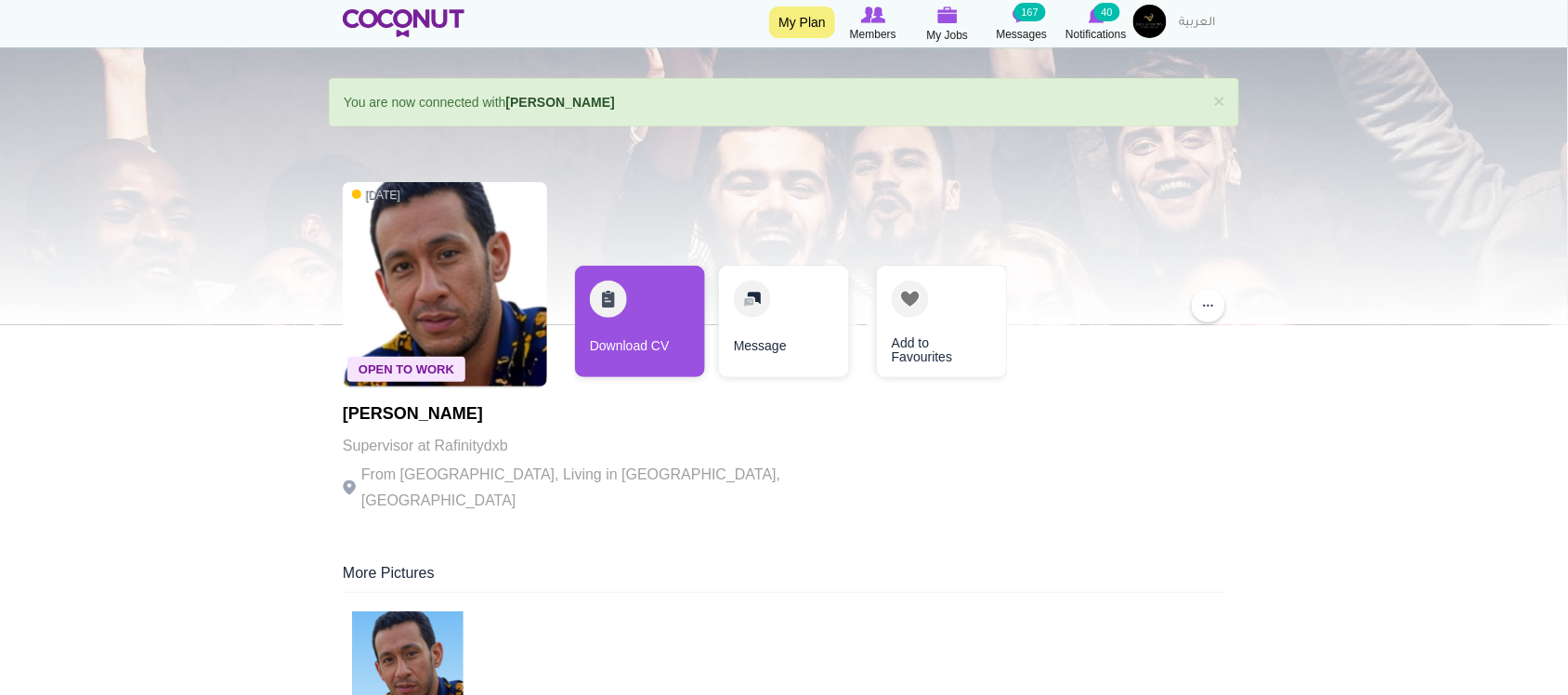
scroll to position [155, 0]
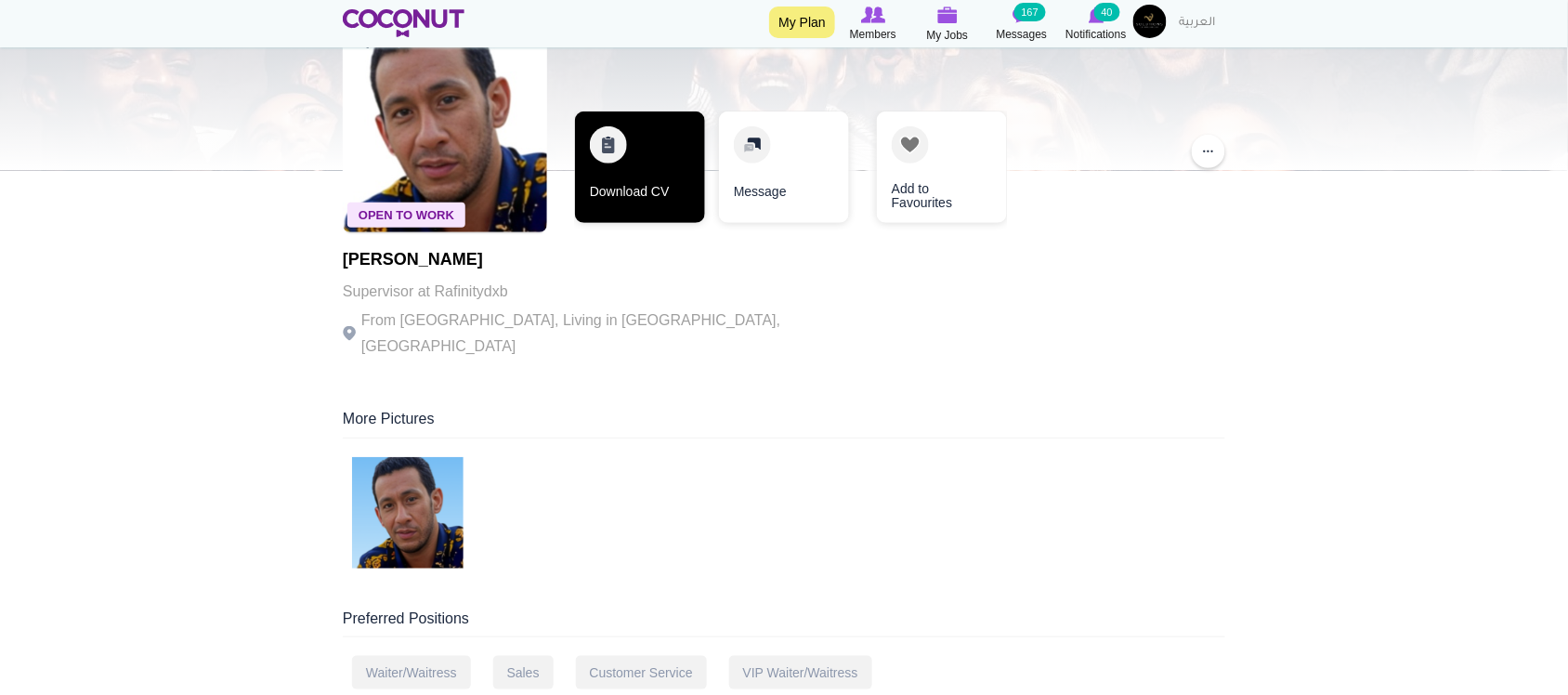
click at [618, 194] on link "Download CV" at bounding box center [640, 167] width 130 height 112
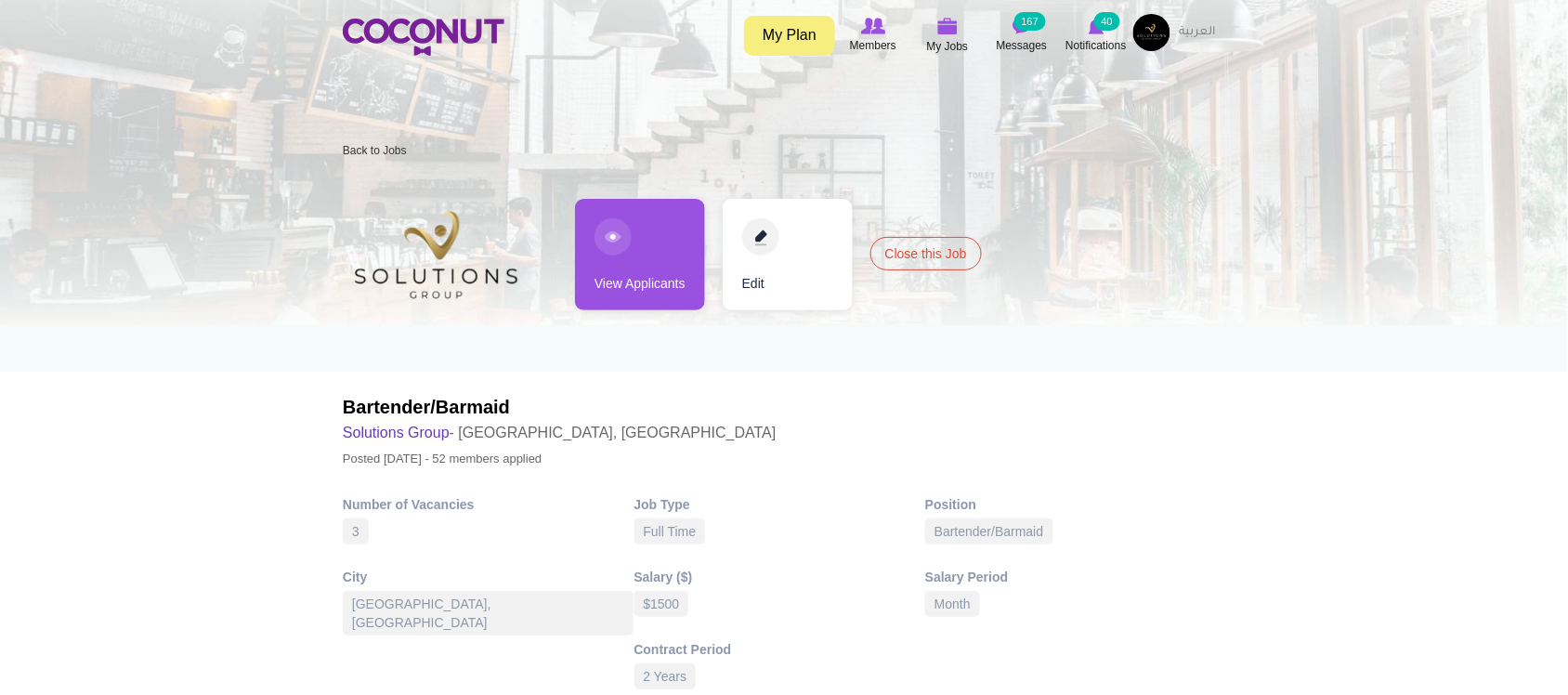
click at [657, 276] on link "View Applicants" at bounding box center [640, 254] width 130 height 112
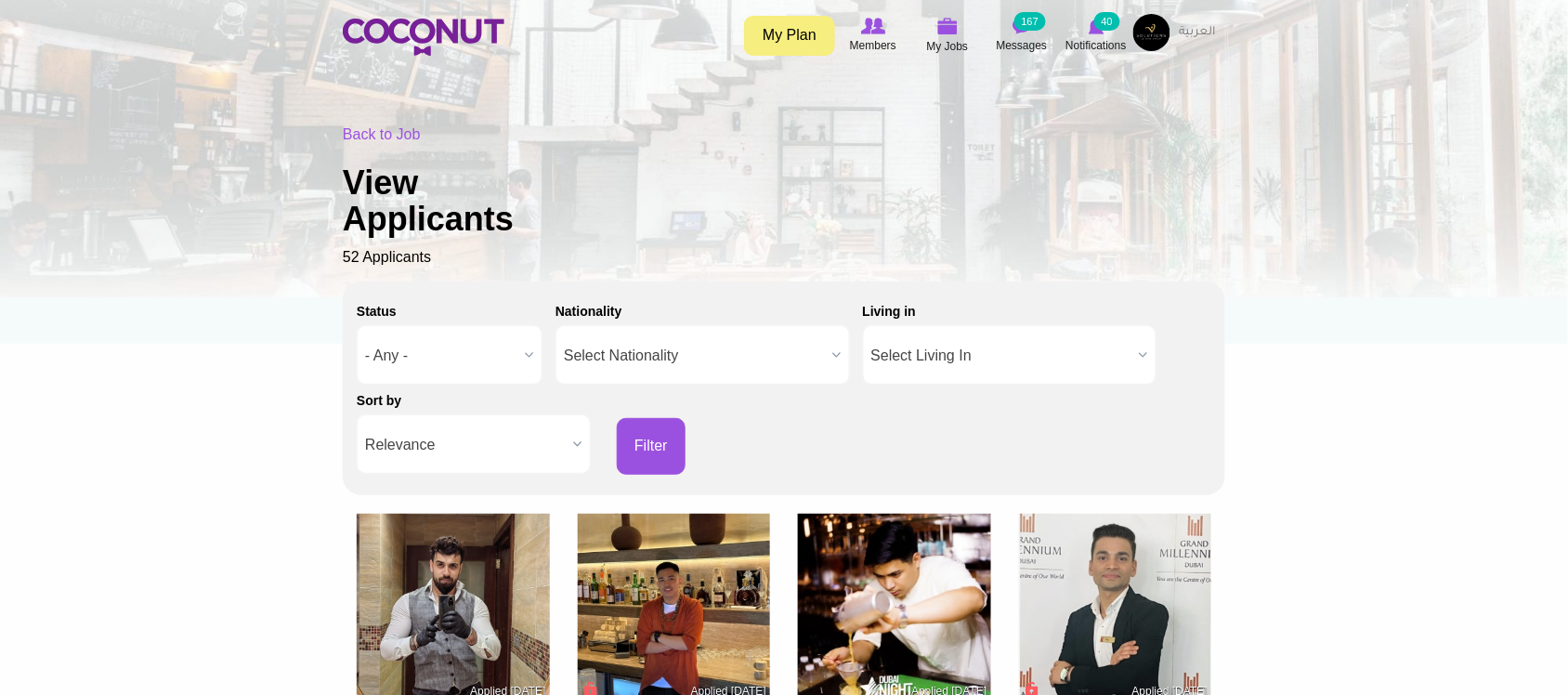
scroll to position [310, 0]
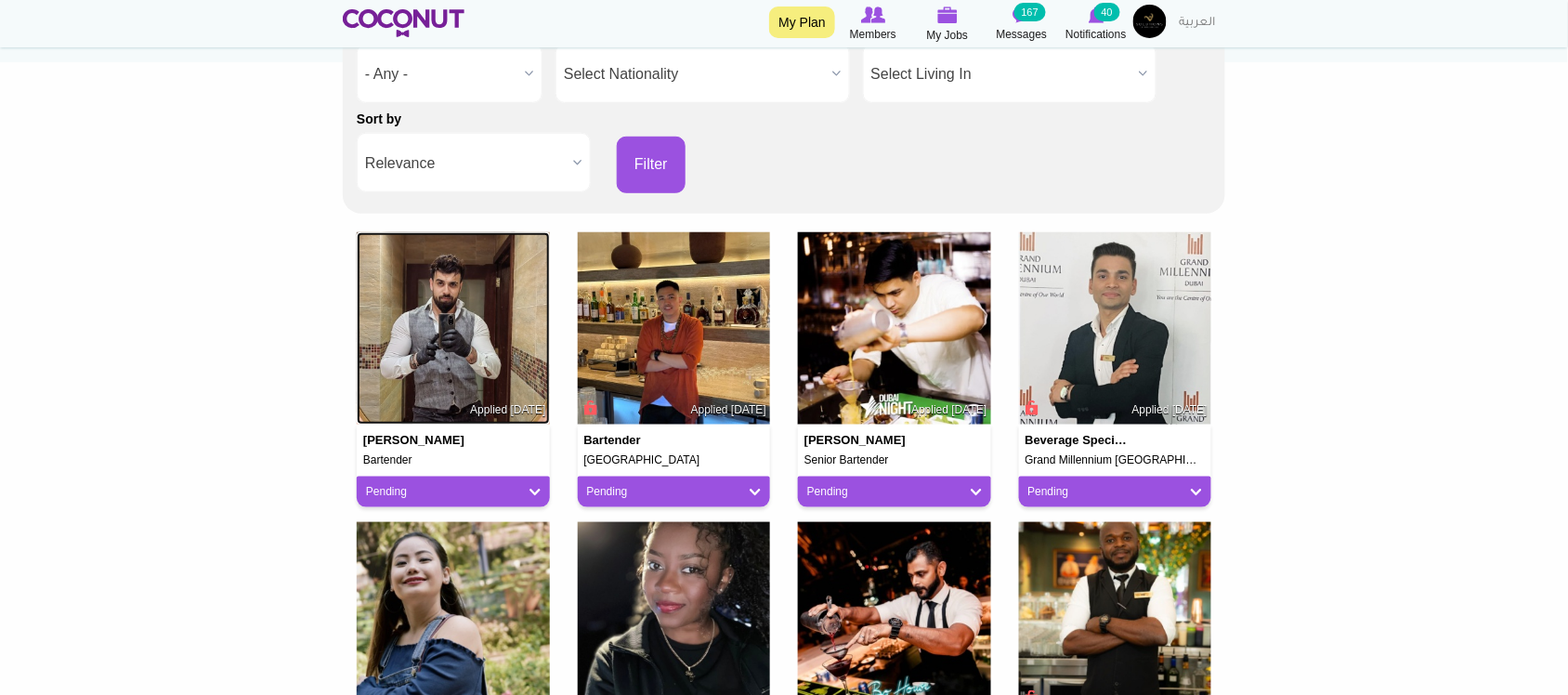
click at [471, 321] on img at bounding box center [453, 329] width 194 height 194
click at [873, 363] on img at bounding box center [894, 329] width 194 height 194
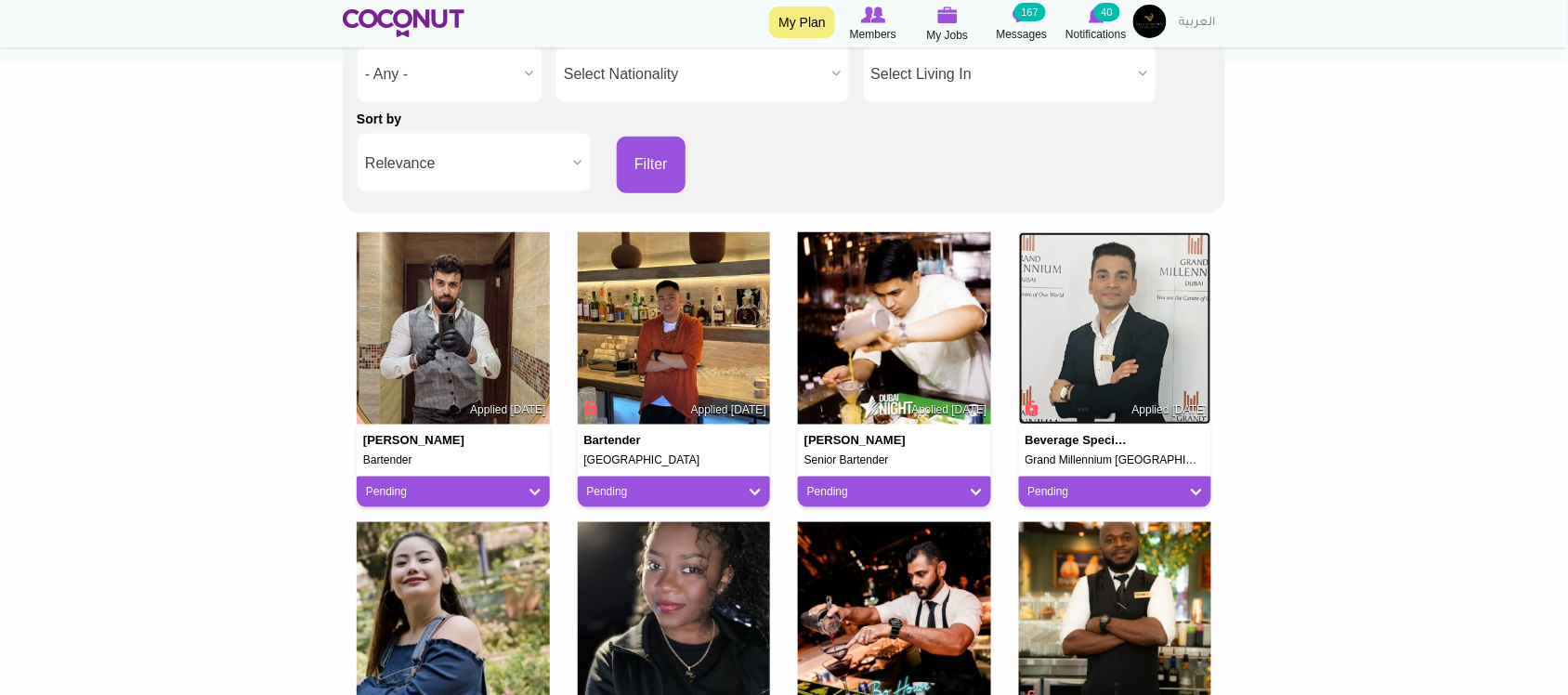
click at [1111, 356] on img at bounding box center [1116, 329] width 194 height 194
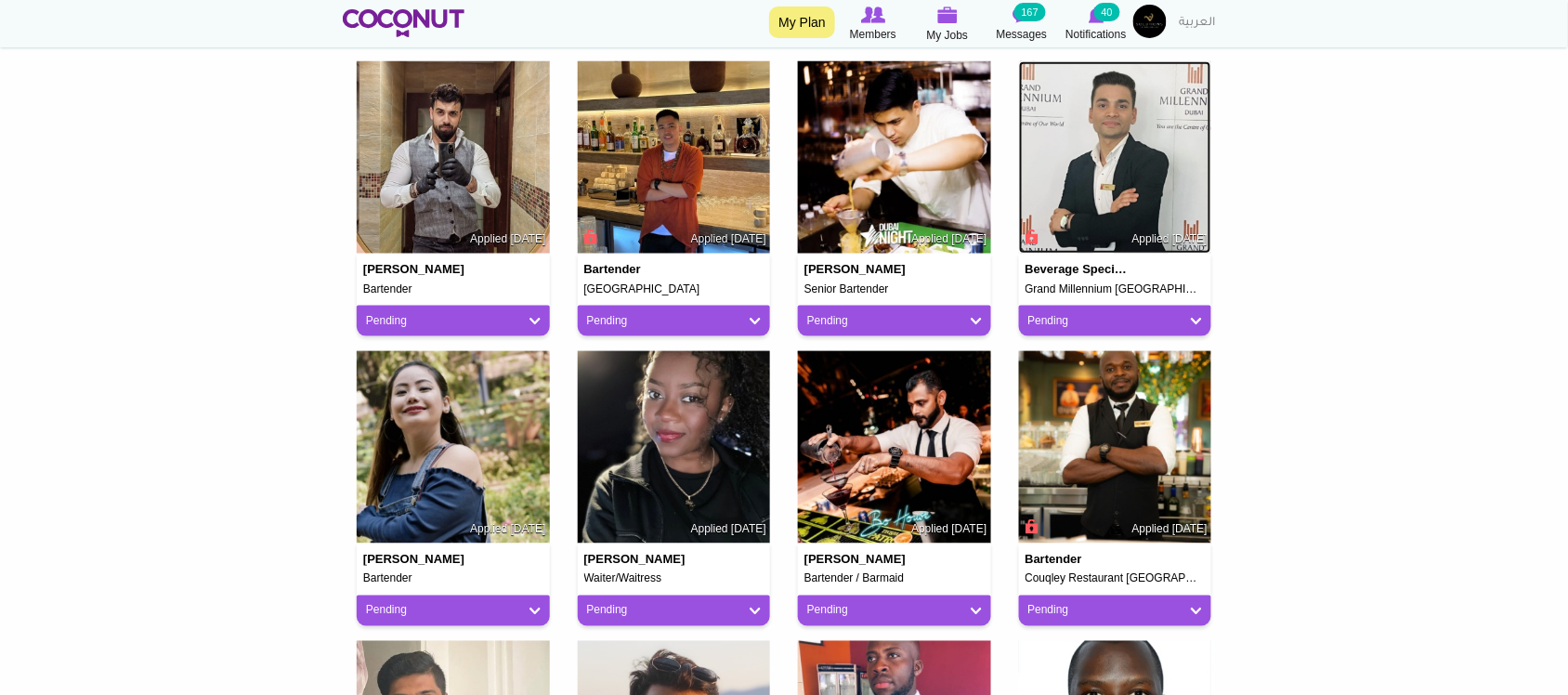
scroll to position [619, 0]
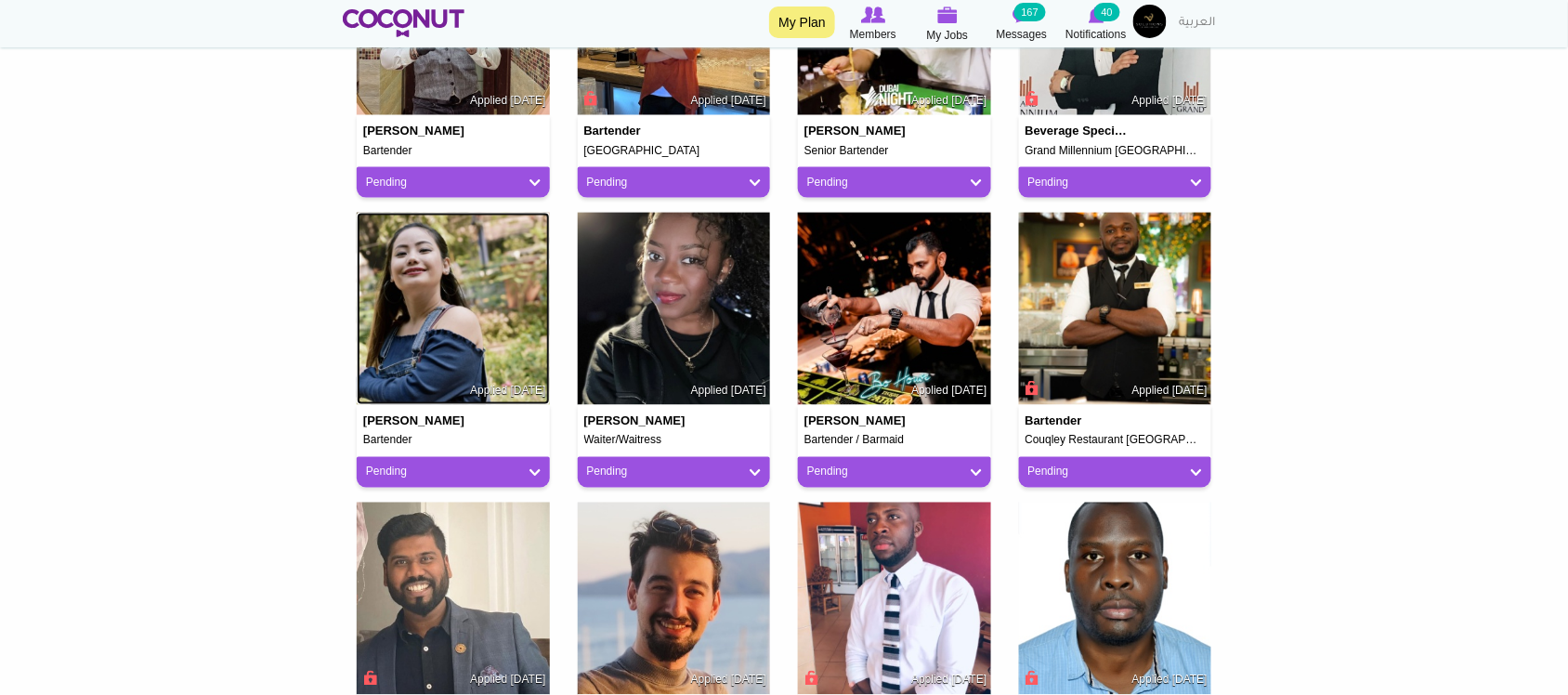
click at [471, 342] on img at bounding box center [453, 310] width 194 height 194
click at [880, 350] on img at bounding box center [894, 310] width 194 height 194
click at [1117, 347] on img at bounding box center [1116, 310] width 194 height 194
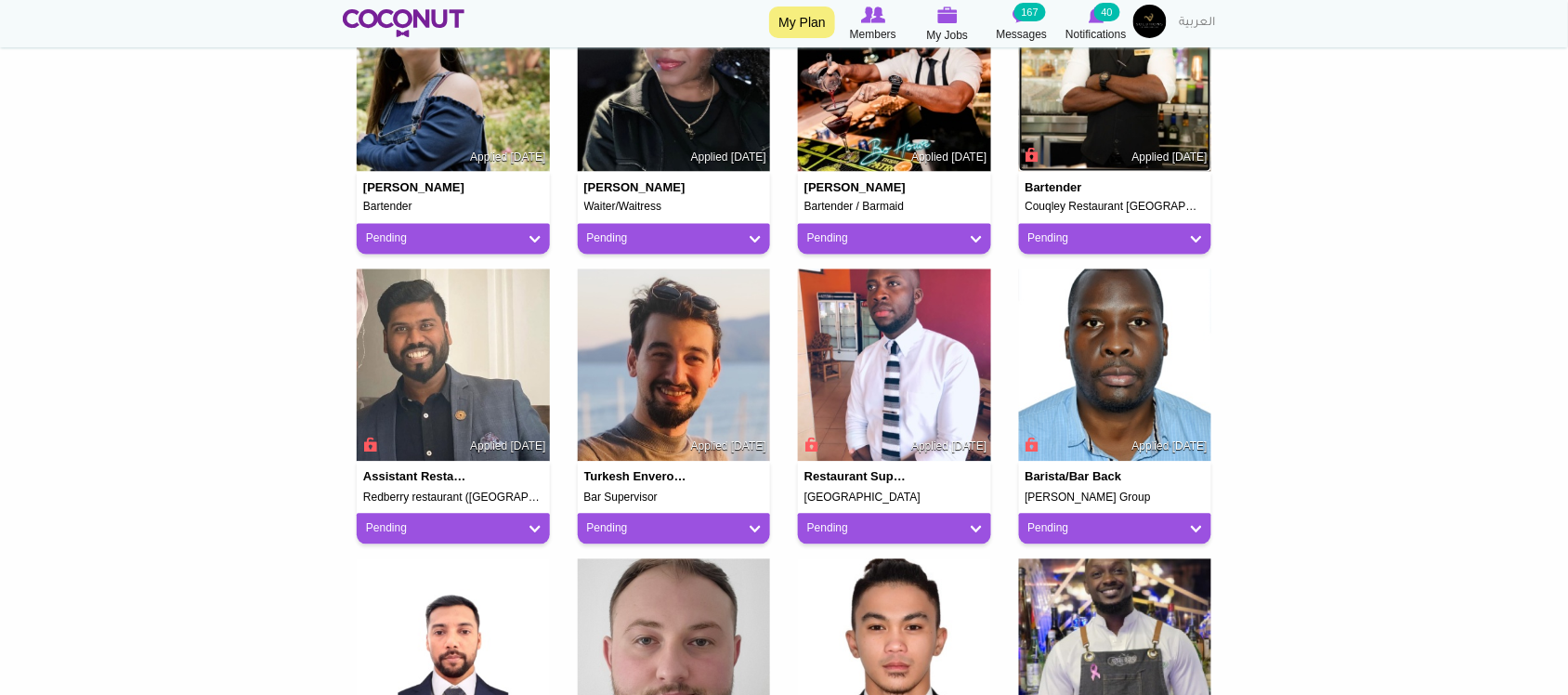
scroll to position [1084, 0]
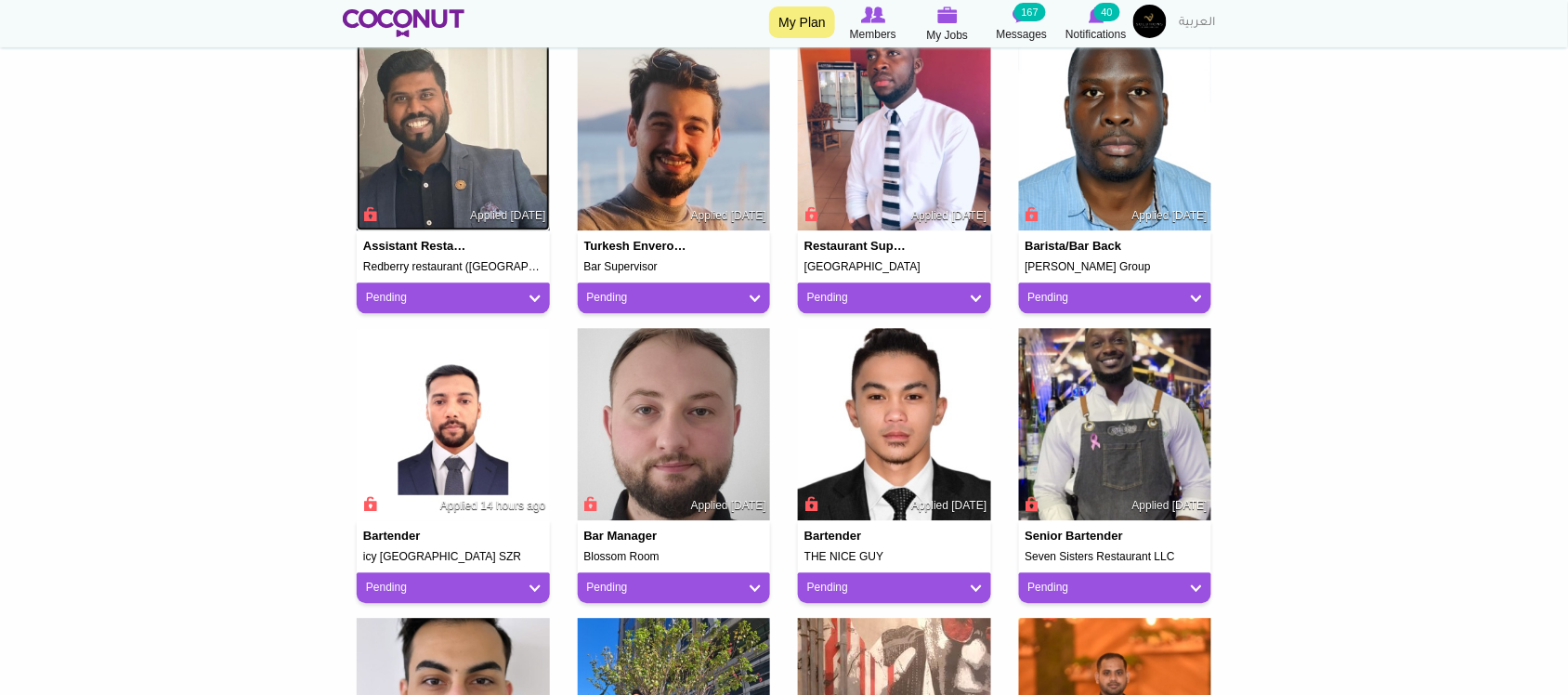
click at [470, 175] on img at bounding box center [453, 134] width 194 height 194
click at [678, 167] on img at bounding box center [674, 134] width 194 height 194
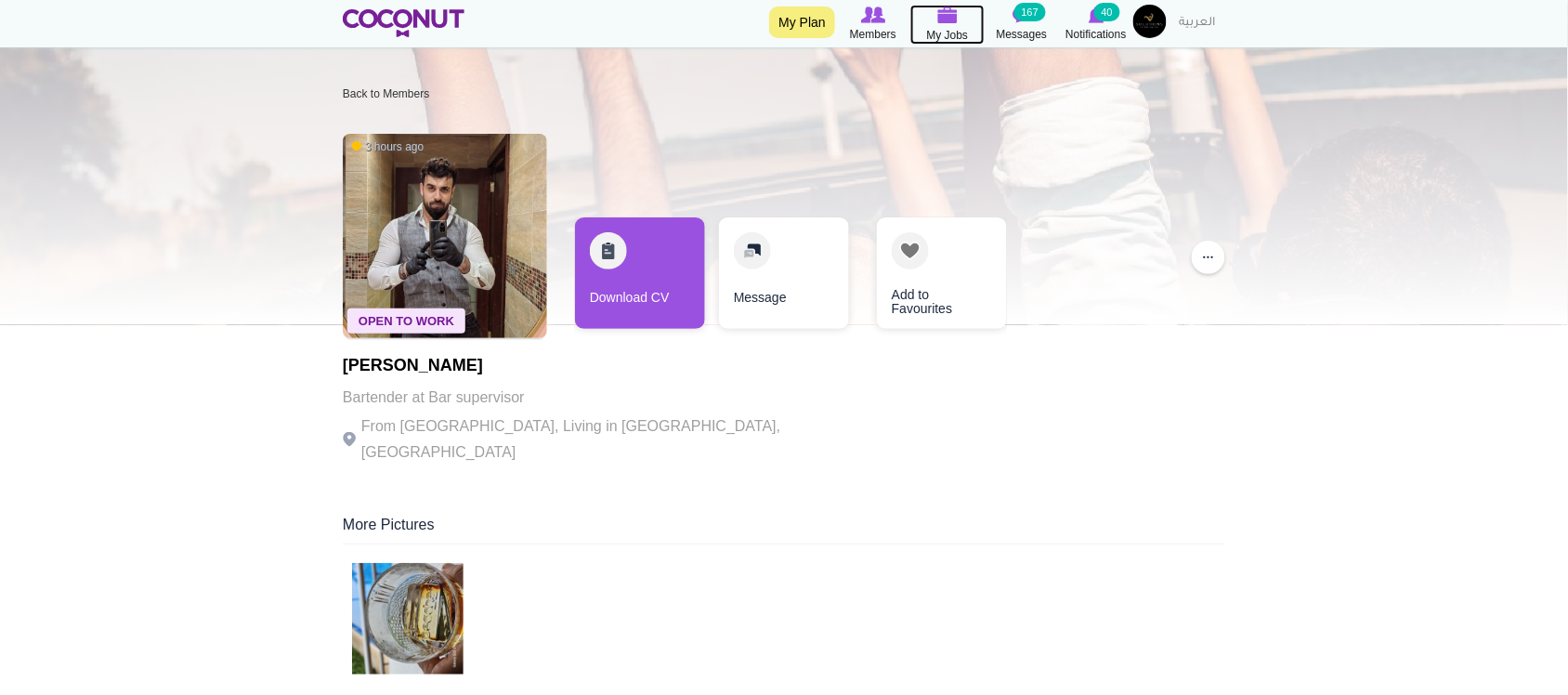
scroll to position [155, 0]
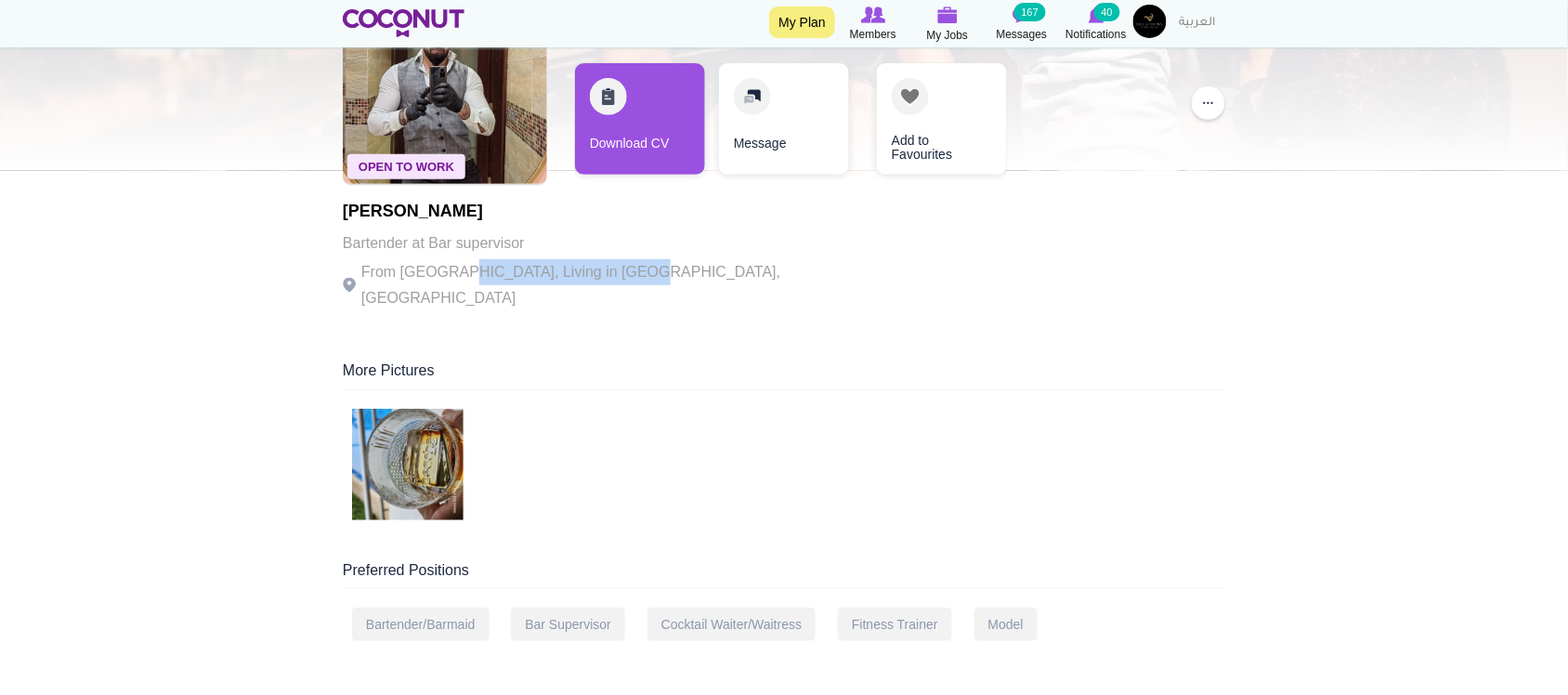
drag, startPoint x: 457, startPoint y: 271, endPoint x: 618, endPoint y: 272, distance: 161.0
click at [618, 272] on p "From Syria, Living in Dubai, United Arab Emirates" at bounding box center [597, 284] width 511 height 52
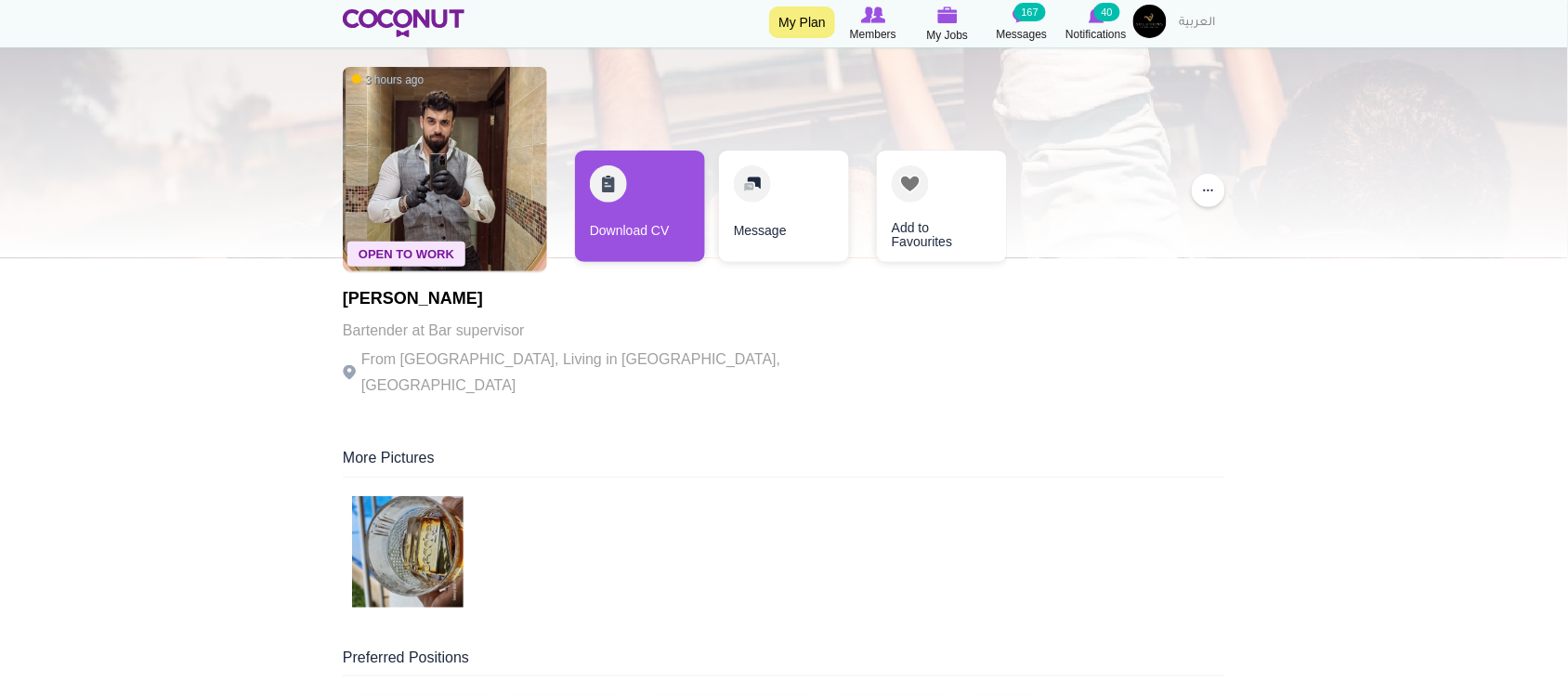
scroll to position [0, 0]
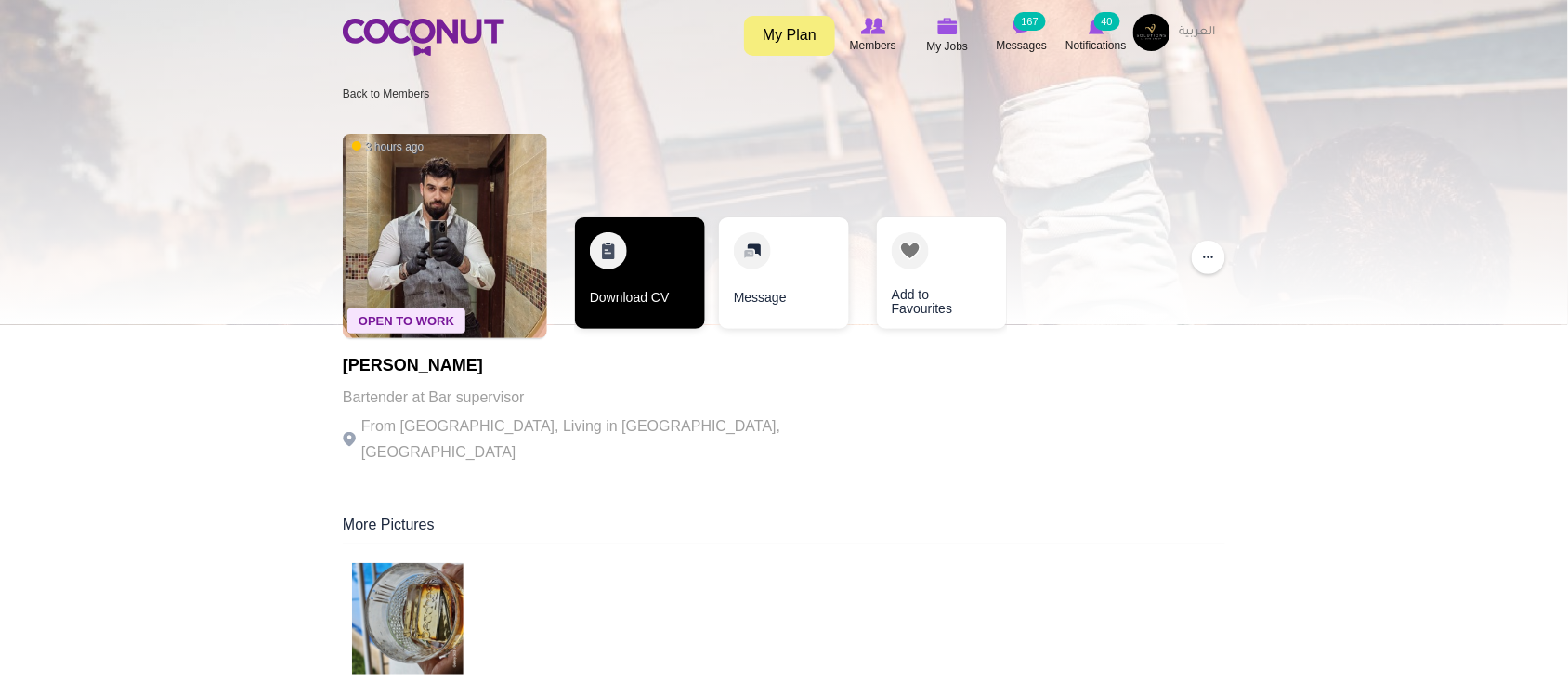
click at [642, 313] on link "Download CV" at bounding box center [640, 274] width 130 height 112
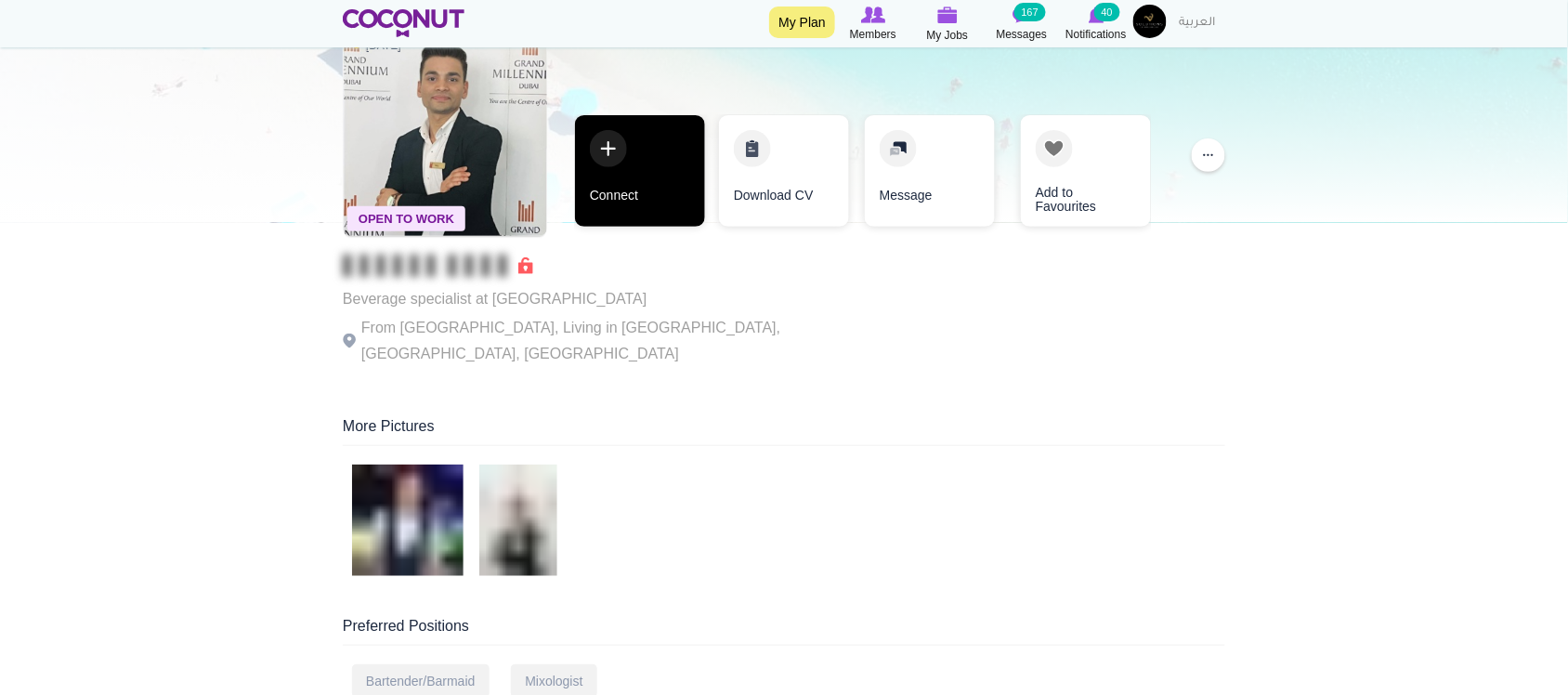
scroll to position [155, 0]
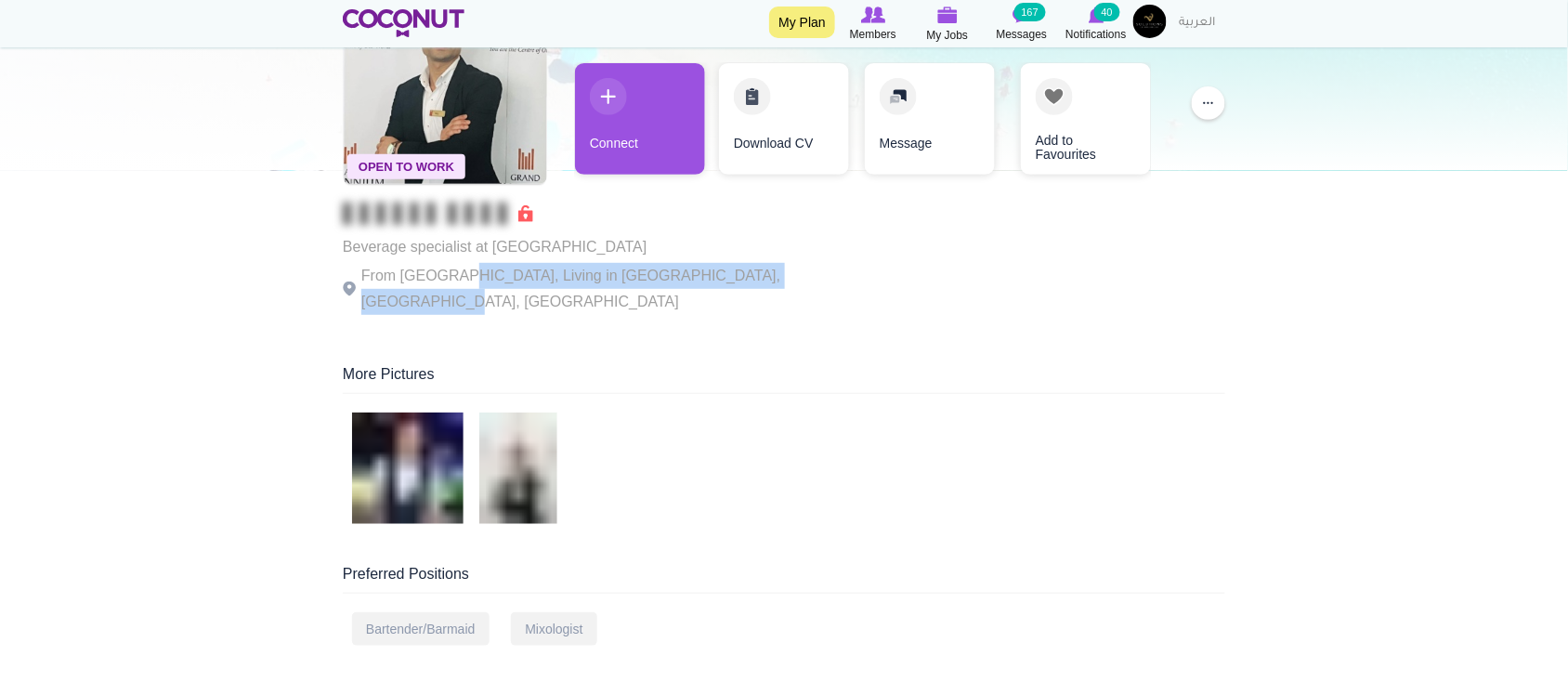
drag, startPoint x: 813, startPoint y: 279, endPoint x: 837, endPoint y: 279, distance: 24.0
click at [837, 279] on div "Open To Work 1 day ago Beverage specialist at Grand Millennium Dubai From India…" at bounding box center [783, 148] width 882 height 357
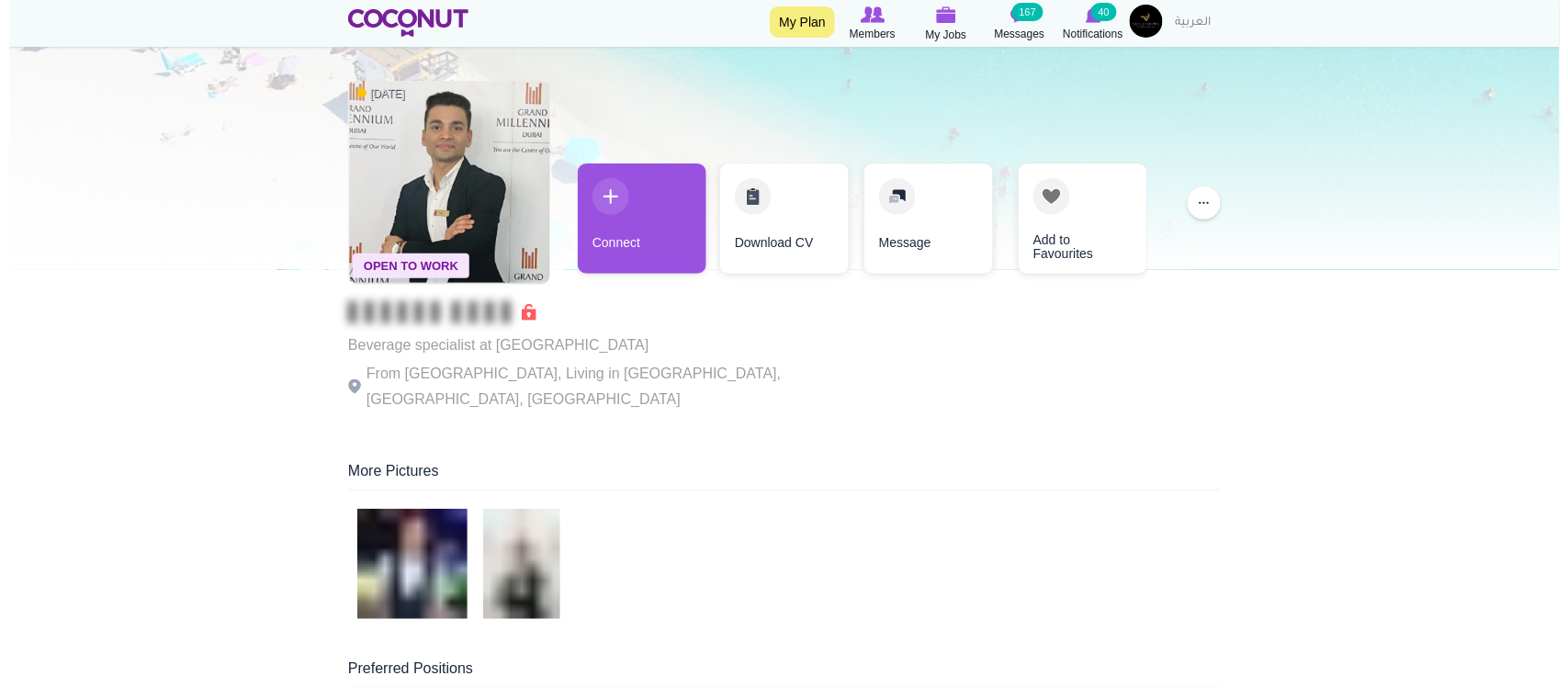
scroll to position [0, 0]
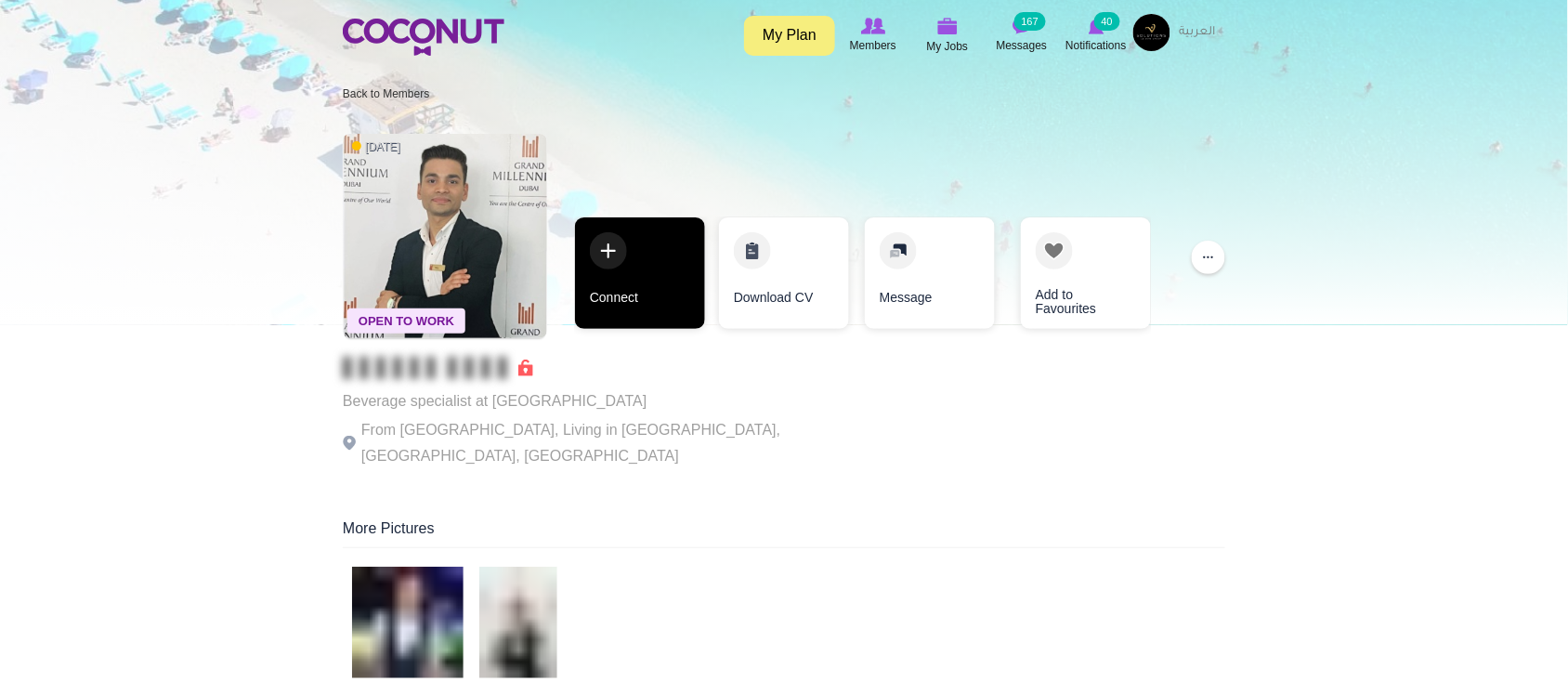
click at [652, 280] on link "Connect" at bounding box center [640, 274] width 130 height 112
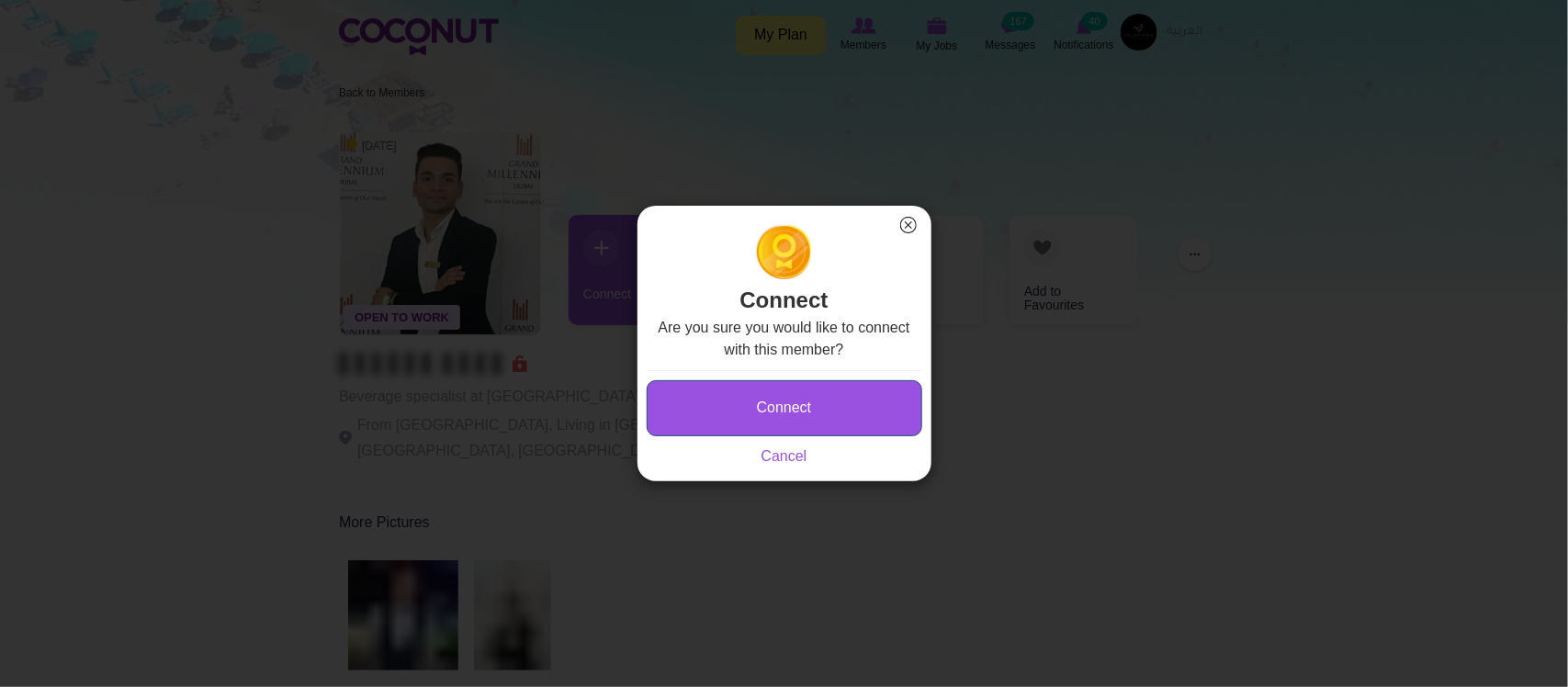
click at [745, 406] on button "Connect" at bounding box center [784, 408] width 276 height 56
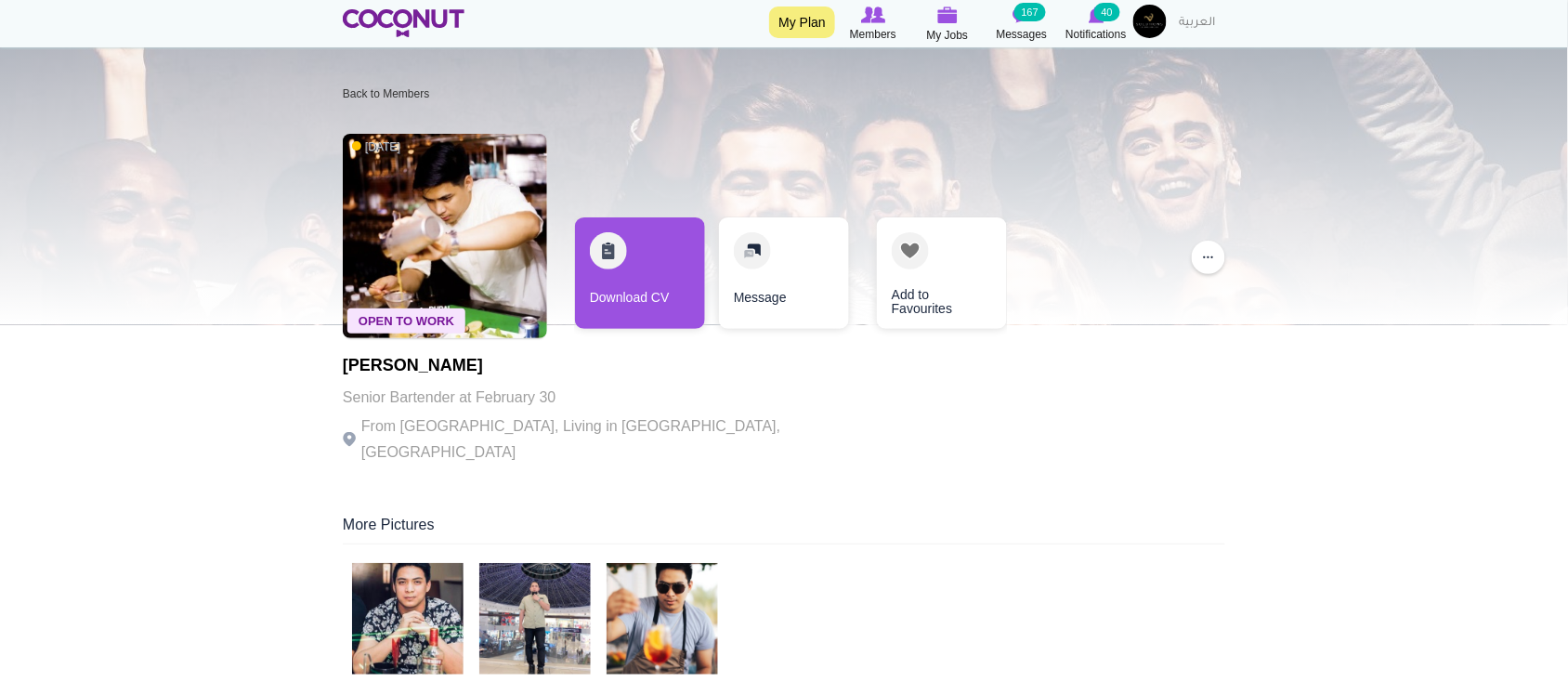
scroll to position [155, 0]
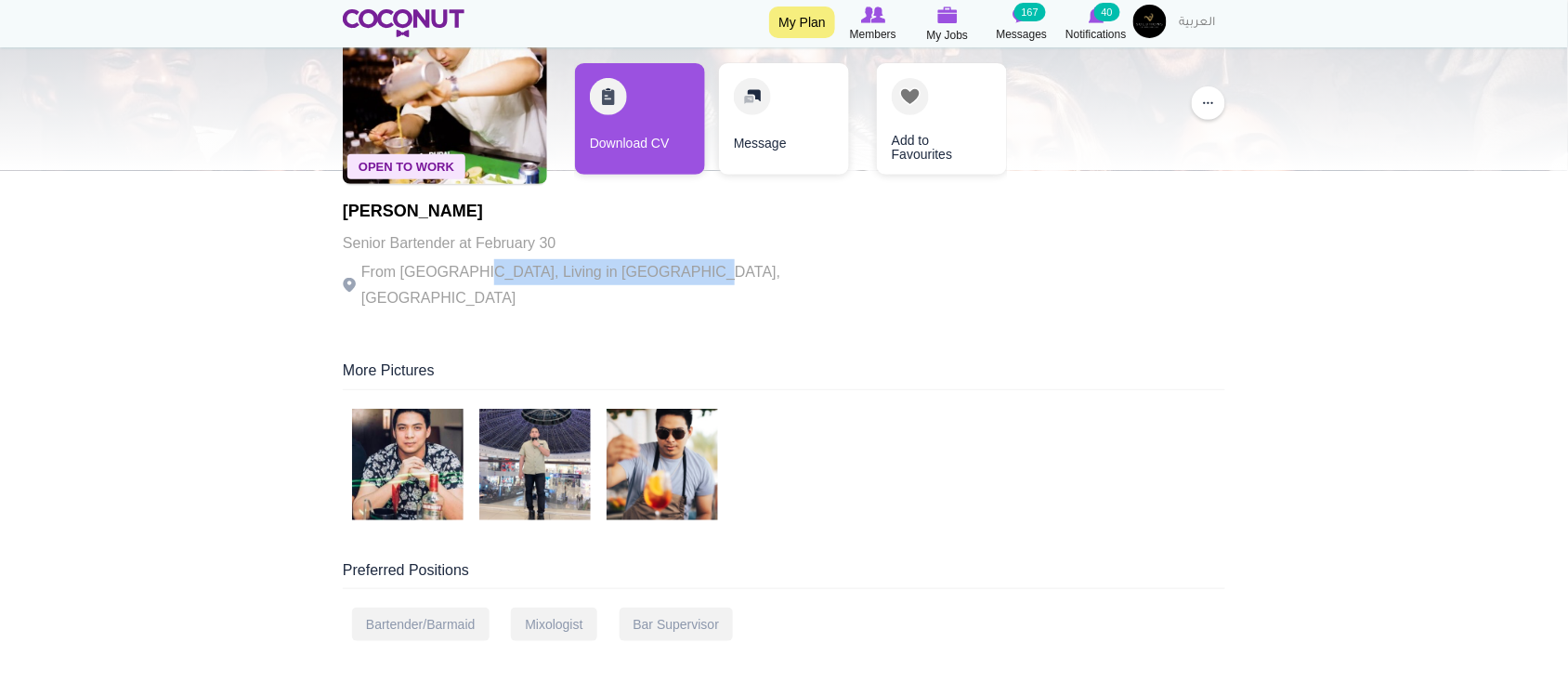
drag, startPoint x: 460, startPoint y: 268, endPoint x: 660, endPoint y: 285, distance: 200.7
click at [660, 286] on div "[PERSON_NAME] Senior Bartender at February 30 From [GEOGRAPHIC_DATA], Living in…" at bounding box center [597, 257] width 511 height 109
click at [660, 281] on p "From Philippines, Living in Dubai, United Arab Emirates" at bounding box center [597, 284] width 511 height 52
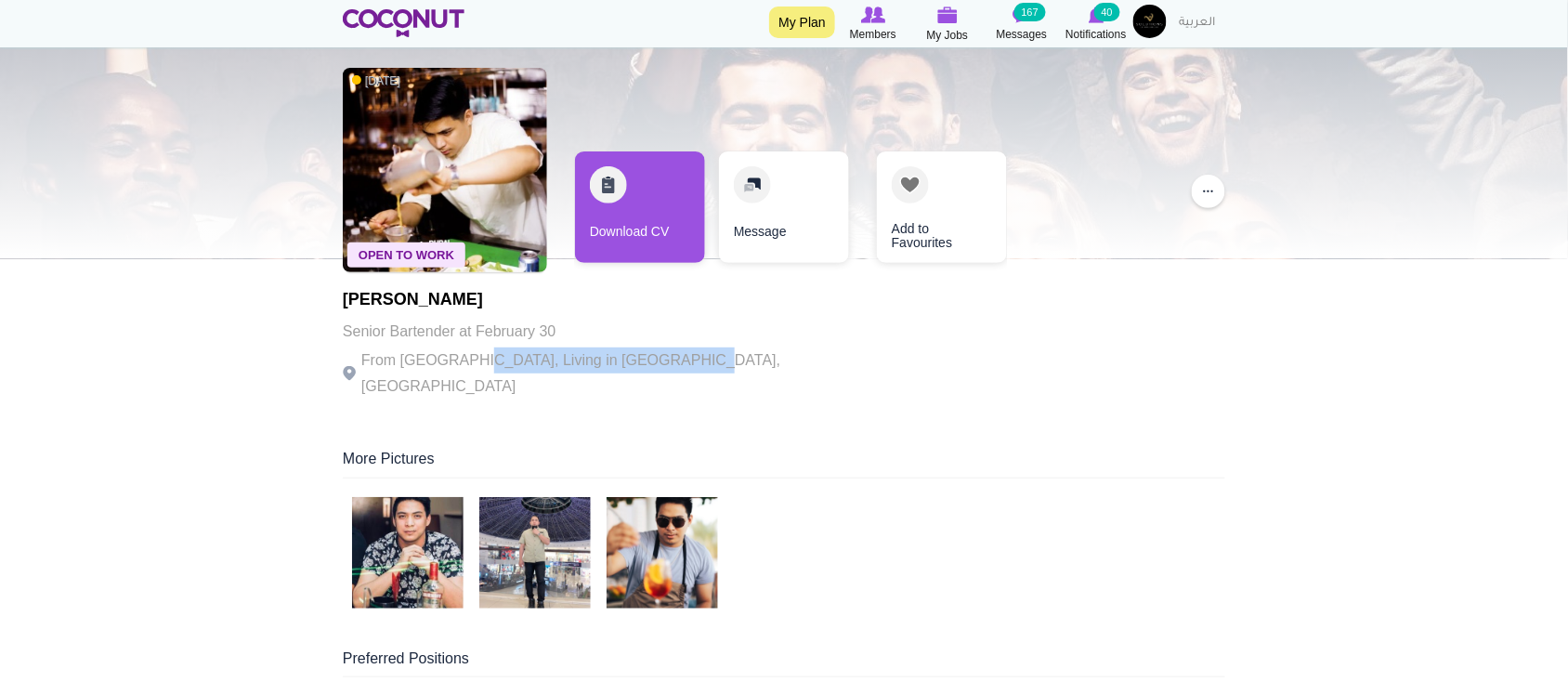
scroll to position [0, 0]
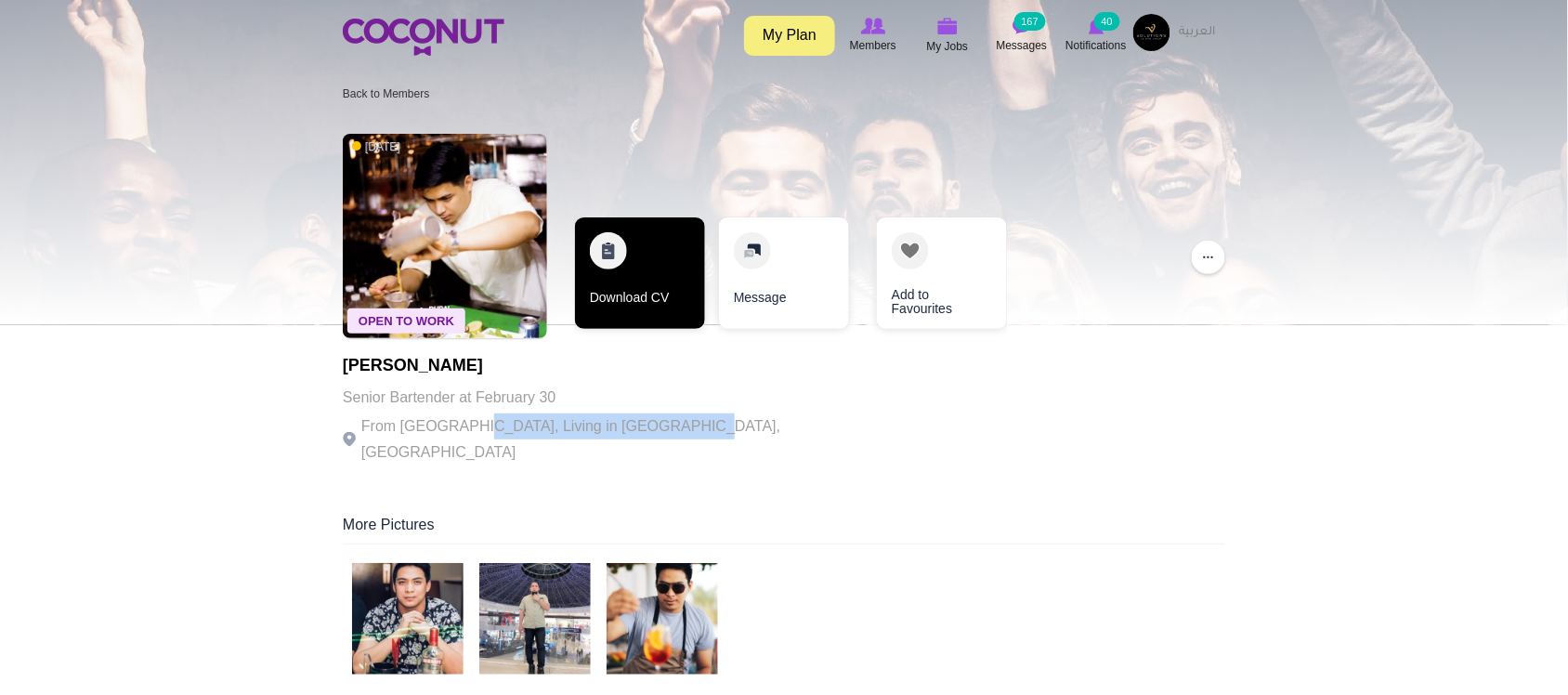
click at [624, 280] on link "Download CV" at bounding box center [640, 274] width 130 height 112
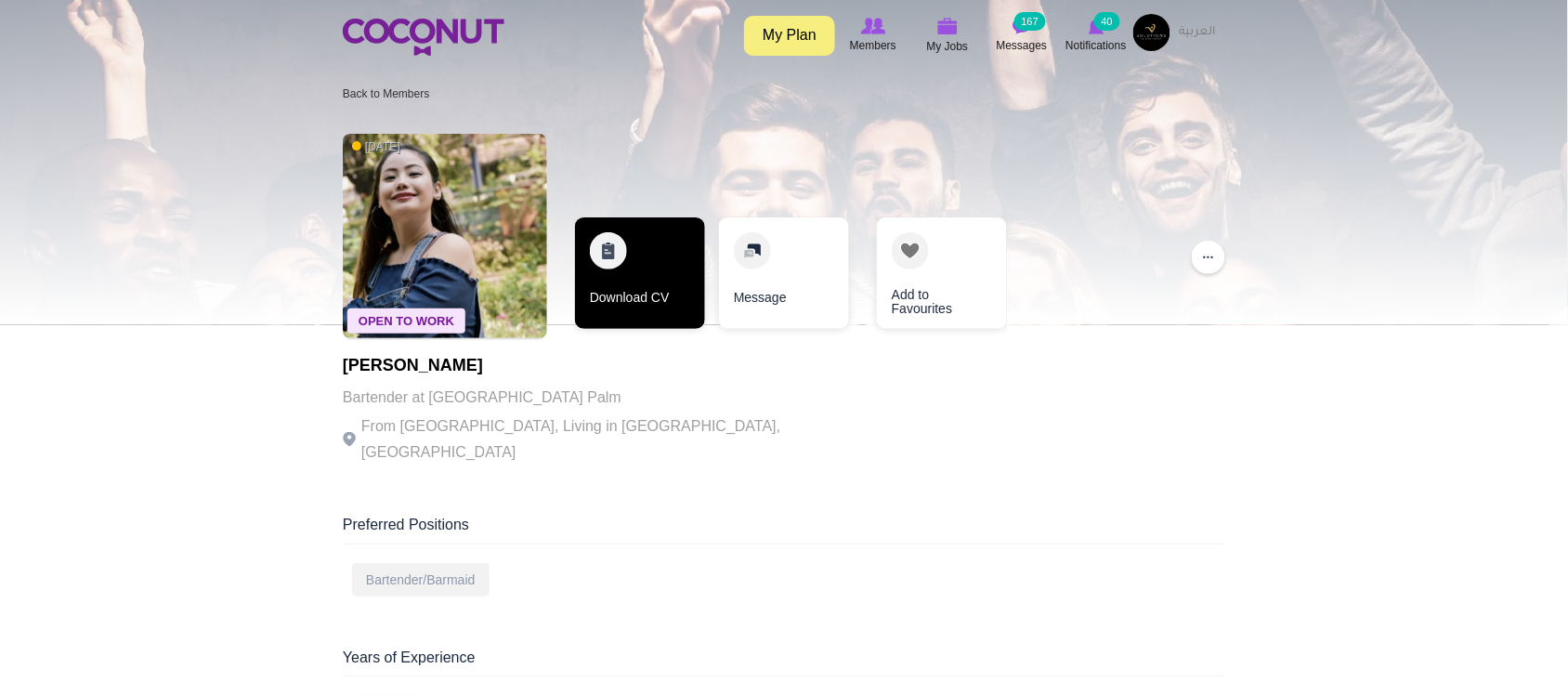
click at [632, 301] on link "Download CV" at bounding box center [640, 274] width 130 height 112
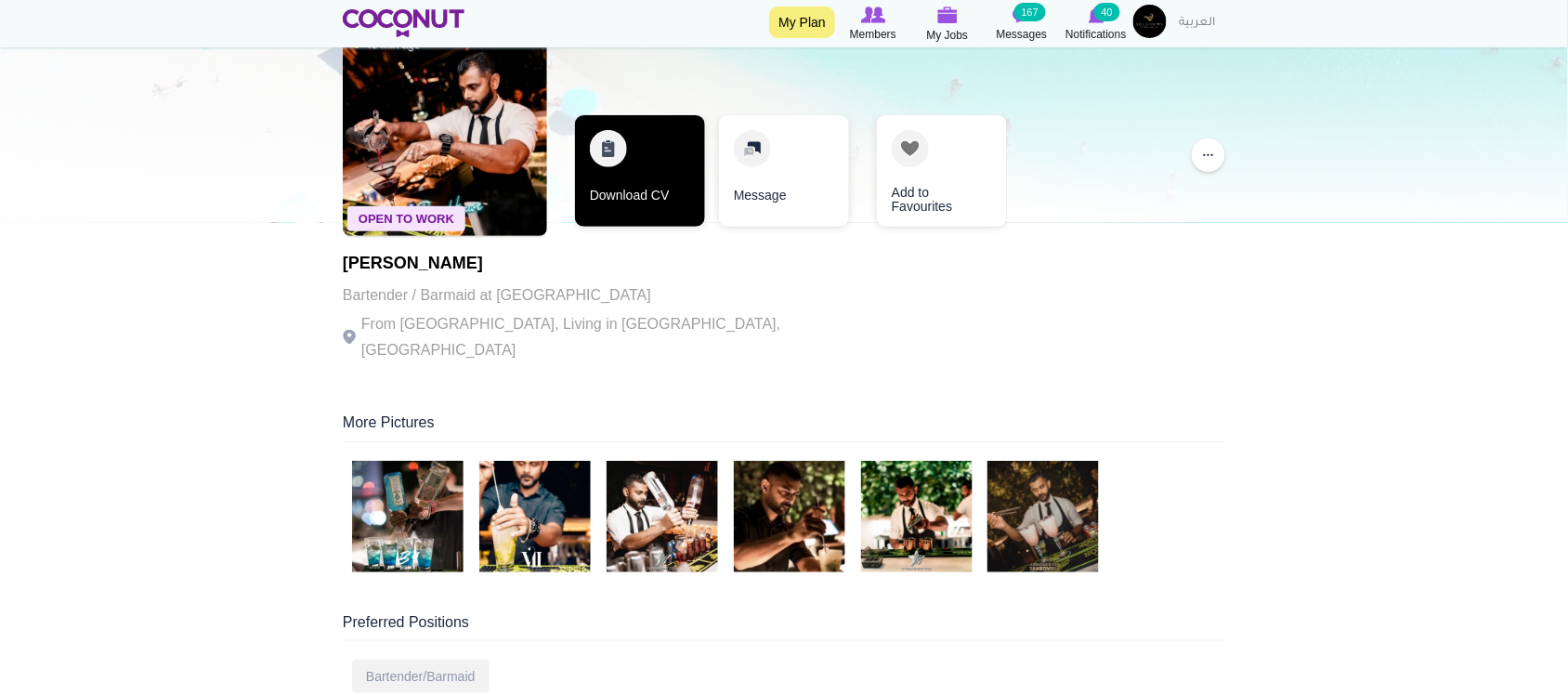
scroll to position [155, 0]
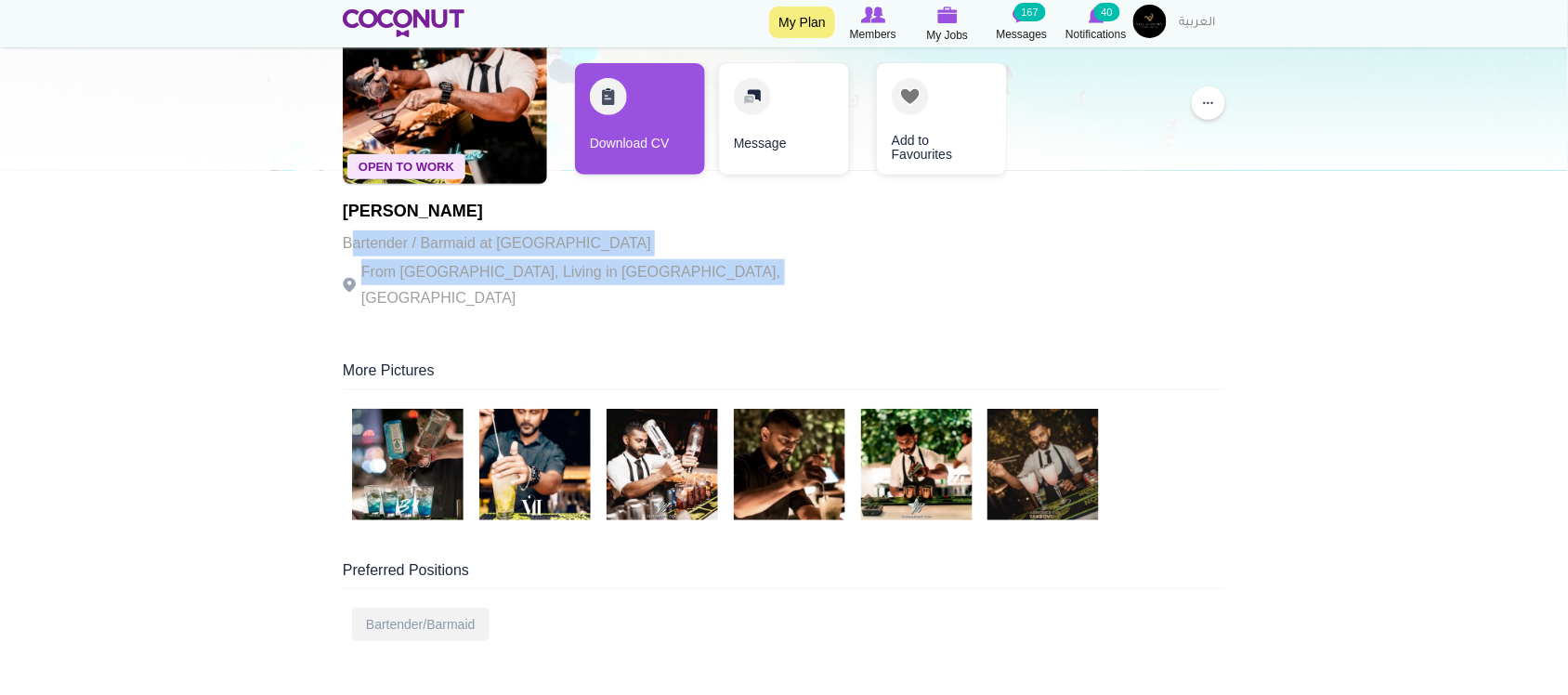
drag, startPoint x: 369, startPoint y: 231, endPoint x: 769, endPoint y: 270, distance: 401.9
click at [768, 271] on div "Open To Work 40 min ago Upendra Sulochana Bartender / Barmaid at VII Club From …" at bounding box center [783, 146] width 882 height 353
click at [772, 268] on div "Open To Work 40 min ago Upendra Sulochana Bartender / Barmaid at VII Club From …" at bounding box center [783, 146] width 882 height 353
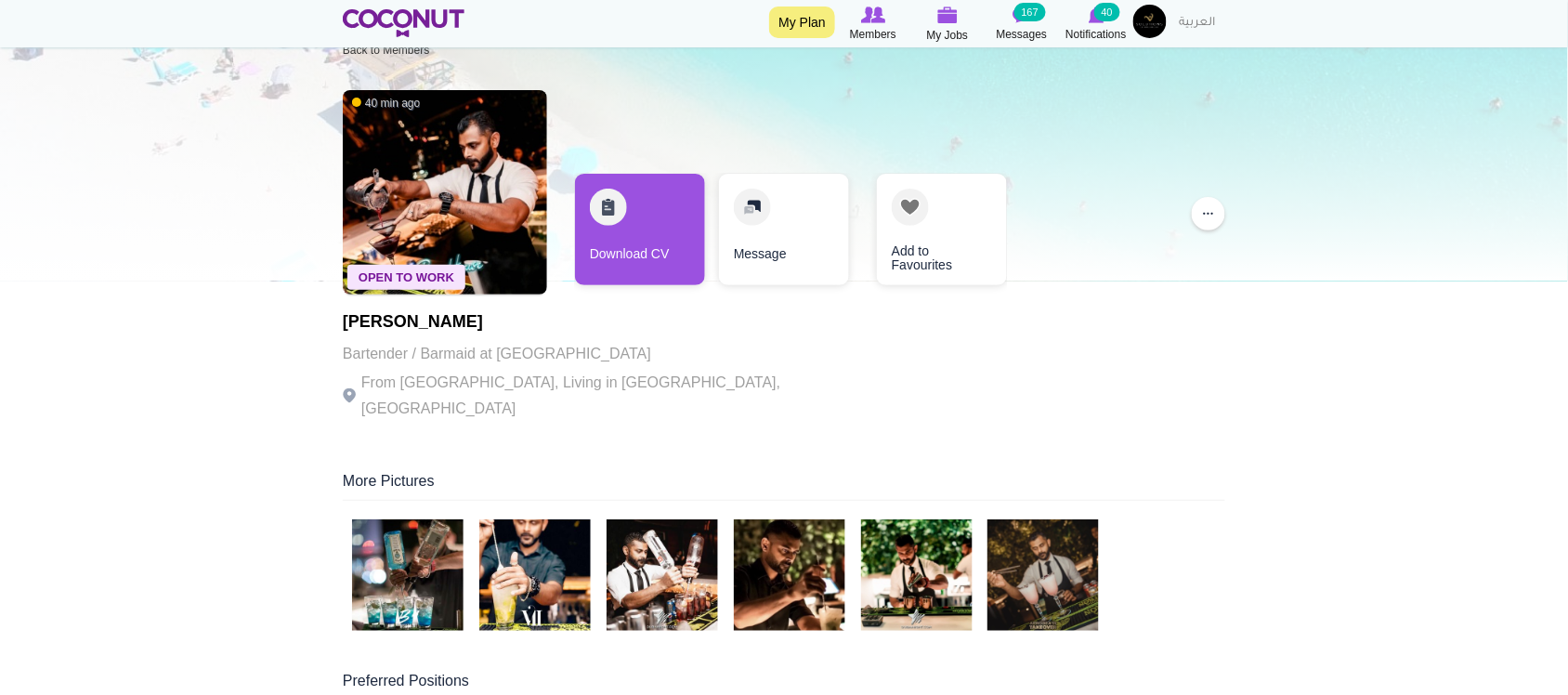
scroll to position [0, 0]
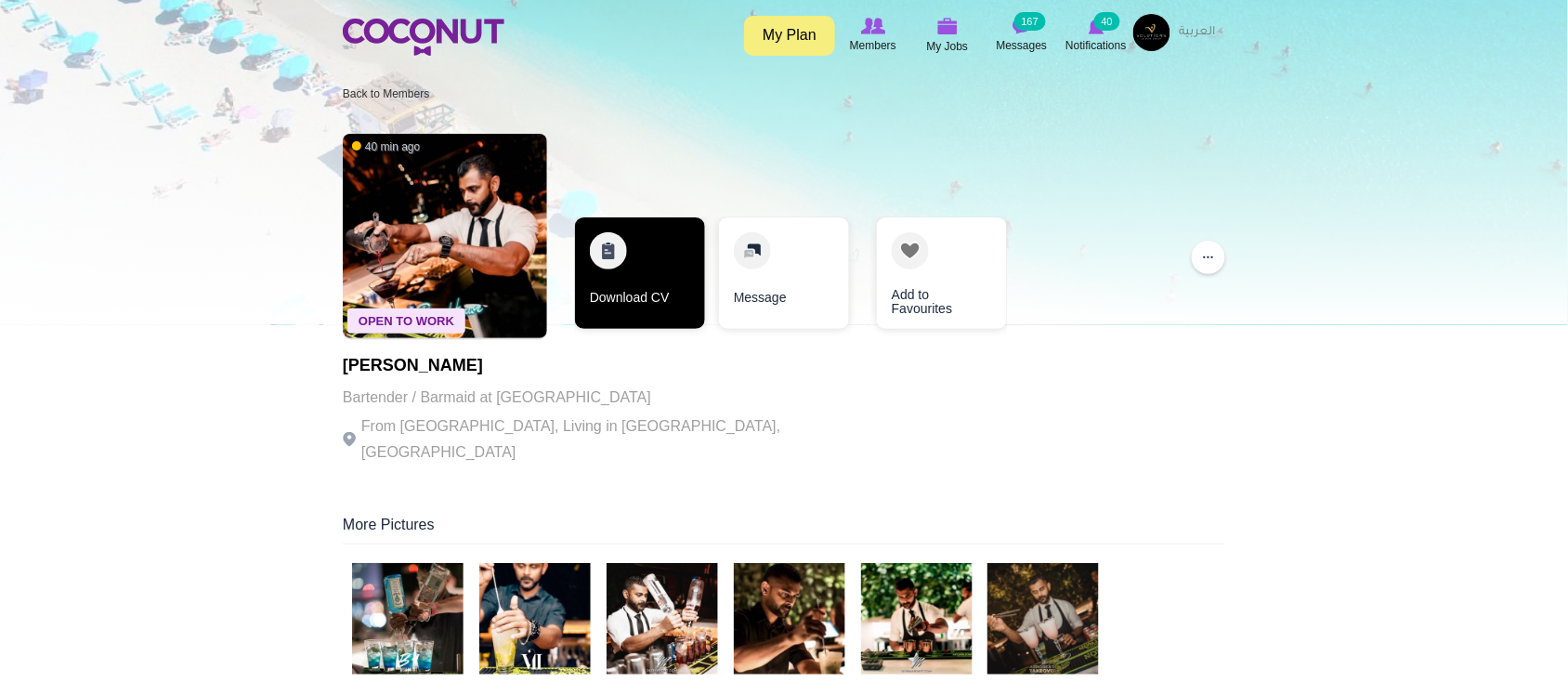
click at [651, 280] on link "Download CV" at bounding box center [640, 274] width 130 height 112
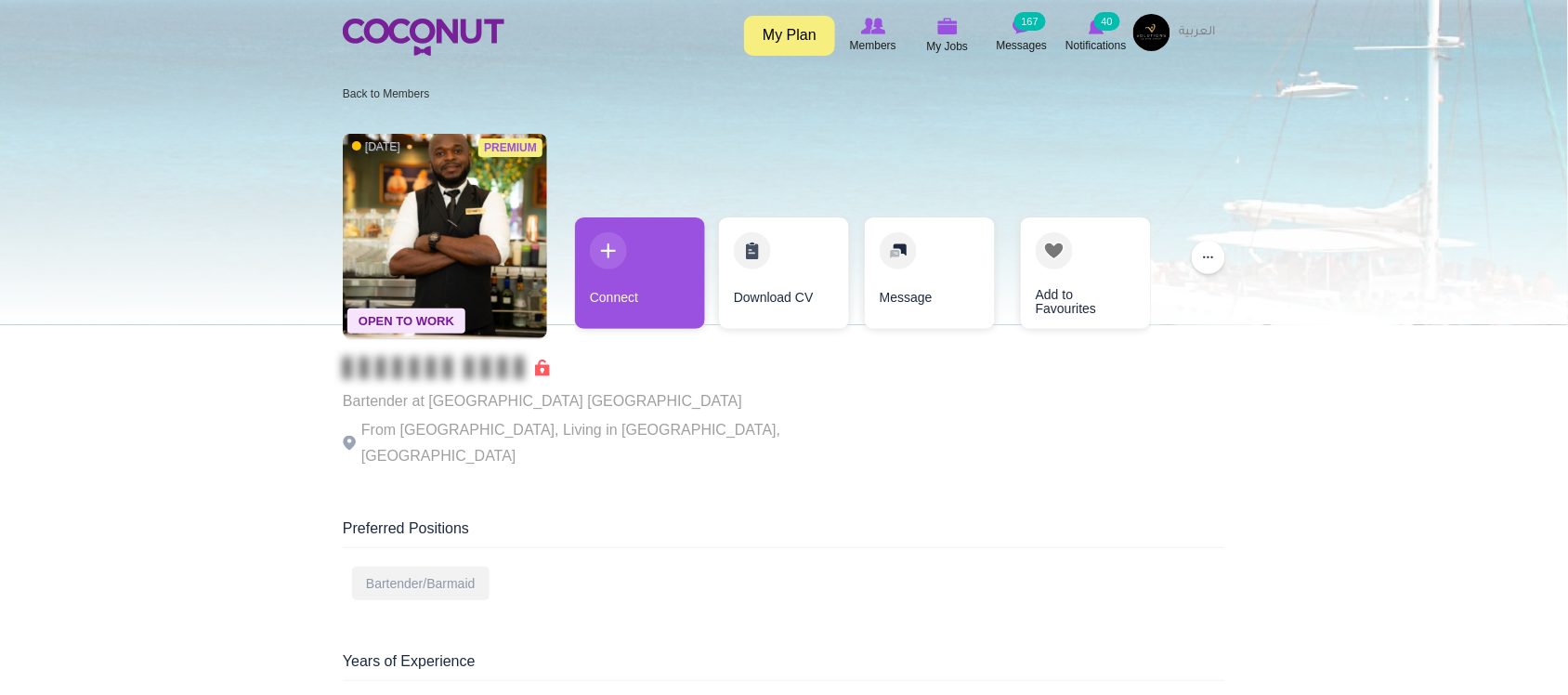
click at [738, 374] on div "Premium Open To Work 1 day ago Bartender at Couqley Restaurant pullman hotel do…" at bounding box center [783, 303] width 882 height 357
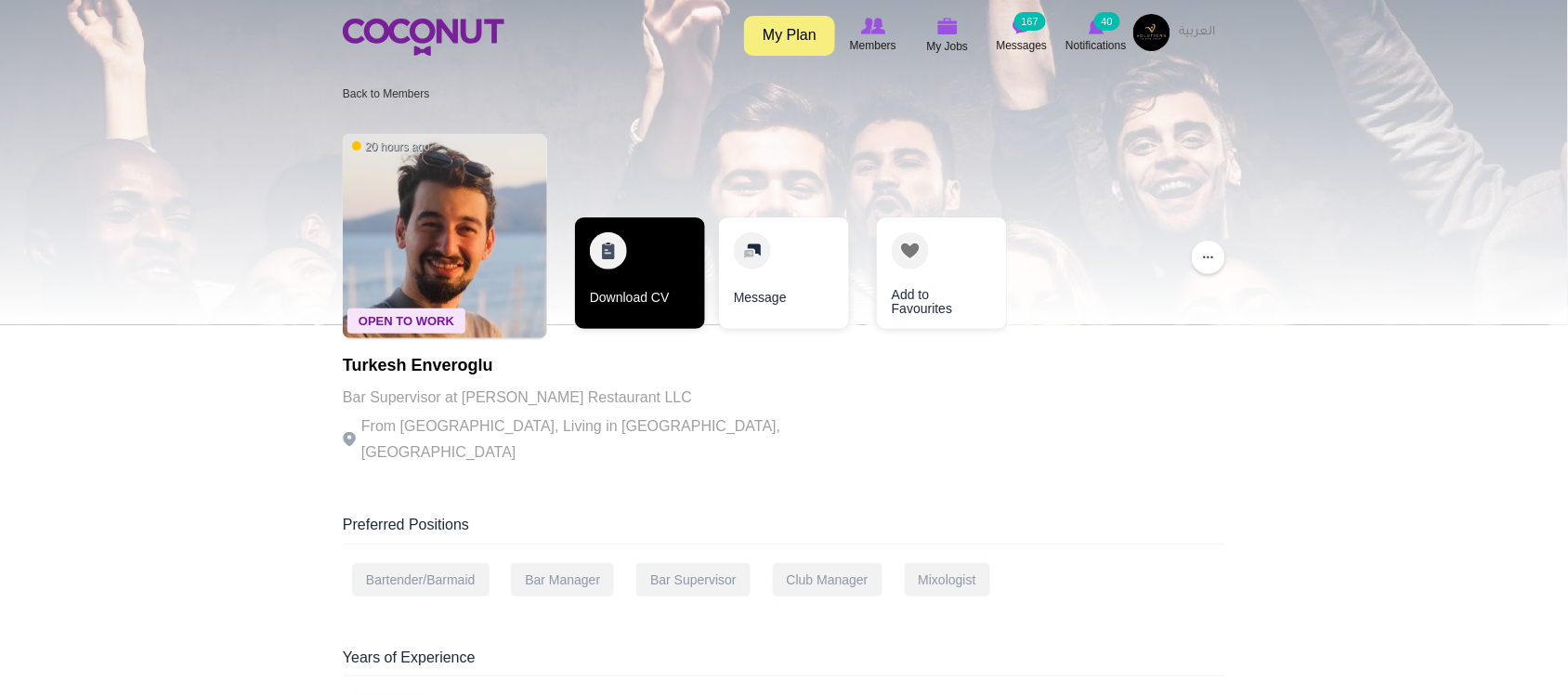
click at [644, 301] on link "Download CV" at bounding box center [640, 274] width 130 height 112
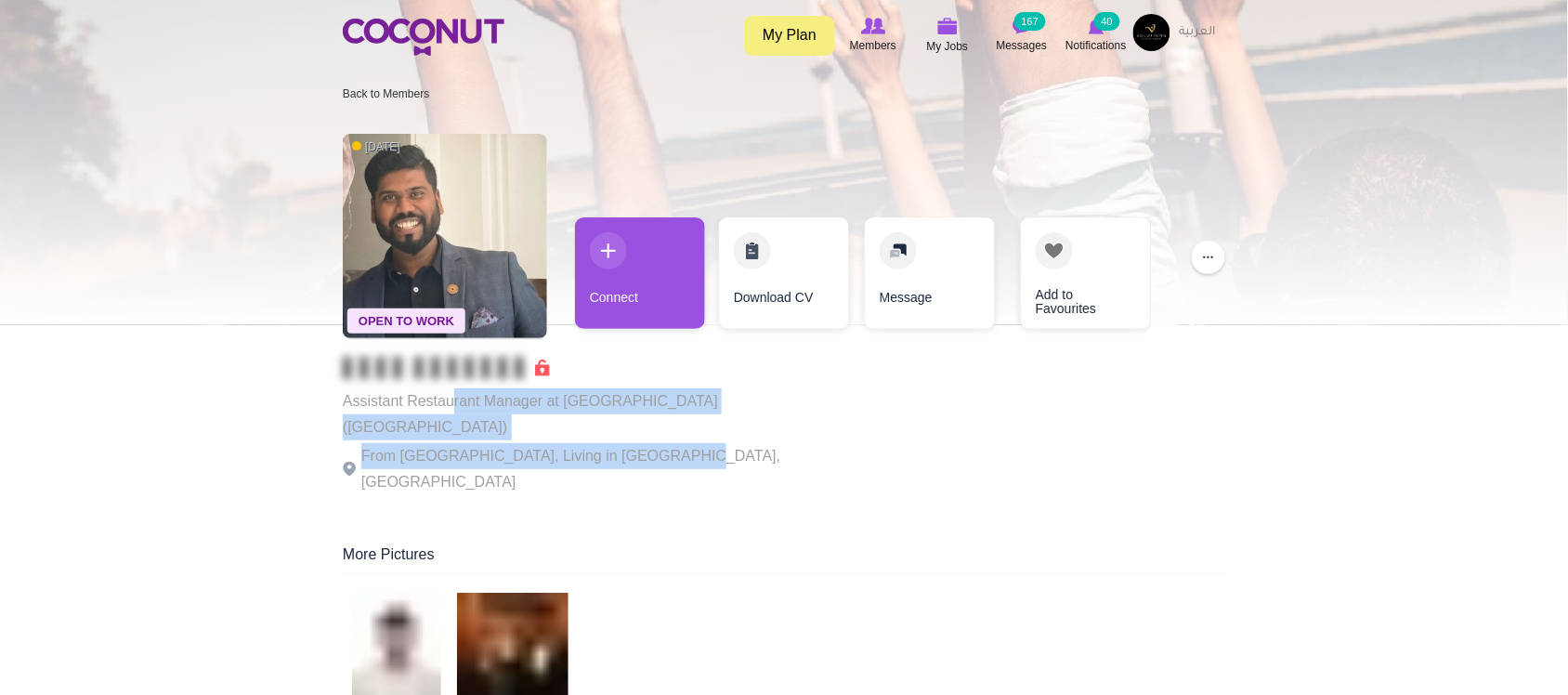
drag, startPoint x: 527, startPoint y: 409, endPoint x: 658, endPoint y: 430, distance: 132.7
click at [658, 430] on div "Assistant Restaurant Manager at [GEOGRAPHIC_DATA] ([GEOGRAPHIC_DATA]) From [GEO…" at bounding box center [597, 426] width 511 height 138
click at [658, 444] on p "From India, Living in Dubai, United Arab Emirates" at bounding box center [597, 469] width 511 height 52
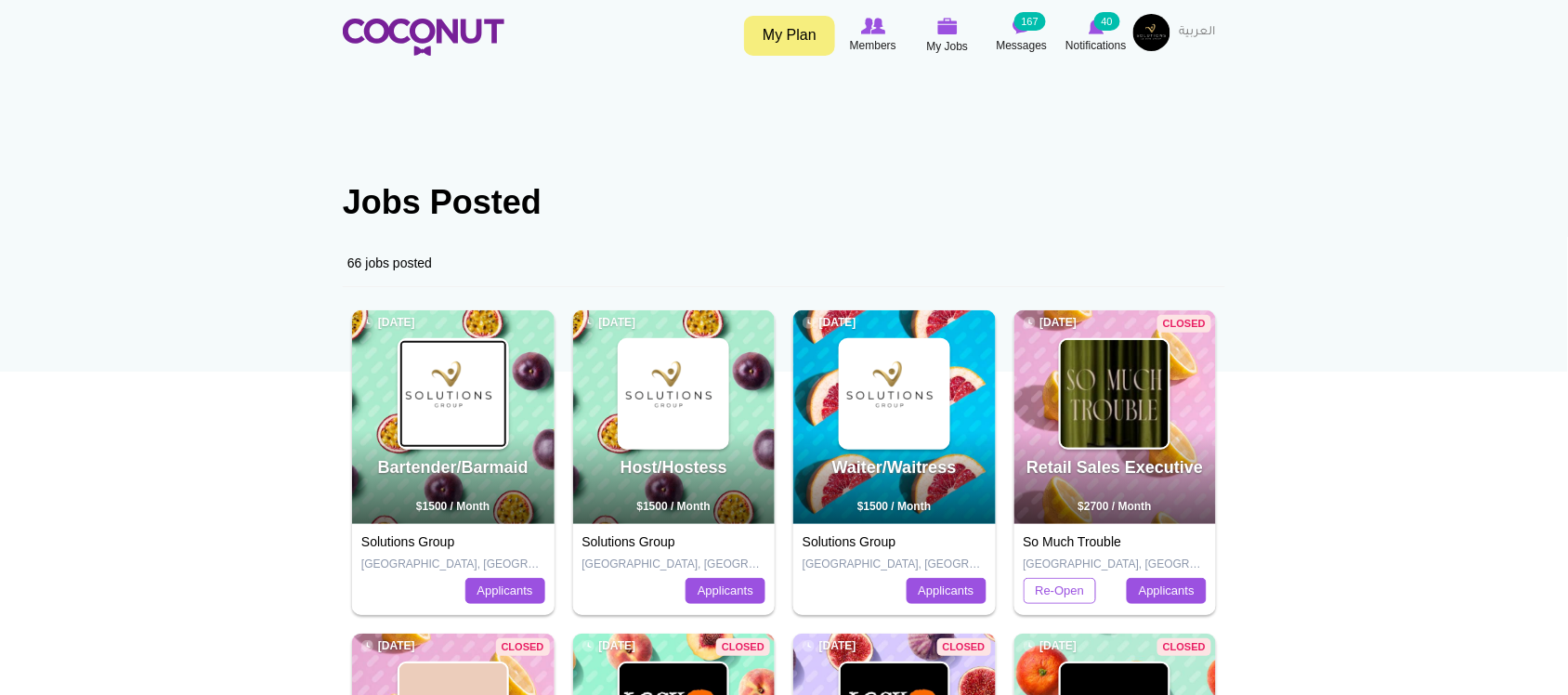
click at [469, 379] on img at bounding box center [453, 394] width 108 height 108
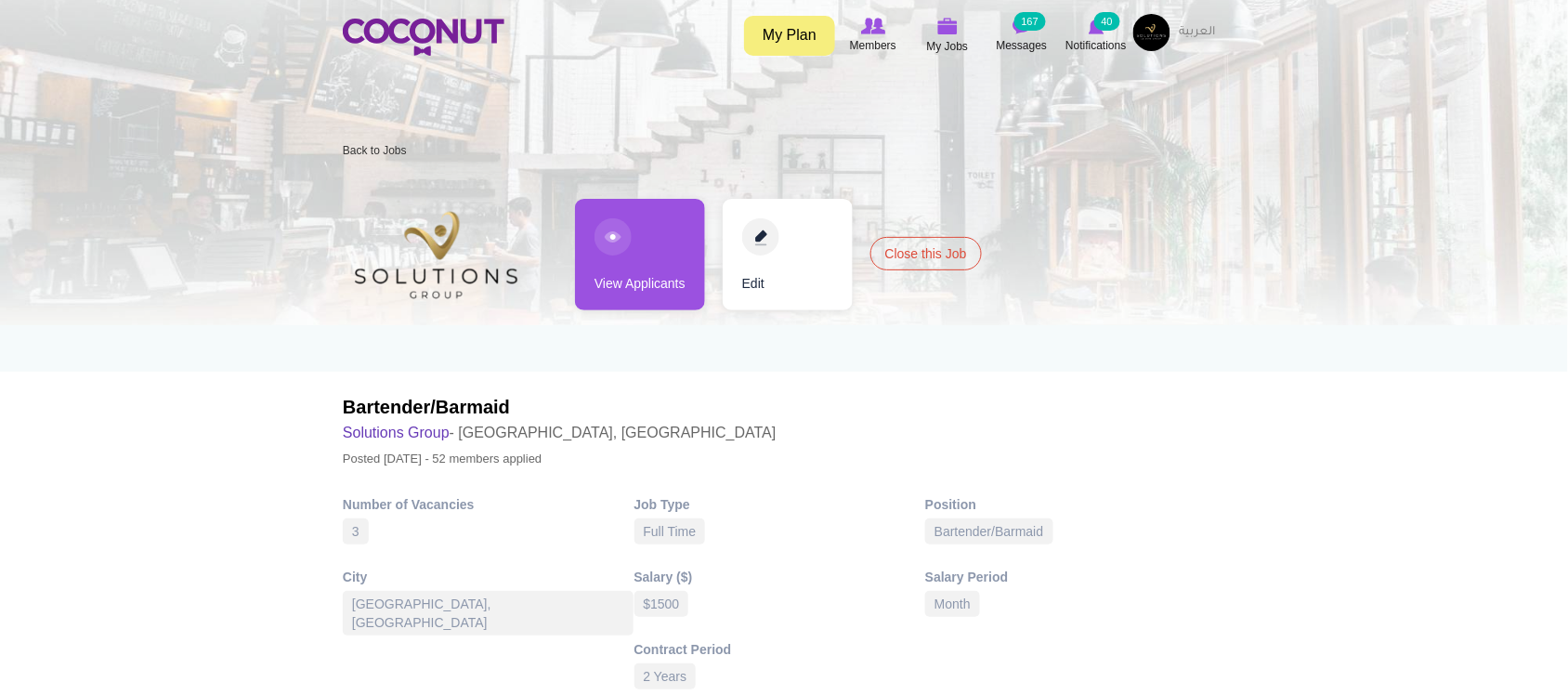
click at [605, 273] on link "View Applicants" at bounding box center [640, 254] width 130 height 112
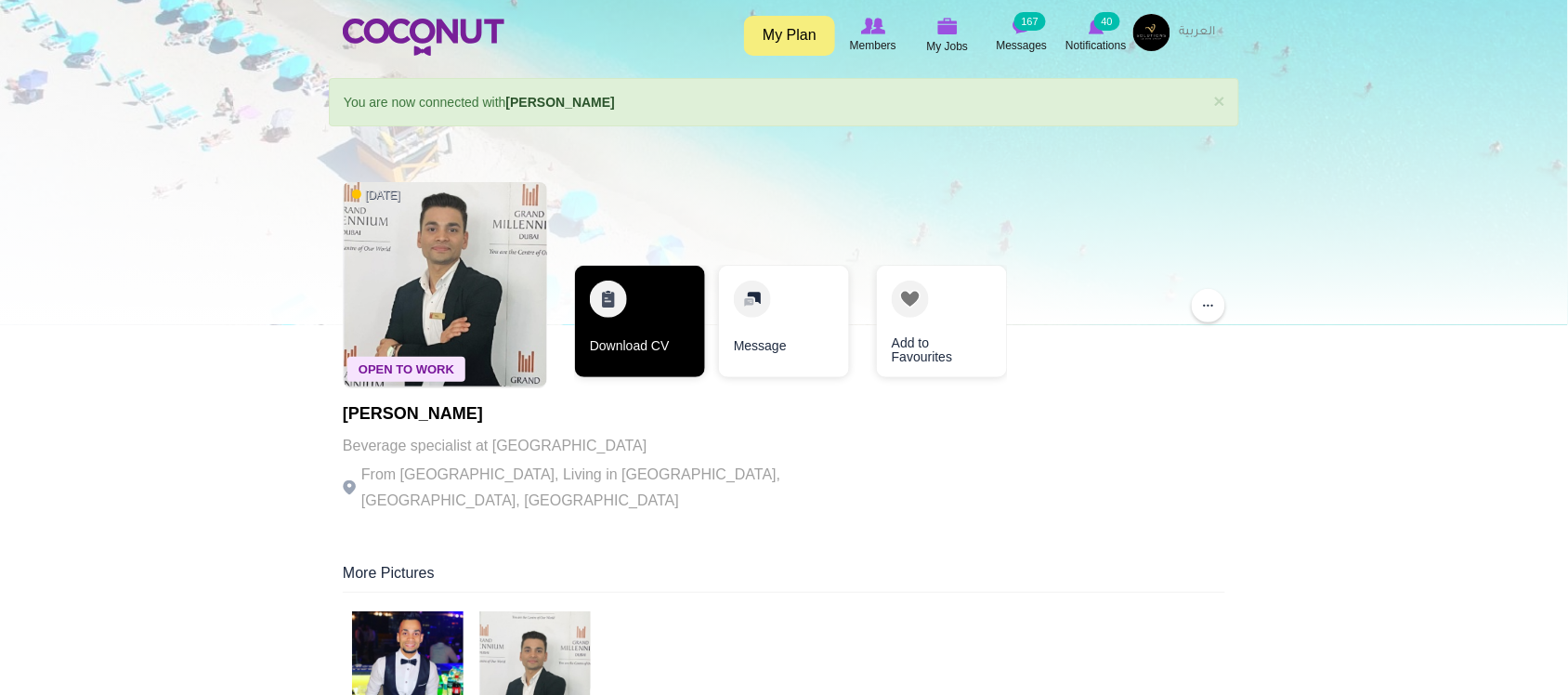
click at [674, 351] on link "Download CV" at bounding box center [640, 321] width 130 height 112
